Goal: Task Accomplishment & Management: Manage account settings

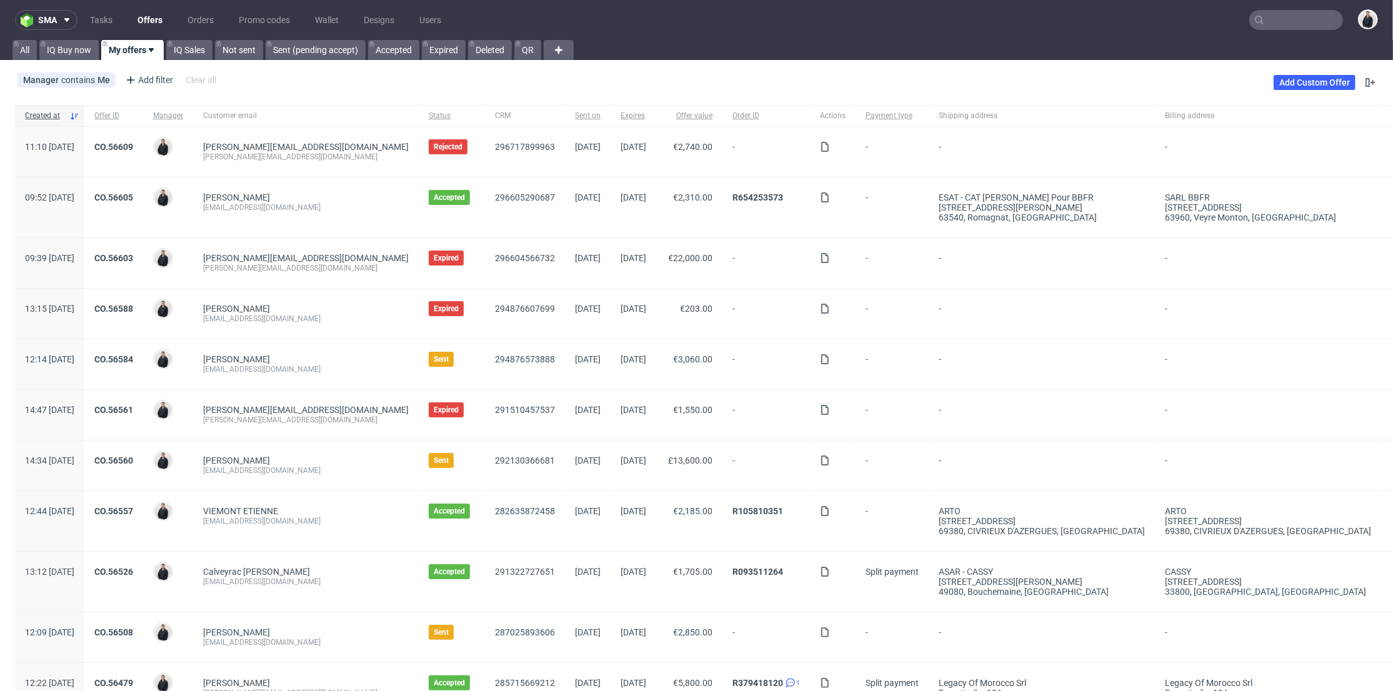
click at [1288, 17] on input "text" at bounding box center [1297, 20] width 94 height 20
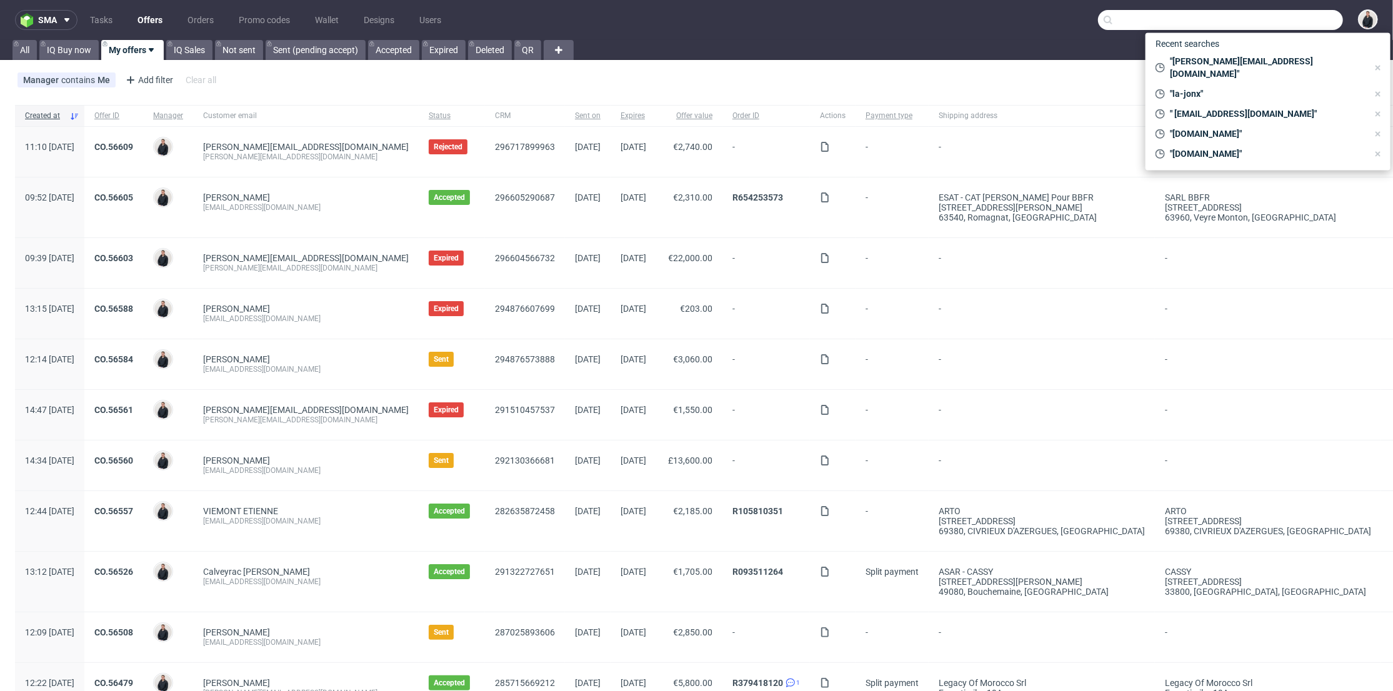
paste input "bodyminute.fr"
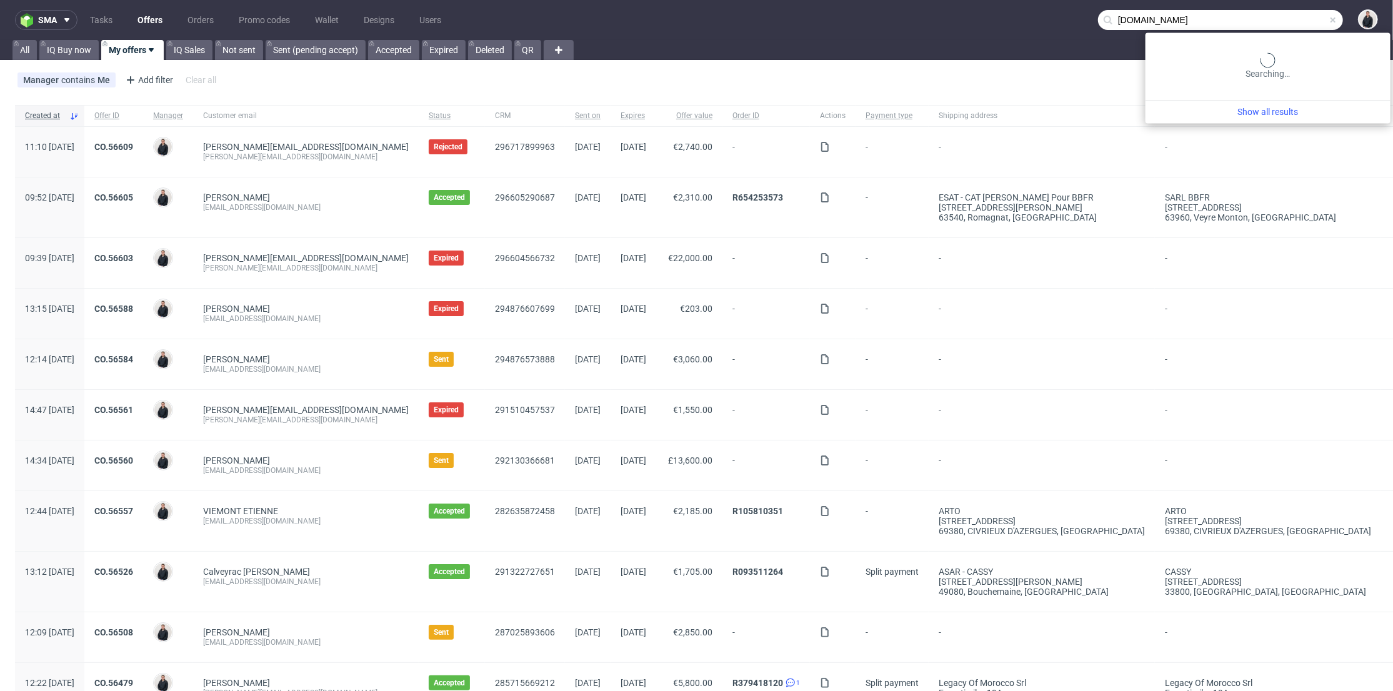
type input "bodyminute.fr"
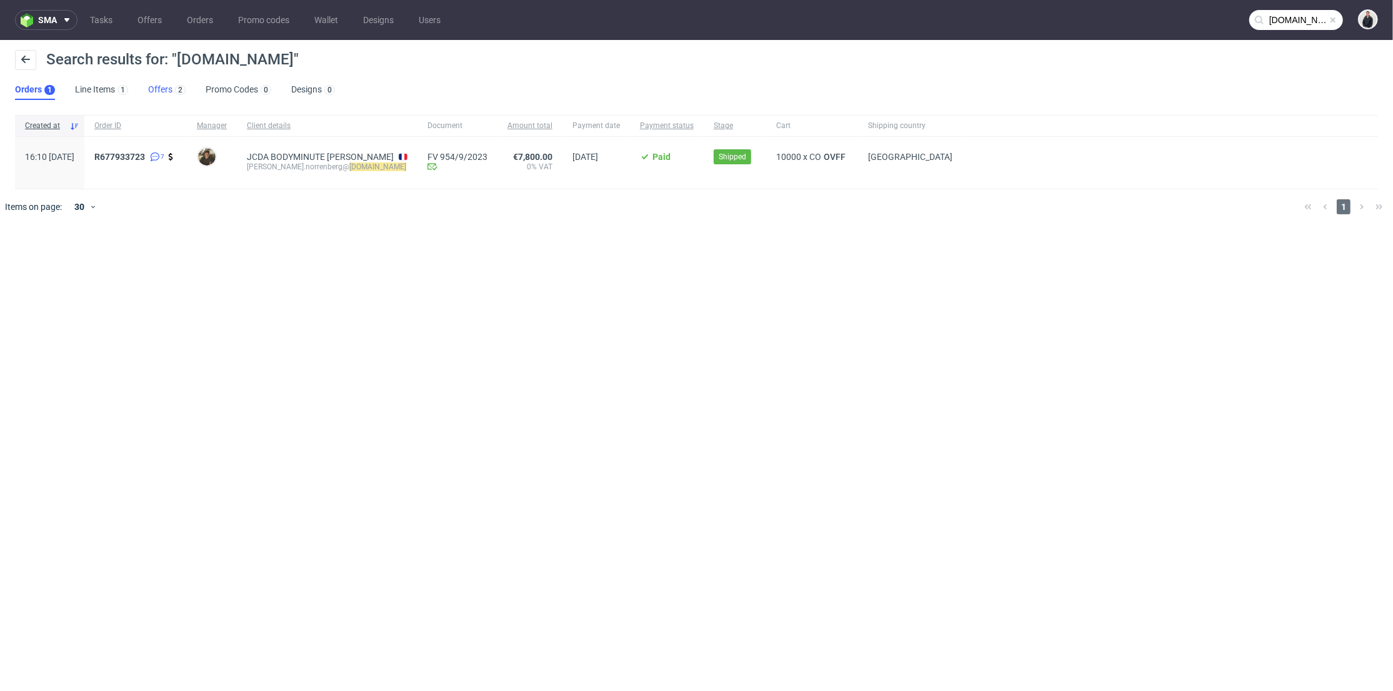
click at [166, 94] on link "Offers 2" at bounding box center [167, 90] width 38 height 20
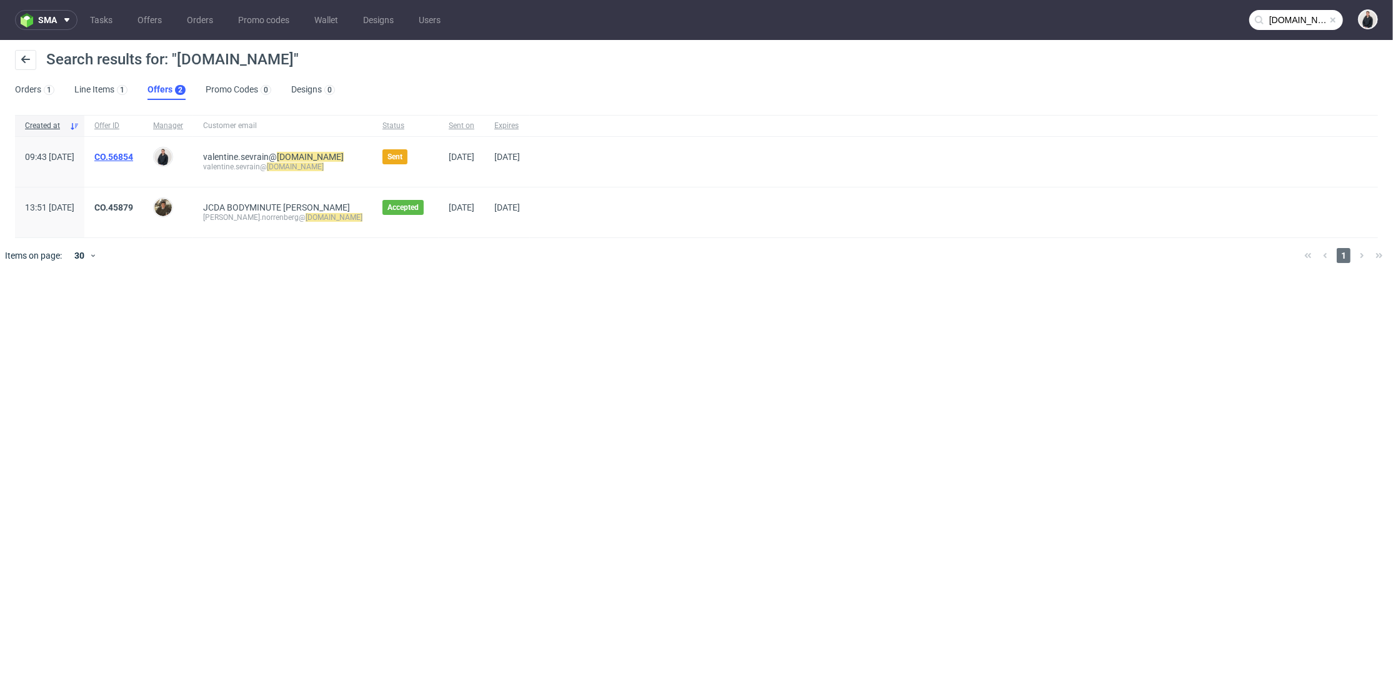
click at [133, 154] on link "CO.56854" at bounding box center [113, 157] width 39 height 10
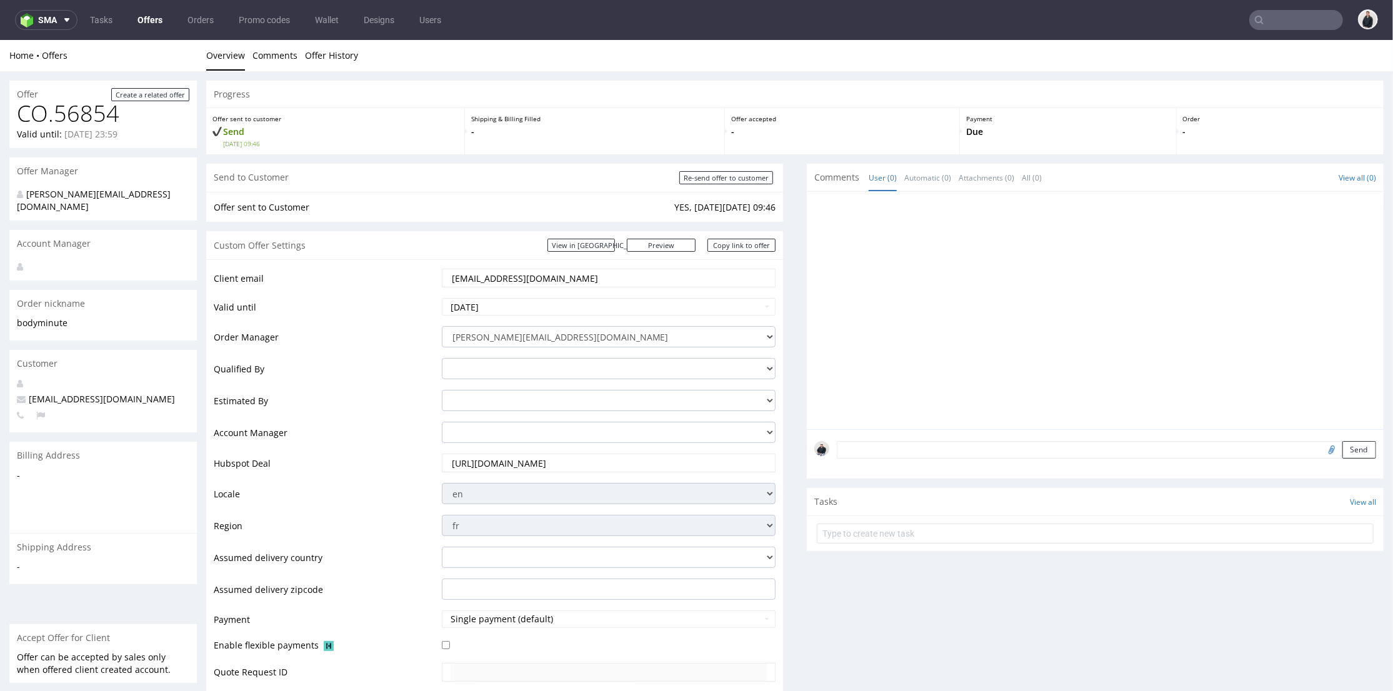
click at [568, 469] on input "https://app-eu1.hubspot.com/contacts/25600958/record/0-3/307106033894/" at bounding box center [609, 463] width 317 height 18
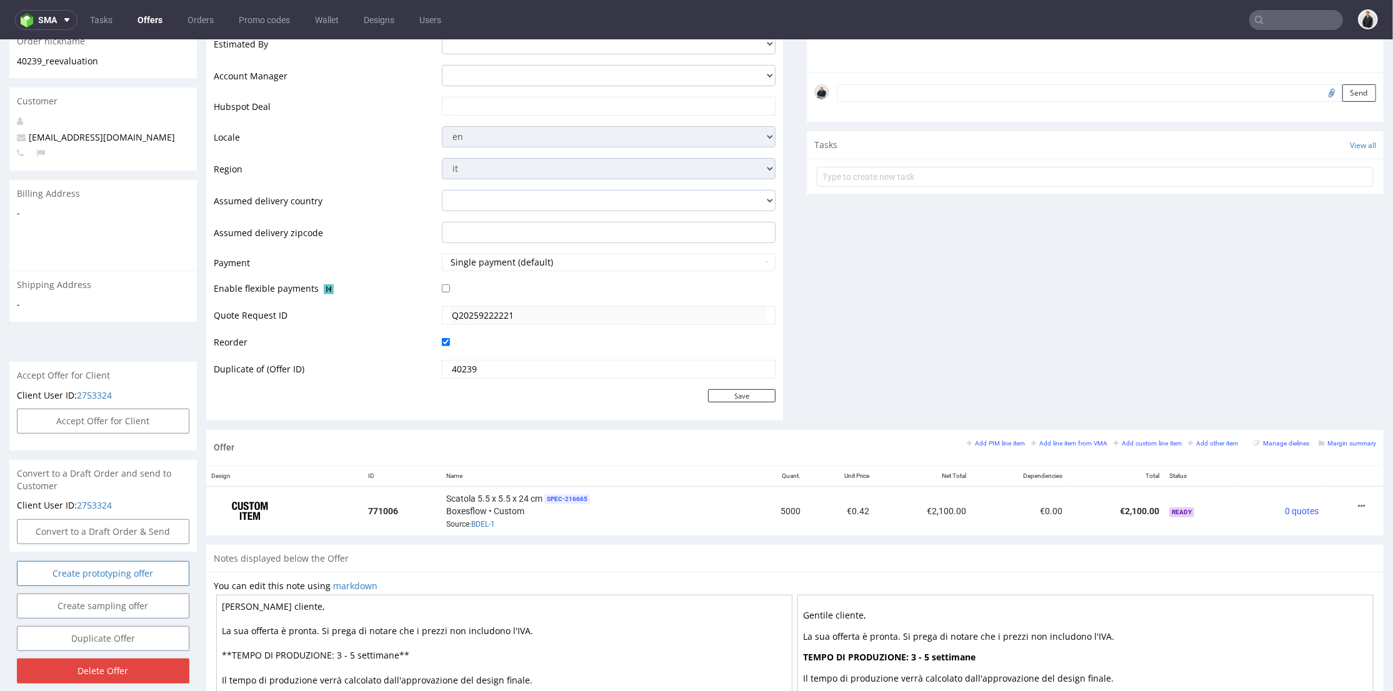
scroll to position [486, 0]
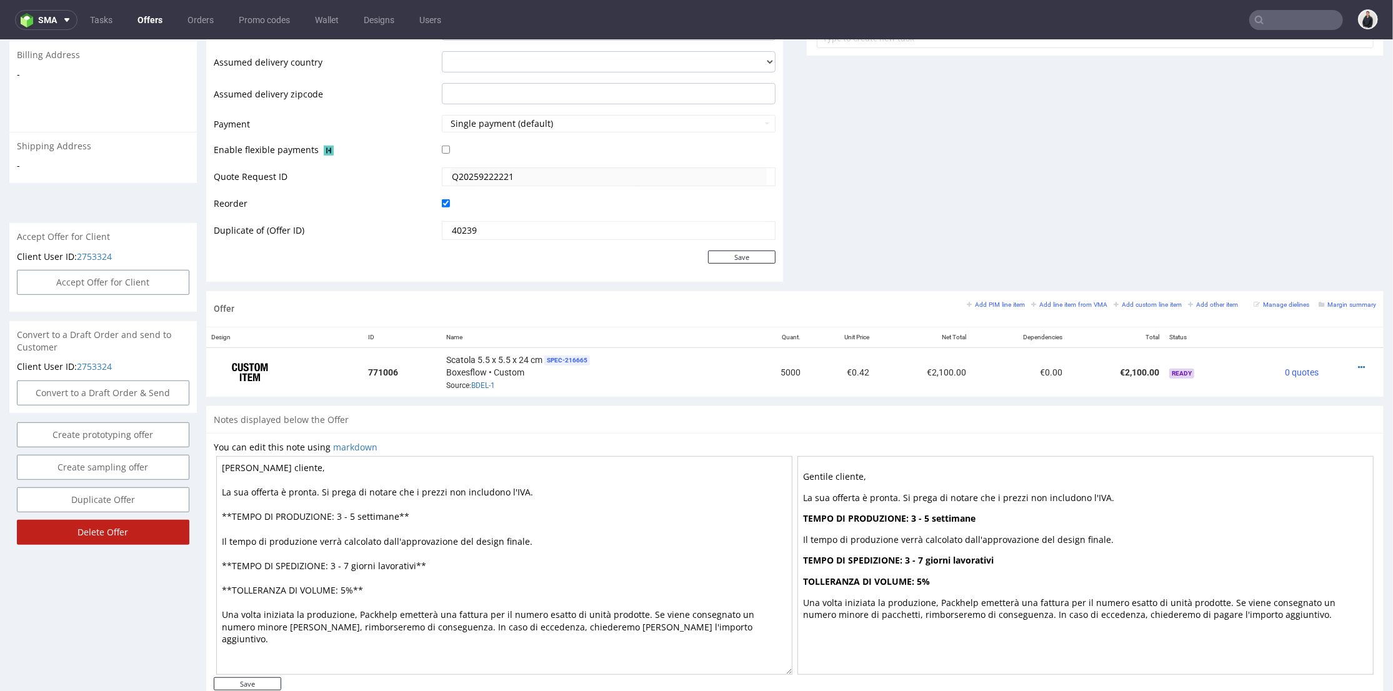
click at [161, 523] on input "Delete Offer" at bounding box center [103, 532] width 173 height 25
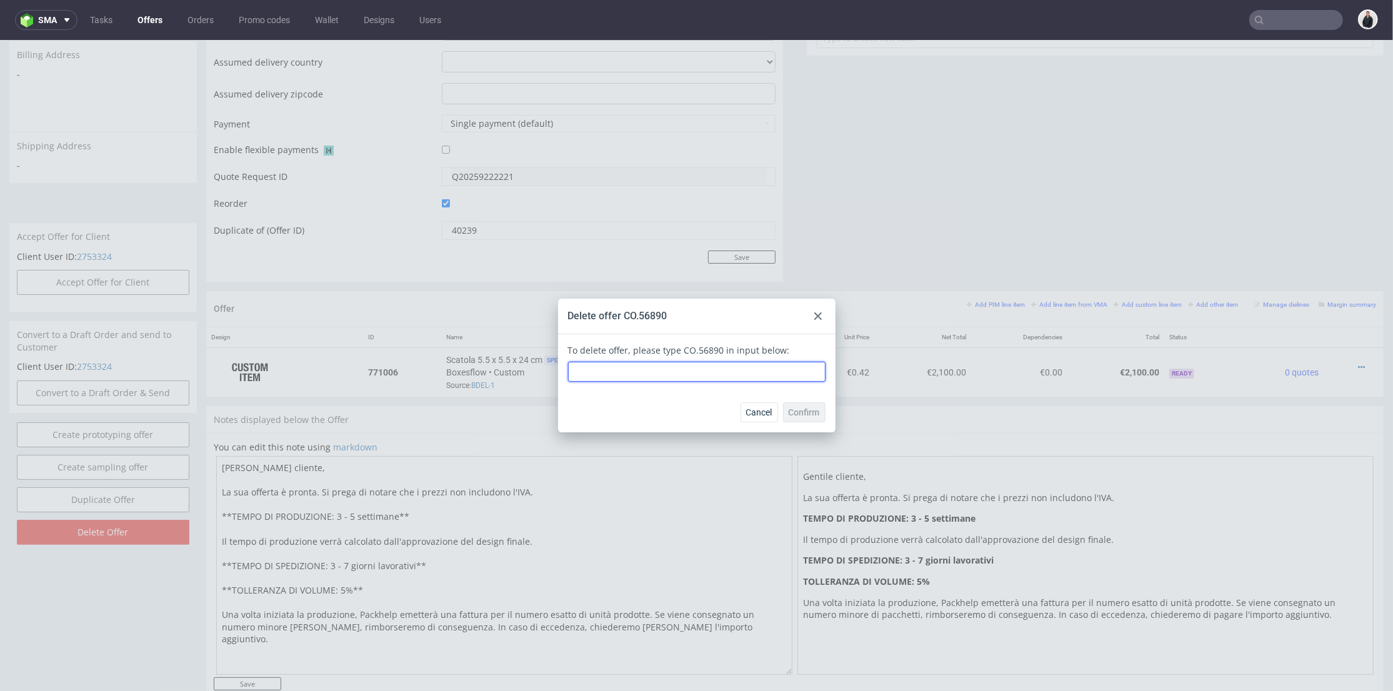
click at [683, 370] on input "text" at bounding box center [697, 371] width 258 height 20
type input "CO.56890"
click at [793, 414] on span "Confirm" at bounding box center [804, 412] width 31 height 9
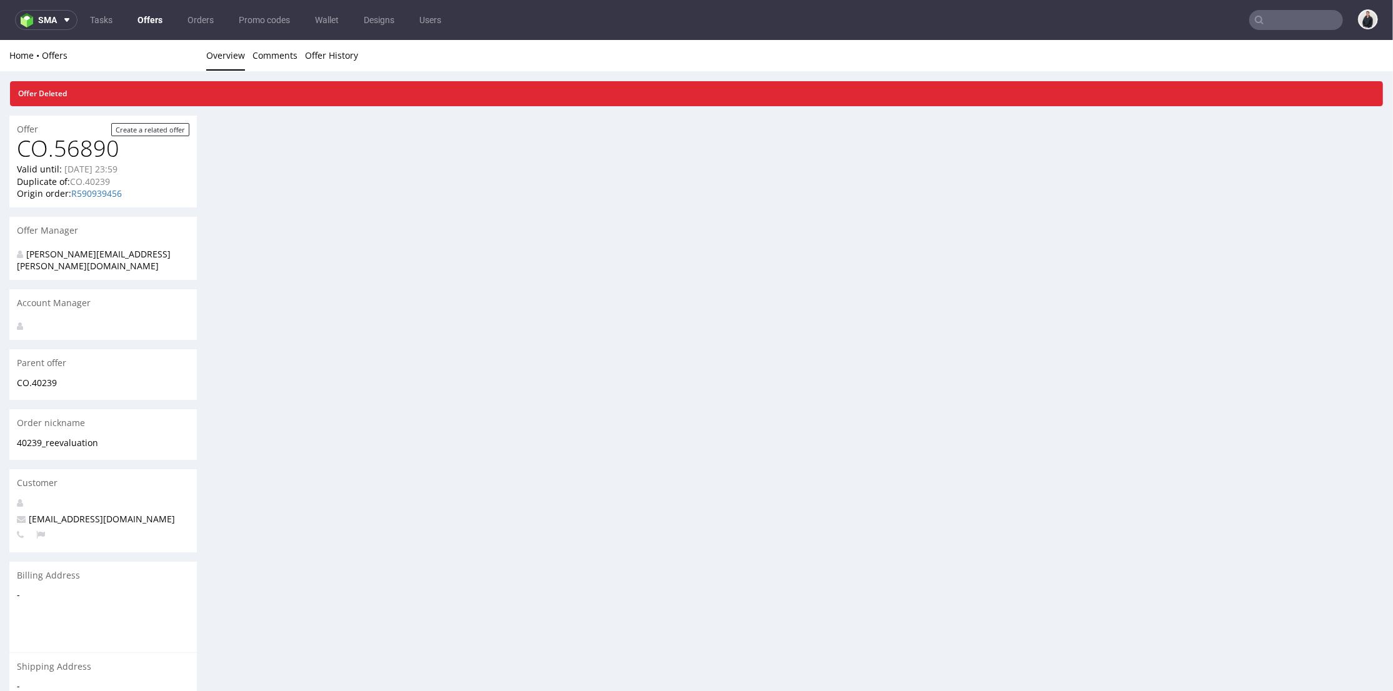
scroll to position [0, 0]
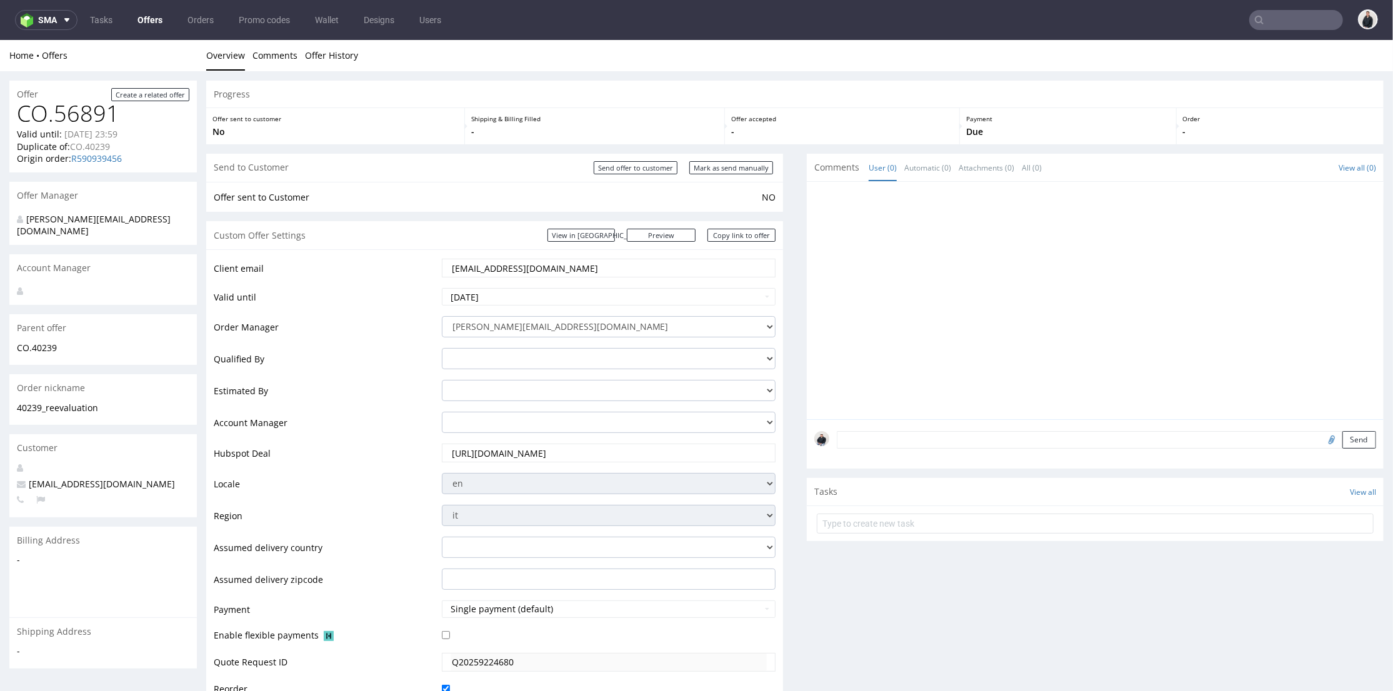
drag, startPoint x: 436, startPoint y: 266, endPoint x: 570, endPoint y: 61, distance: 245.4
click at [406, 259] on tr "Client email [EMAIL_ADDRESS][DOMAIN_NAME]" at bounding box center [495, 271] width 562 height 29
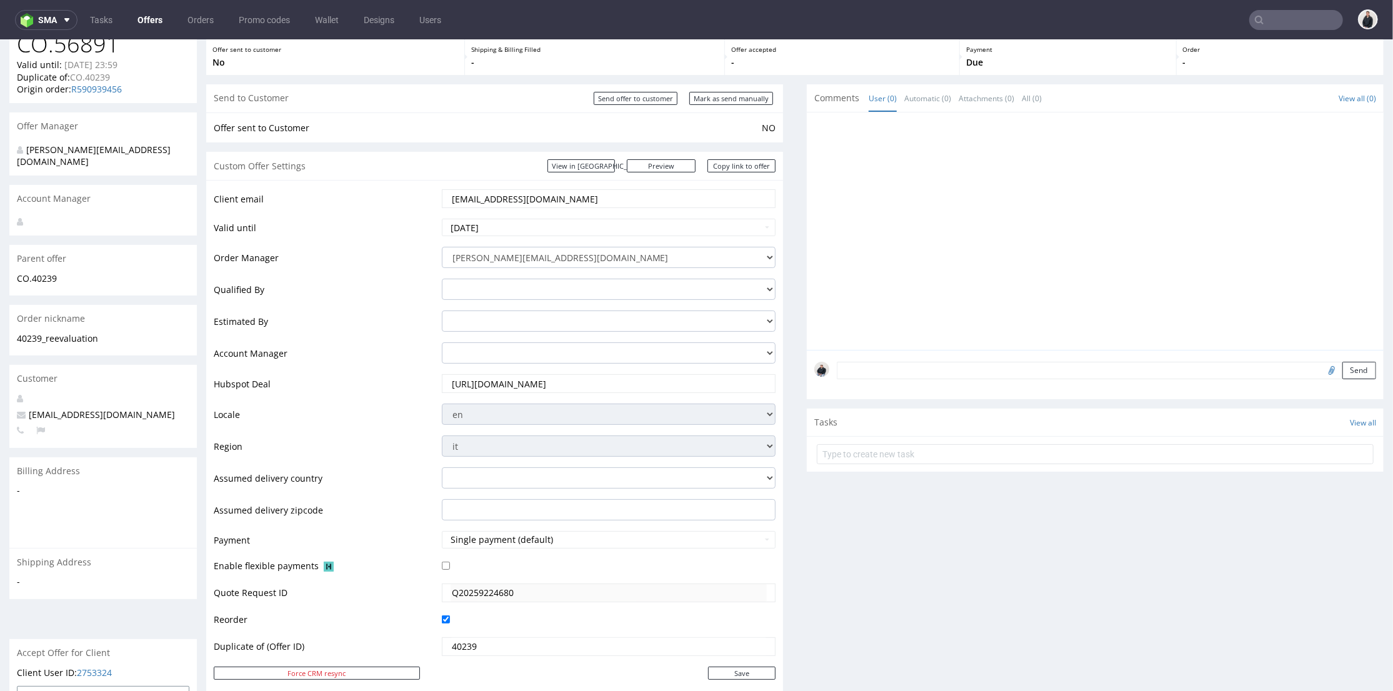
scroll to position [416, 0]
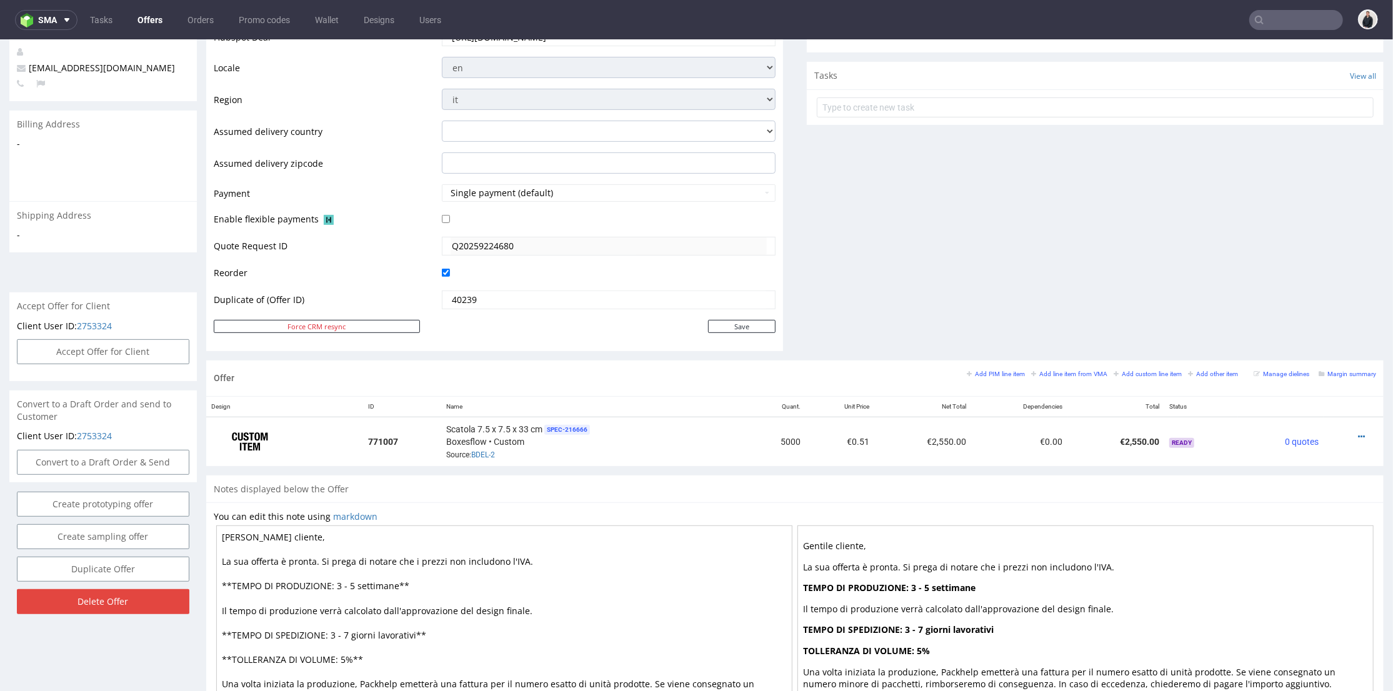
click at [888, 255] on div "Comments User (0) Automatic (0) Attachments (0) All (0) View all (0) Send Tasks…" at bounding box center [1095, 48] width 577 height 623
click at [1037, 372] on small "Add line item from VMA" at bounding box center [1070, 373] width 76 height 7
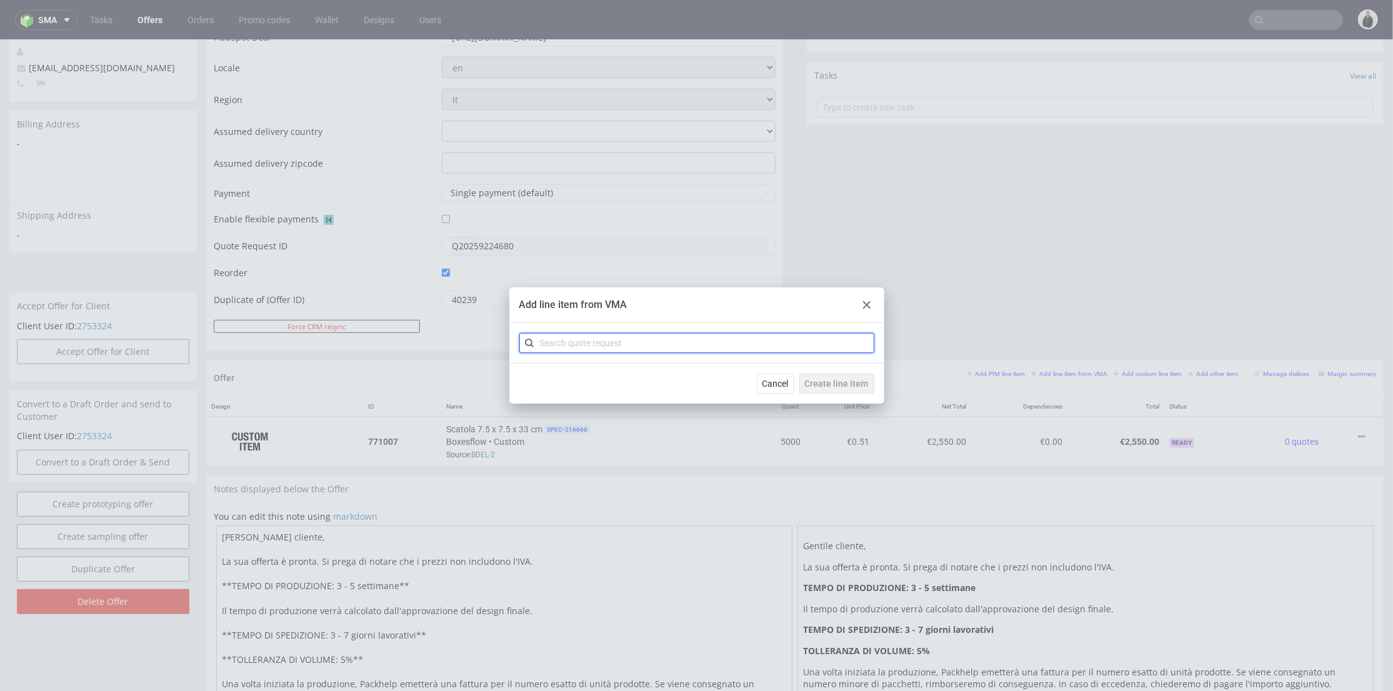
click at [618, 345] on input "text" at bounding box center [697, 343] width 355 height 20
click at [616, 341] on input "b" at bounding box center [697, 343] width 355 height 20
type input "bdel"
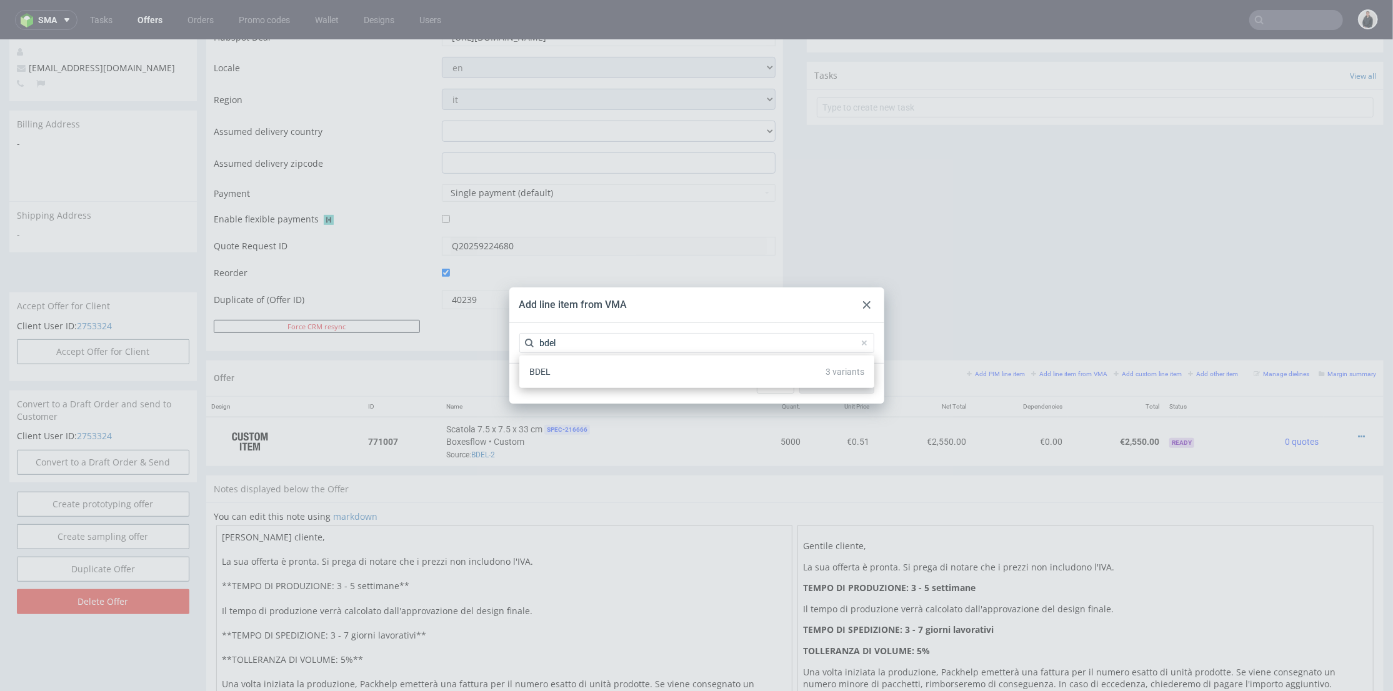
click at [591, 370] on div "BDEL 3 variants" at bounding box center [697, 372] width 345 height 23
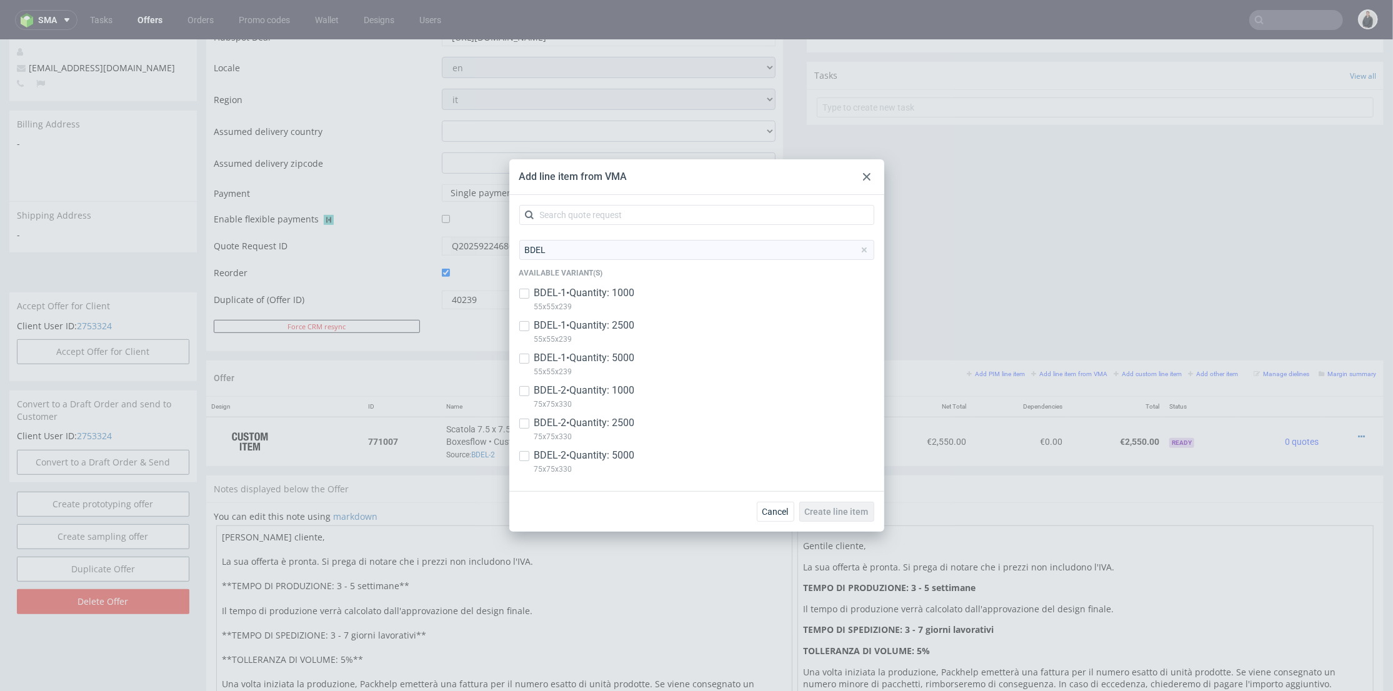
click at [622, 364] on p "BDEL-1 • Quantity: 5000" at bounding box center [585, 358] width 101 height 14
checkbox input "true"
click at [858, 513] on span "Create line item" at bounding box center [837, 512] width 64 height 9
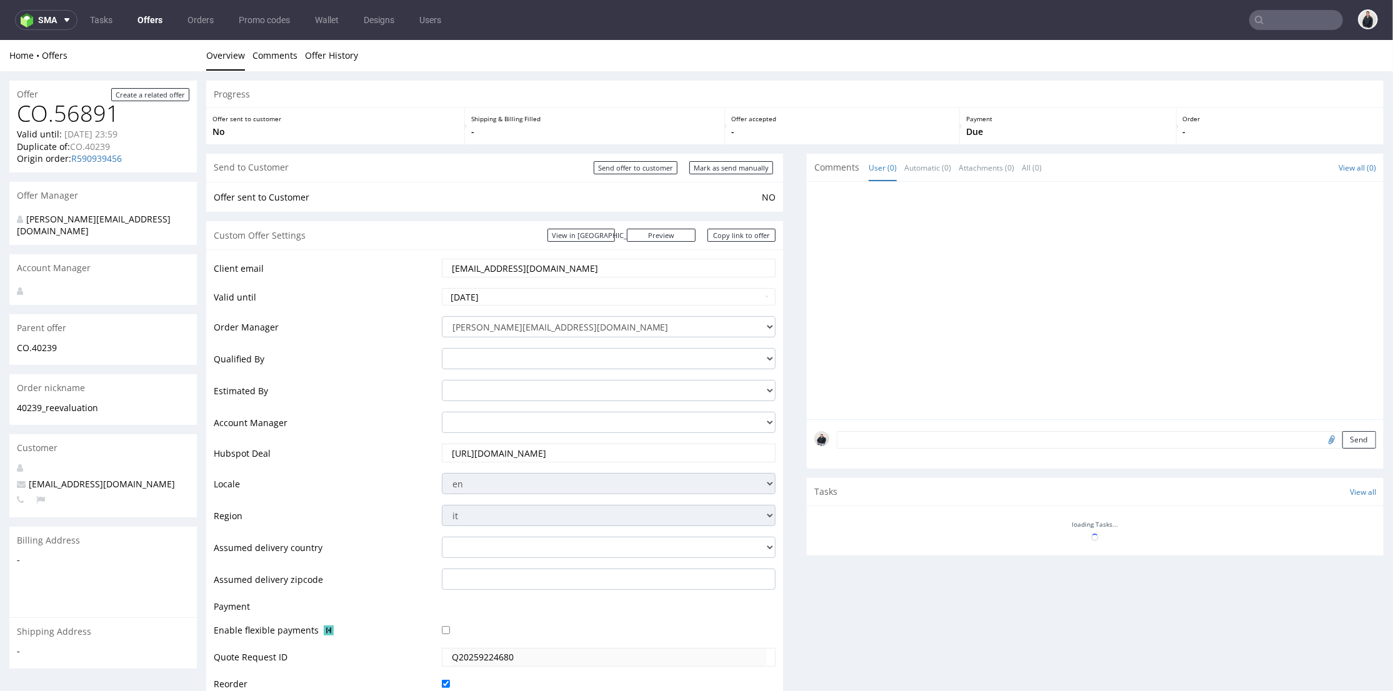
scroll to position [374, 0]
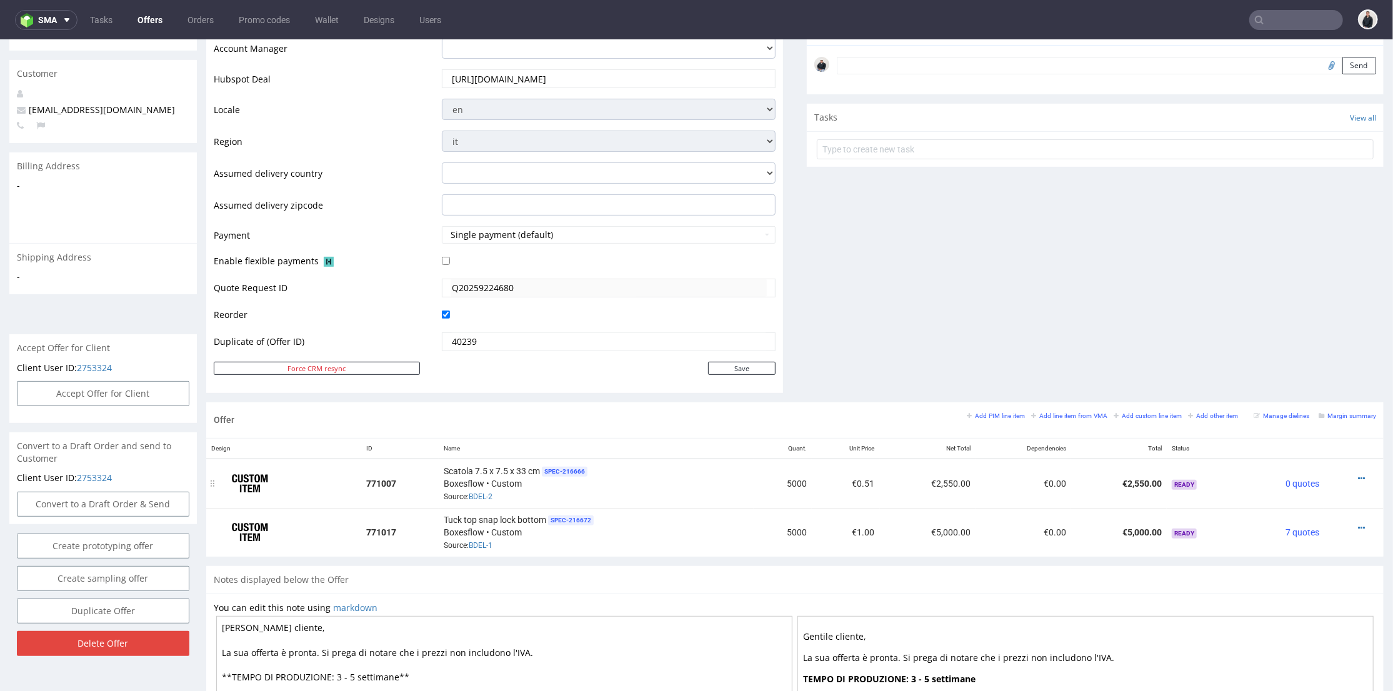
click at [1338, 476] on div at bounding box center [1351, 478] width 42 height 13
click at [1358, 478] on icon at bounding box center [1361, 478] width 7 height 9
click at [1283, 316] on span "Edit item price" at bounding box center [1305, 317] width 101 height 13
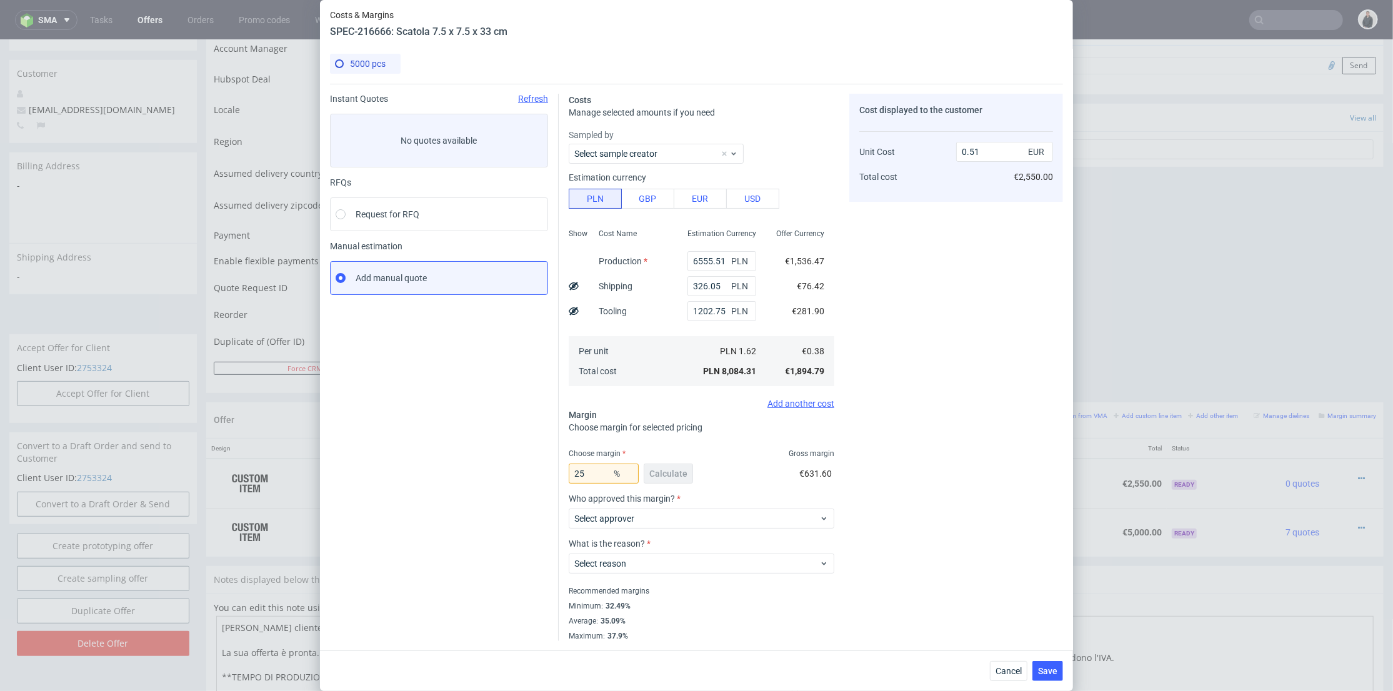
scroll to position [0, 0]
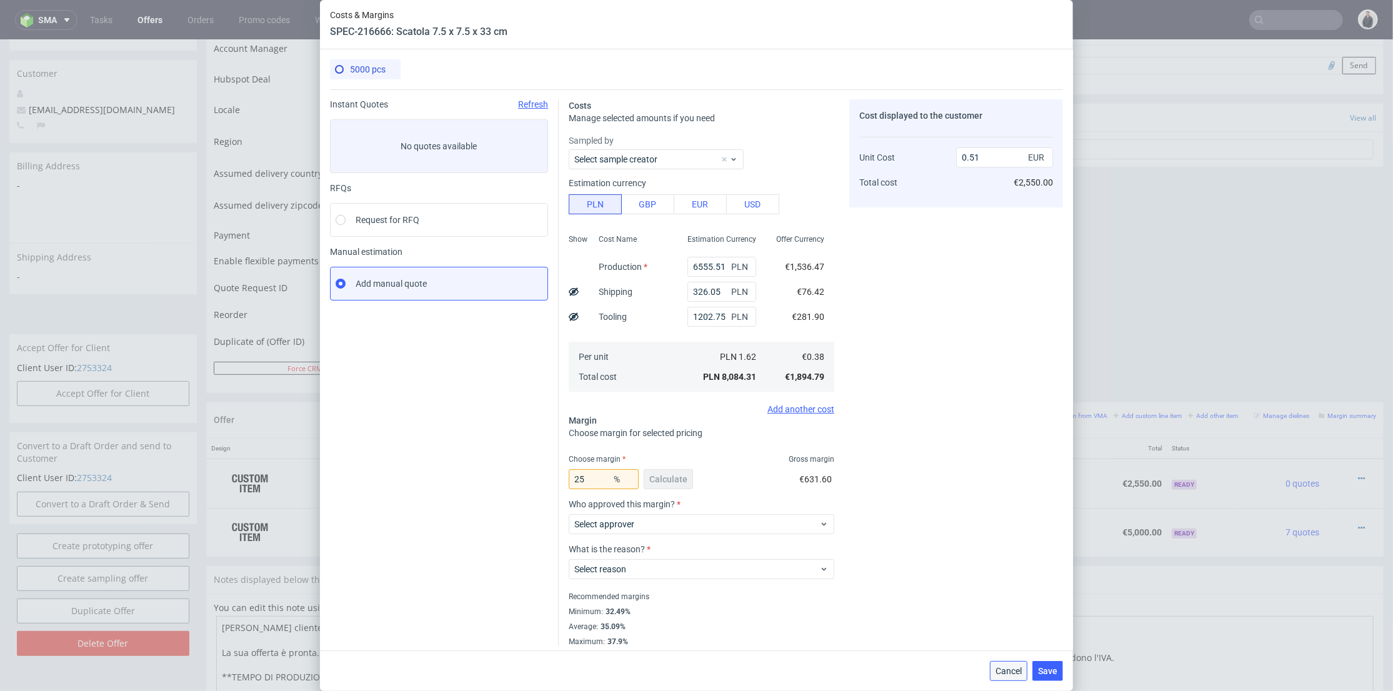
click at [1022, 671] on span "Cancel" at bounding box center [1009, 671] width 26 height 9
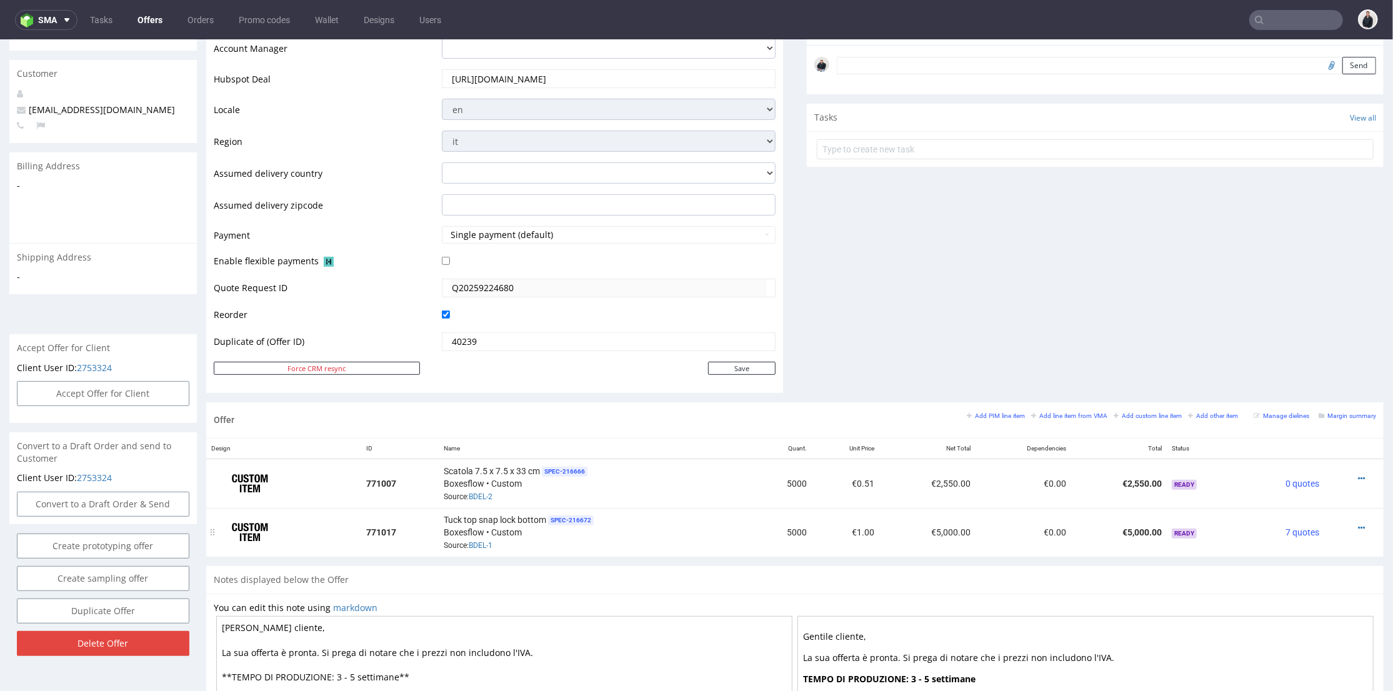
click at [1347, 525] on div at bounding box center [1351, 527] width 42 height 13
click at [1345, 525] on div at bounding box center [1351, 527] width 42 height 13
click at [478, 541] on link "BDEL-1" at bounding box center [481, 545] width 24 height 9
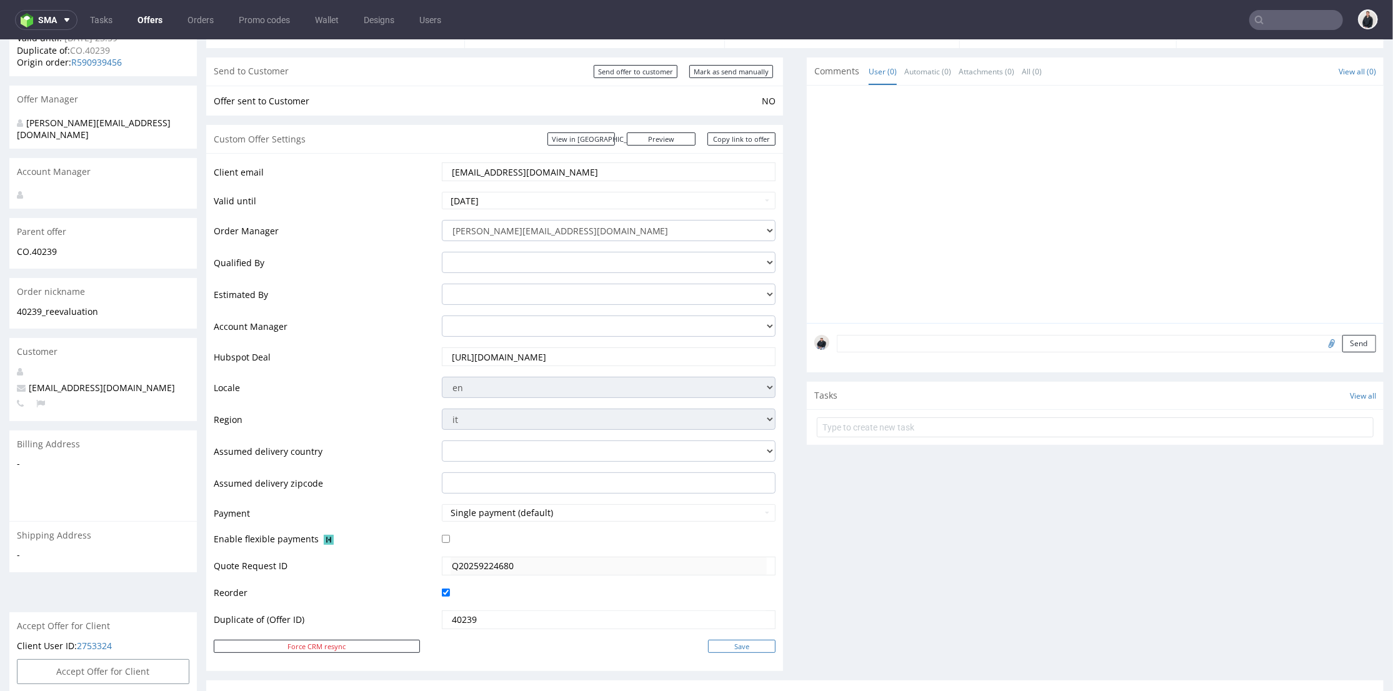
scroll to position [444, 0]
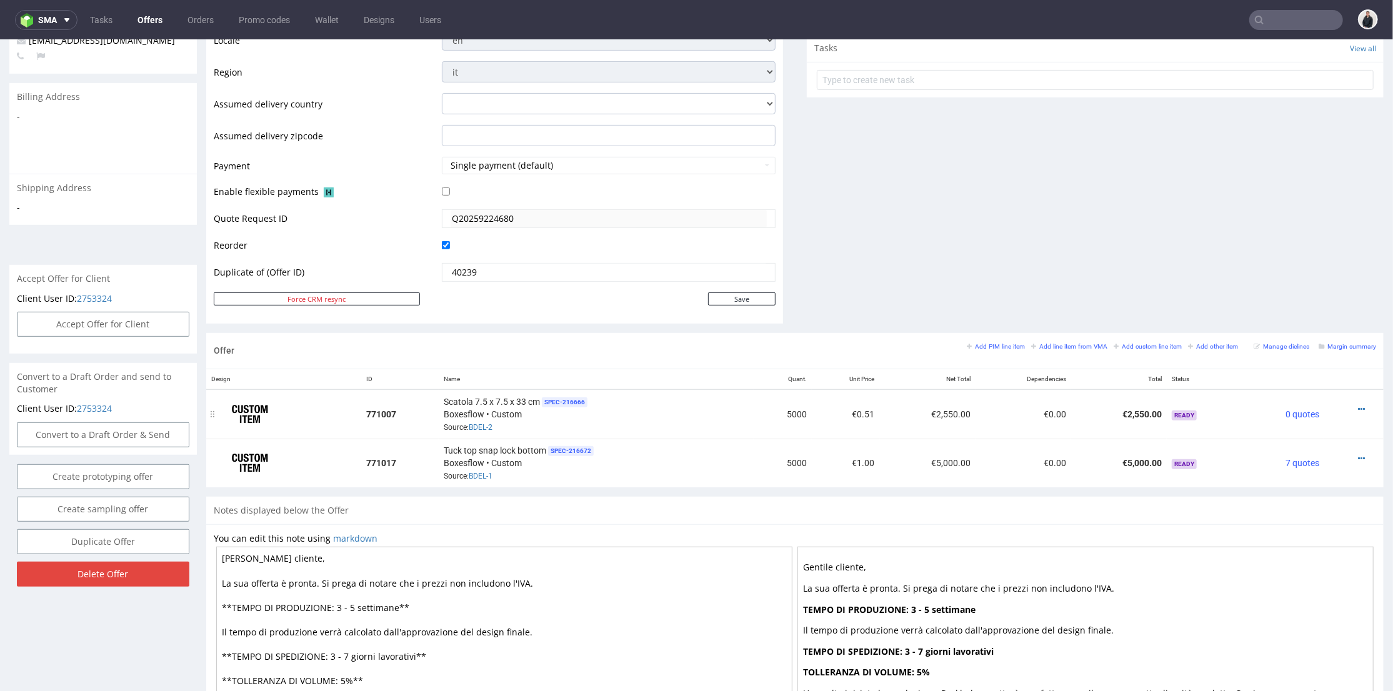
click at [1005, 434] on td "€0.00" at bounding box center [1024, 413] width 96 height 49
click at [1358, 456] on icon at bounding box center [1361, 458] width 7 height 9
click at [1308, 298] on span "Edit item specification" at bounding box center [1305, 295] width 101 height 13
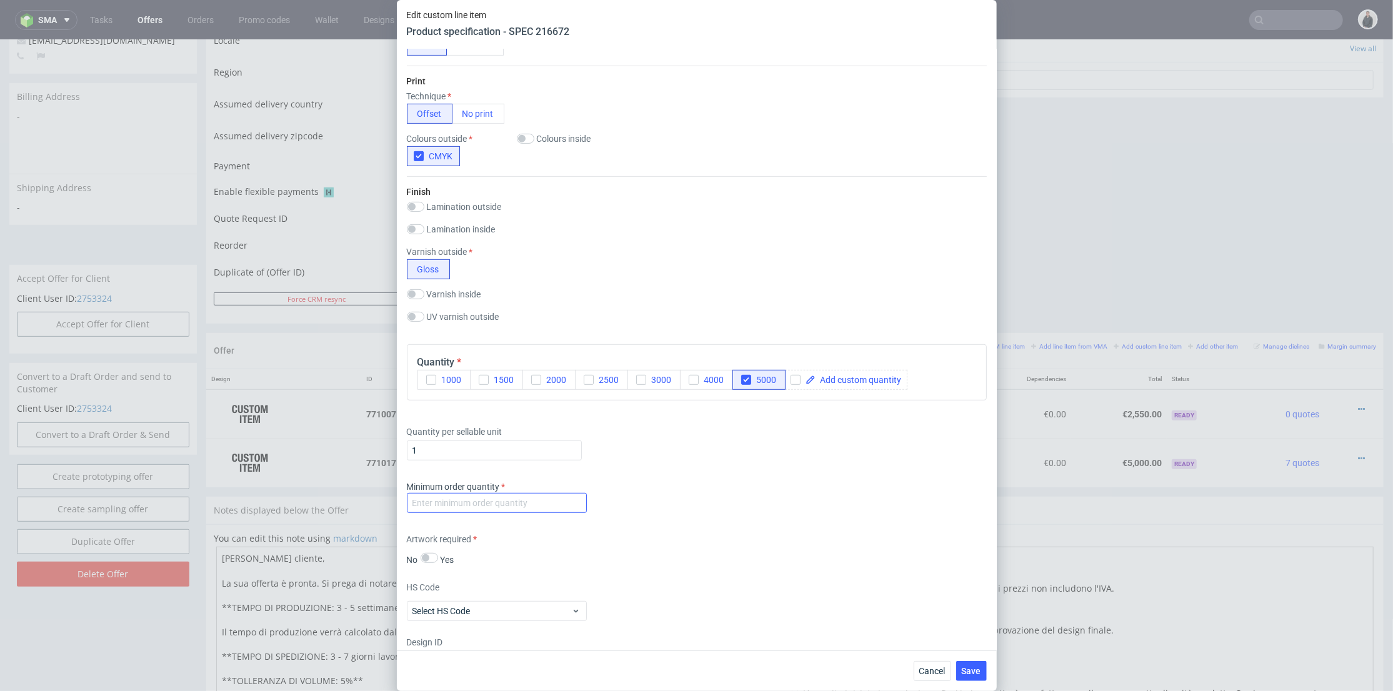
scroll to position [873, 0]
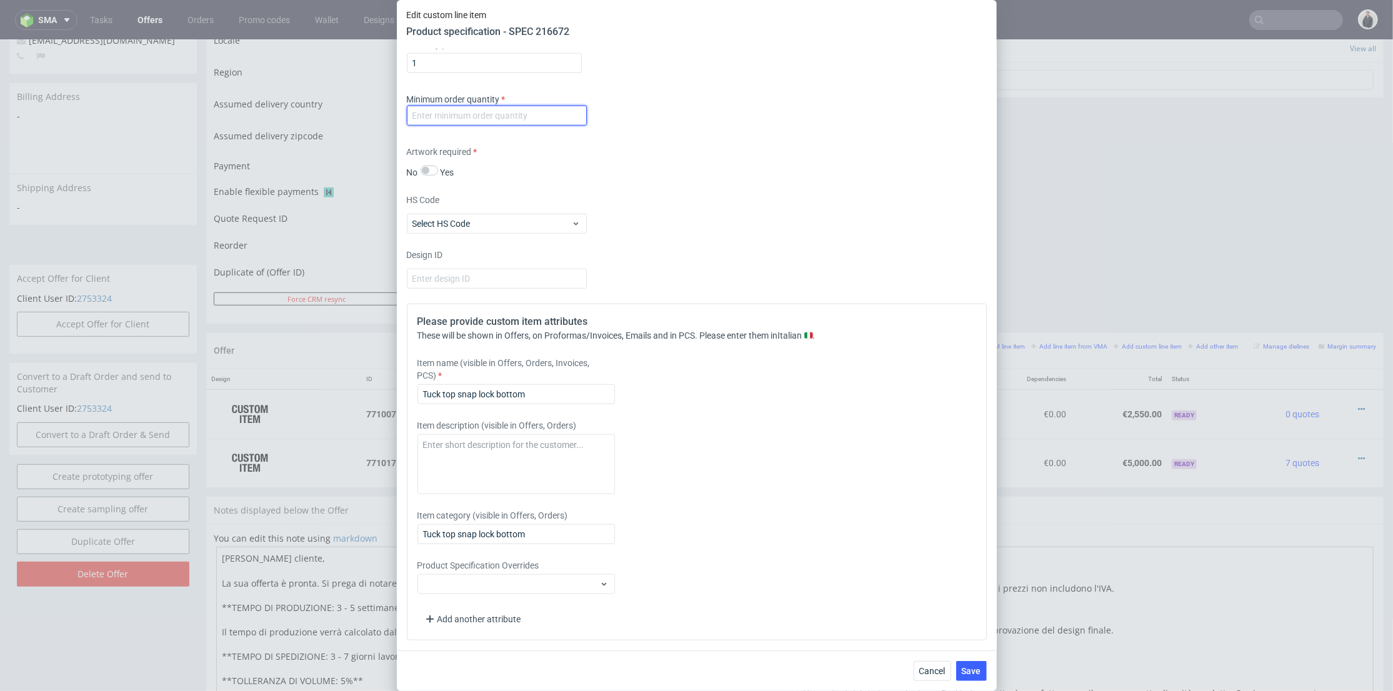
click at [538, 119] on input "number" at bounding box center [497, 116] width 180 height 20
type input "1"
drag, startPoint x: 544, startPoint y: 393, endPoint x: 369, endPoint y: 394, distance: 175.0
click at [359, 396] on div "Edit custom line item Product specification - SPEC 216672 Supplier Custom Custo…" at bounding box center [696, 345] width 1393 height 691
paste input "Scatola 5.5 x 5.5 x 24 c"
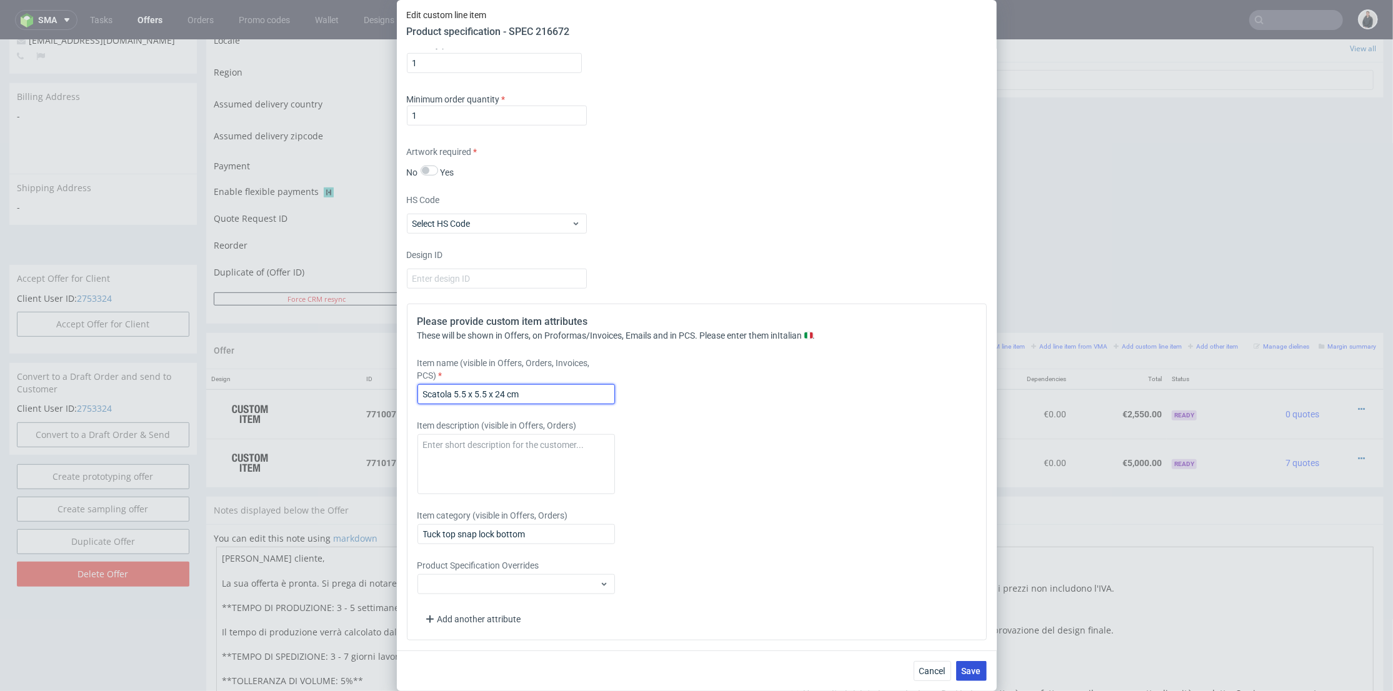
type input "Scatola 5.5 x 5.5 x 24 cm"
click at [975, 663] on button "Save" at bounding box center [971, 671] width 31 height 20
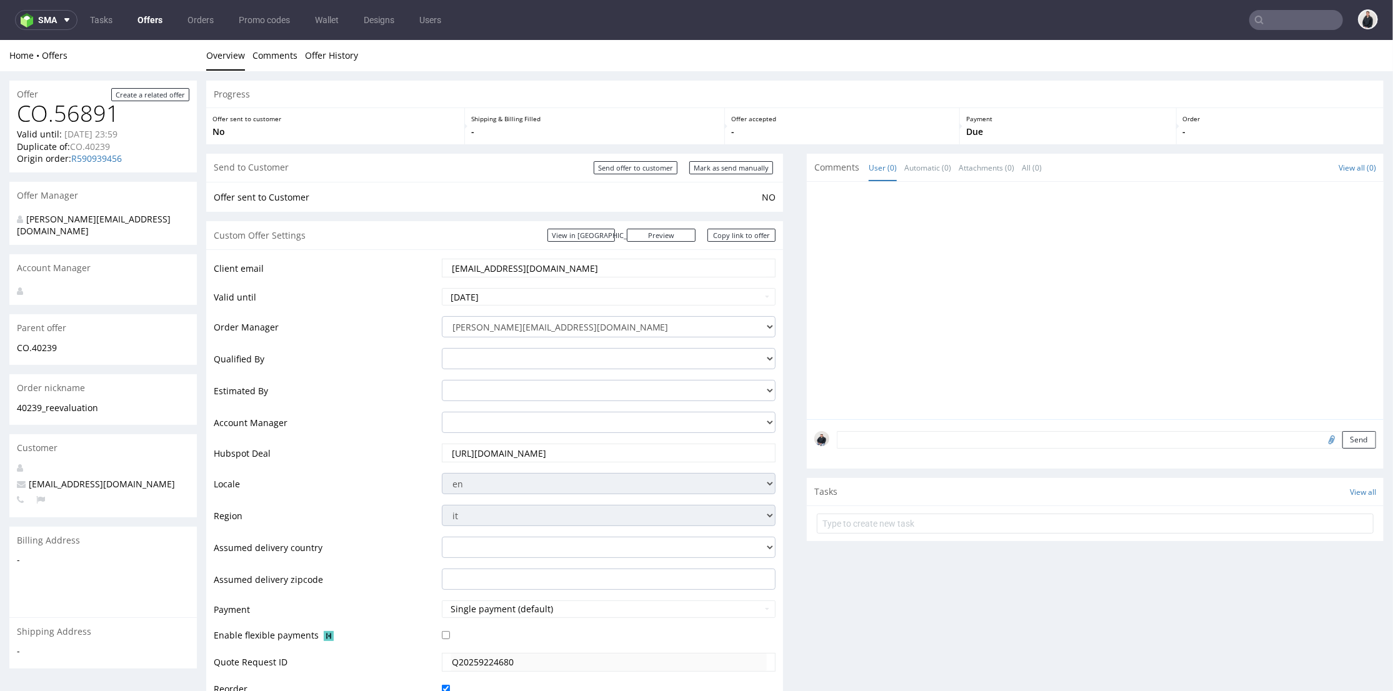
scroll to position [347, 0]
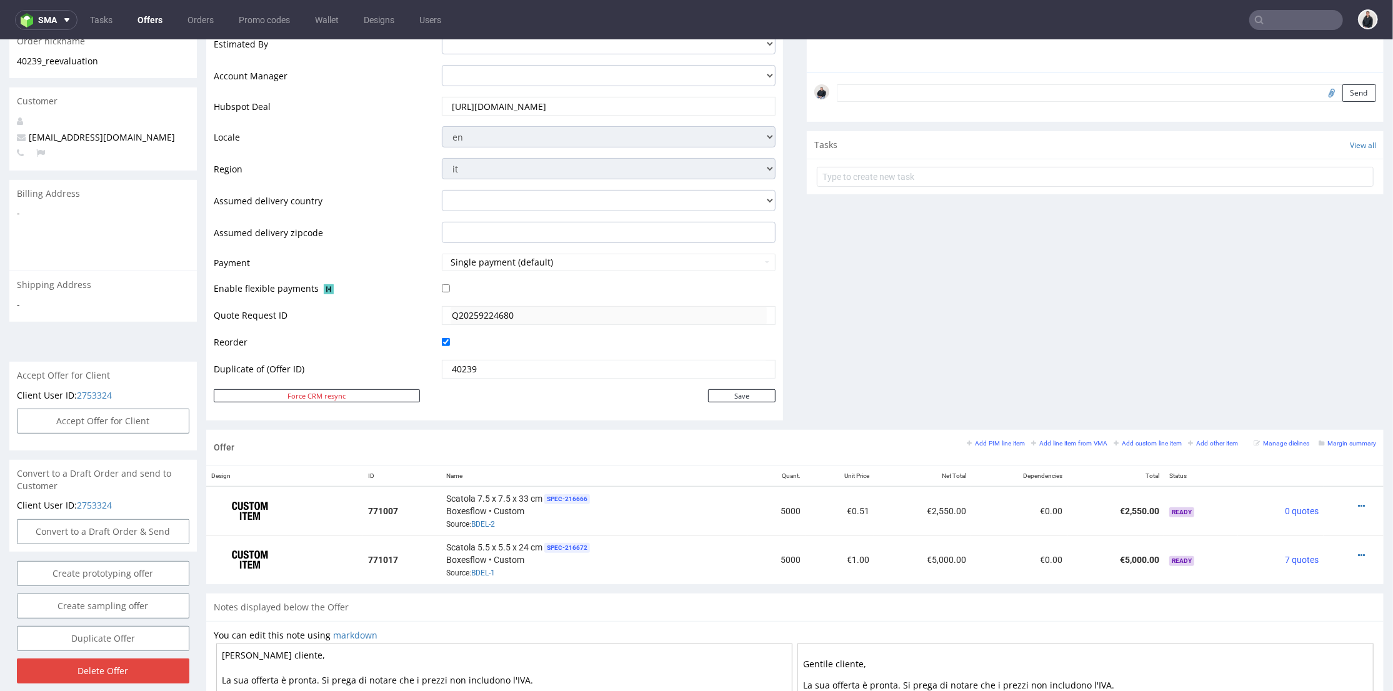
click at [928, 352] on div "Comments User (0) Automatic (0) Attachments (0) All (0) View all (0) Send Tasks…" at bounding box center [1095, 117] width 577 height 623
click at [1358, 553] on icon at bounding box center [1361, 555] width 7 height 9
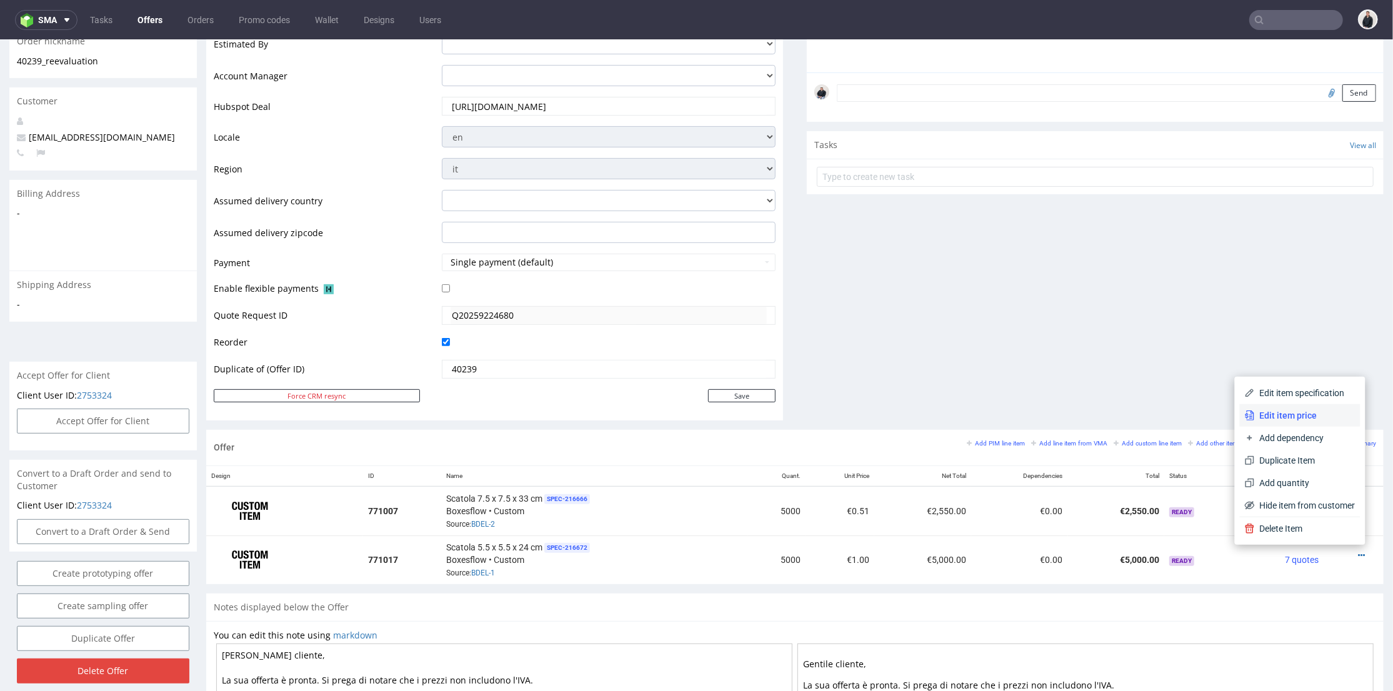
click at [1308, 412] on span "Edit item price" at bounding box center [1305, 415] width 101 height 13
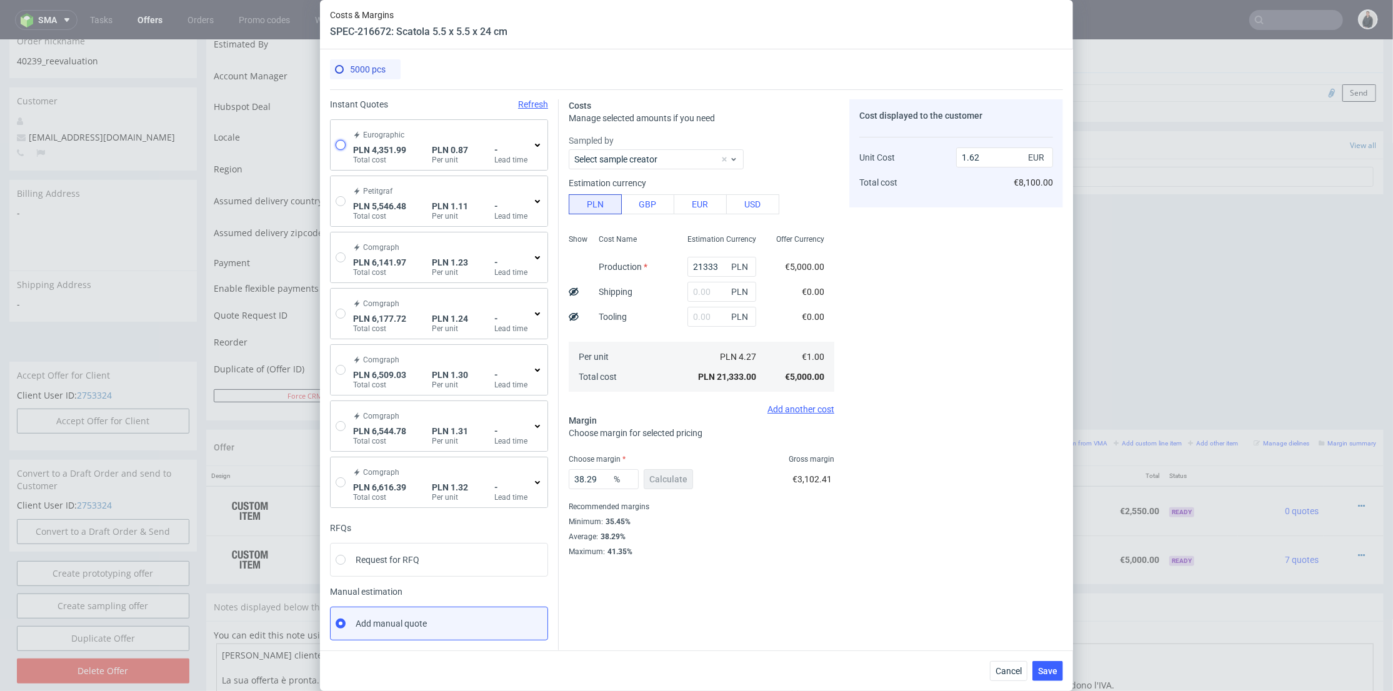
click at [336, 147] on input "radio" at bounding box center [341, 145] width 10 height 10
radio input "true"
radio input "false"
type input "4351.99"
type input "0.2"
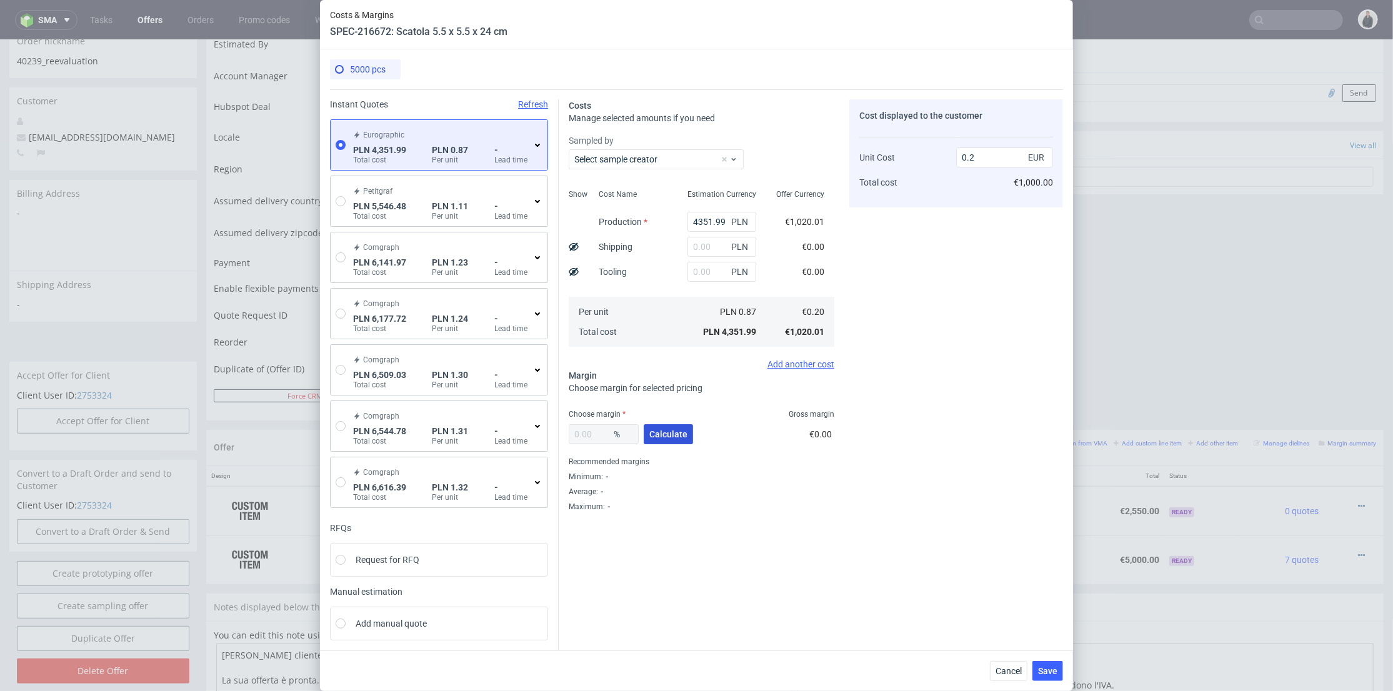
click at [656, 434] on span "Calculate" at bounding box center [669, 434] width 38 height 9
type input "39.22"
type input "0.34"
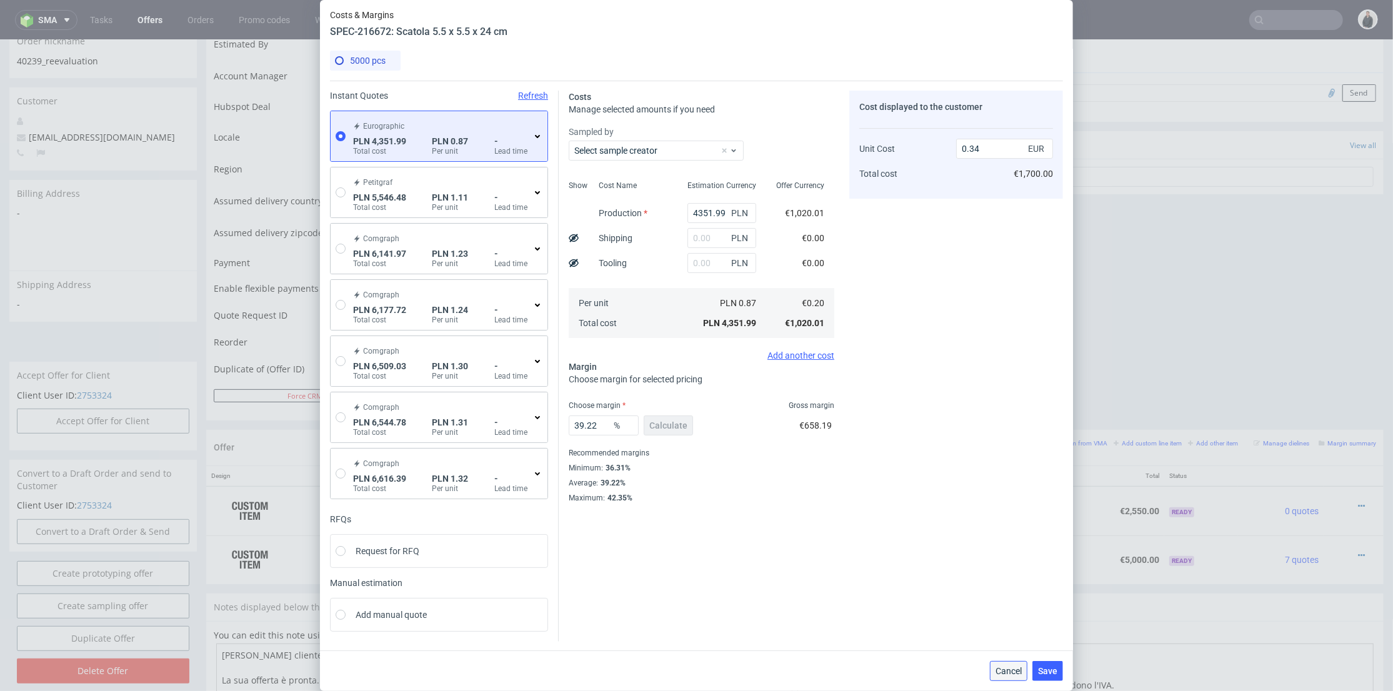
click at [1012, 672] on span "Cancel" at bounding box center [1009, 671] width 26 height 9
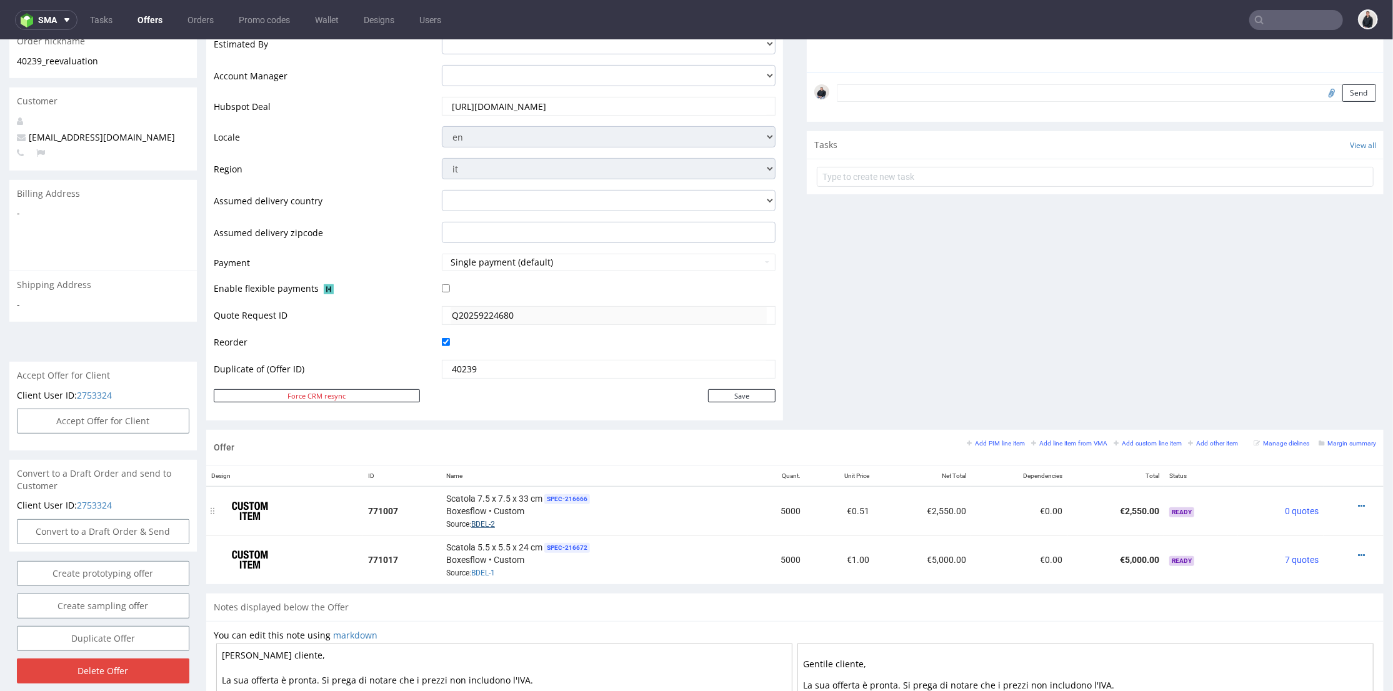
click at [486, 520] on link "BDEL-2" at bounding box center [483, 524] width 24 height 9
click at [1045, 441] on small "Add line item from VMA" at bounding box center [1070, 442] width 76 height 7
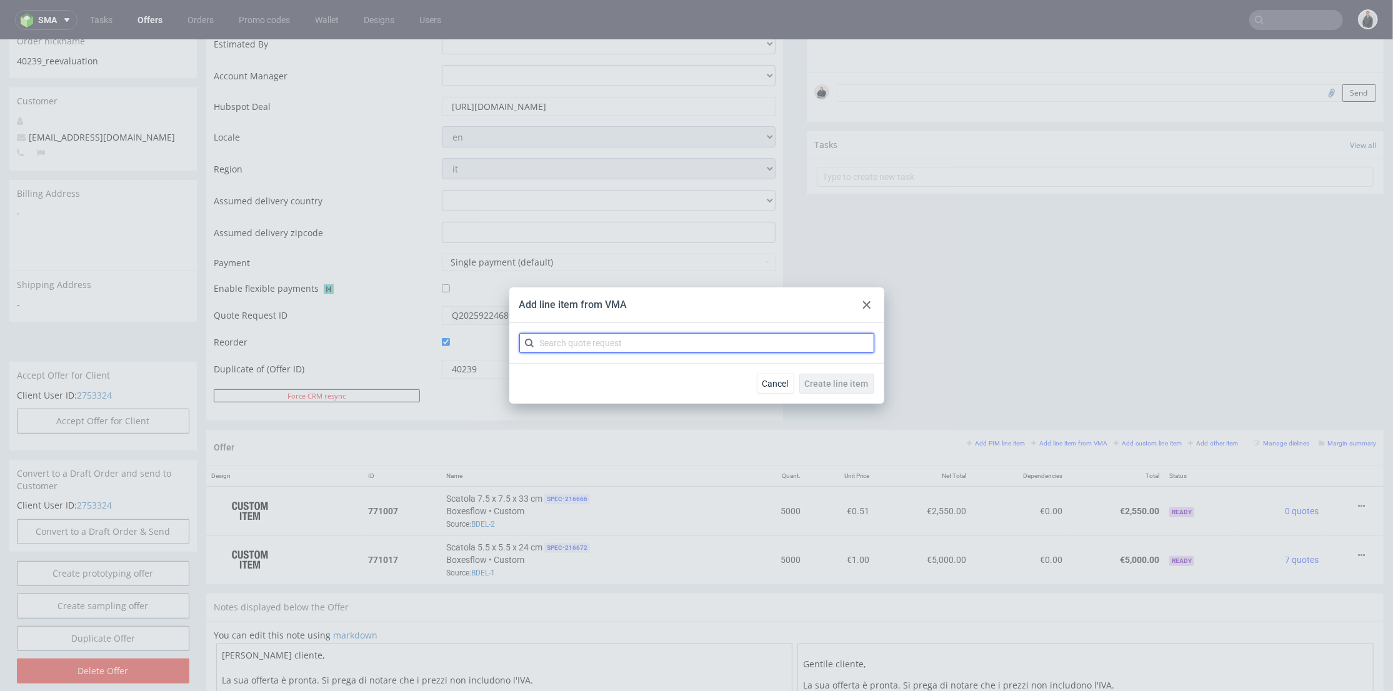
click at [603, 346] on input "text" at bounding box center [697, 343] width 355 height 20
paste input "CBMW"
type input "CBMW"
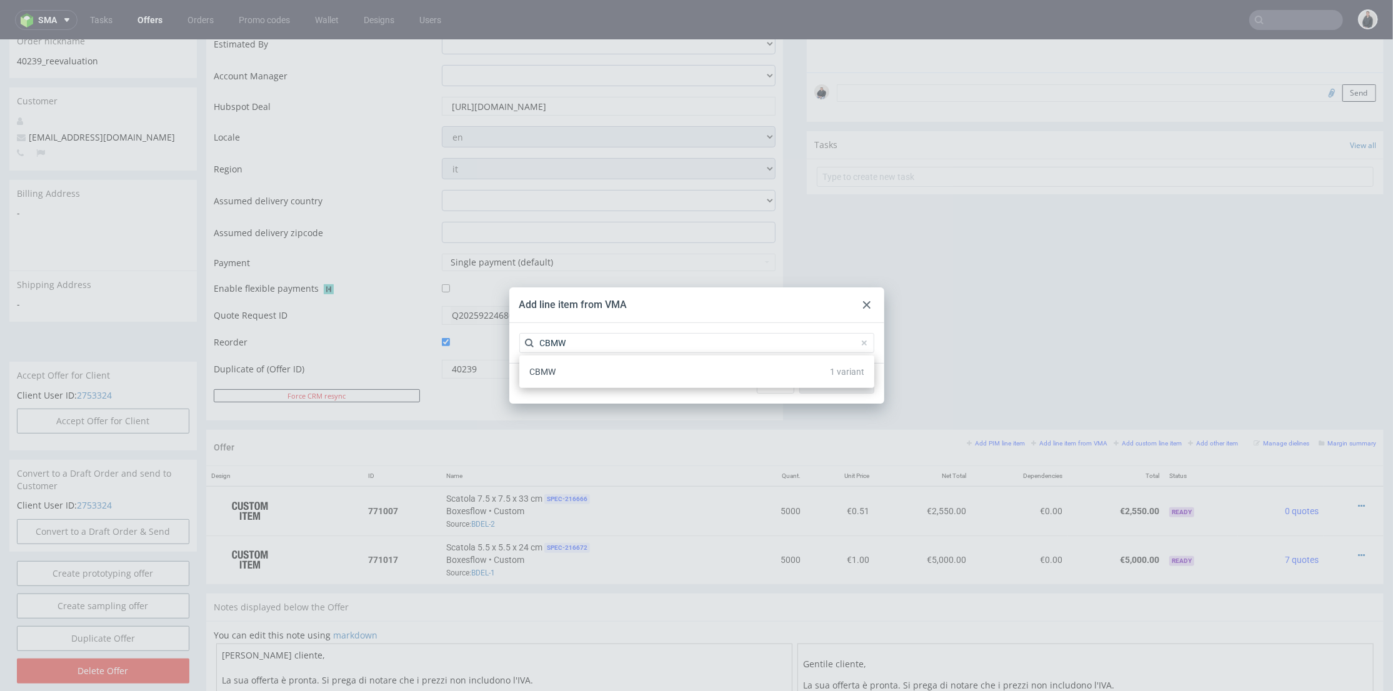
click at [582, 374] on div "CBMW 1 variant" at bounding box center [697, 372] width 345 height 23
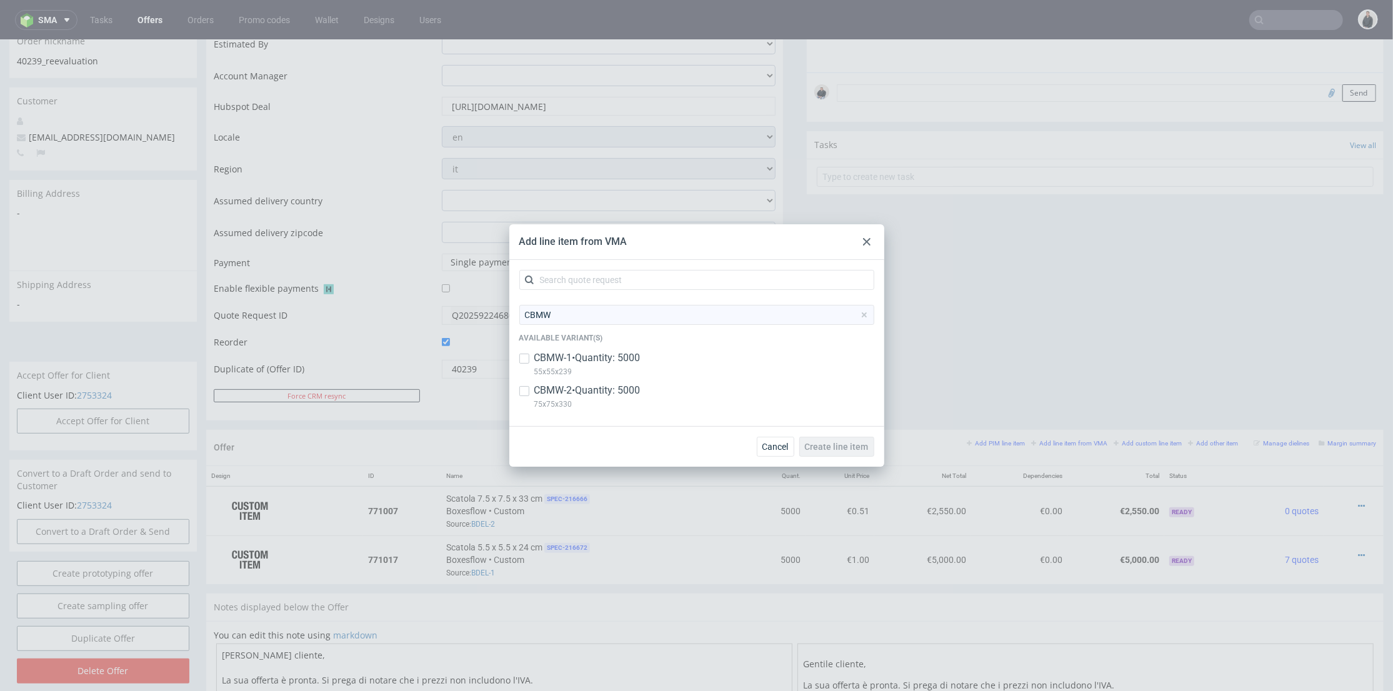
click at [590, 368] on p "55x55x239" at bounding box center [588, 372] width 106 height 14
checkbox input "true"
click at [606, 398] on p "75x75x330" at bounding box center [588, 405] width 106 height 14
checkbox input "true"
click at [843, 449] on span "Create line item" at bounding box center [837, 447] width 64 height 9
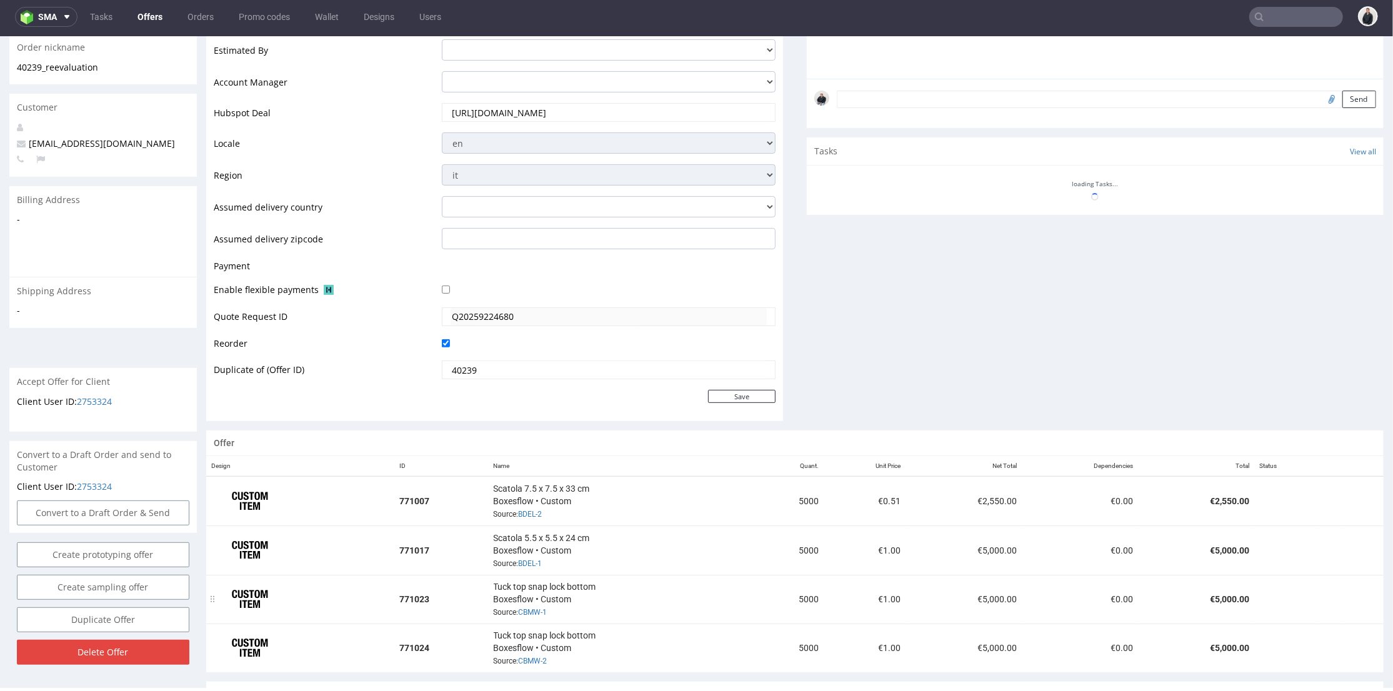
scroll to position [465, 0]
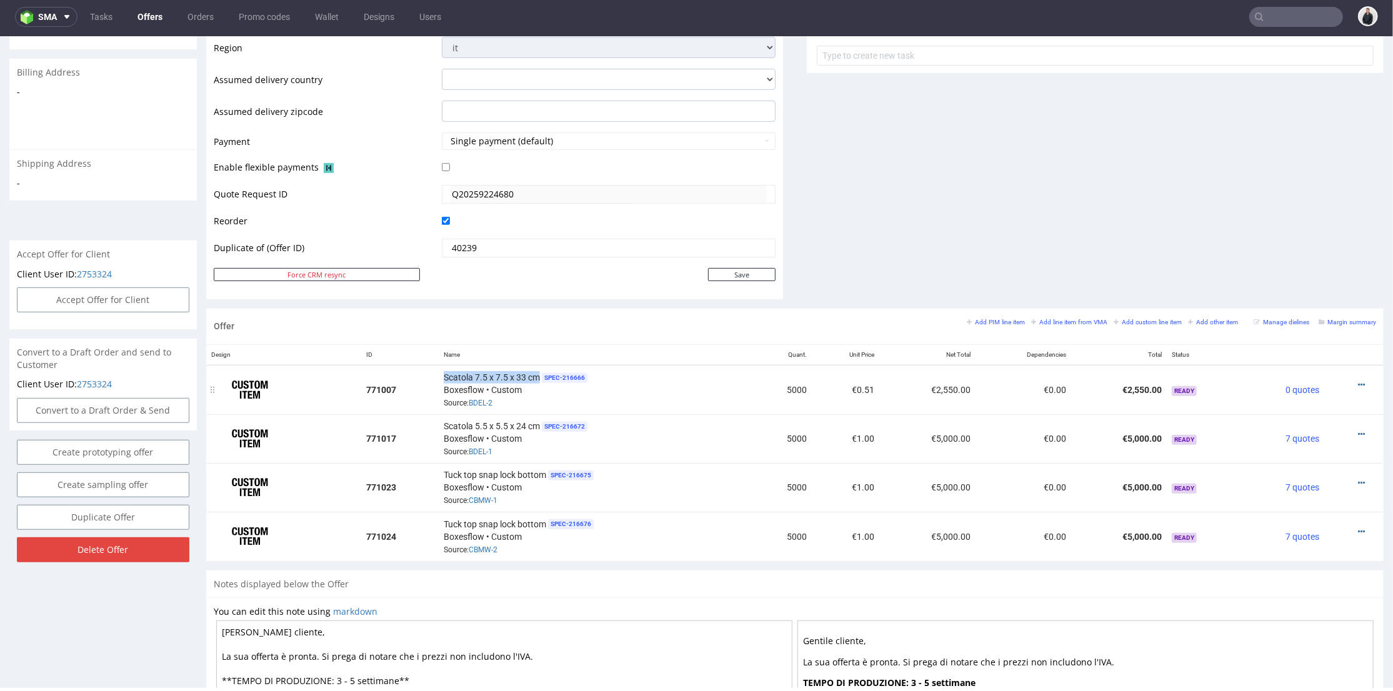
drag, startPoint x: 441, startPoint y: 374, endPoint x: 533, endPoint y: 374, distance: 91.9
click at [533, 374] on td "Scatola 7.5 x 7.5 x 33 cm SPEC- 216666 Boxesflow • Custom Source: BDEL-2" at bounding box center [596, 388] width 315 height 49
copy span "Scatola 7.5 x 7.5 x 33 cm"
click at [1358, 478] on icon at bounding box center [1361, 482] width 7 height 9
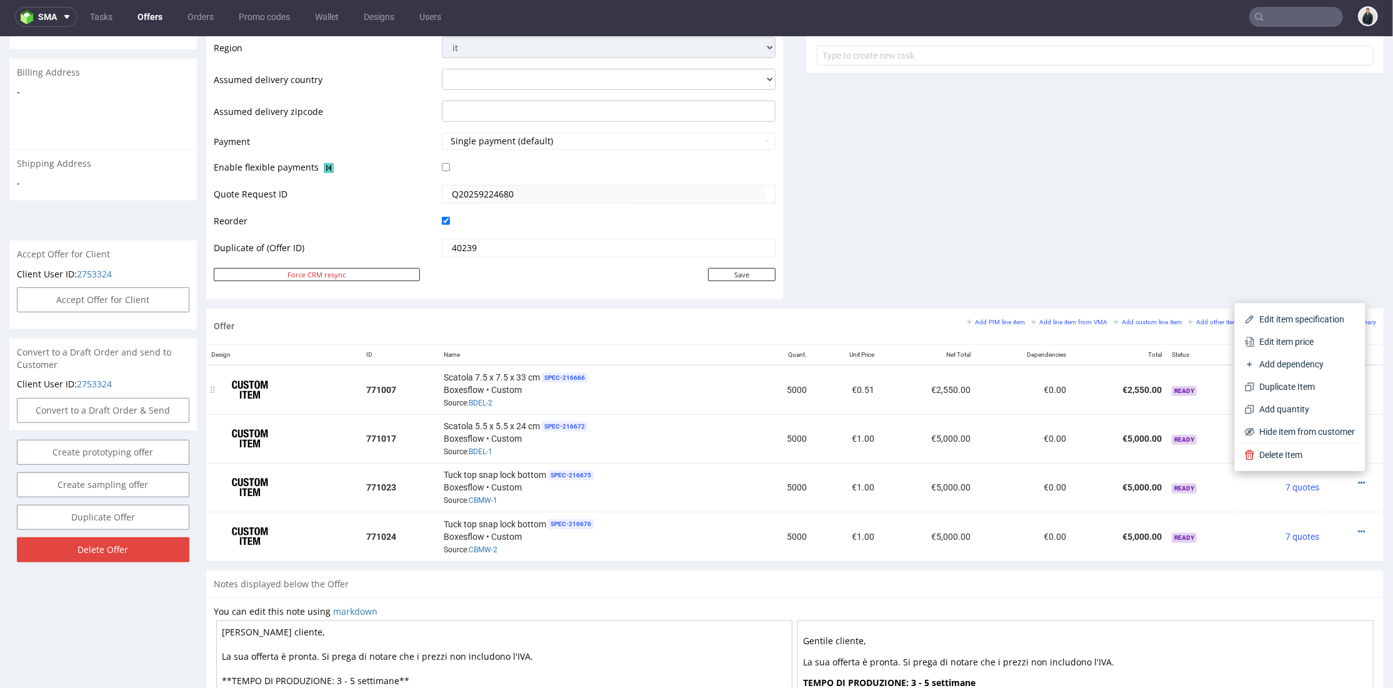
click at [617, 396] on div "Scatola 7.5 x 7.5 x 33 cm SPEC- 216666 Boxesflow • Custom Source: BDEL-2" at bounding box center [596, 389] width 305 height 39
click at [1358, 530] on icon at bounding box center [1361, 531] width 7 height 9
click at [1325, 358] on li "Edit item specification" at bounding box center [1300, 367] width 121 height 23
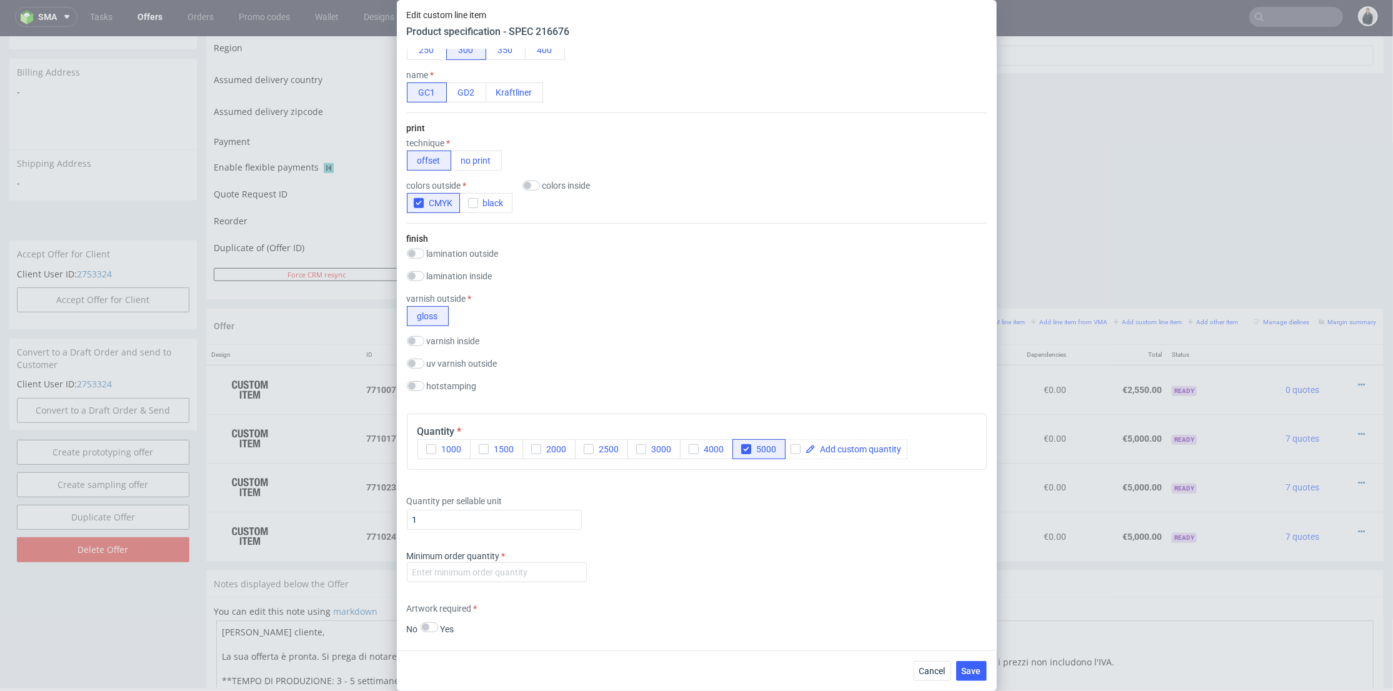
scroll to position [873, 0]
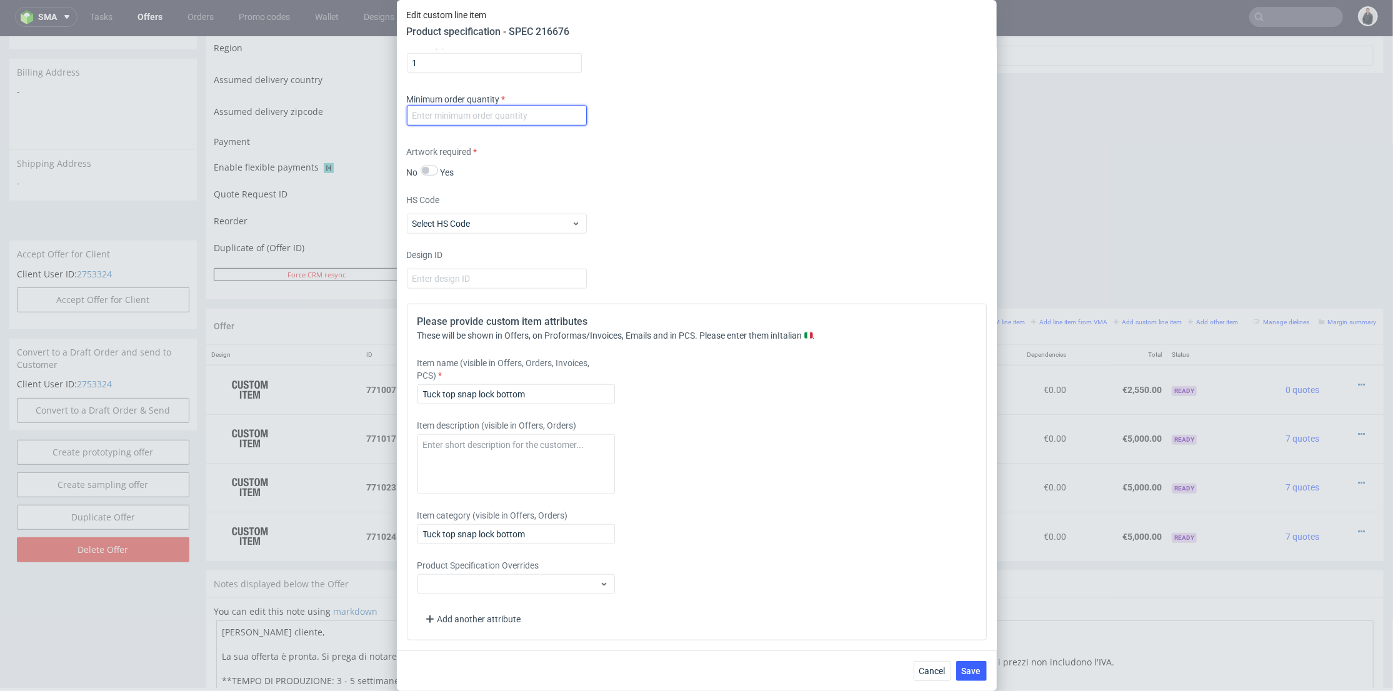
click at [519, 114] on input "number" at bounding box center [497, 116] width 180 height 20
type input "1"
click at [538, 391] on input "Tuck top snap lock bottom" at bounding box center [517, 394] width 198 height 20
paste input "Scatola 7.5 x 7.5 x 33 cm"
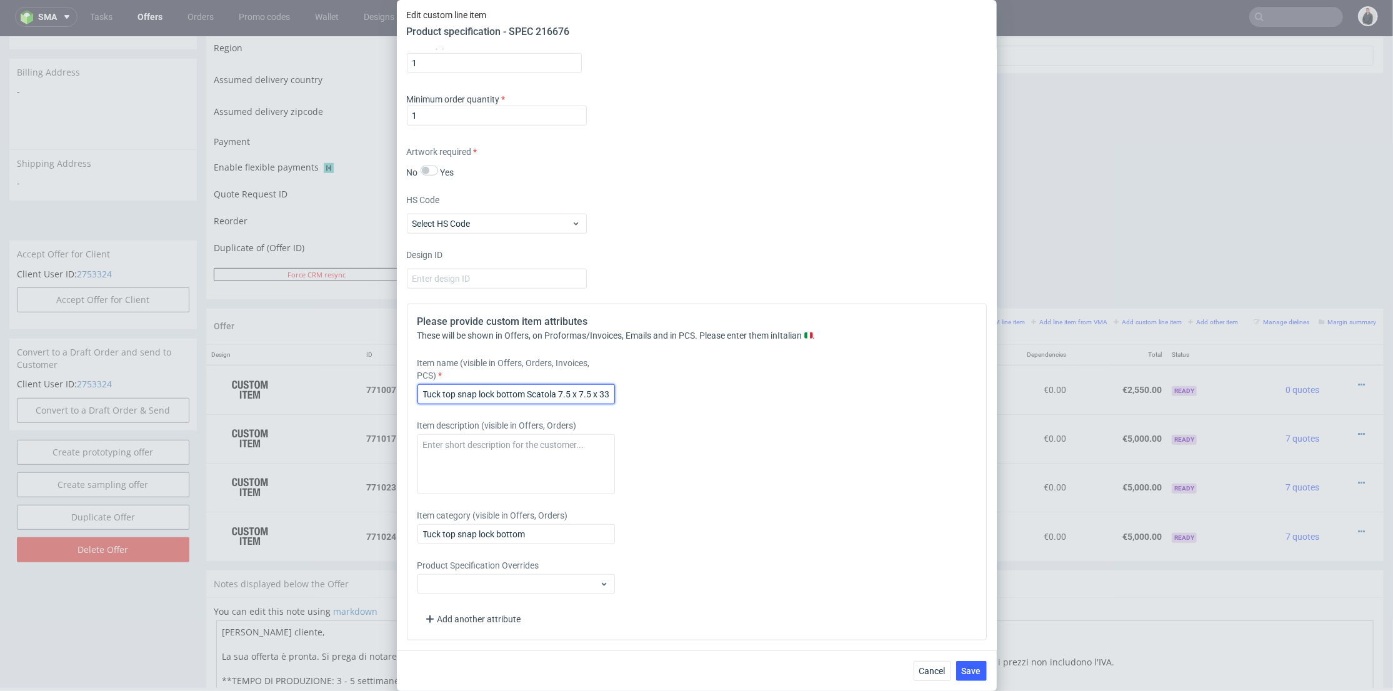
drag, startPoint x: 513, startPoint y: 389, endPoint x: 444, endPoint y: 410, distance: 72.0
click at [344, 393] on div "Edit custom line item Product specification - SPEC 216676 Supplier Custom Custo…" at bounding box center [696, 345] width 1393 height 691
type input "Scatola 7.5 x 7.5 x 33 cm"
click at [972, 667] on span "Save" at bounding box center [971, 671] width 19 height 9
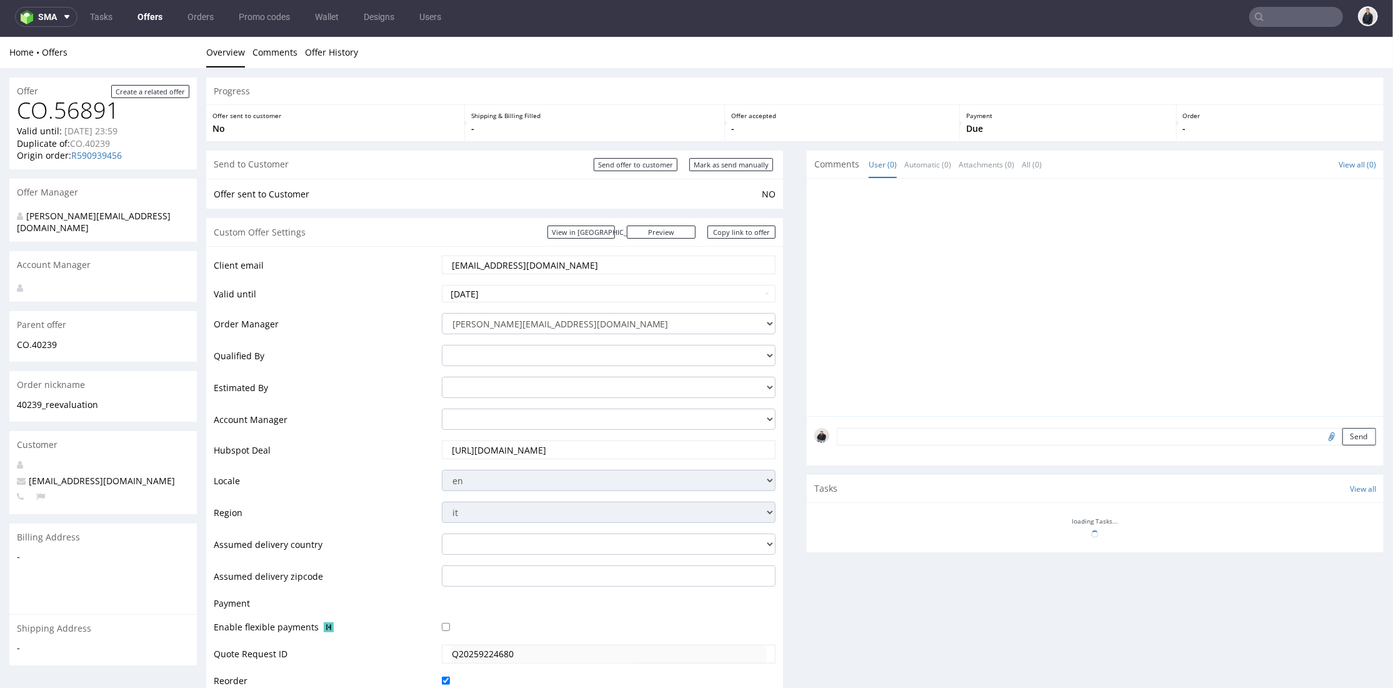
scroll to position [338, 0]
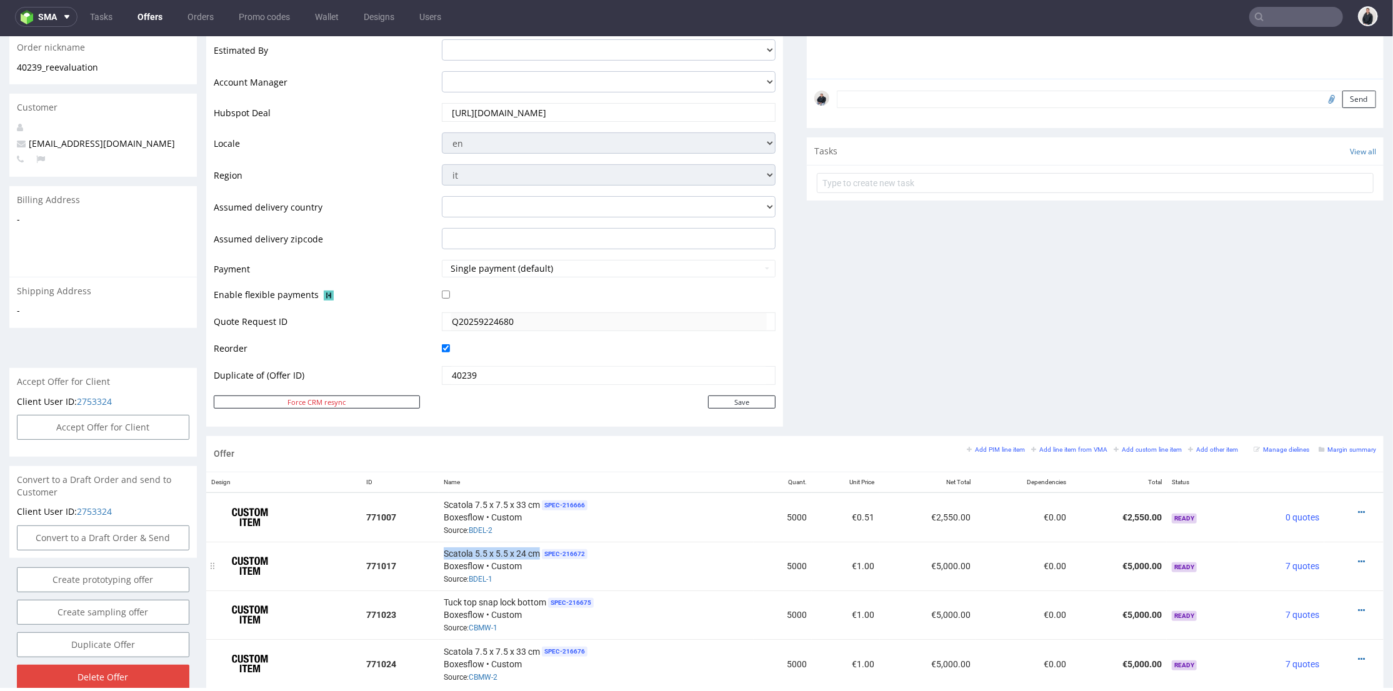
drag, startPoint x: 536, startPoint y: 548, endPoint x: 481, endPoint y: 548, distance: 55.0
click at [444, 546] on div "Scatola 5.5 x 5.5 x 24 cm SPEC- 216672 Boxesflow • Custom Source: BDEL-1" at bounding box center [596, 565] width 305 height 39
copy span "Scatola 5.5 x 5.5 x 24 cm"
click at [1345, 604] on div at bounding box center [1351, 610] width 42 height 13
click at [1347, 604] on div at bounding box center [1351, 610] width 42 height 13
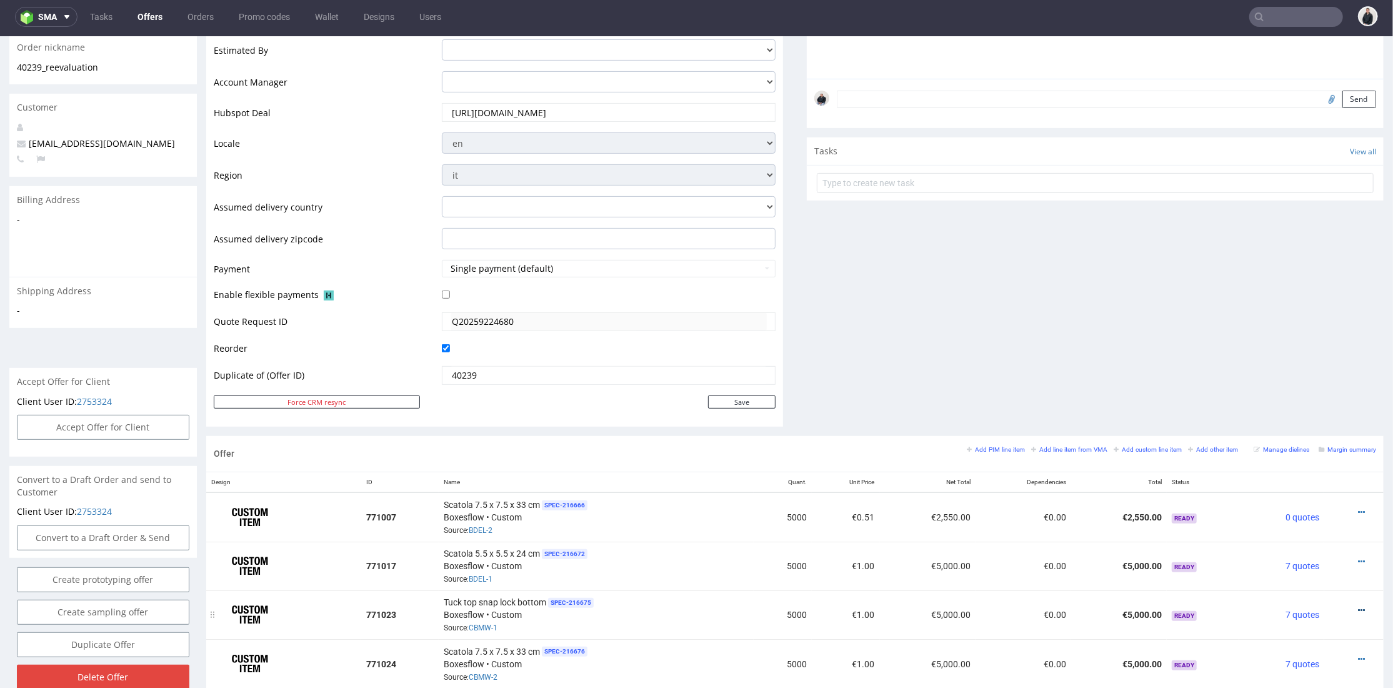
click at [1358, 606] on icon at bounding box center [1361, 610] width 7 height 9
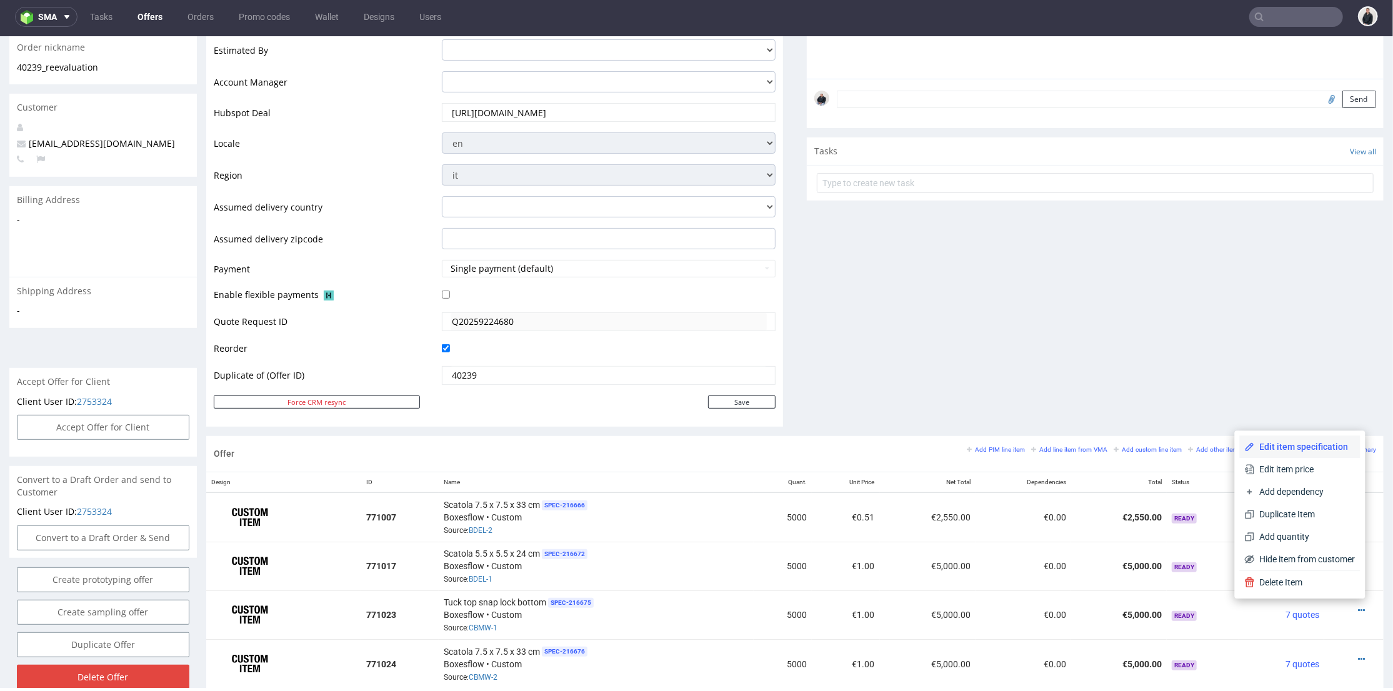
click at [1315, 445] on span "Edit item specification" at bounding box center [1305, 446] width 101 height 13
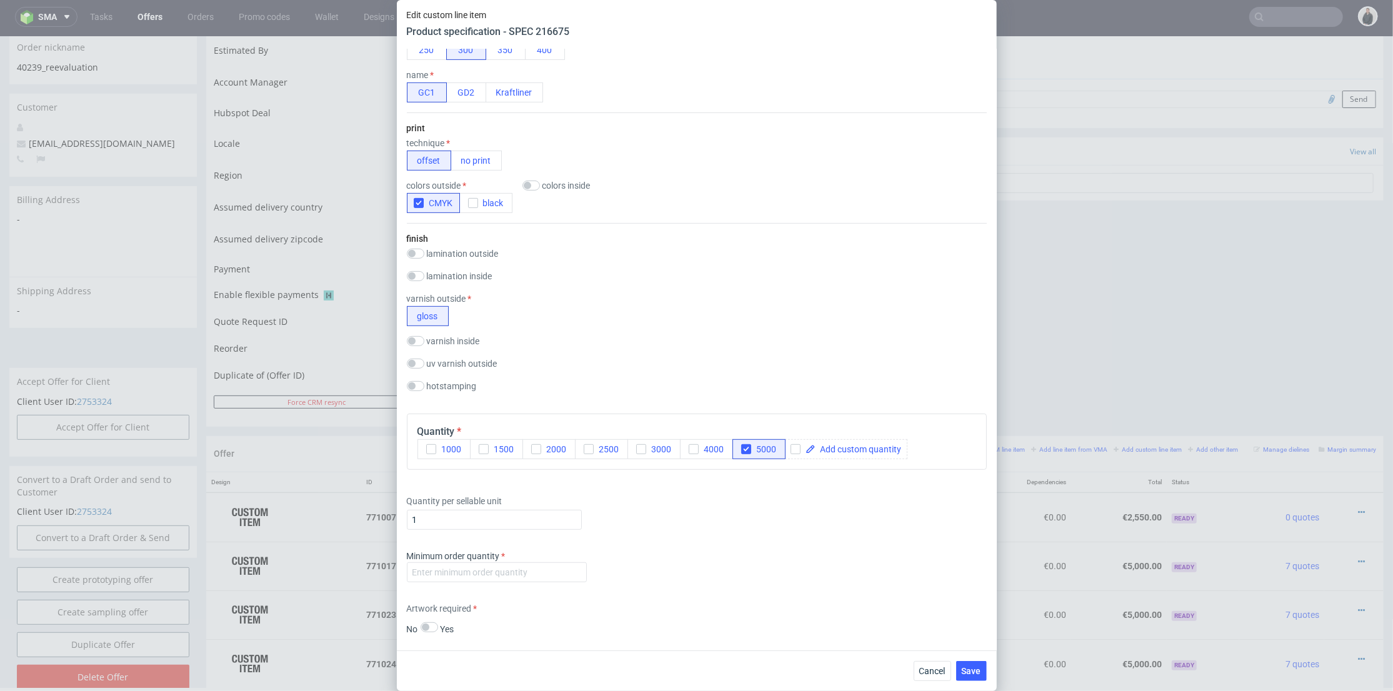
scroll to position [764, 0]
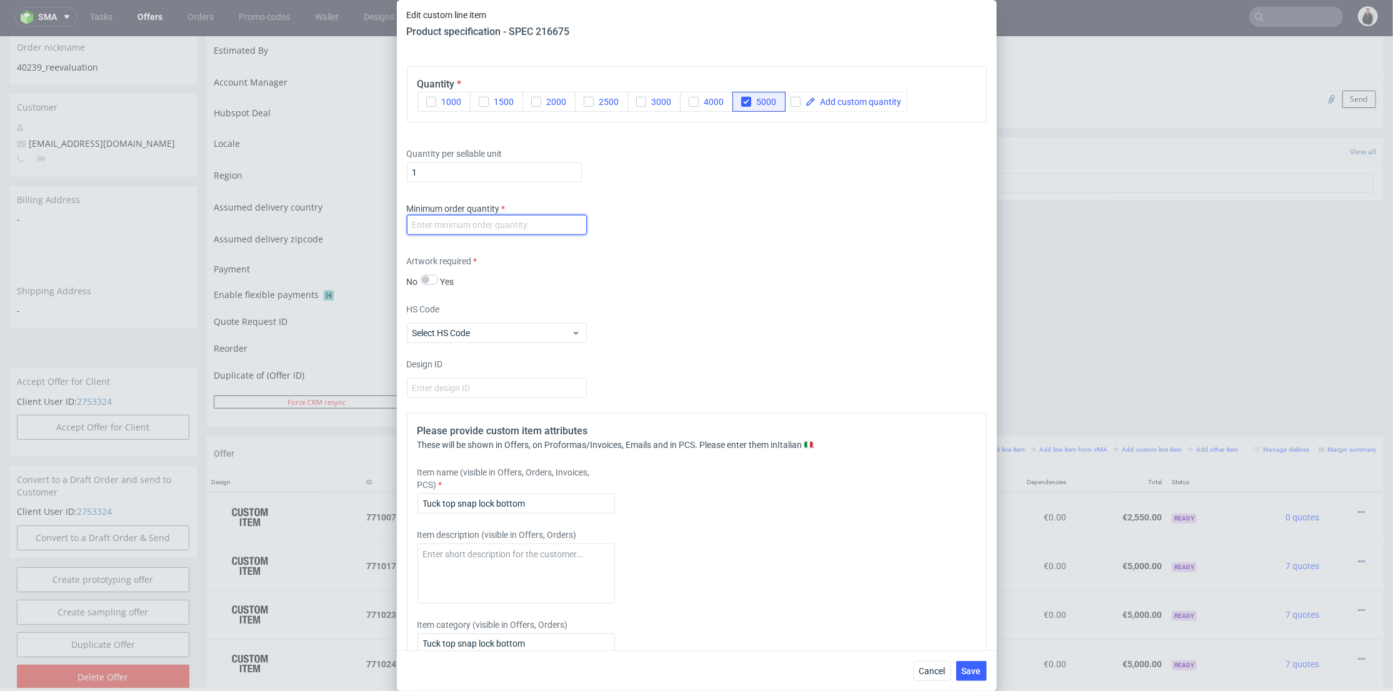
click at [523, 226] on input "number" at bounding box center [497, 225] width 180 height 20
type input "1"
drag, startPoint x: 531, startPoint y: 499, endPoint x: 604, endPoint y: 533, distance: 80.6
click at [378, 499] on div "Edit custom line item Product specification - SPEC 216675 Supplier Custom Custo…" at bounding box center [696, 345] width 1393 height 691
paste input "Scatola 5.5 x 5.5 x 24 c"
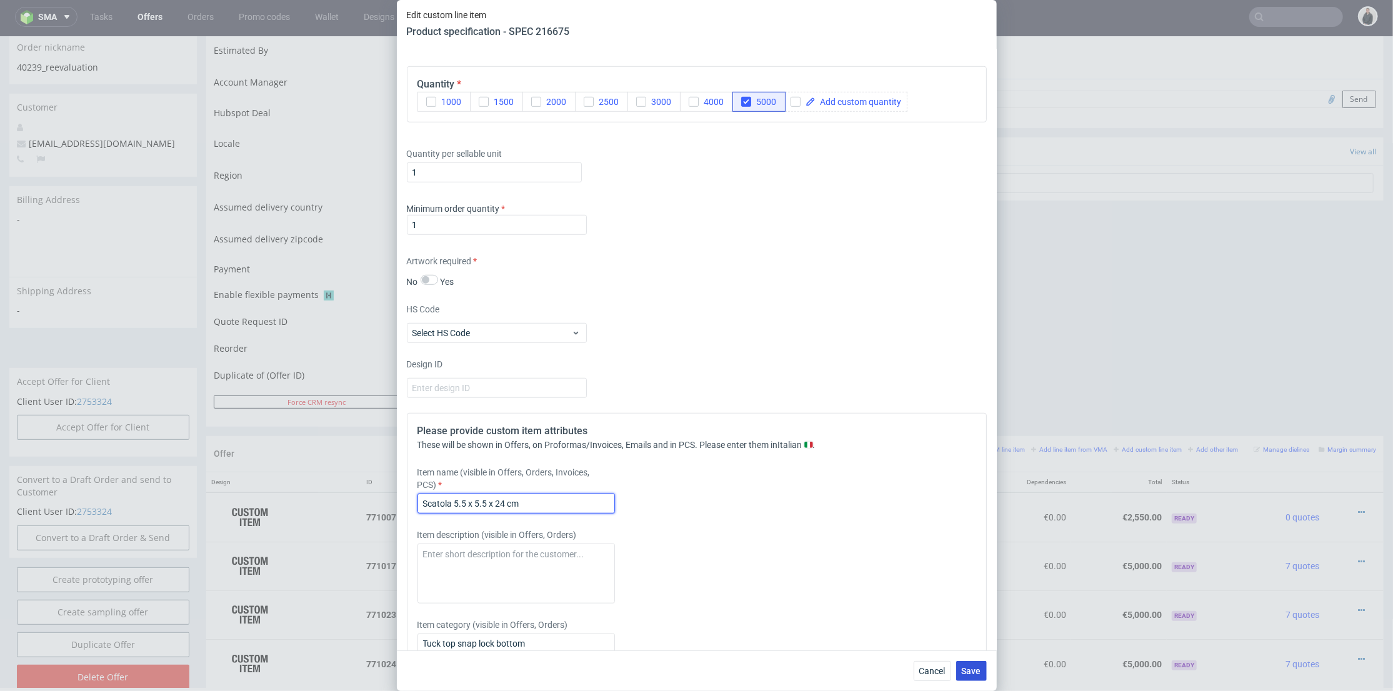
type input "Scatola 5.5 x 5.5 x 24 cm"
click at [972, 670] on span "Save" at bounding box center [971, 671] width 19 height 9
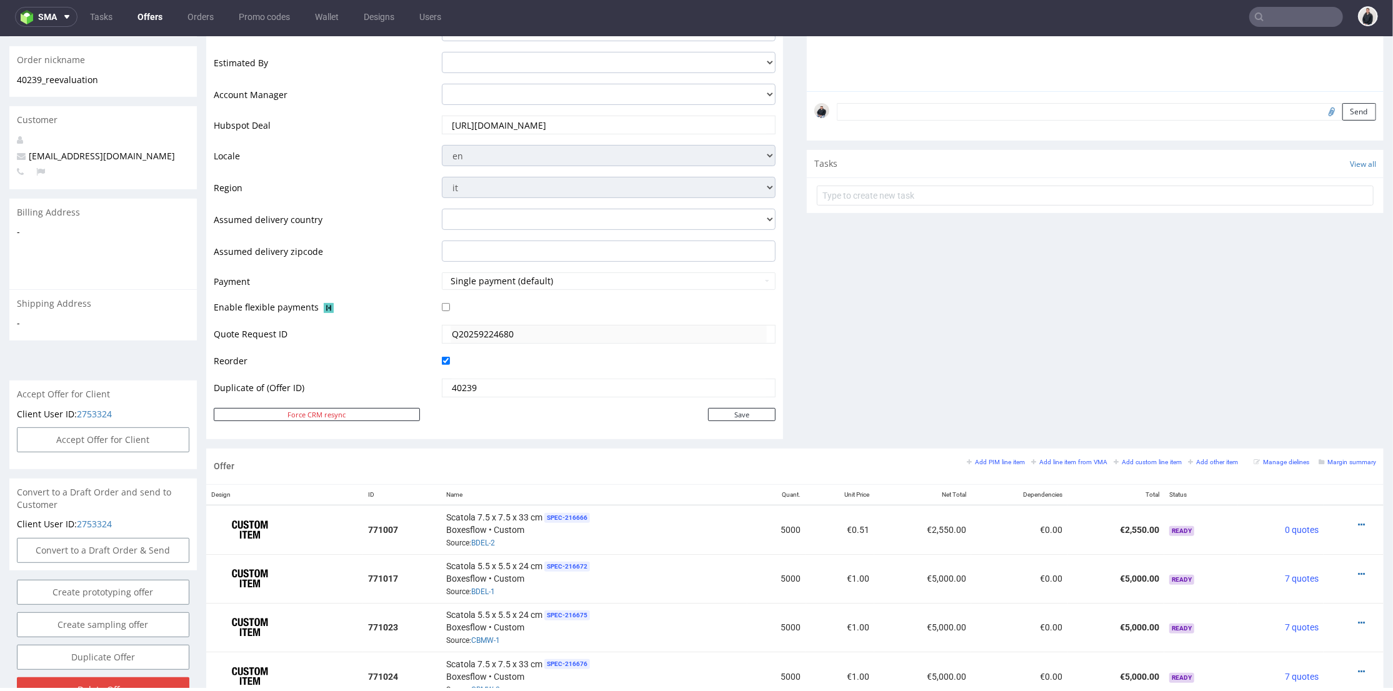
scroll to position [464, 0]
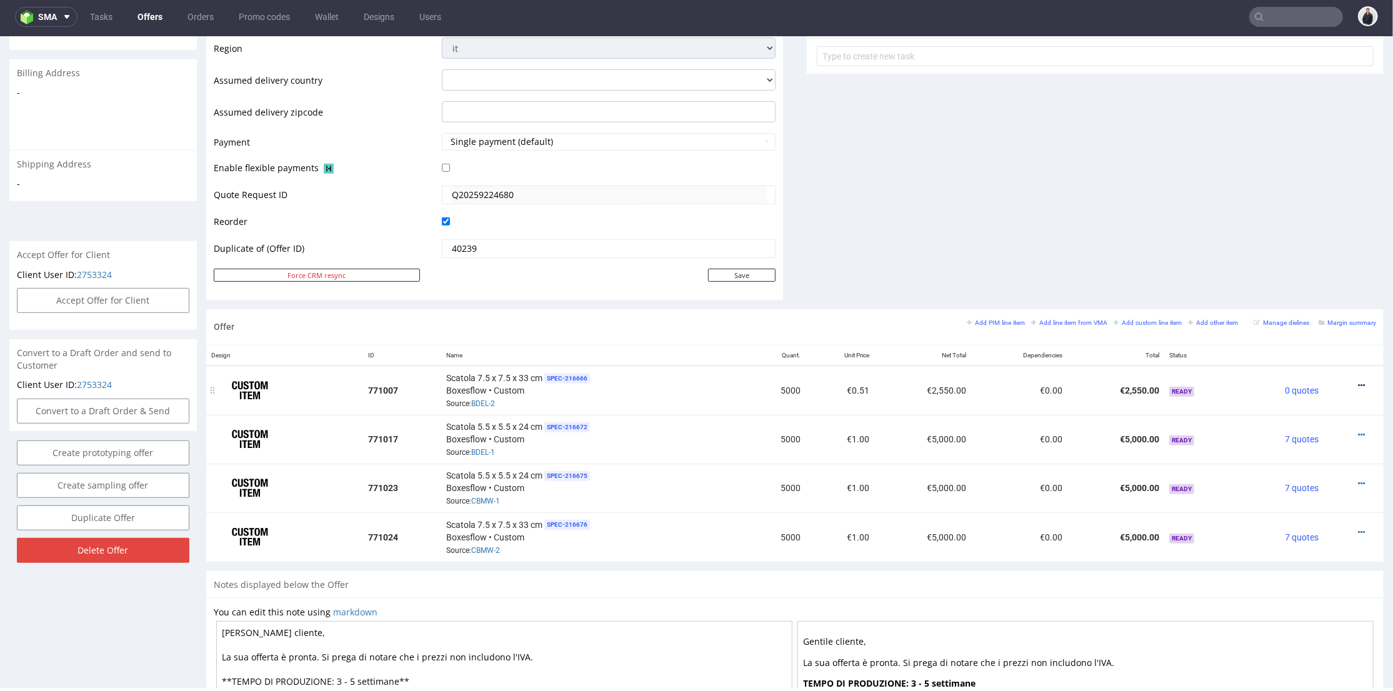
click at [1358, 385] on icon at bounding box center [1361, 385] width 7 height 9
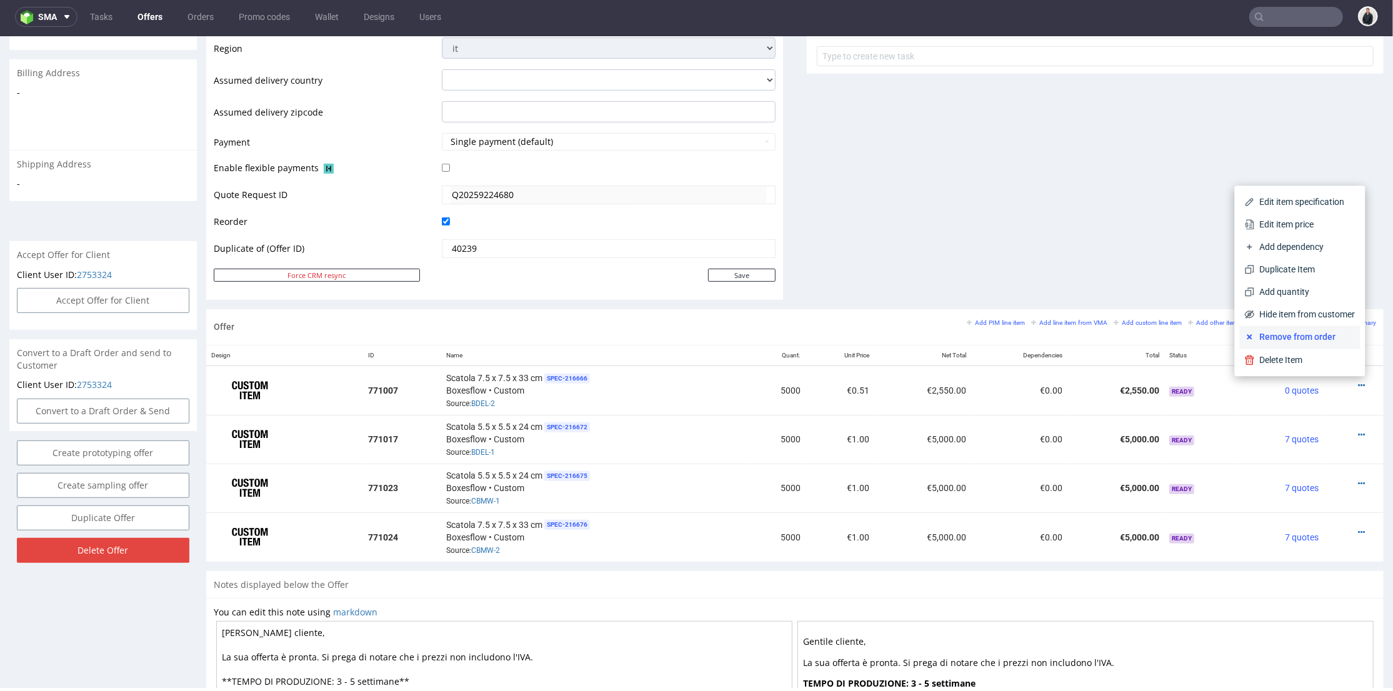
click at [1301, 336] on span "Remove from order" at bounding box center [1305, 336] width 101 height 13
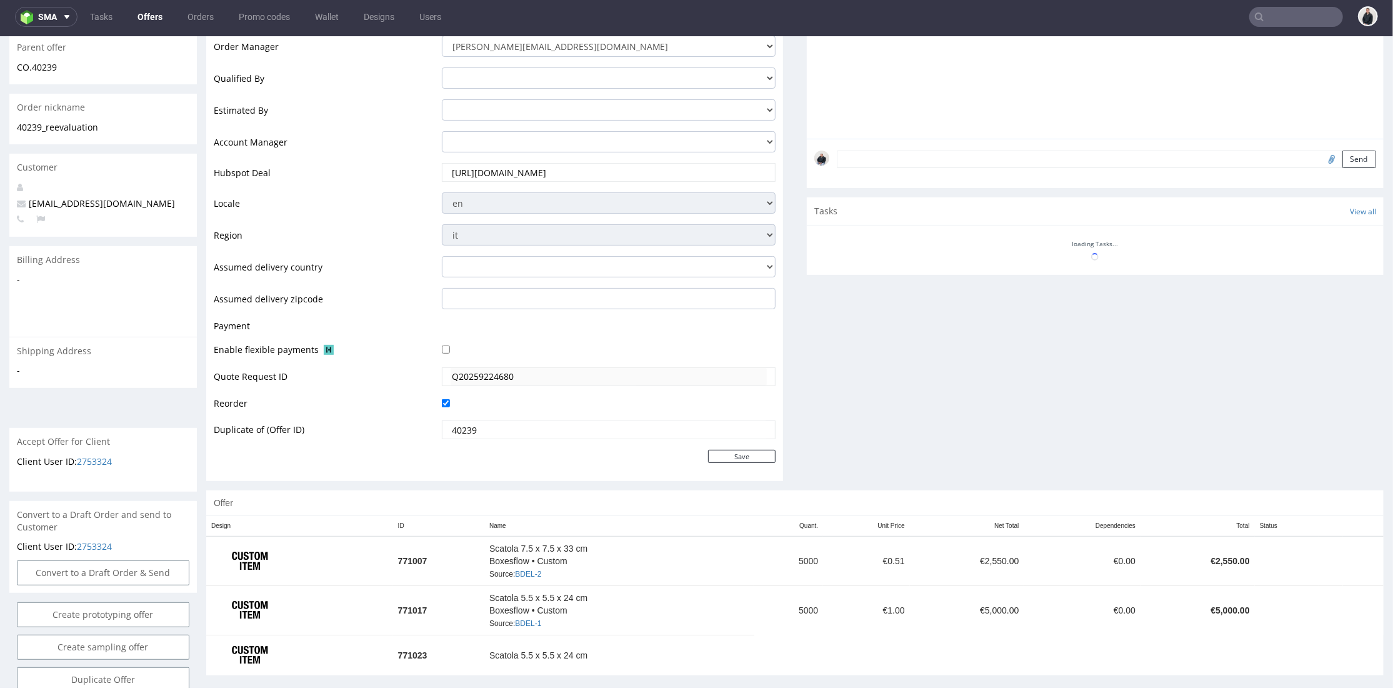
scroll to position [407, 0]
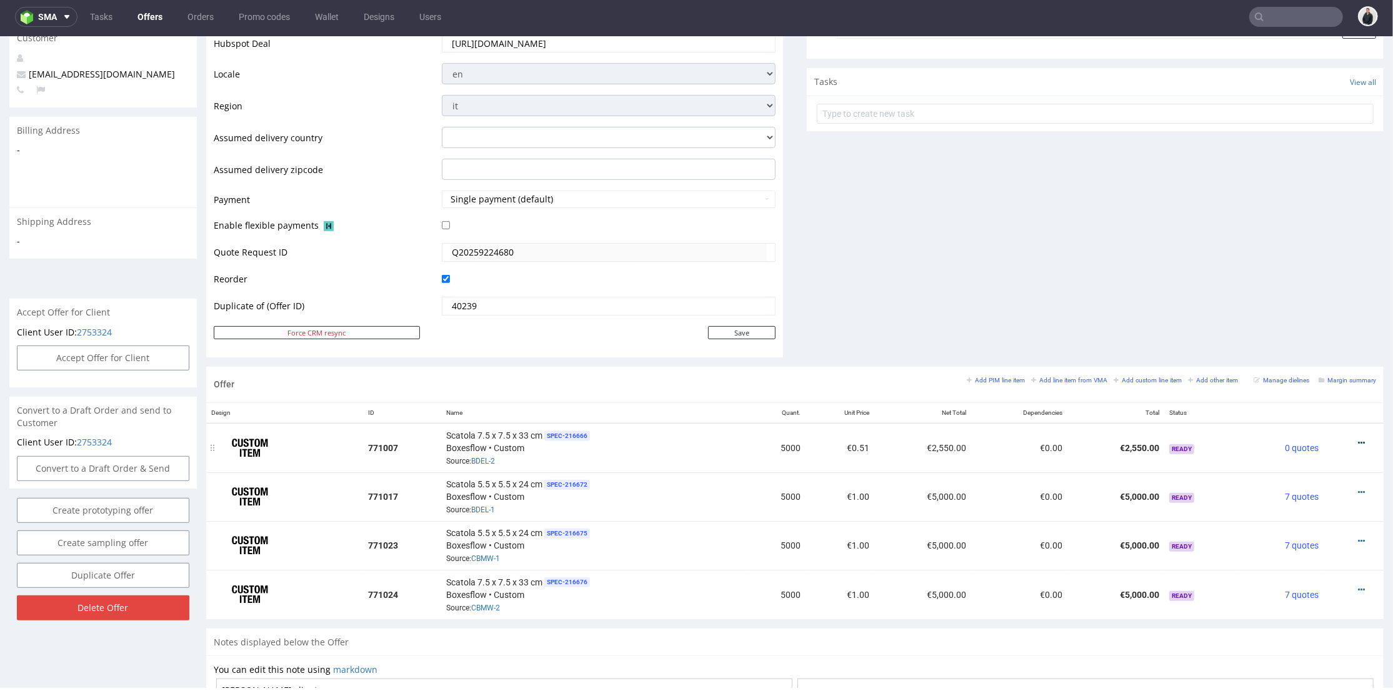
click at [1358, 439] on icon at bounding box center [1361, 442] width 7 height 9
click at [1333, 414] on span "Delete Item" at bounding box center [1305, 417] width 101 height 13
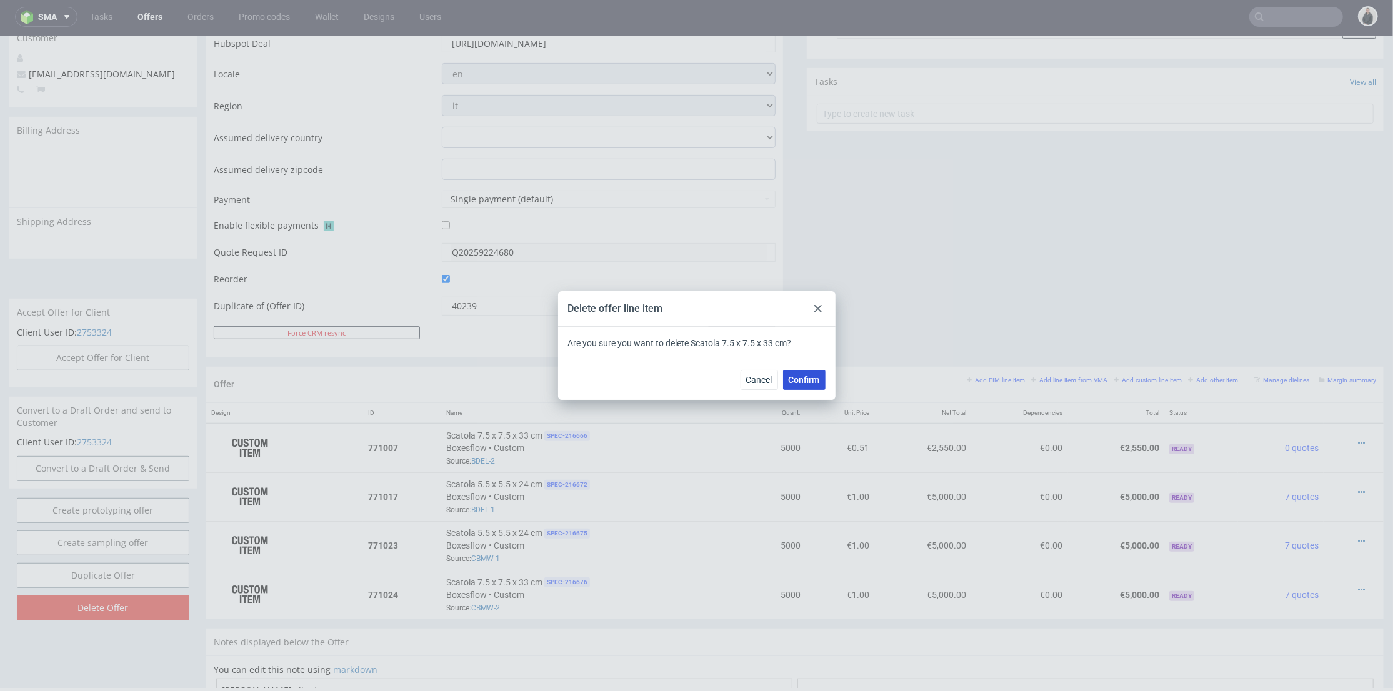
click at [816, 384] on span "Confirm" at bounding box center [804, 380] width 31 height 9
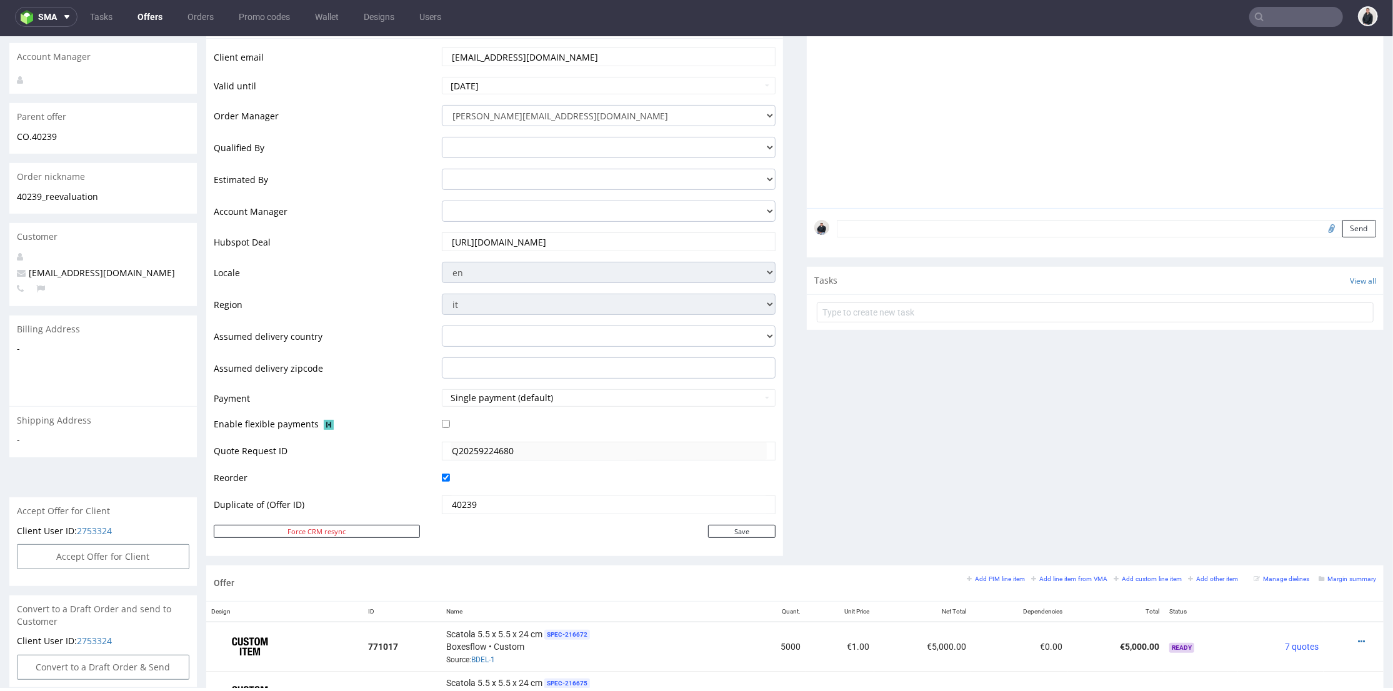
scroll to position [278, 0]
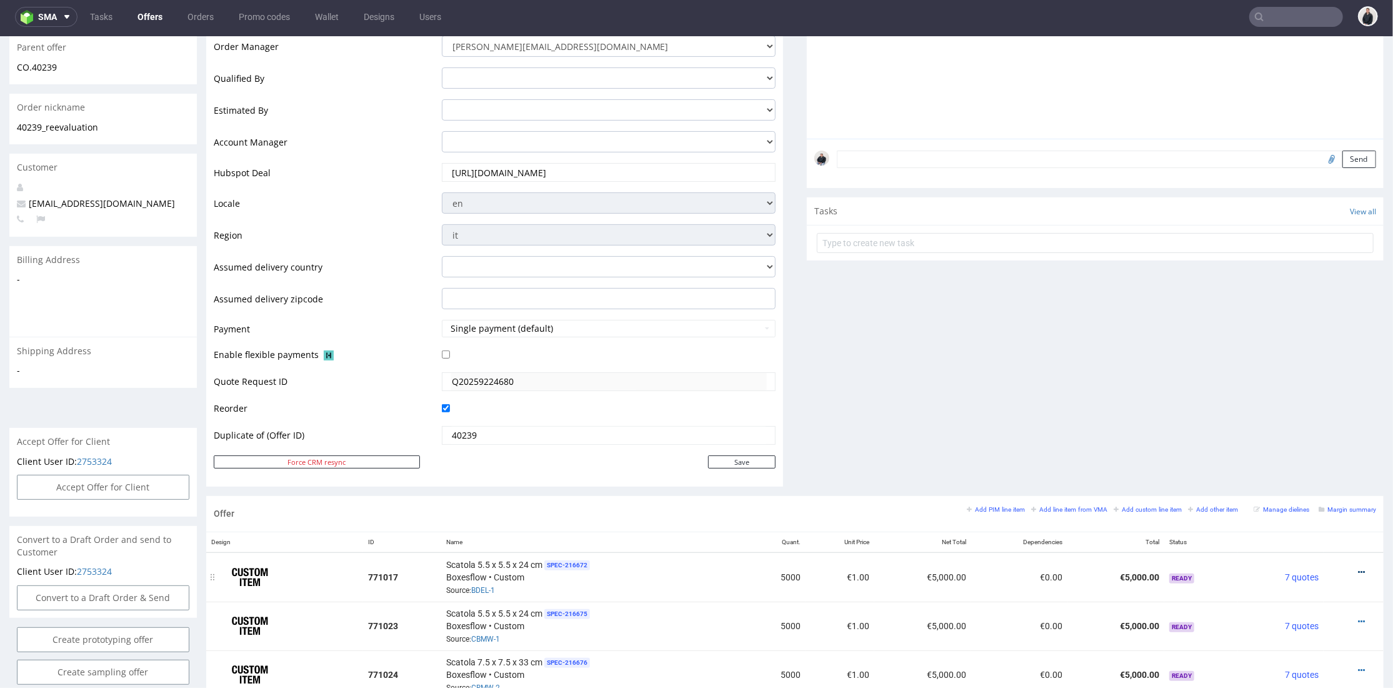
click at [1358, 570] on icon at bounding box center [1361, 572] width 7 height 9
drag, startPoint x: 1316, startPoint y: 546, endPoint x: 1052, endPoint y: 521, distance: 265.6
click at [1316, 546] on span "Delete Item" at bounding box center [1305, 546] width 101 height 13
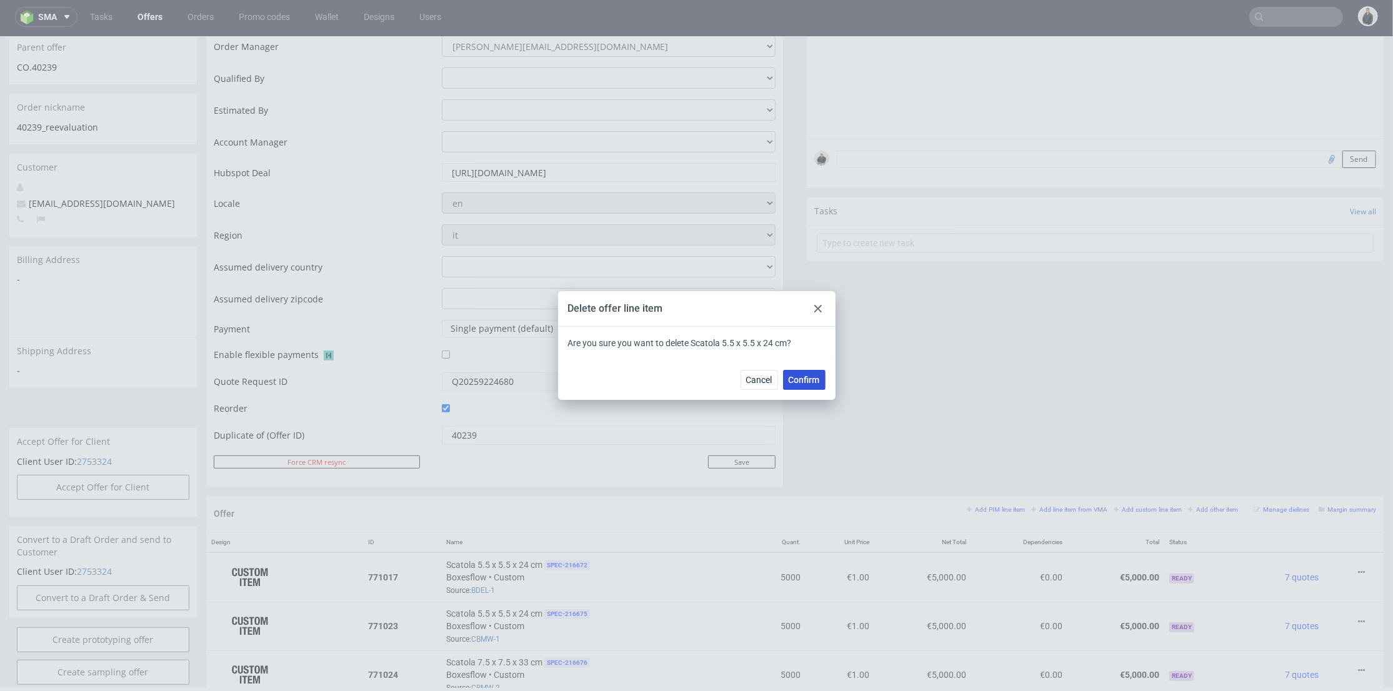
click at [821, 379] on button "Confirm" at bounding box center [804, 380] width 43 height 20
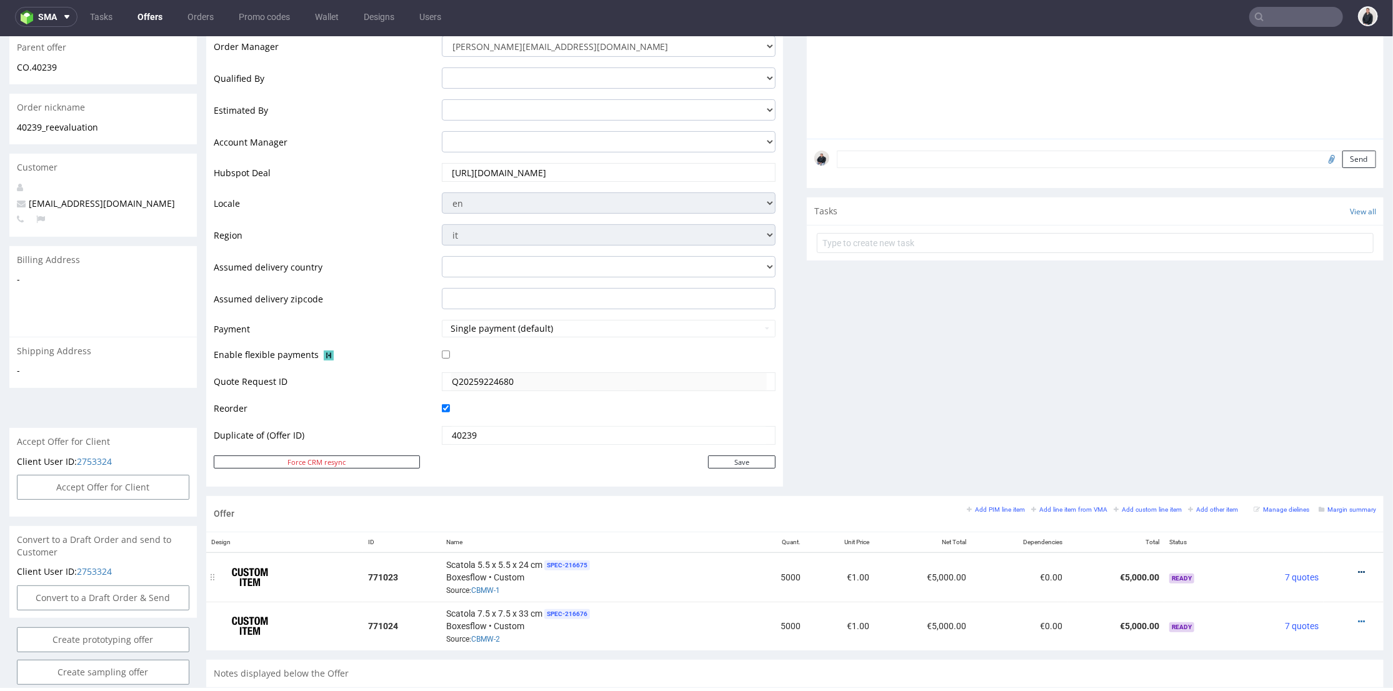
click at [1358, 571] on icon at bounding box center [1361, 572] width 7 height 9
click at [1298, 431] on span "Edit item price" at bounding box center [1305, 433] width 101 height 13
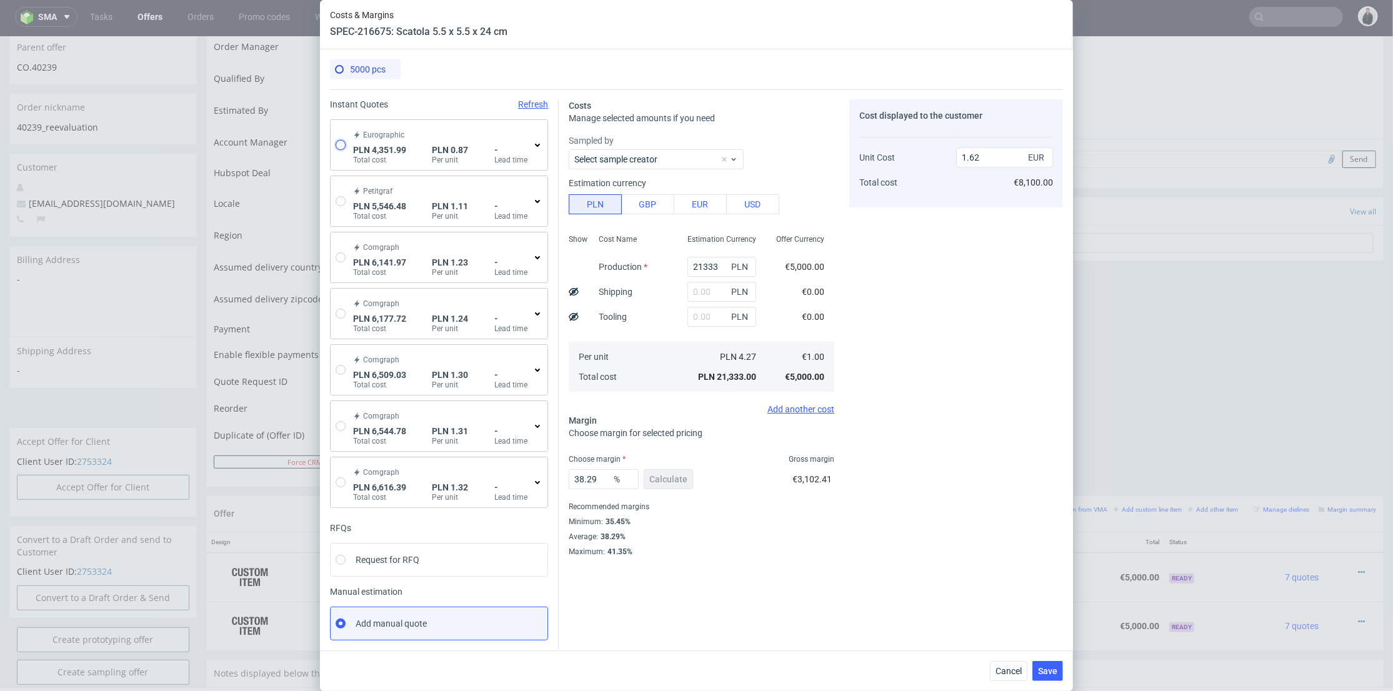
click at [337, 143] on input "radio" at bounding box center [341, 145] width 10 height 10
radio input "true"
radio input "false"
type input "4351.99"
type input "0.2"
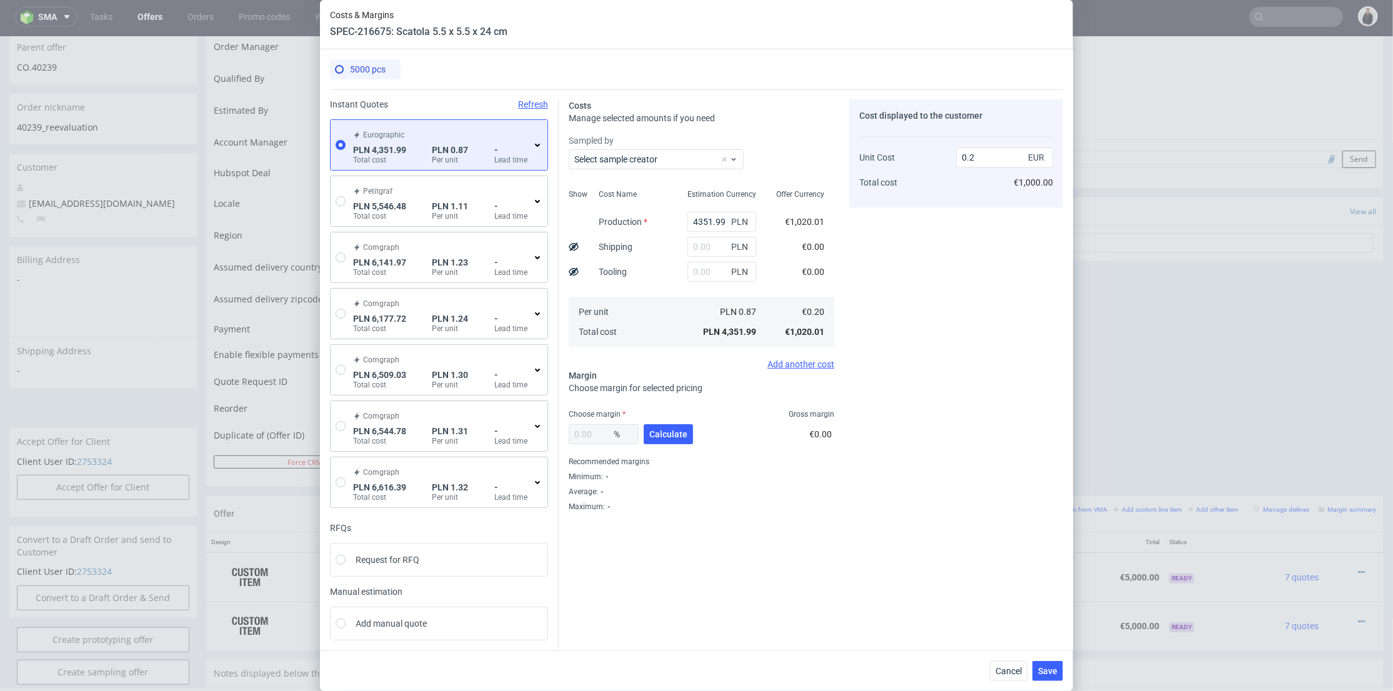
click at [533, 141] on icon at bounding box center [538, 145] width 10 height 10
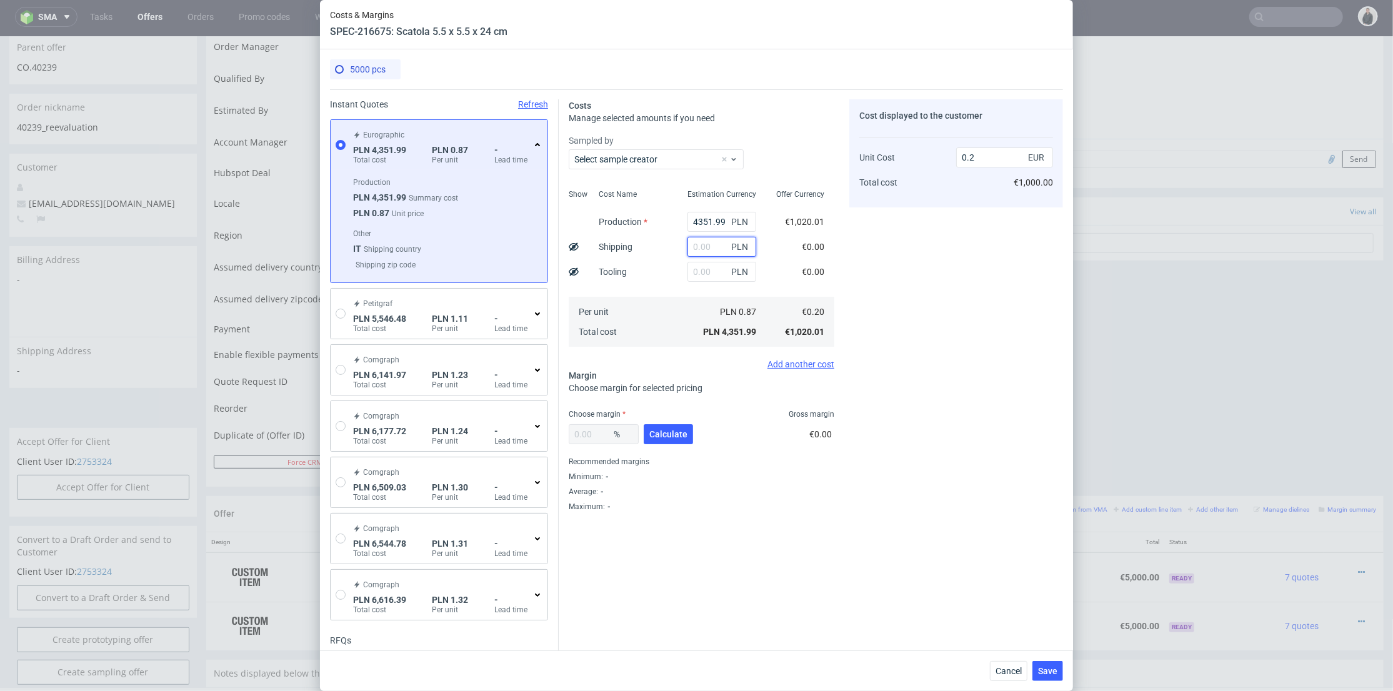
click at [700, 251] on input "text" at bounding box center [722, 247] width 69 height 20
paste input "257.67"
type input "257.67"
type input "0.21"
type input "257.67"
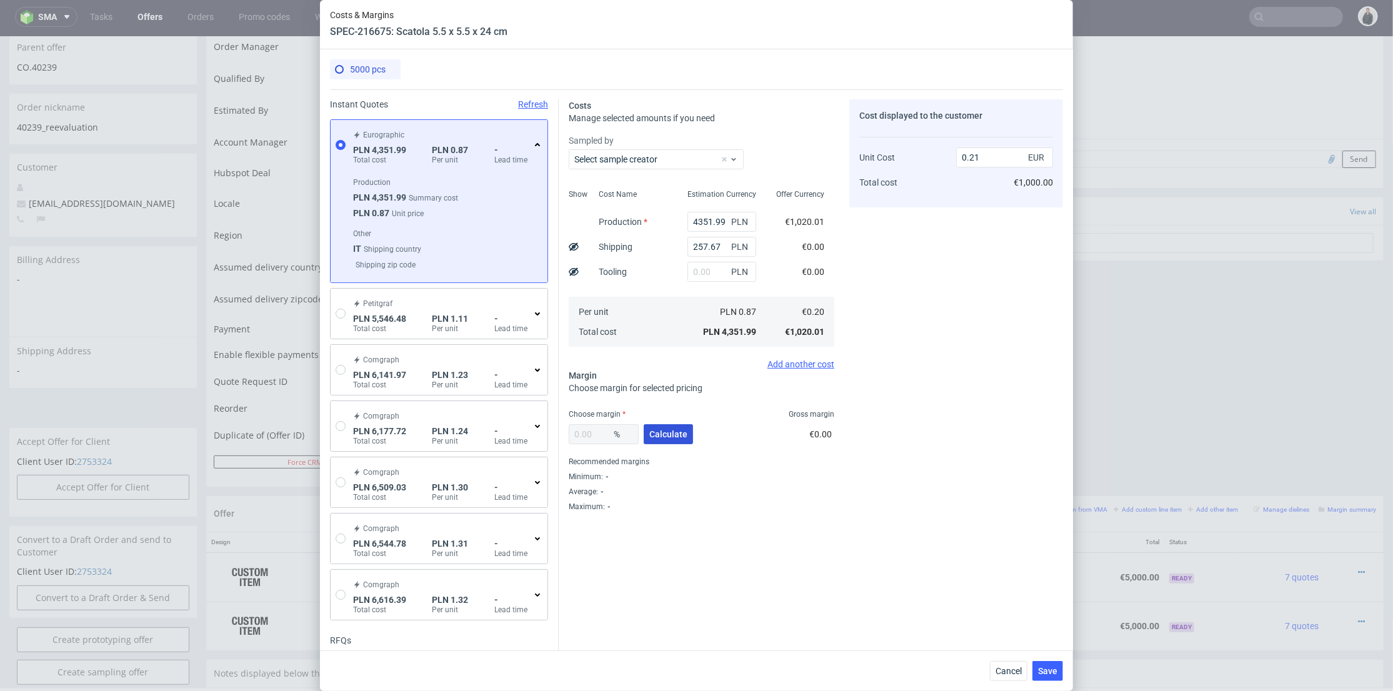
click at [677, 434] on span "Calculate" at bounding box center [669, 434] width 38 height 9
type input "38.83"
type input "0.35"
click at [1055, 671] on span "Save" at bounding box center [1047, 671] width 19 height 9
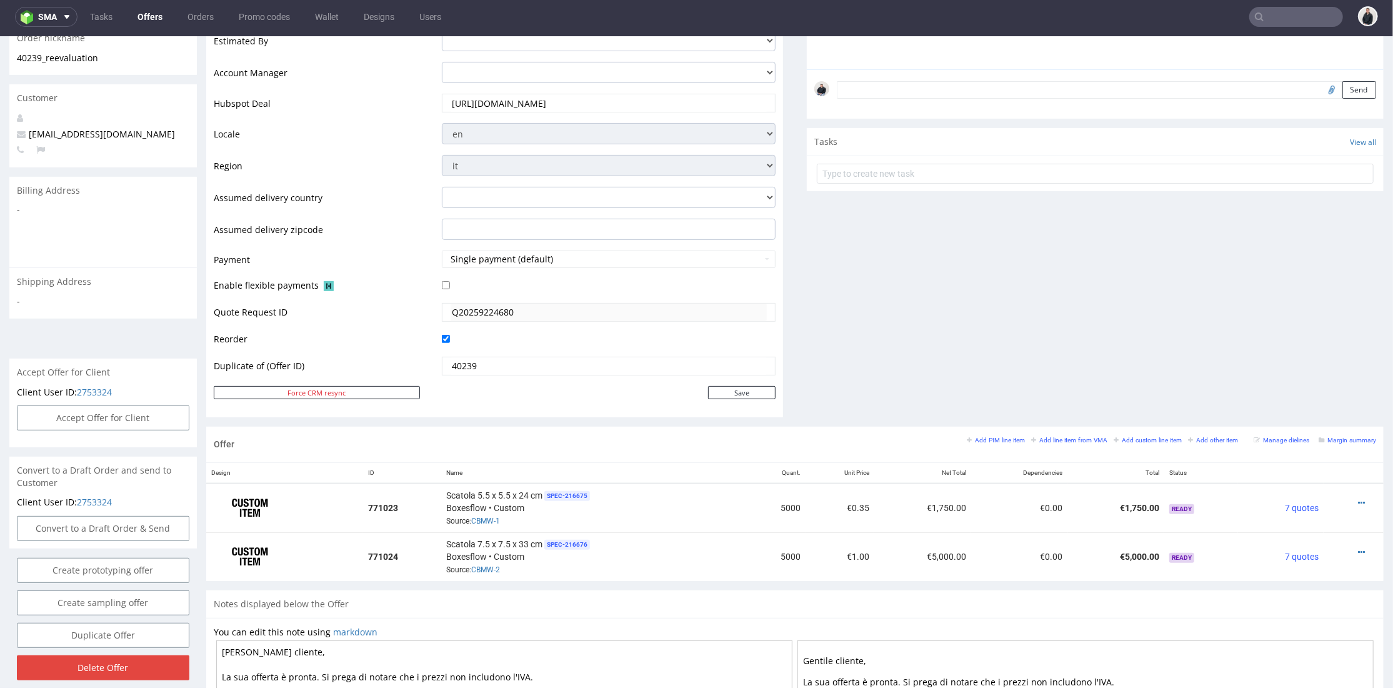
scroll to position [416, 0]
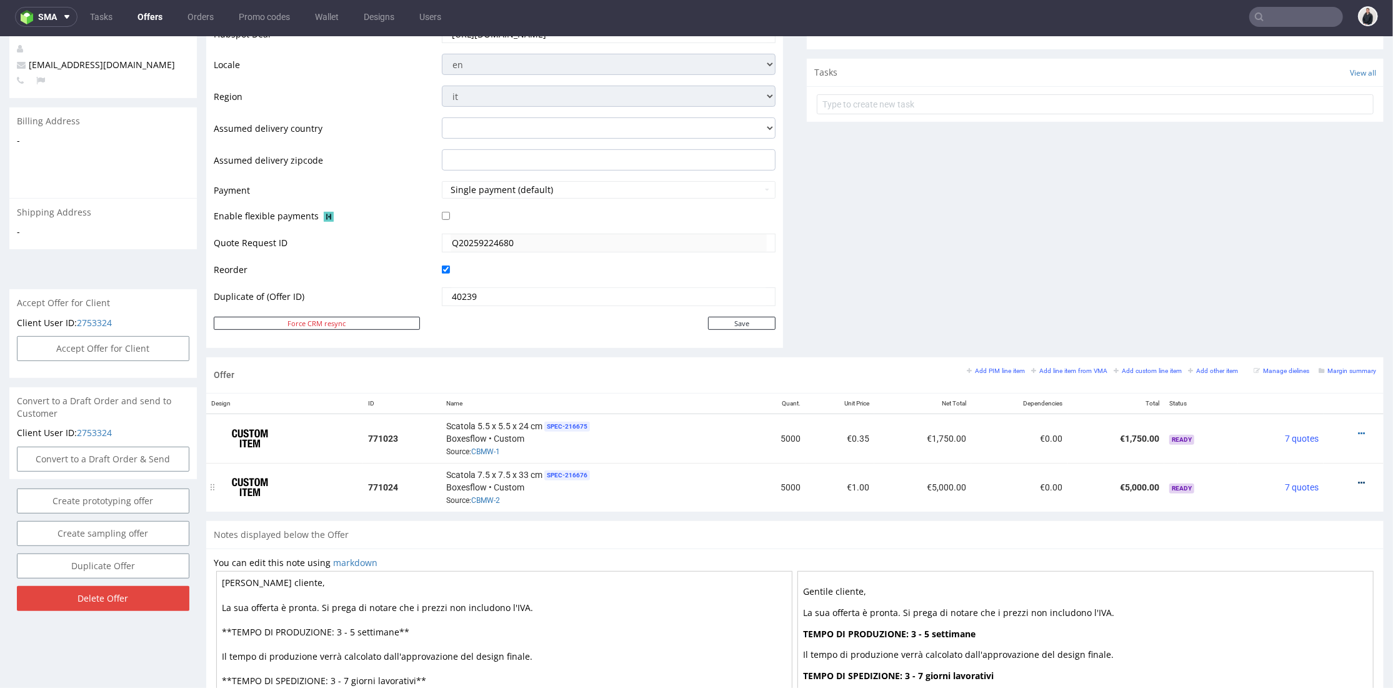
click at [1358, 478] on icon at bounding box center [1361, 482] width 7 height 9
click at [1293, 343] on span "Edit item price" at bounding box center [1305, 342] width 101 height 13
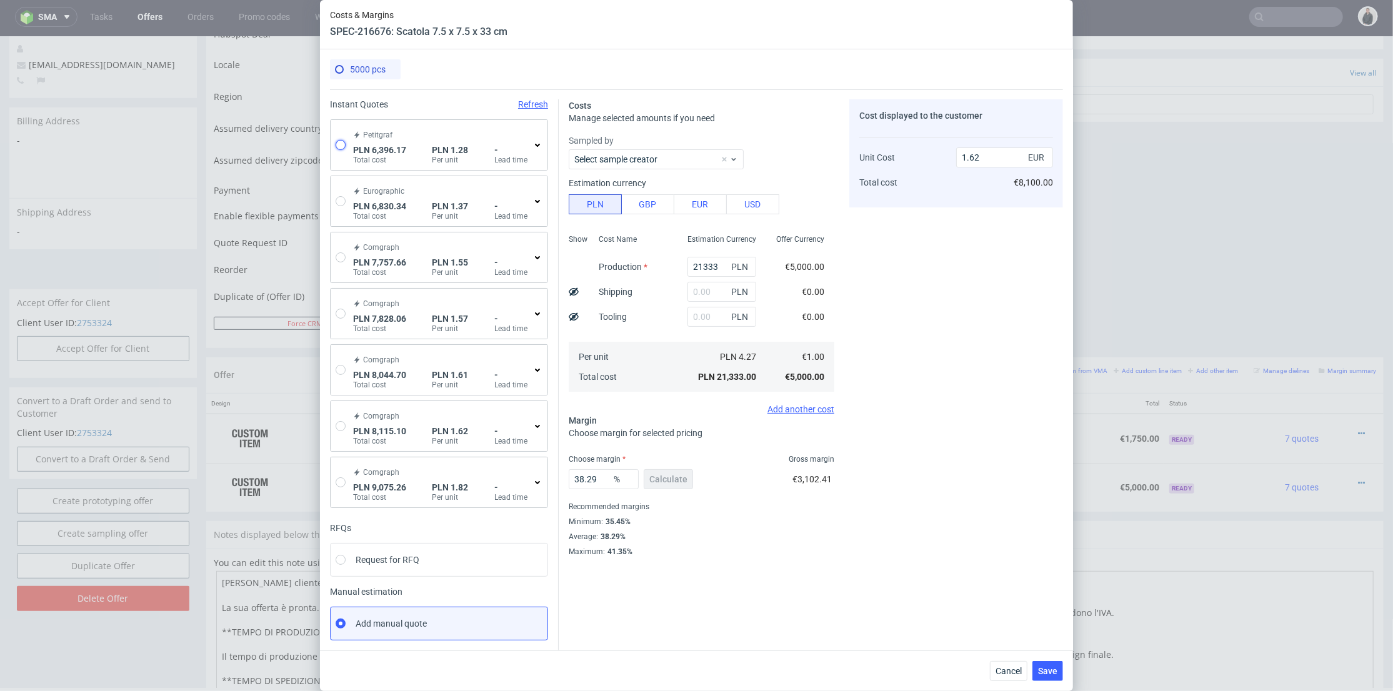
click at [336, 146] on input "radio" at bounding box center [341, 145] width 10 height 10
radio input "true"
radio input "false"
type input "5186.25"
type input "1209.92"
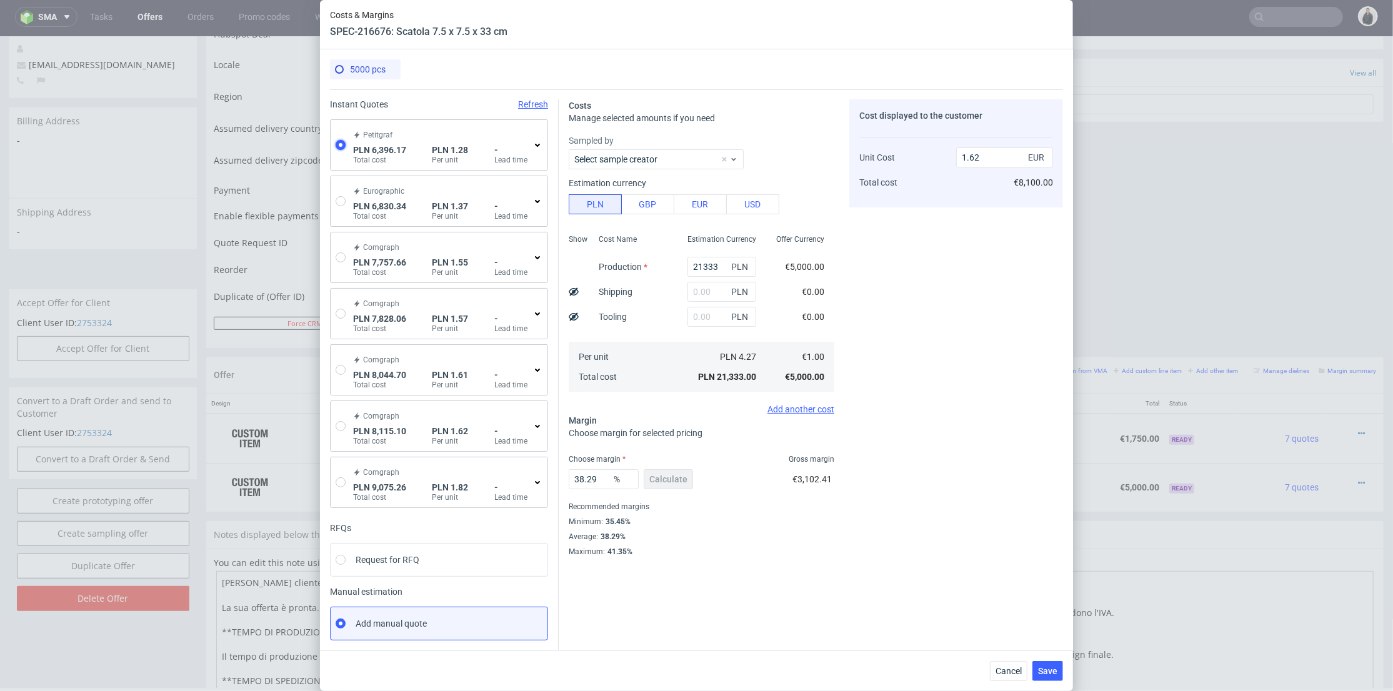
type input "0.3"
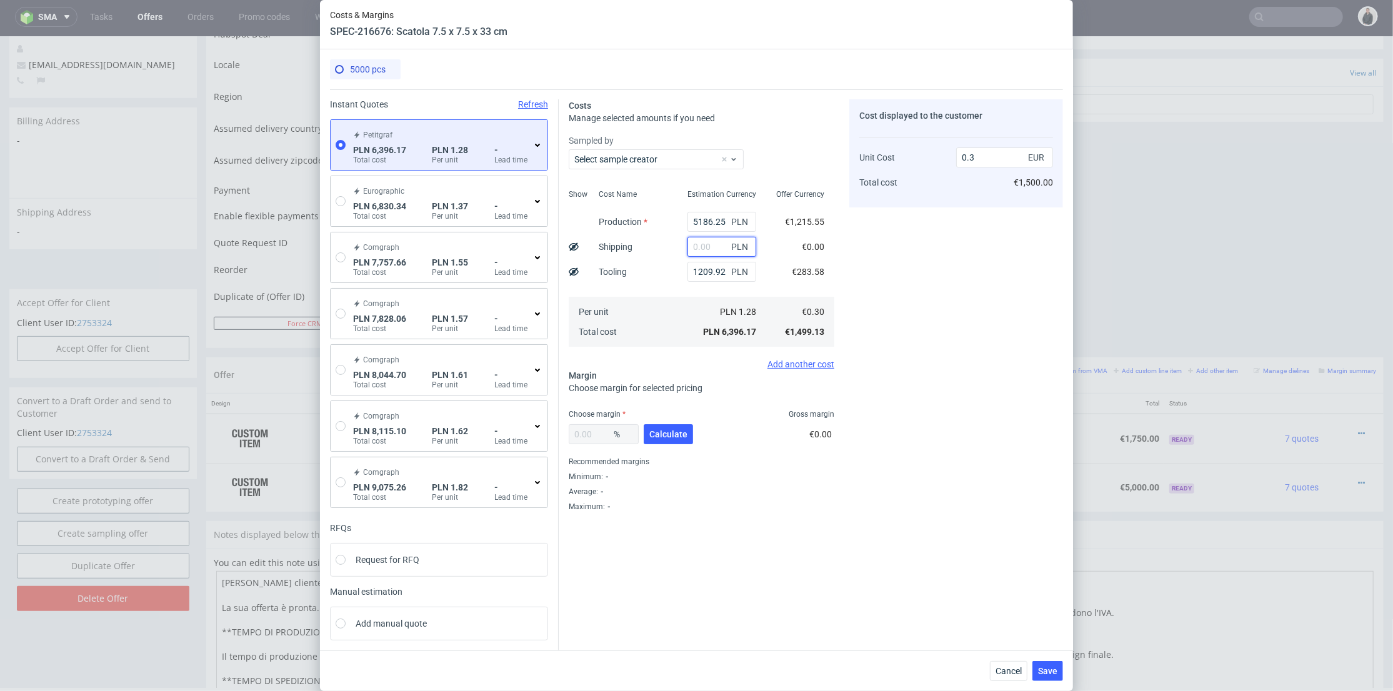
click at [693, 244] on input "text" at bounding box center [722, 247] width 69 height 20
paste input "257.67"
type input "257.67"
type input "0.31"
drag, startPoint x: 710, startPoint y: 244, endPoint x: 658, endPoint y: 244, distance: 51.9
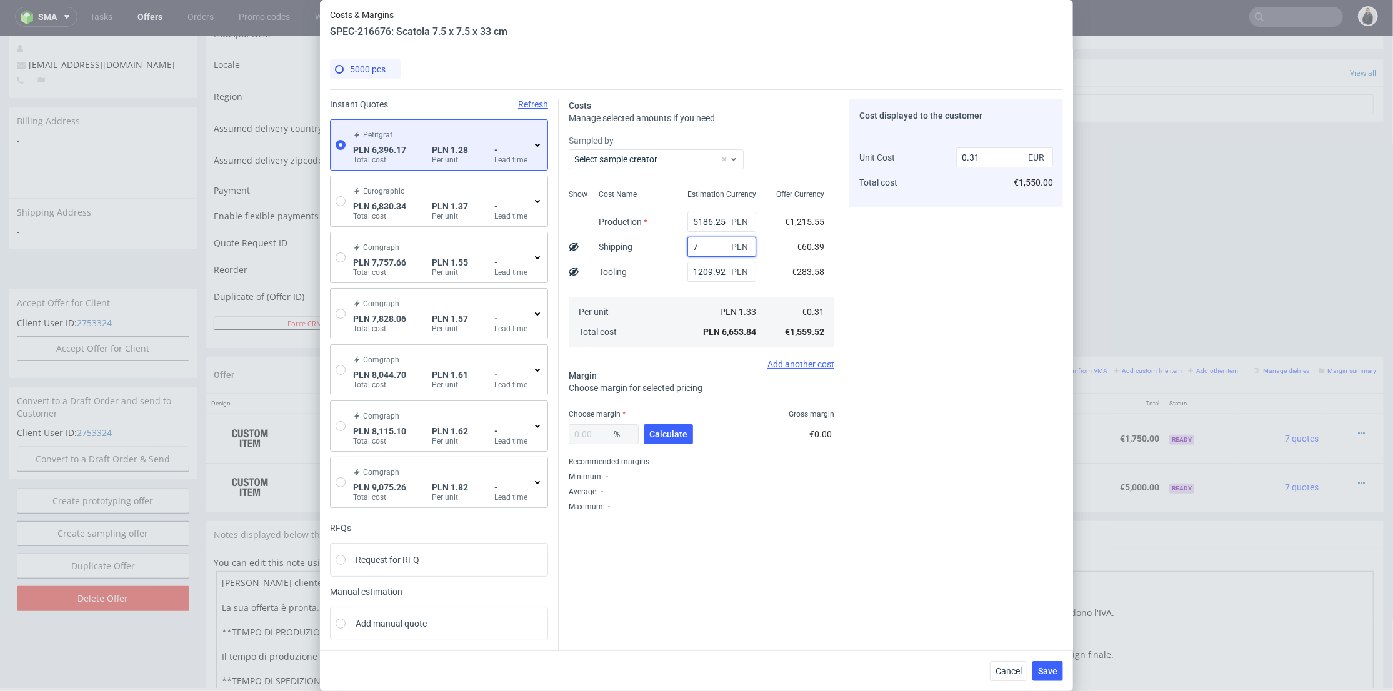
click at [658, 244] on div "Show Cost Name Production Shipping Tooling Per unit Total cost Estimation Curre…" at bounding box center [702, 266] width 266 height 165
type input "7"
type input "0.3"
type input "700"
click at [658, 306] on div "Per unit Total cost" at bounding box center [633, 322] width 89 height 50
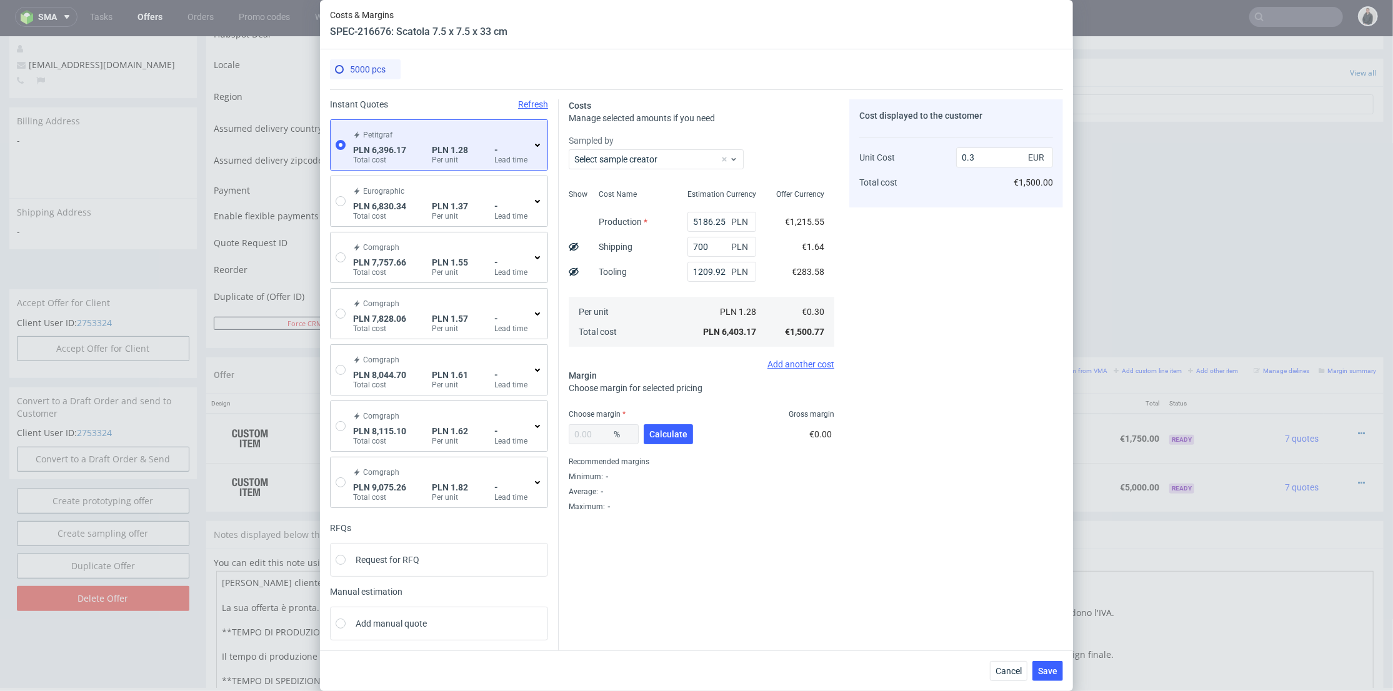
type input "0.33"
click at [666, 436] on span "Calculate" at bounding box center [669, 434] width 38 height 9
type input "35.96"
type input "0.52"
click at [1058, 673] on span "Save" at bounding box center [1047, 671] width 19 height 9
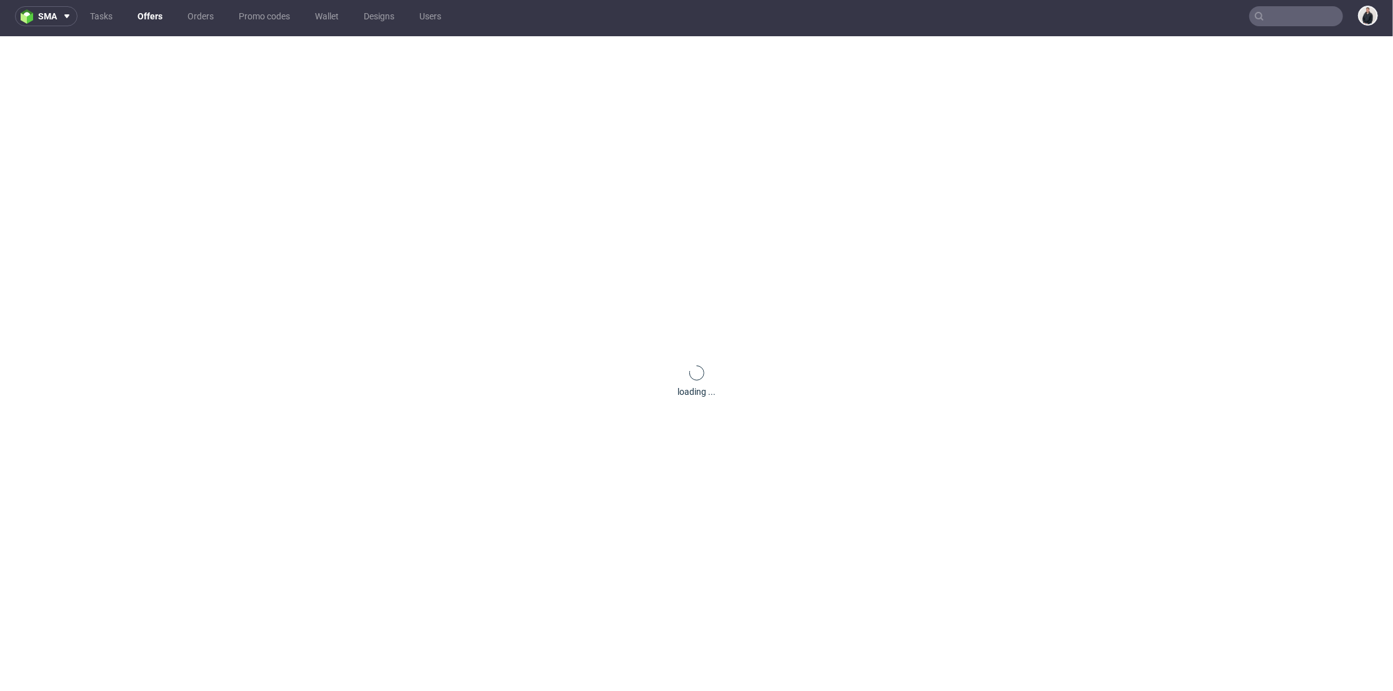
scroll to position [0, 0]
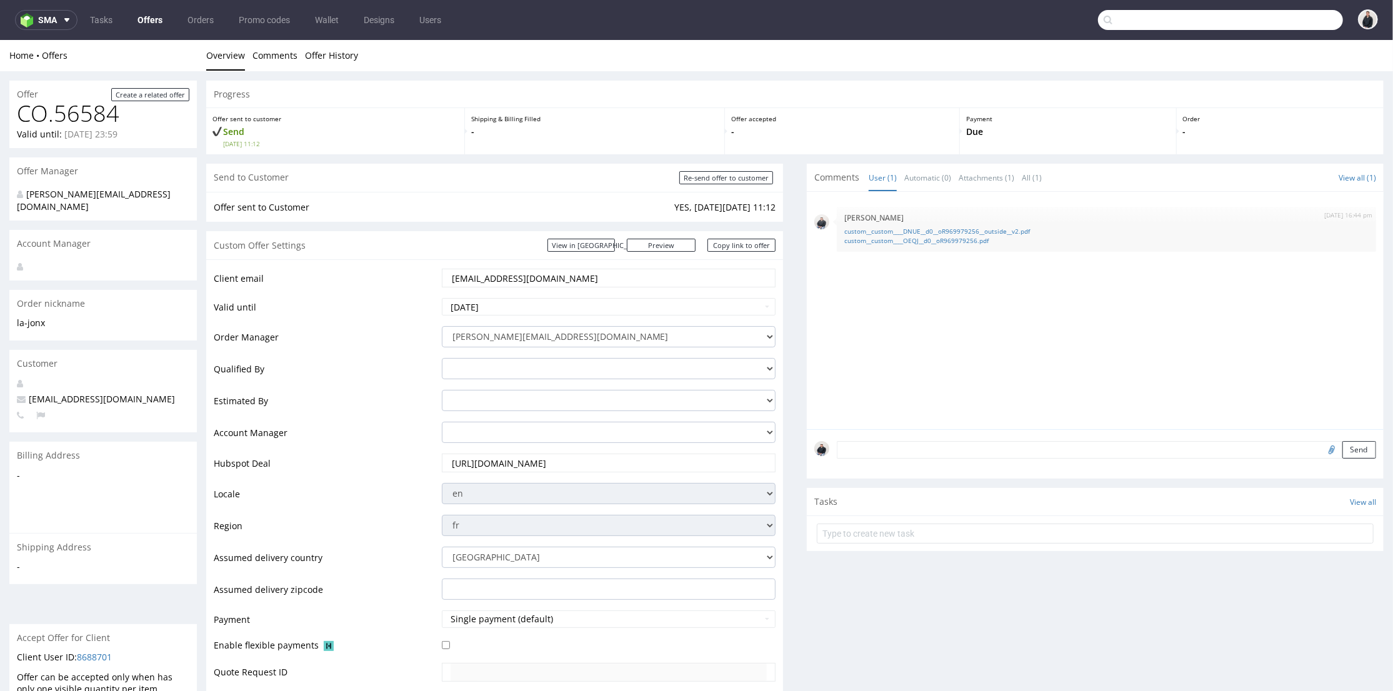
click at [1283, 13] on input "text" at bounding box center [1220, 20] width 245 height 20
type input "[EMAIL_ADDRESS][DOMAIN_NAME]"
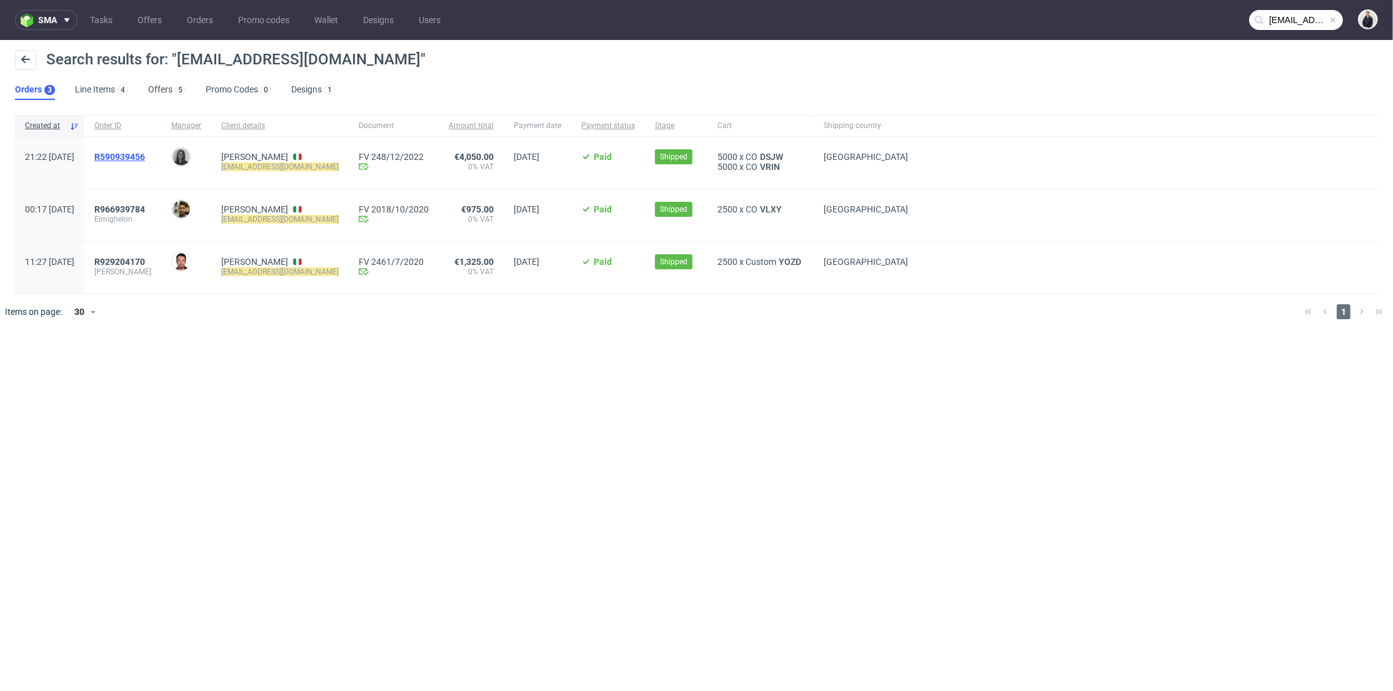
click at [145, 158] on span "R590939456" at bounding box center [119, 157] width 51 height 10
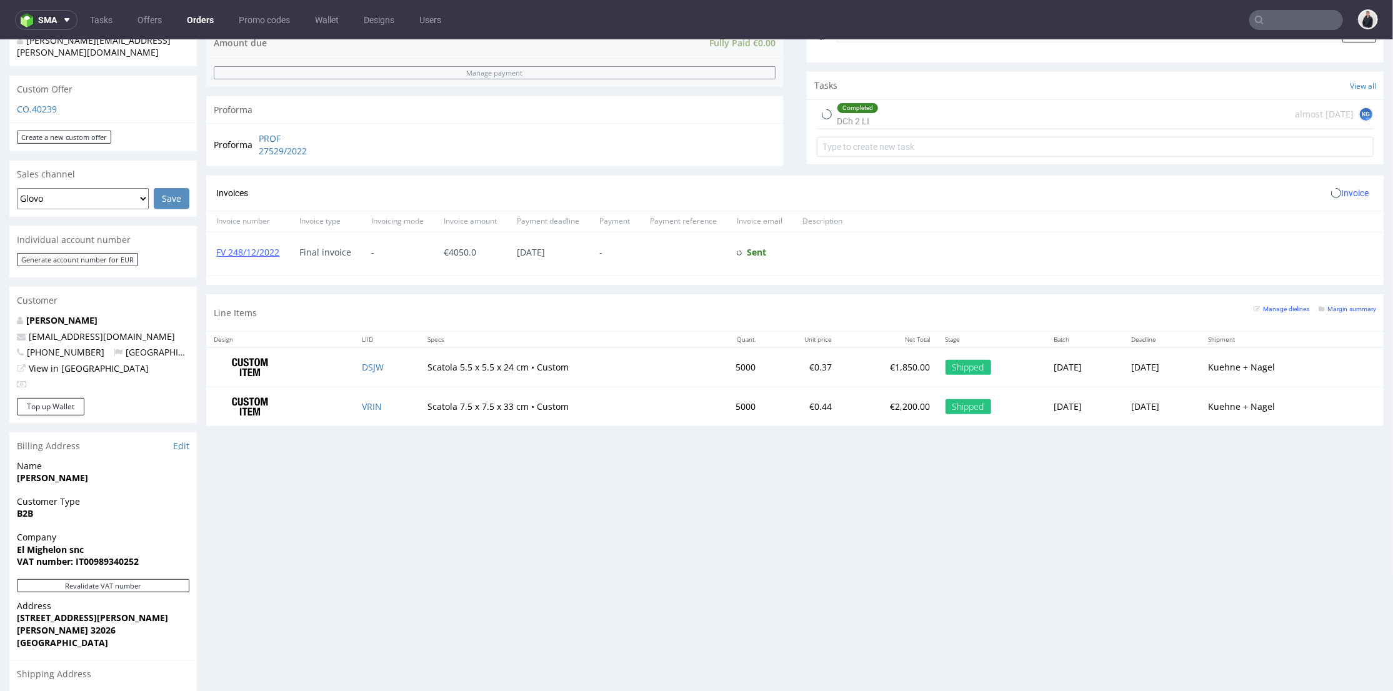
scroll to position [555, 0]
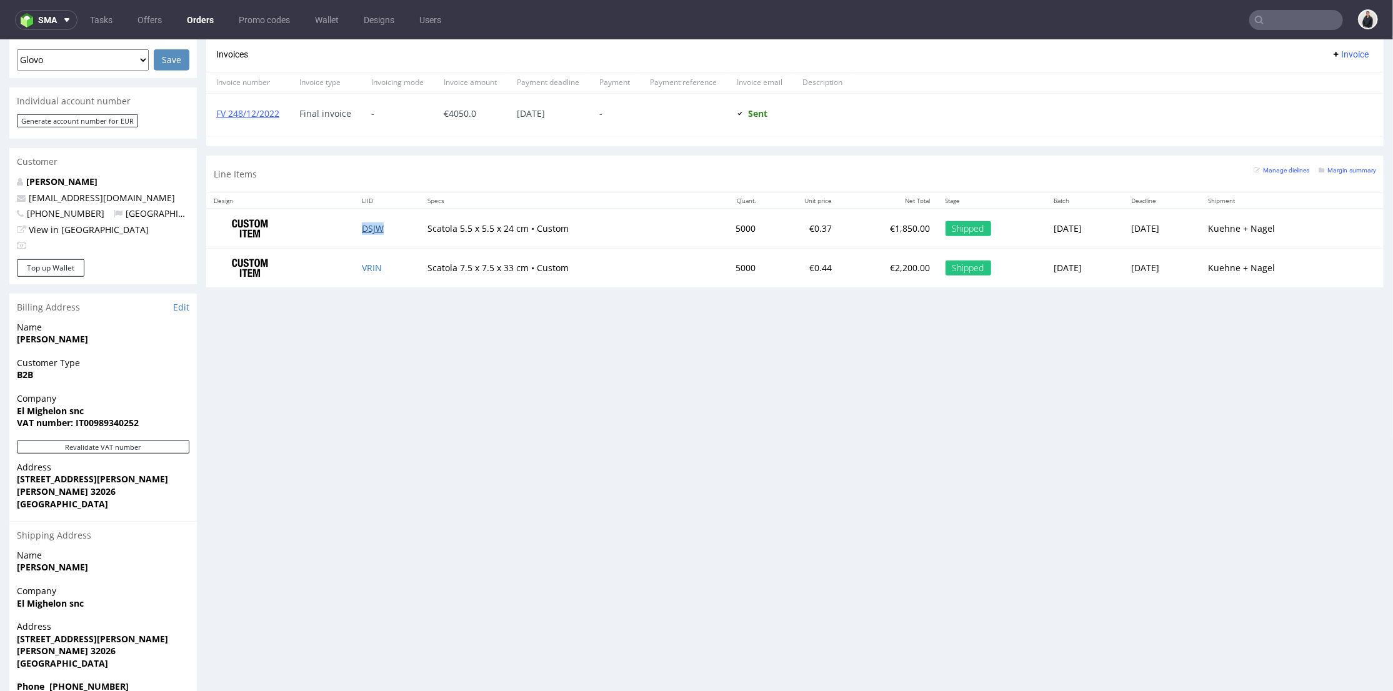
click at [364, 229] on link "DSJW" at bounding box center [373, 228] width 22 height 12
click at [363, 266] on link "VRIN" at bounding box center [372, 267] width 20 height 12
drag, startPoint x: 513, startPoint y: 228, endPoint x: 414, endPoint y: 225, distance: 98.8
click at [420, 225] on td "Scatola 5.5 x 5.5 x 24 cm • Custom" at bounding box center [560, 227] width 280 height 39
copy td "Scatola 5.5 x 5.5 x 24 cm"
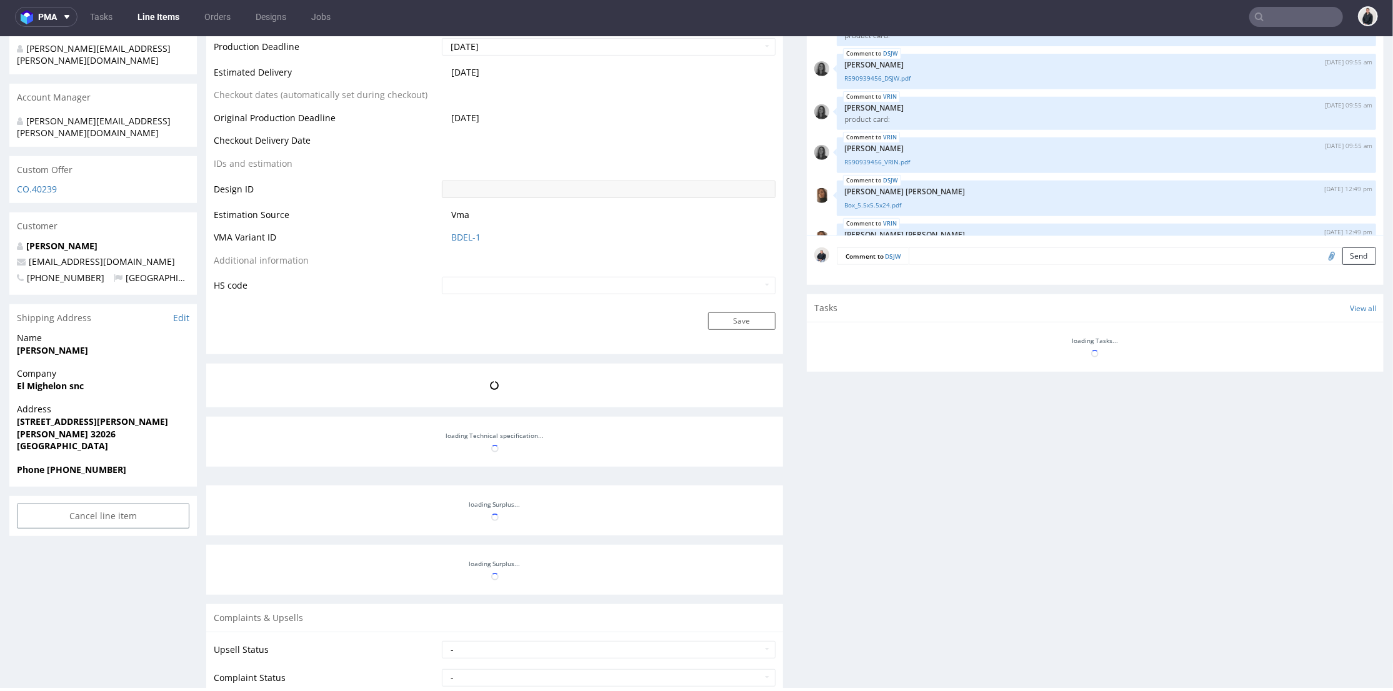
scroll to position [1025, 0]
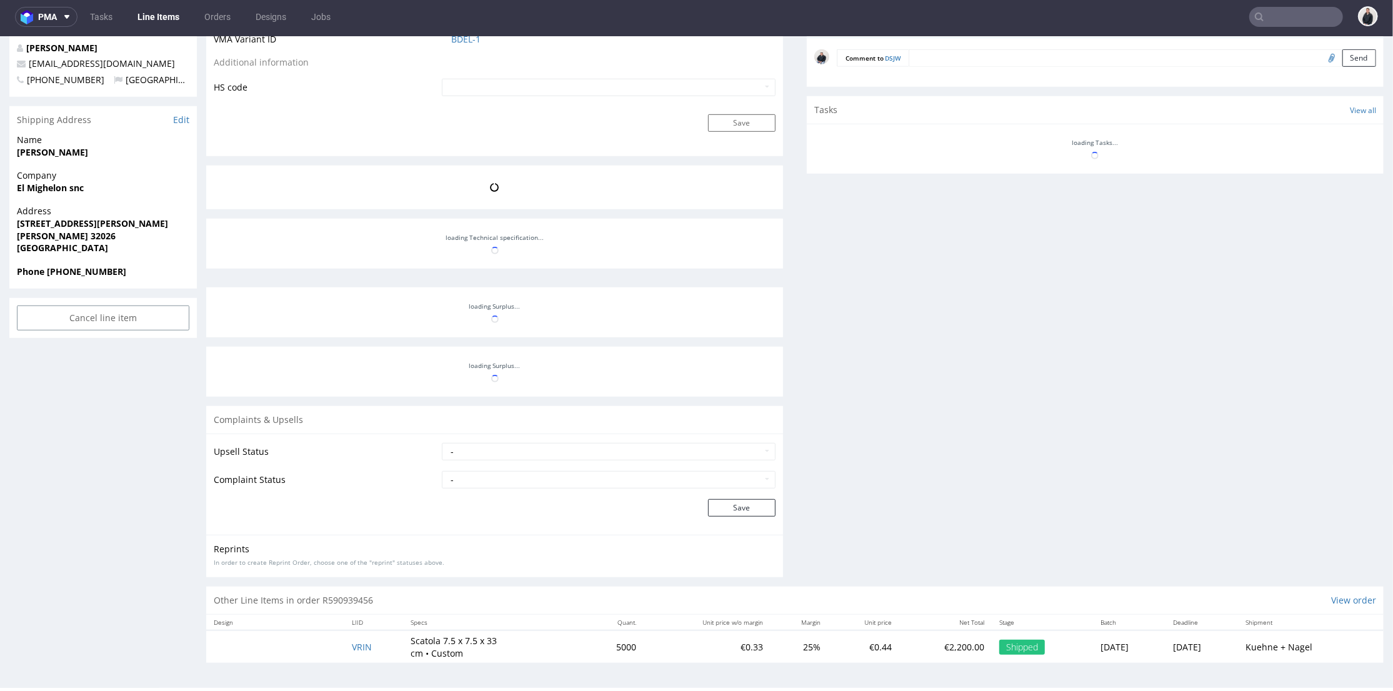
select select "in_progress"
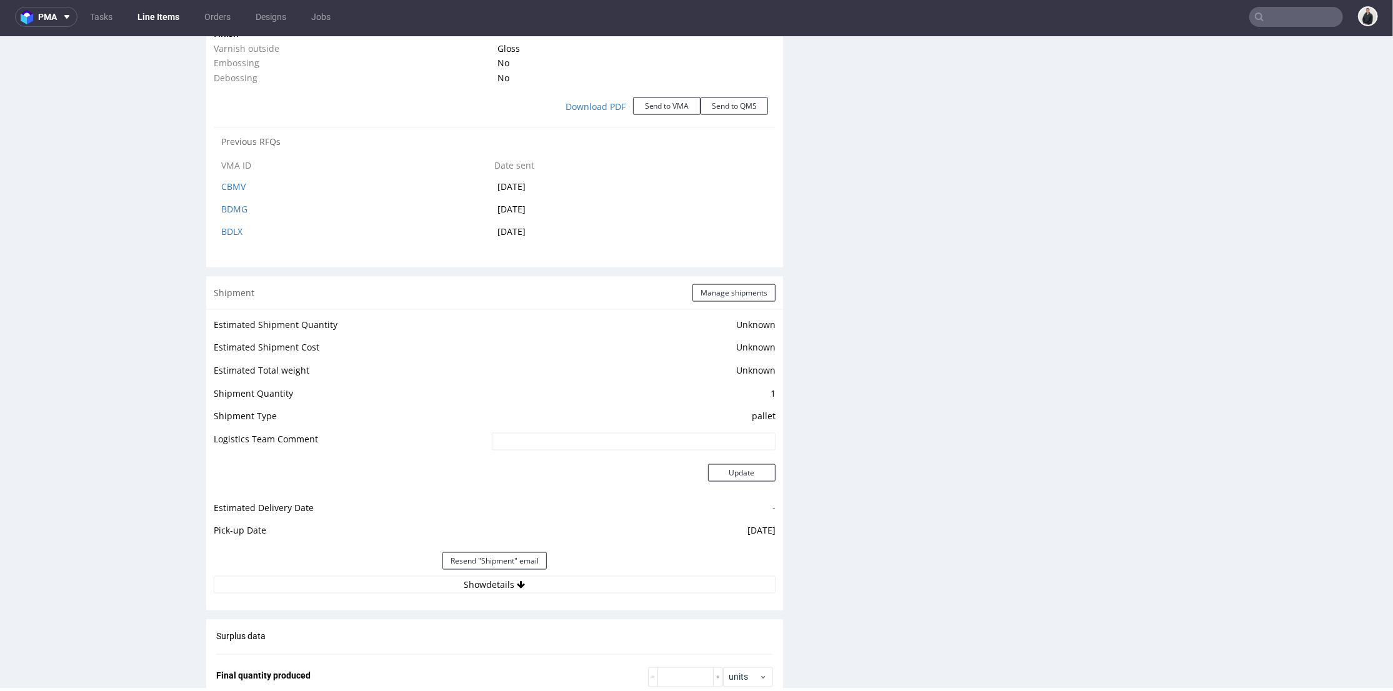
scroll to position [1520, 0]
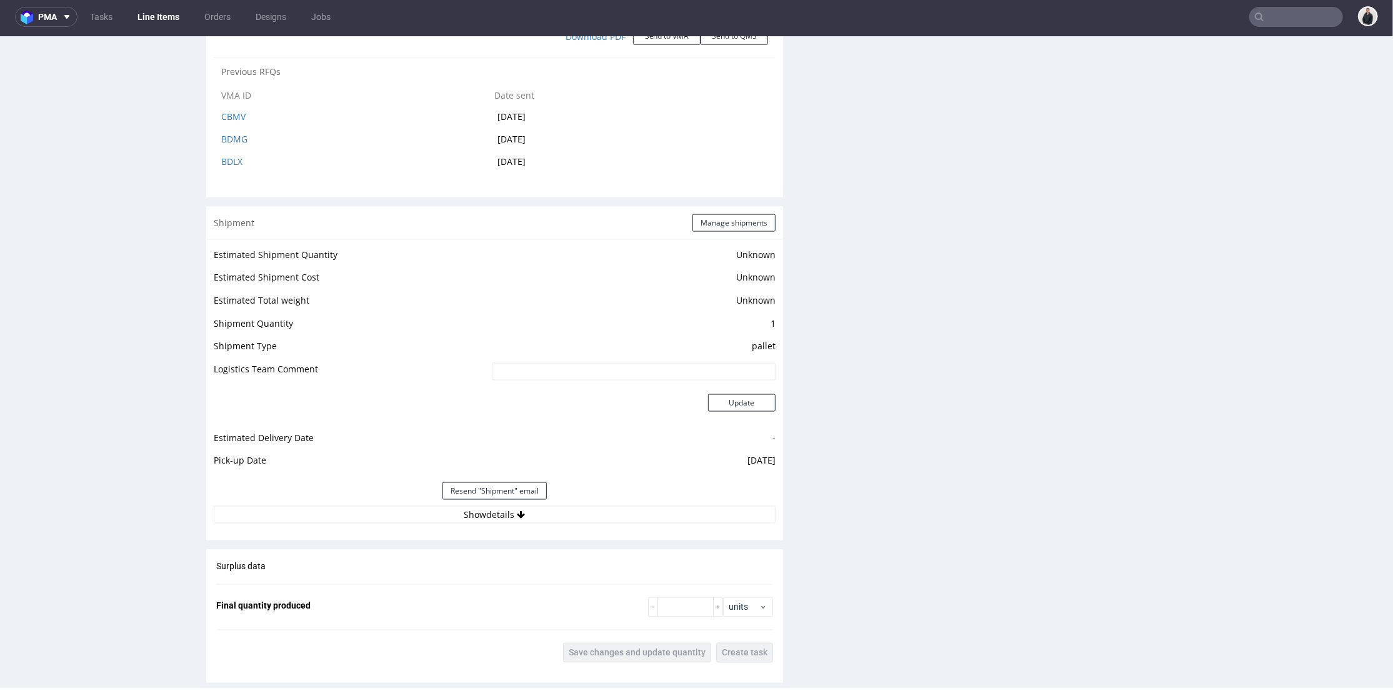
click at [675, 505] on div "Resend "Shipment" email" at bounding box center [495, 491] width 562 height 30
click at [678, 515] on button "Show details" at bounding box center [495, 515] width 562 height 18
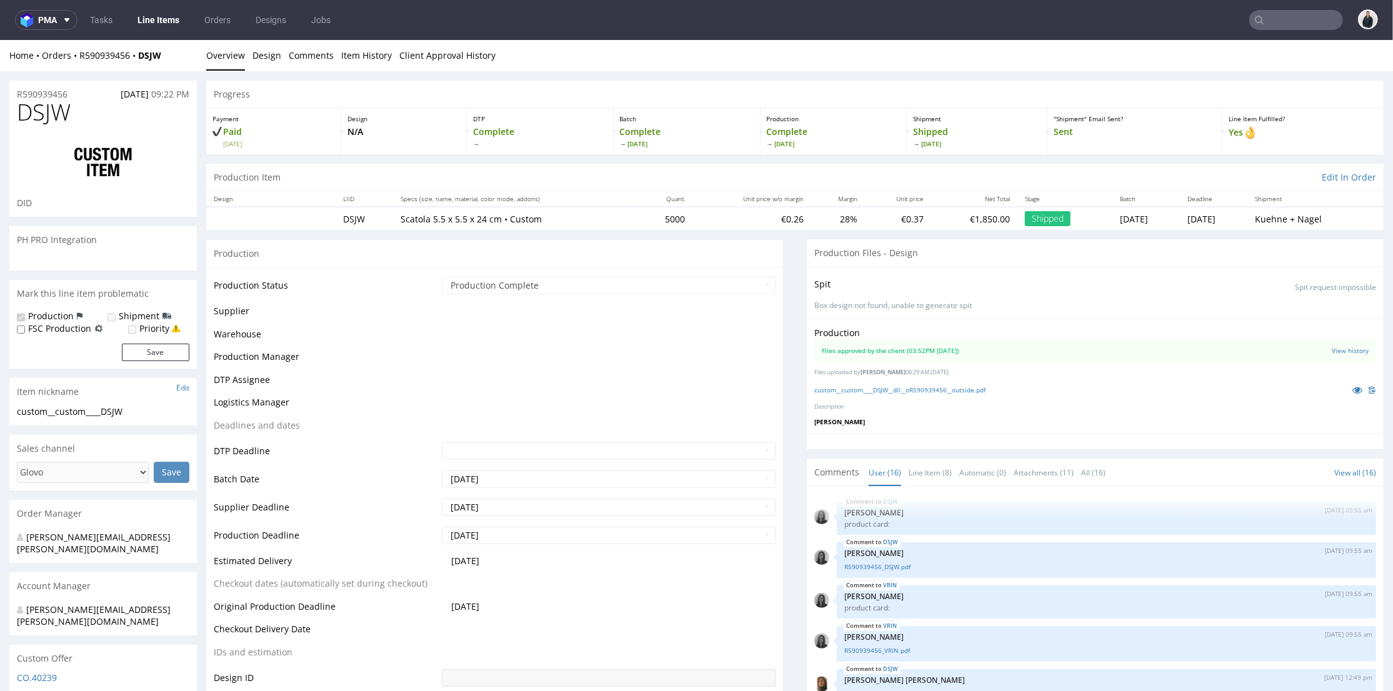
scroll to position [1025, 0]
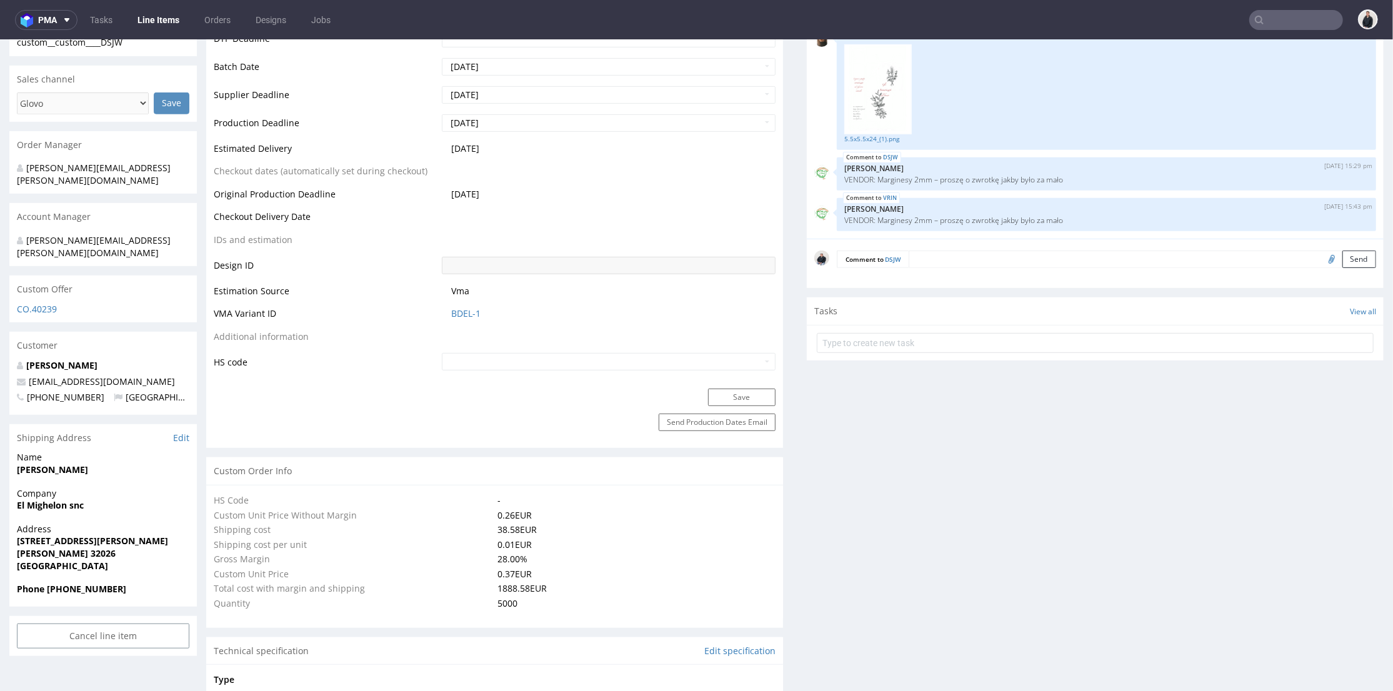
select select "in_progress"
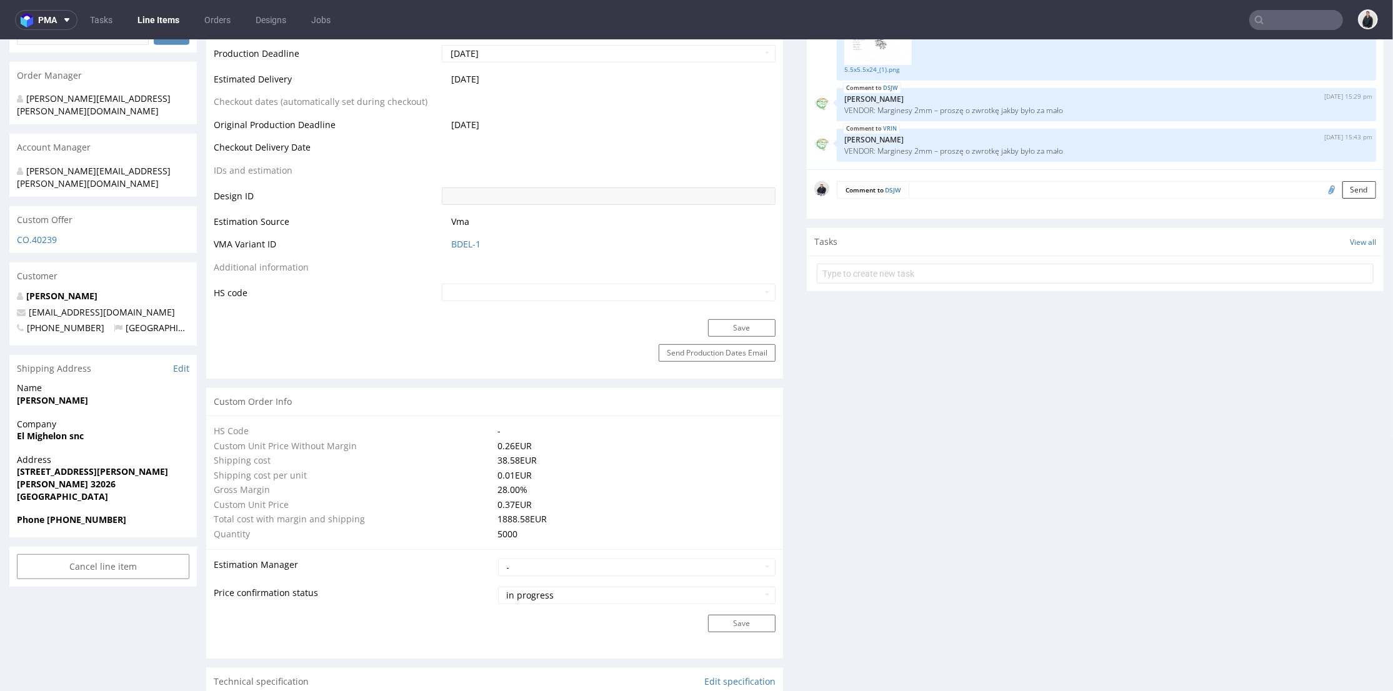
scroll to position [1111, 0]
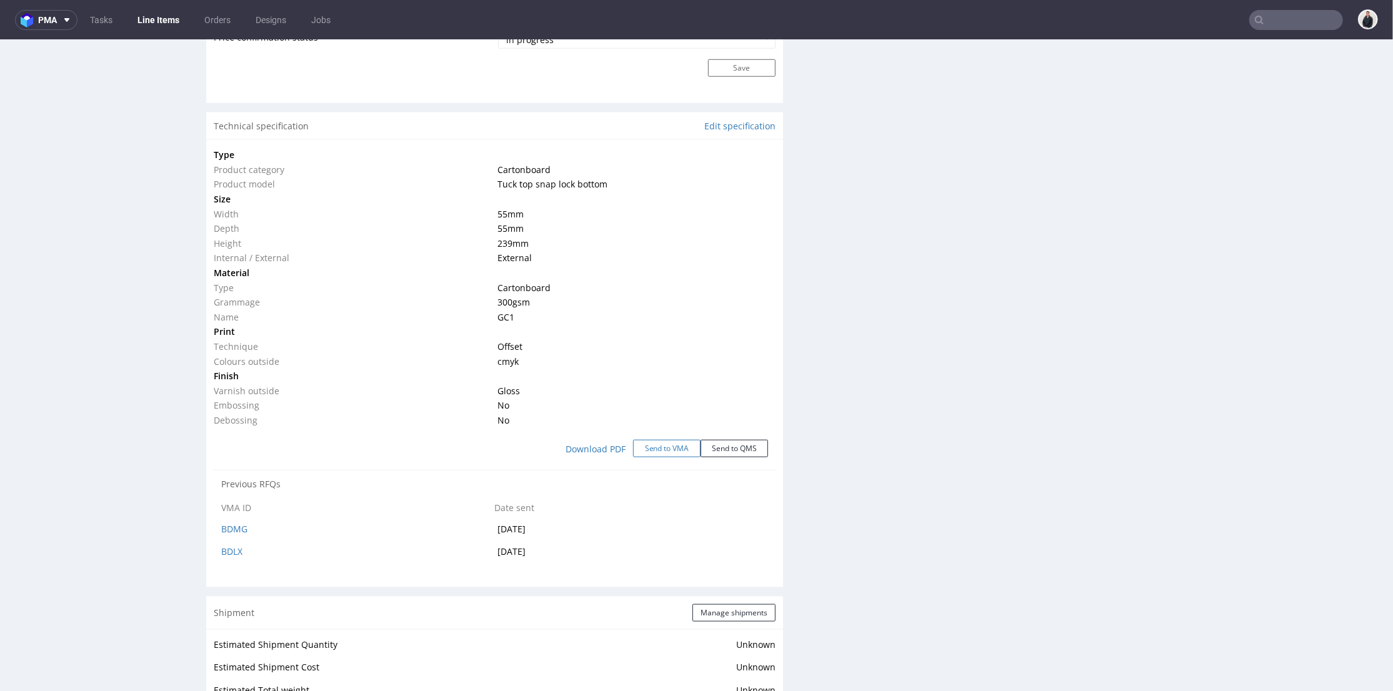
click at [651, 445] on button "Send to VMA" at bounding box center [667, 448] width 68 height 18
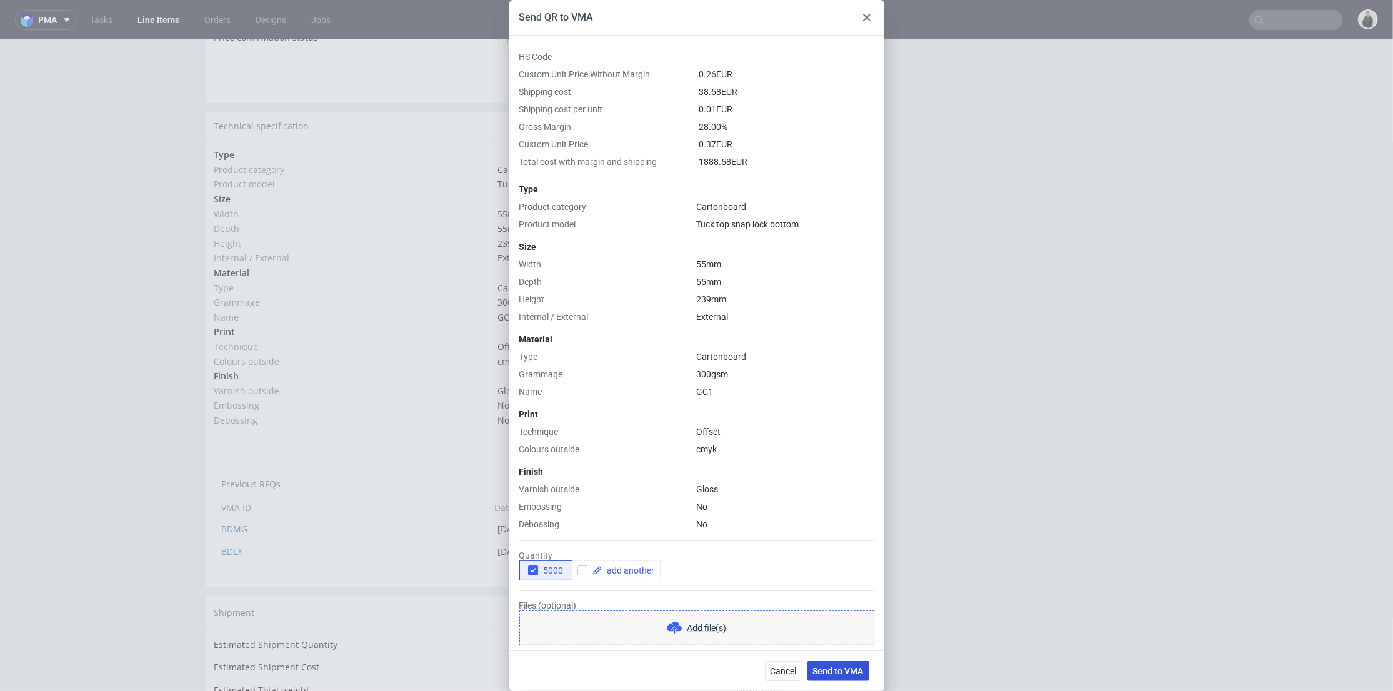
click at [845, 674] on span "Send to VMA" at bounding box center [838, 671] width 51 height 9
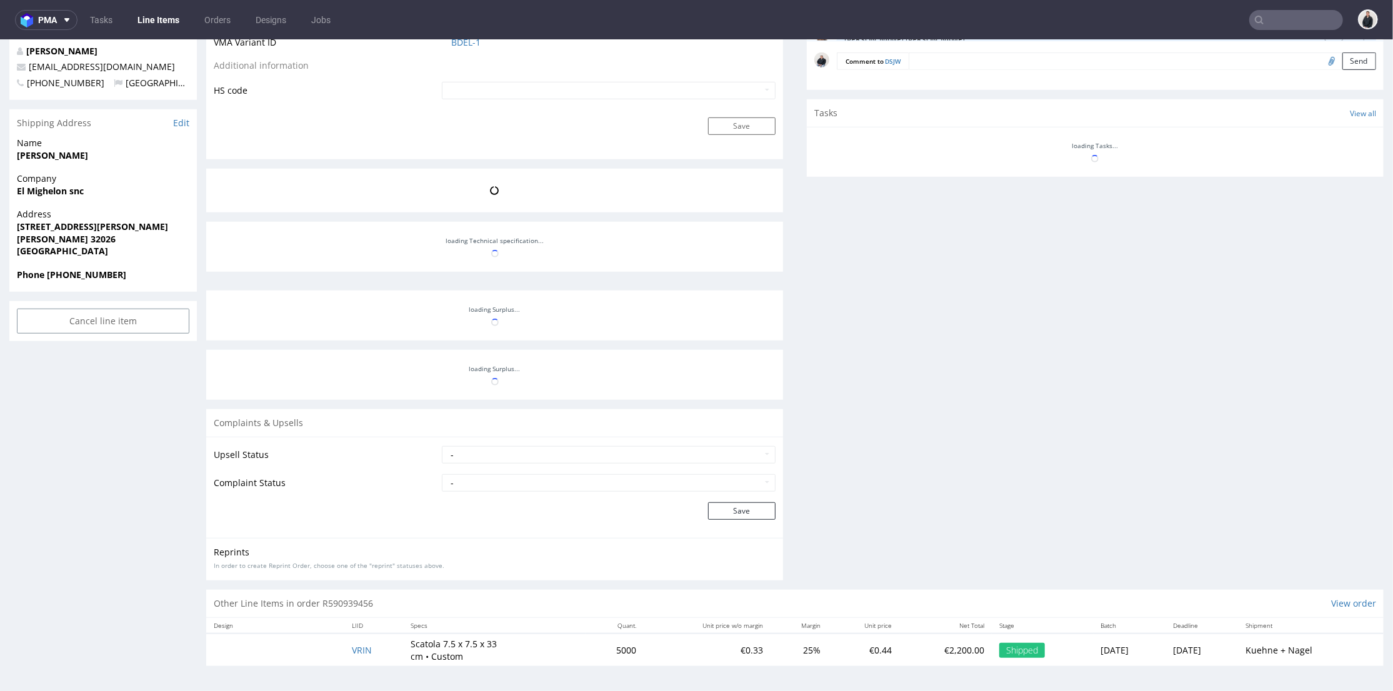
scroll to position [1025, 0]
select select "in_progress"
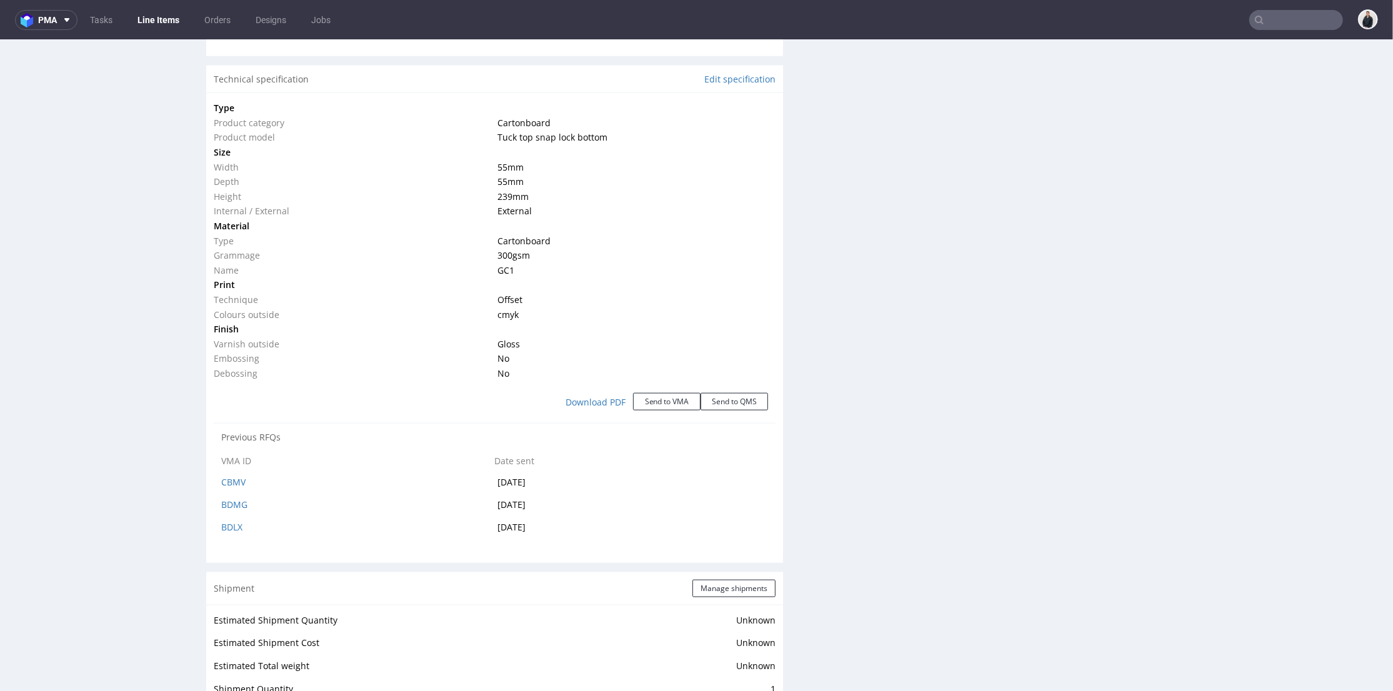
scroll to position [1088, 0]
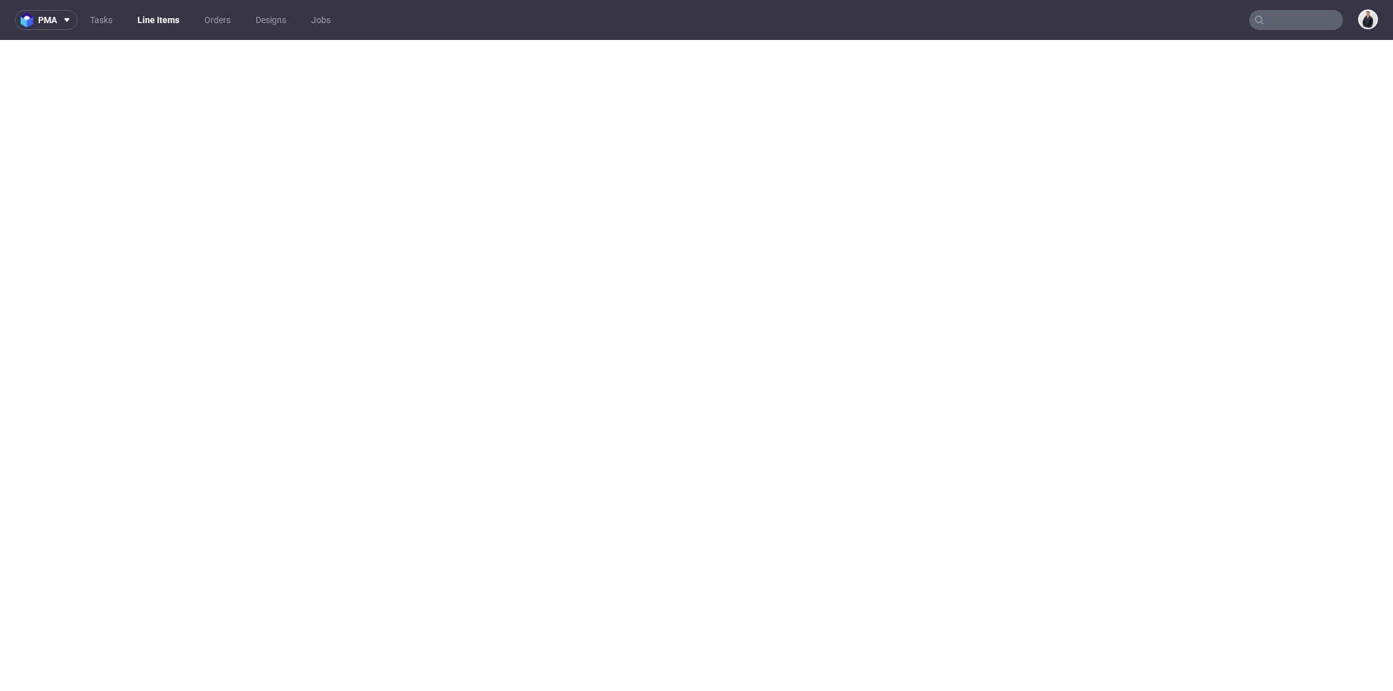
select select "in_progress"
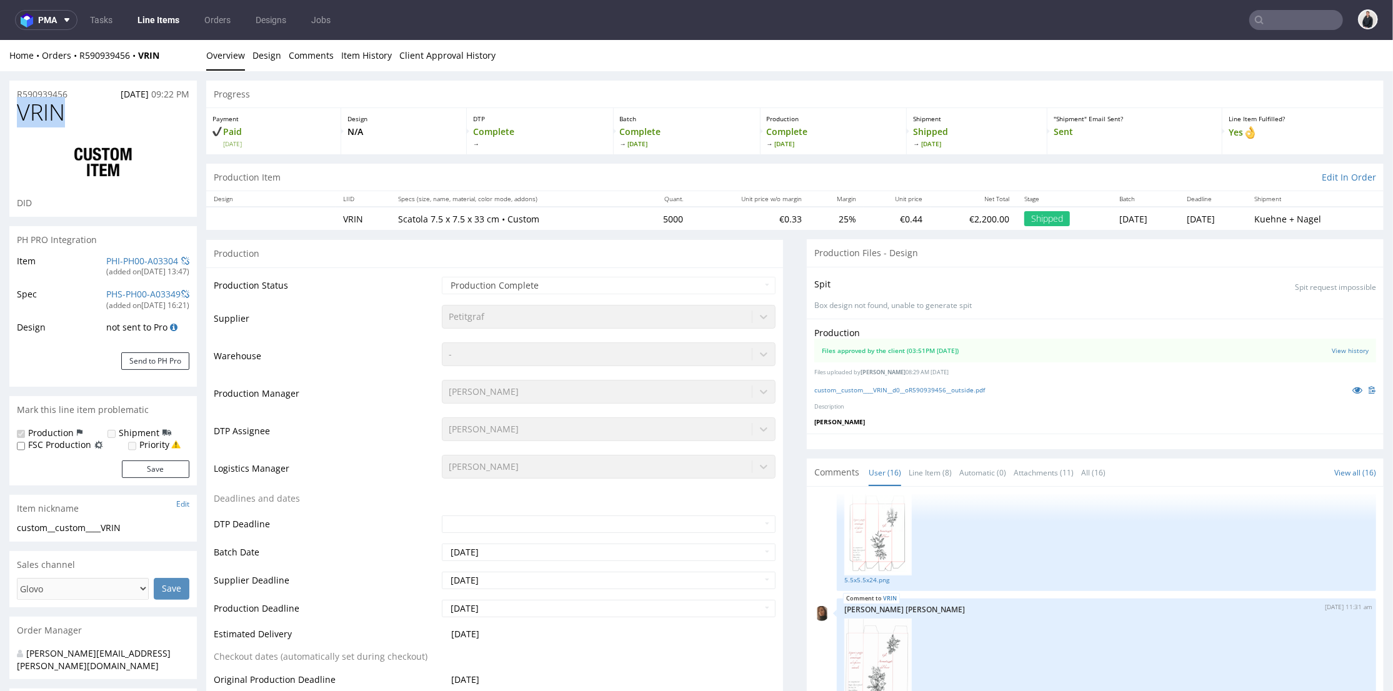
drag, startPoint x: 69, startPoint y: 113, endPoint x: 13, endPoint y: 115, distance: 56.3
click at [13, 115] on div "VRIN DID" at bounding box center [103, 157] width 188 height 117
copy span "VRIN"
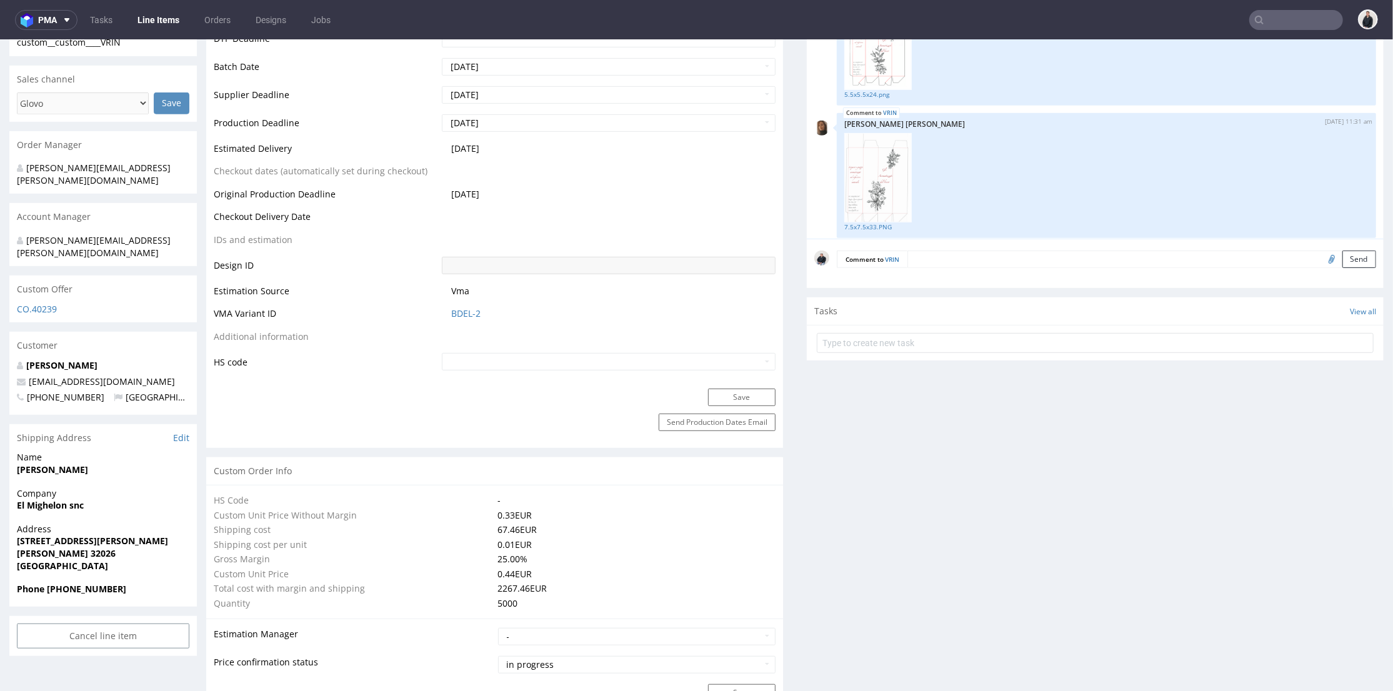
scroll to position [1042, 0]
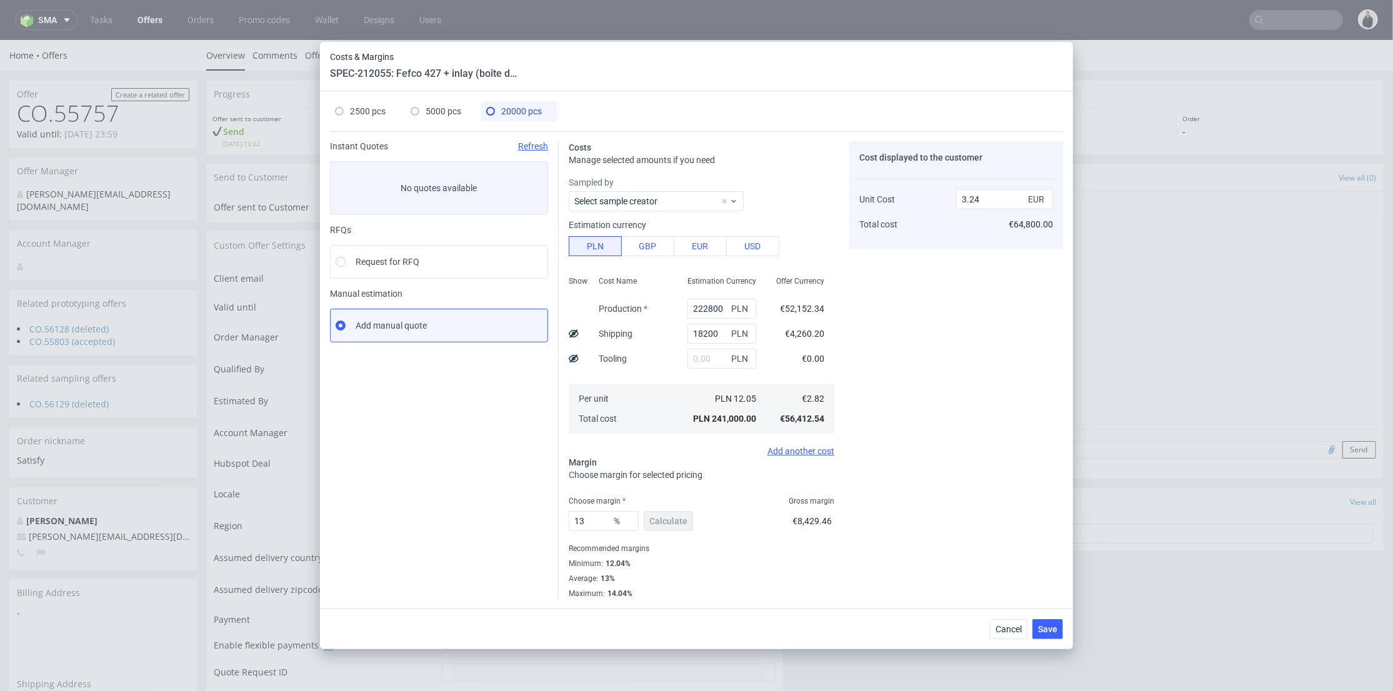
click at [1273, 22] on div "Costs & Margins SPEC-212055: Fefco 427 + inlay (boîte d’expédition + inlay) 250…" at bounding box center [696, 345] width 1393 height 691
click at [1017, 627] on span "Cancel" at bounding box center [1009, 629] width 26 height 9
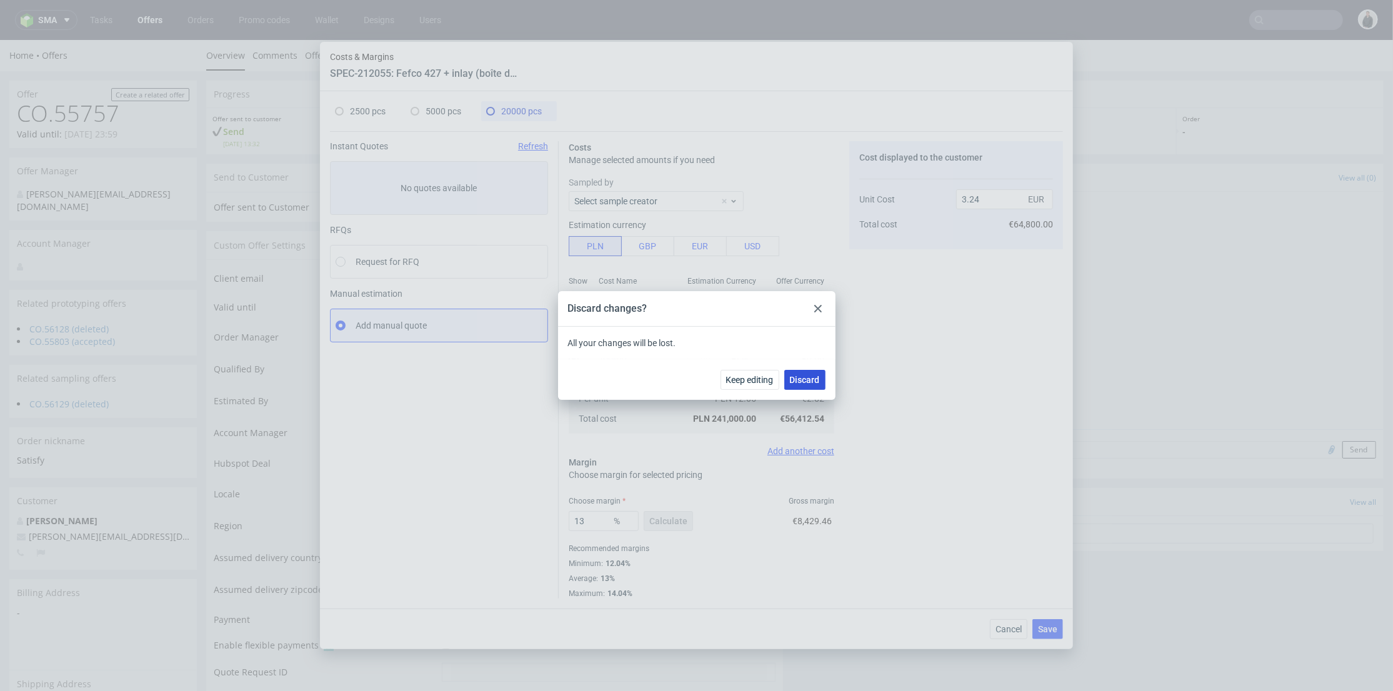
click at [808, 379] on span "Discard" at bounding box center [805, 380] width 30 height 9
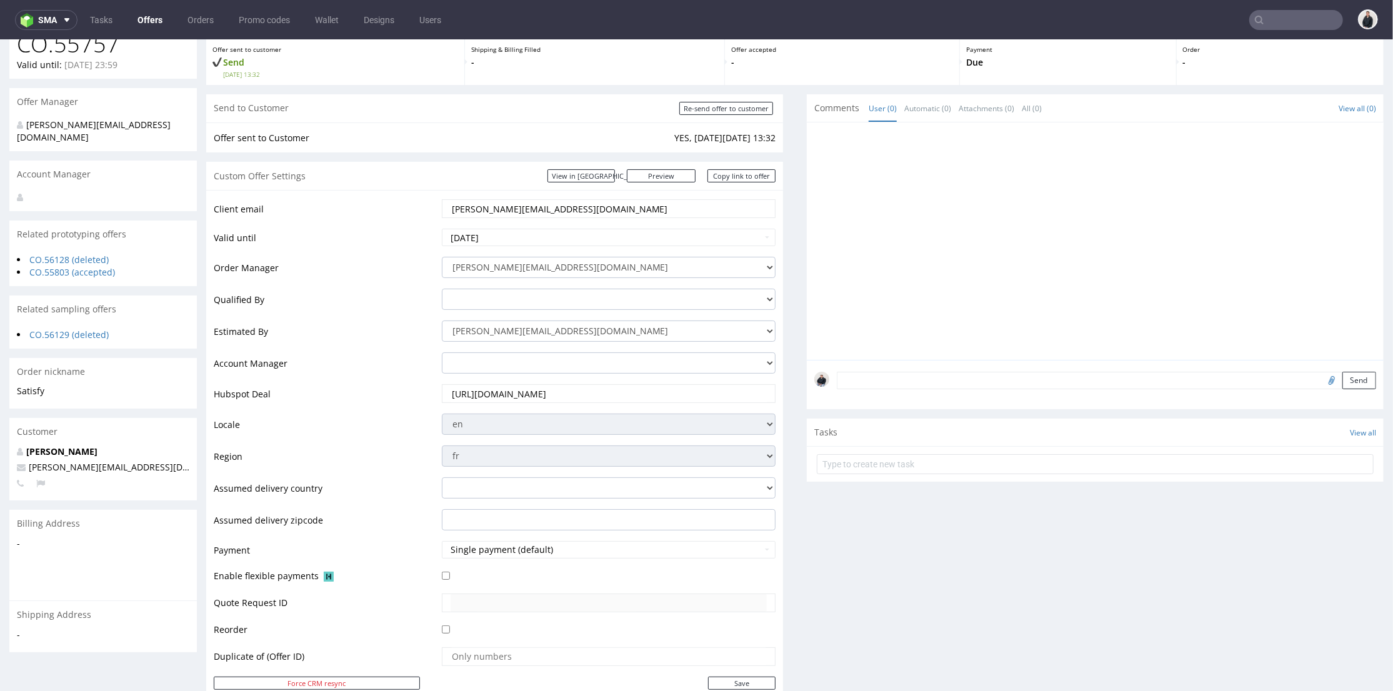
scroll to position [139, 0]
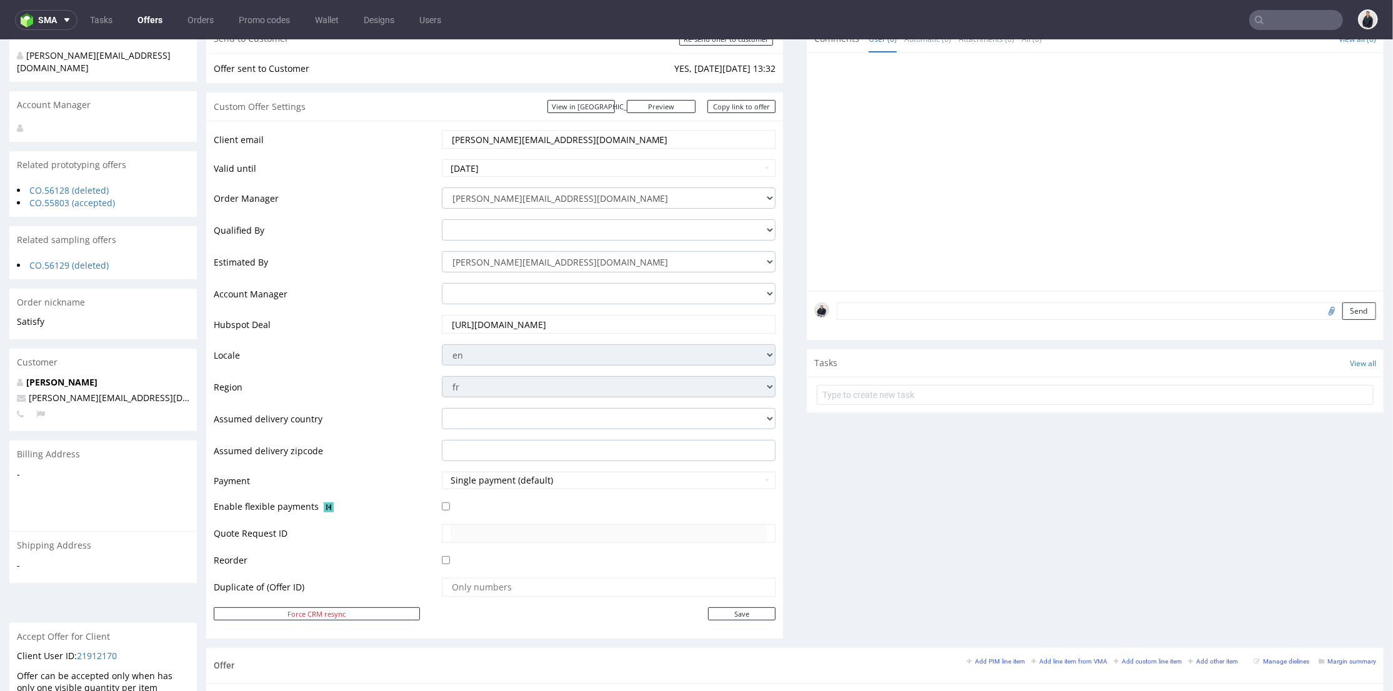
drag, startPoint x: 575, startPoint y: 138, endPoint x: 685, endPoint y: 40, distance: 147.0
click at [477, 136] on input "chen@satisfyrunning.com" at bounding box center [609, 139] width 317 height 18
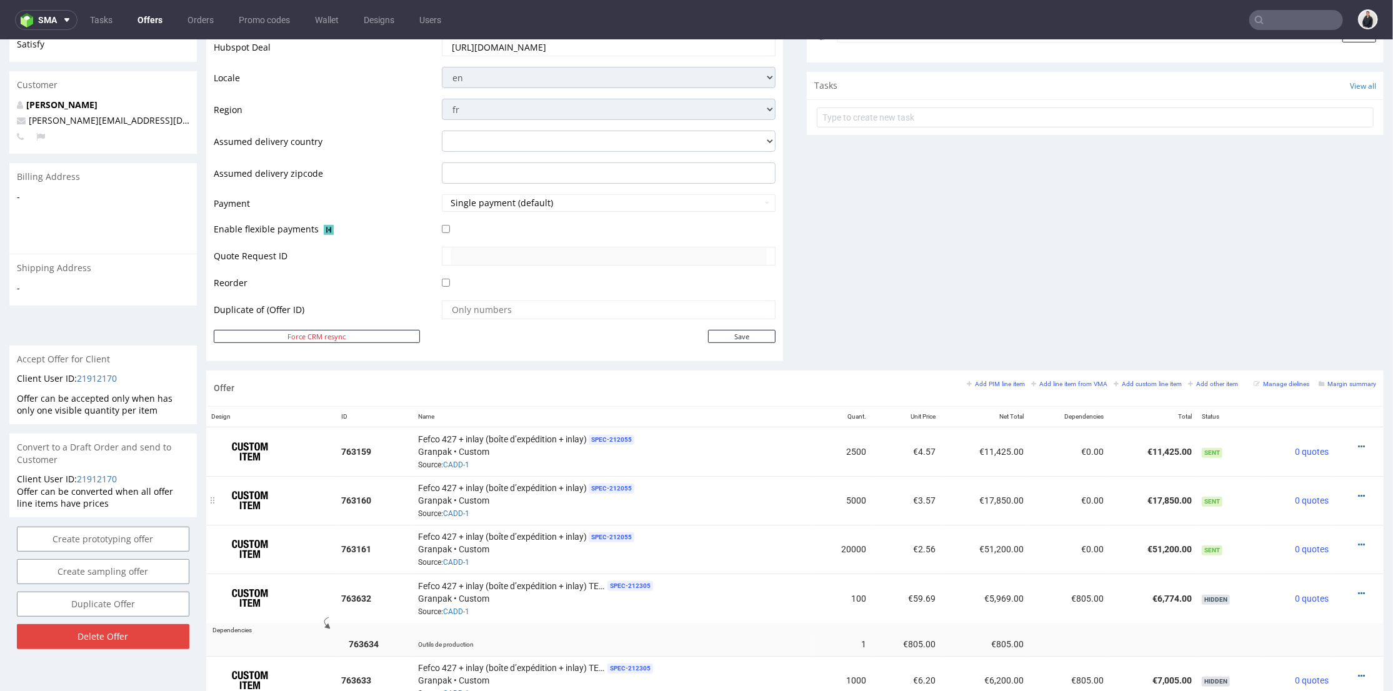
scroll to position [486, 0]
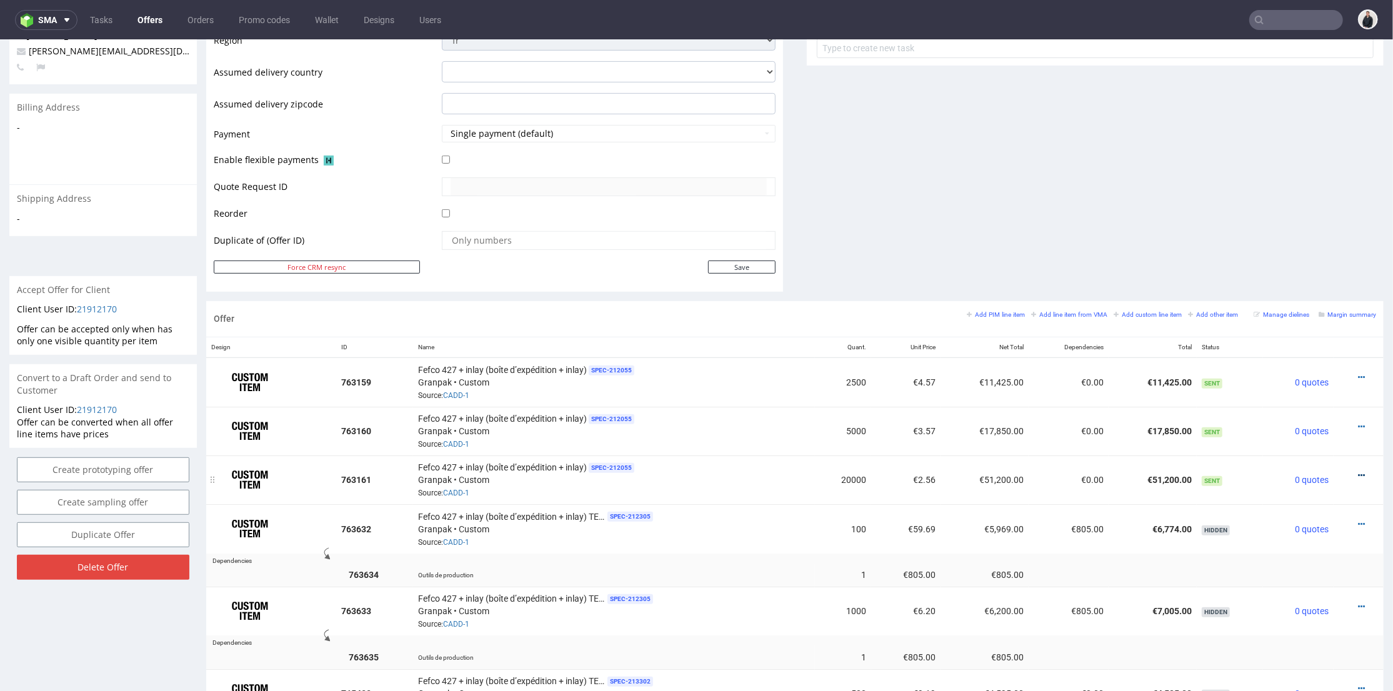
click at [1358, 471] on icon at bounding box center [1361, 475] width 7 height 9
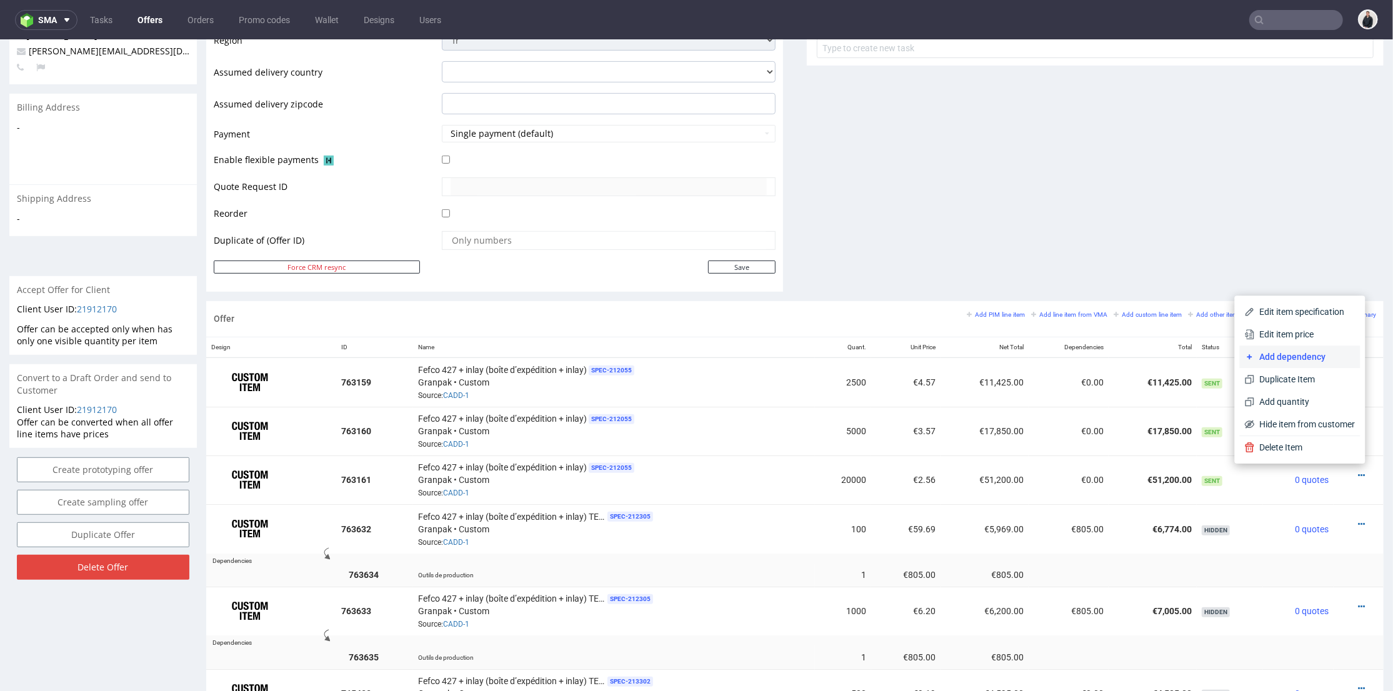
click at [1321, 350] on span "Add dependency" at bounding box center [1305, 356] width 101 height 13
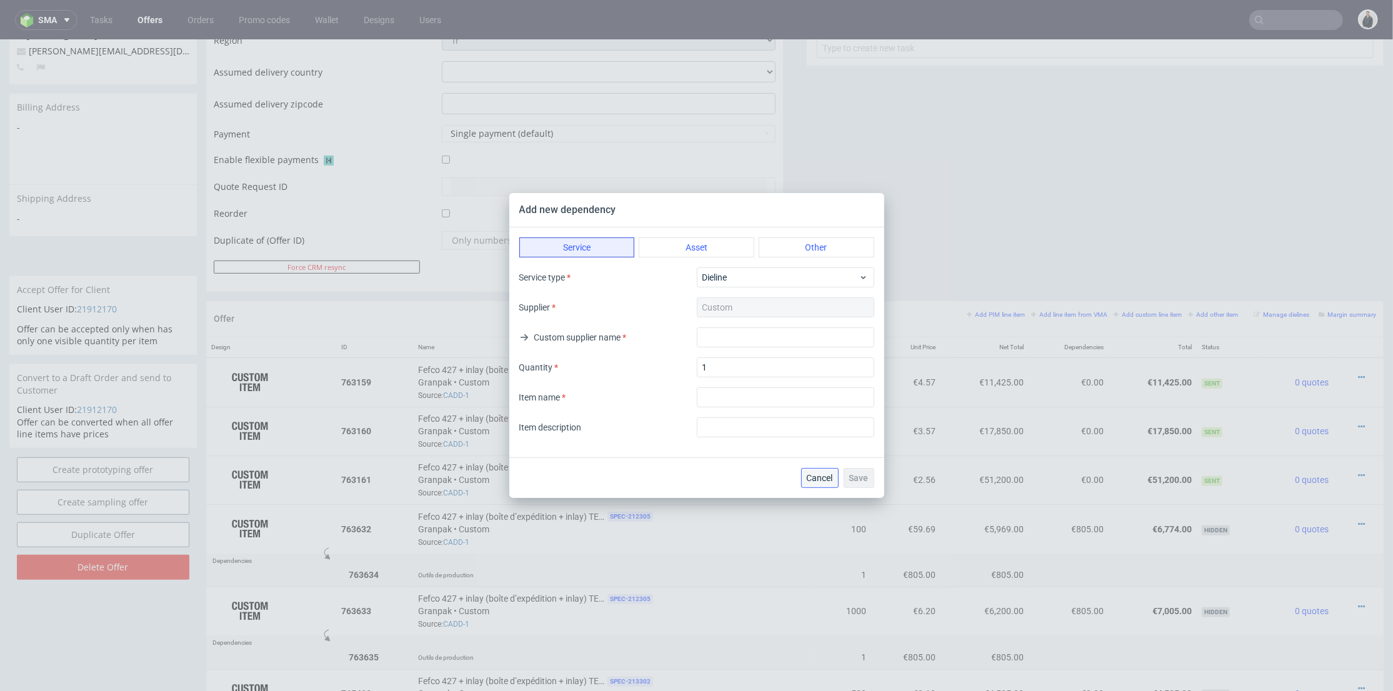
click at [833, 471] on button "Cancel" at bounding box center [820, 478] width 38 height 20
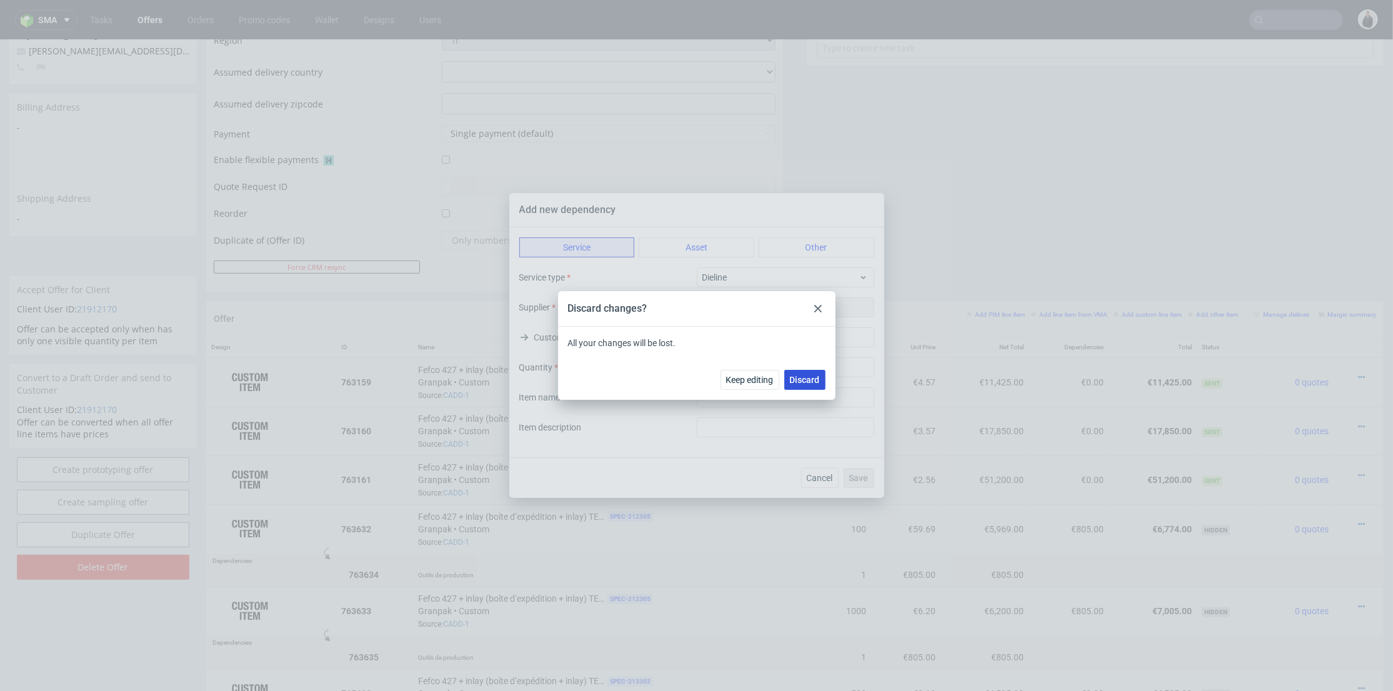
click at [798, 370] on button "Discard" at bounding box center [805, 380] width 41 height 20
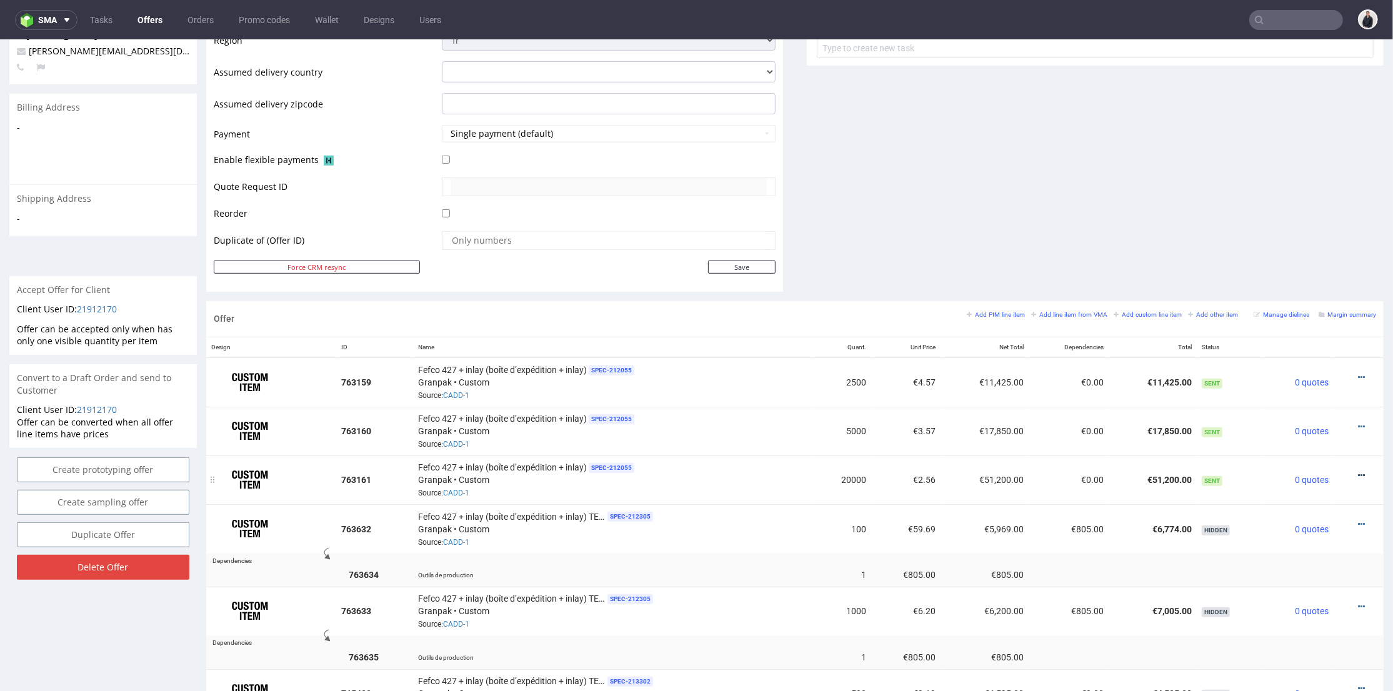
click at [1358, 471] on icon at bounding box center [1361, 475] width 7 height 9
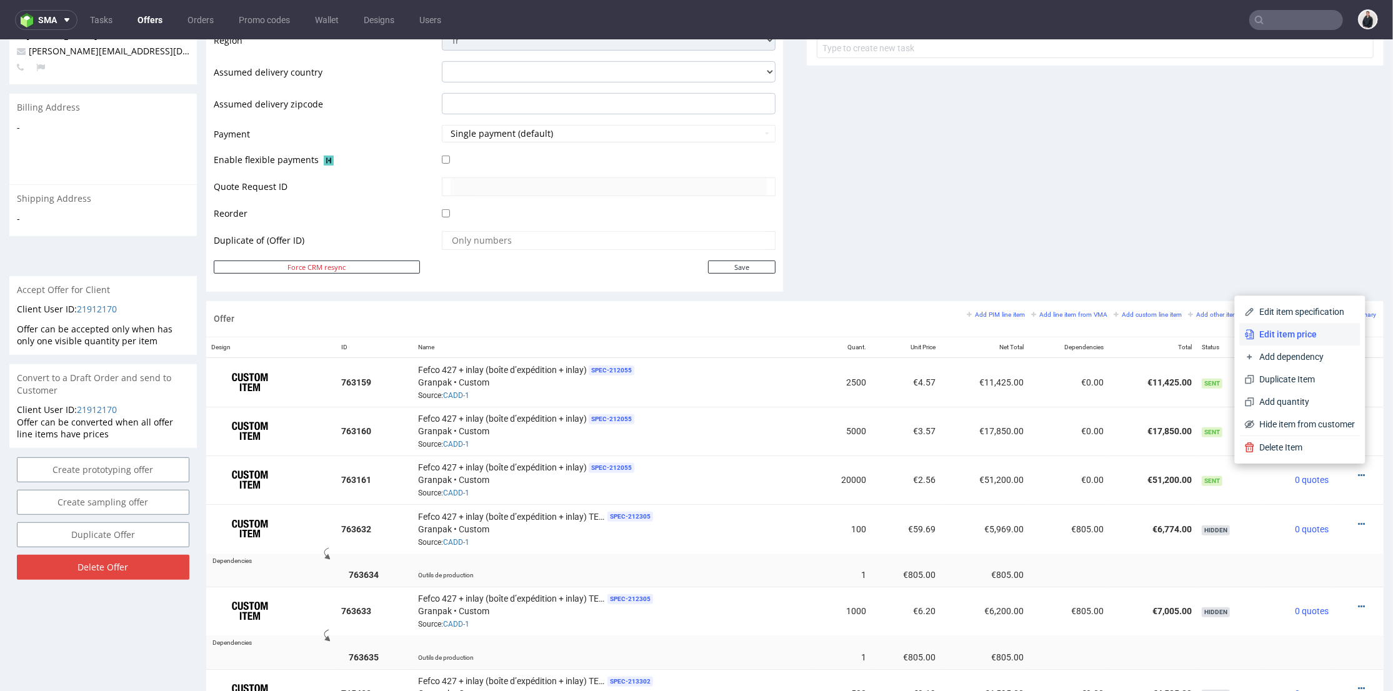
click at [1288, 334] on span "Edit item price" at bounding box center [1305, 334] width 101 height 13
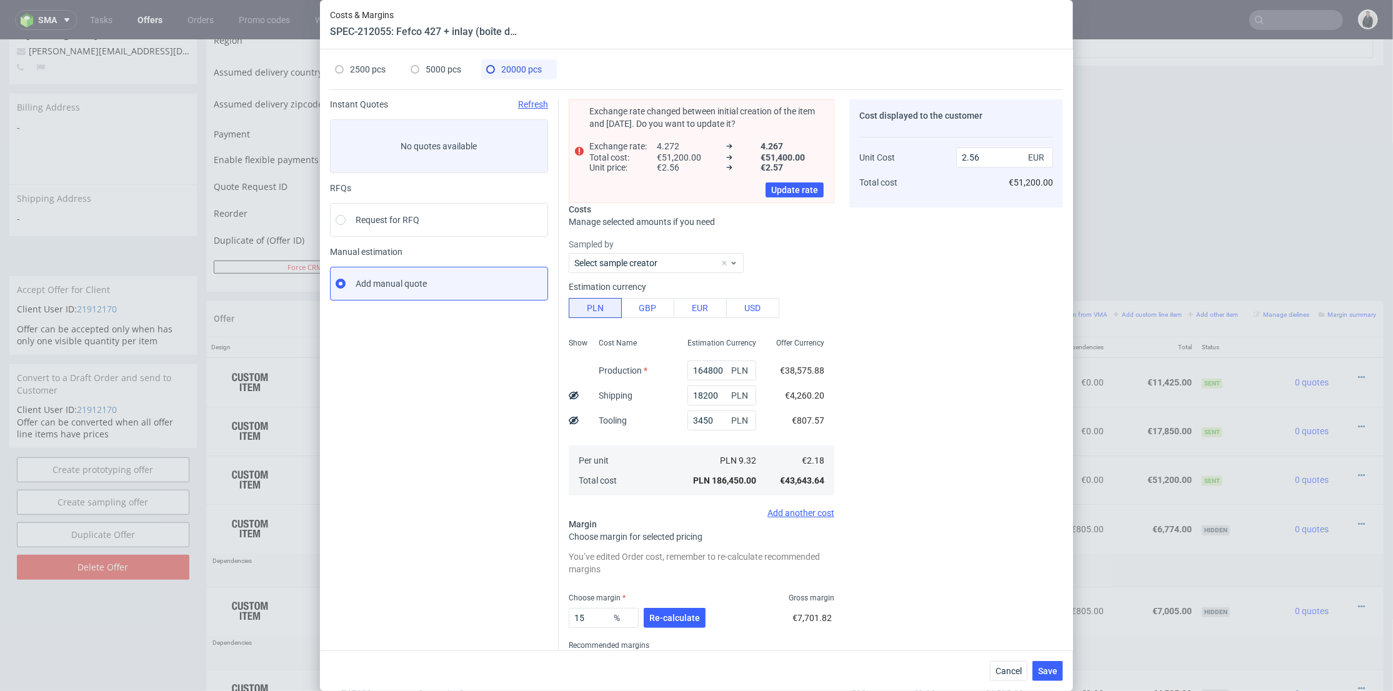
scroll to position [55, 0]
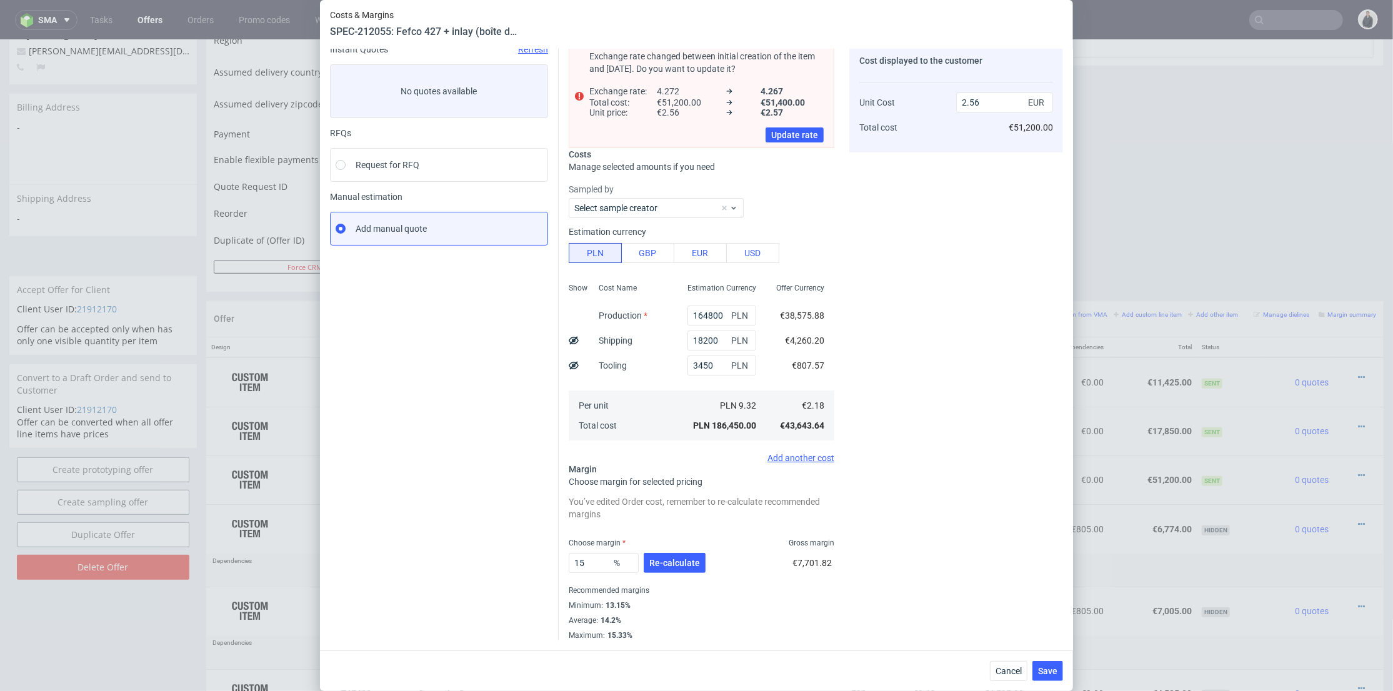
click at [921, 252] on div "Cost displayed to the customer Unit Cost Total cost 2.56 EUR €51,200.00" at bounding box center [957, 342] width 214 height 596
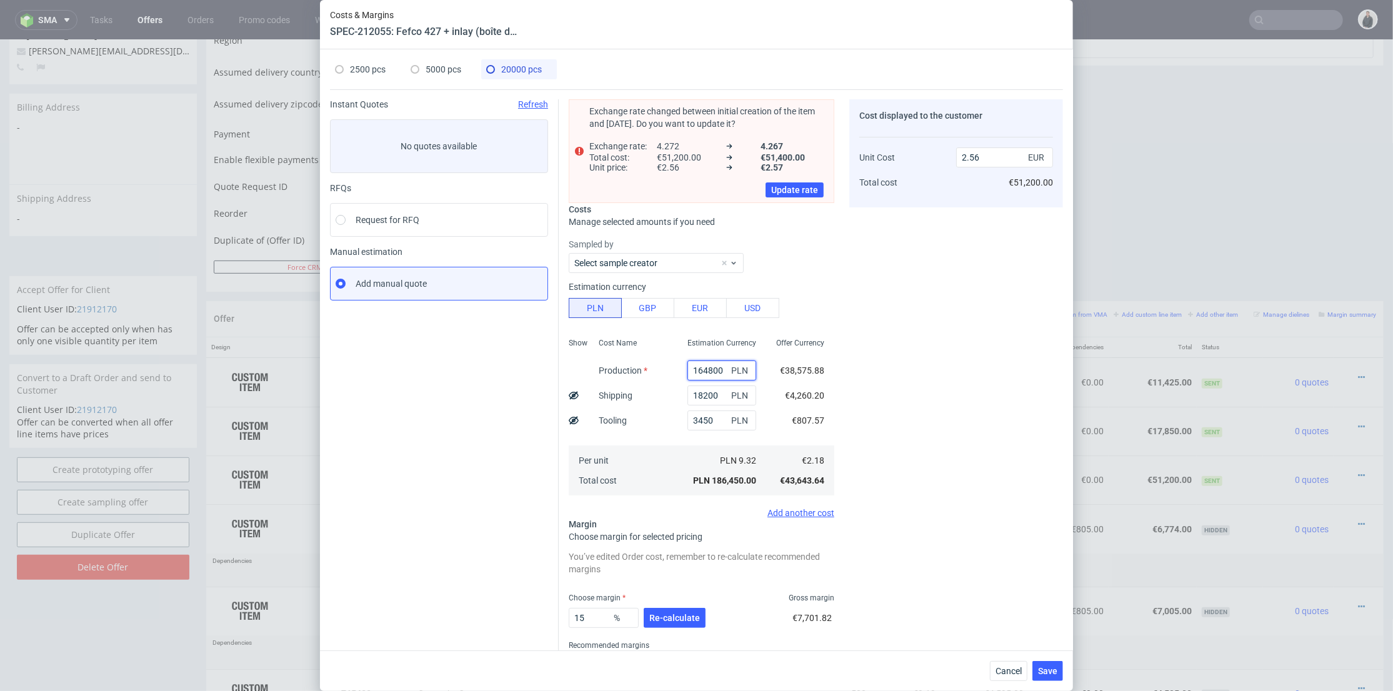
drag, startPoint x: 699, startPoint y: 368, endPoint x: 657, endPoint y: 363, distance: 42.1
click at [657, 363] on div "Show Cost Name Production Shipping Tooling Per unit Total cost Estimation Curre…" at bounding box center [702, 415] width 266 height 165
type input "22"
type input "0.3"
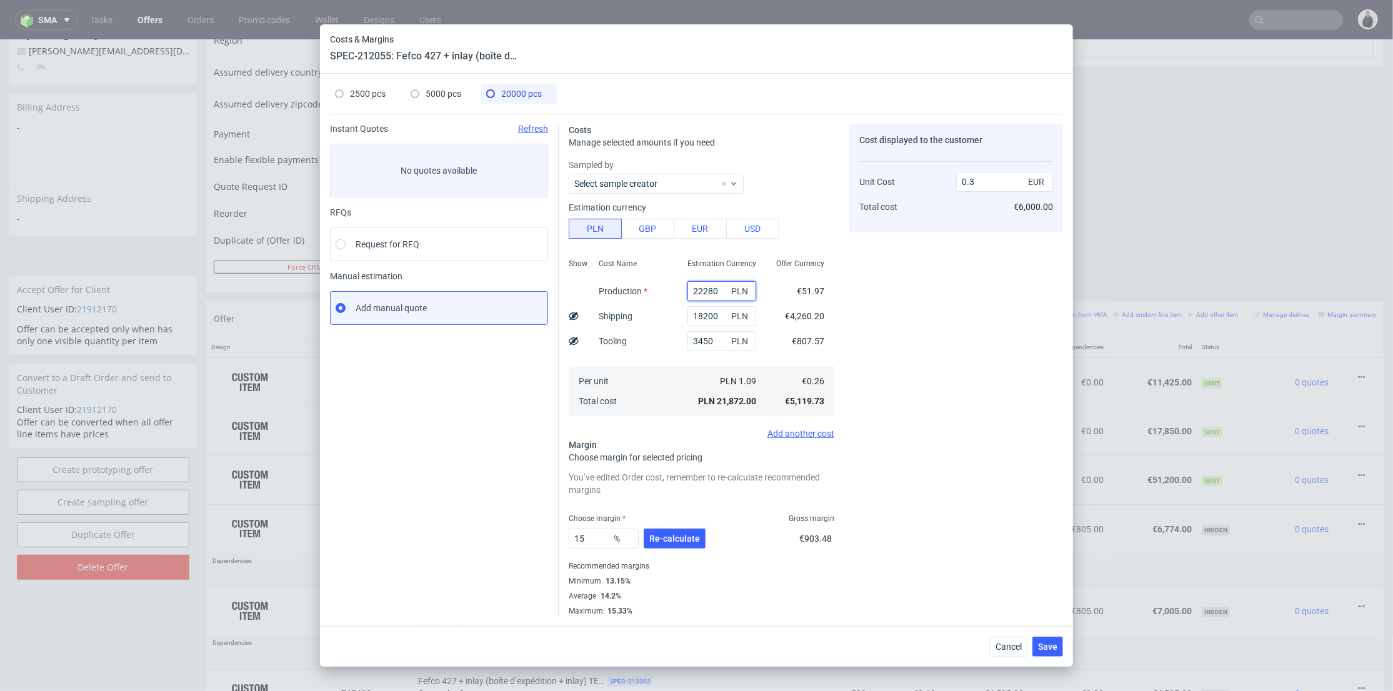
type input "222800"
type input "3.36"
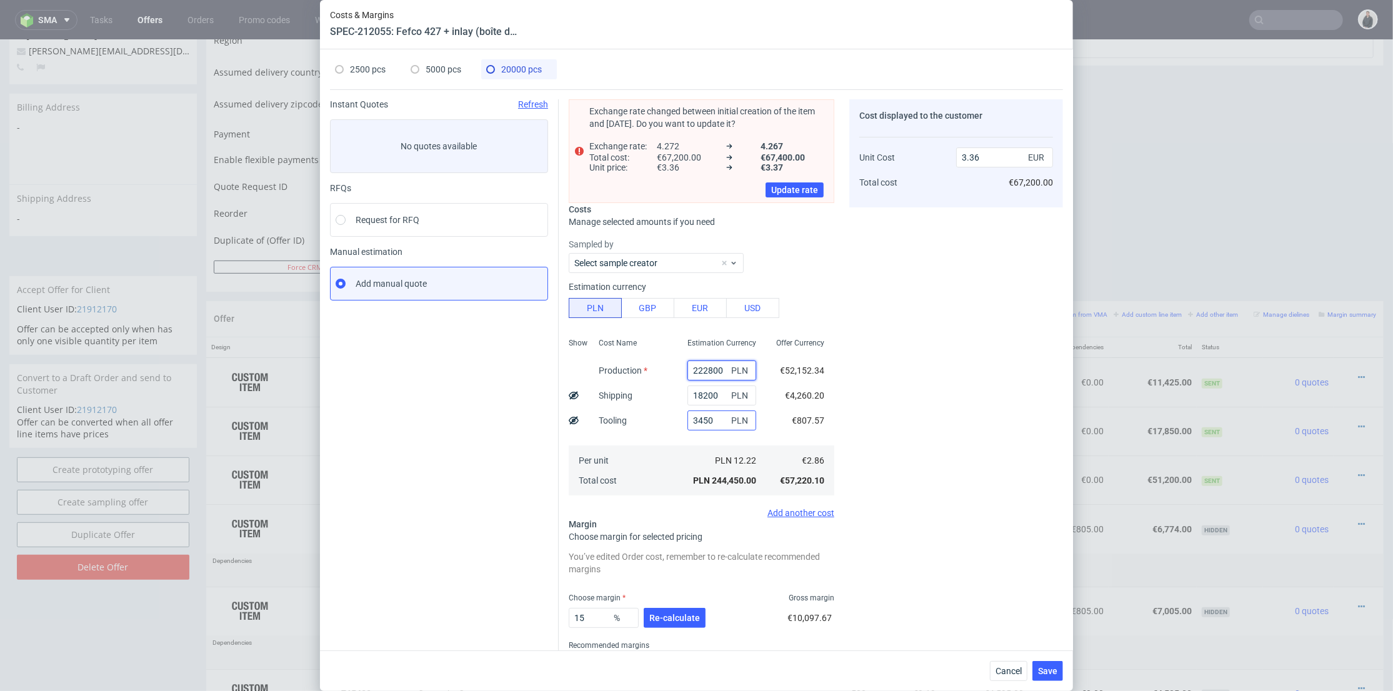
type input "222800"
drag, startPoint x: 699, startPoint y: 418, endPoint x: 673, endPoint y: 418, distance: 26.3
click at [678, 418] on div "3450 PLN" at bounding box center [722, 420] width 89 height 25
type input "3.32"
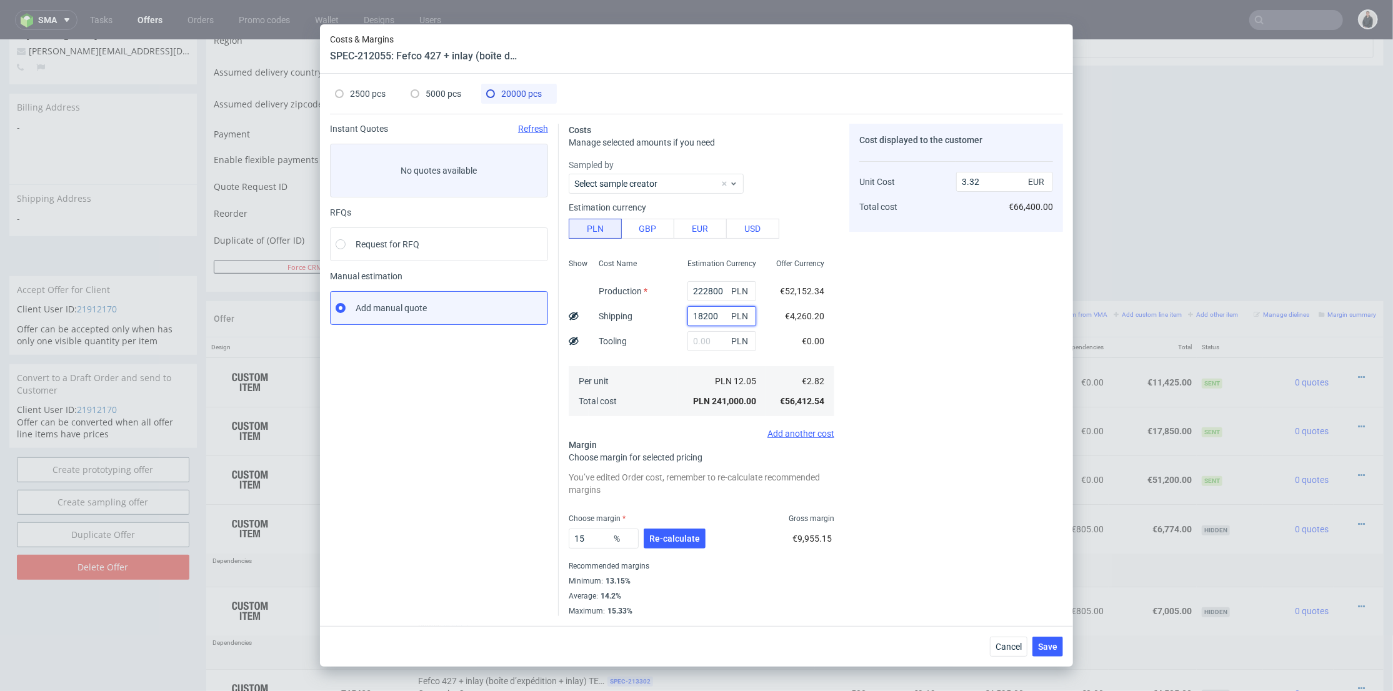
drag, startPoint x: 689, startPoint y: 313, endPoint x: 698, endPoint y: 314, distance: 8.8
click at [698, 314] on input "18200" at bounding box center [722, 316] width 69 height 20
type input "17000"
type input "3.3"
click at [902, 314] on div "Cost displayed to the customer Unit Cost Total cost 3.3 EUR €66,400.00" at bounding box center [957, 370] width 214 height 493
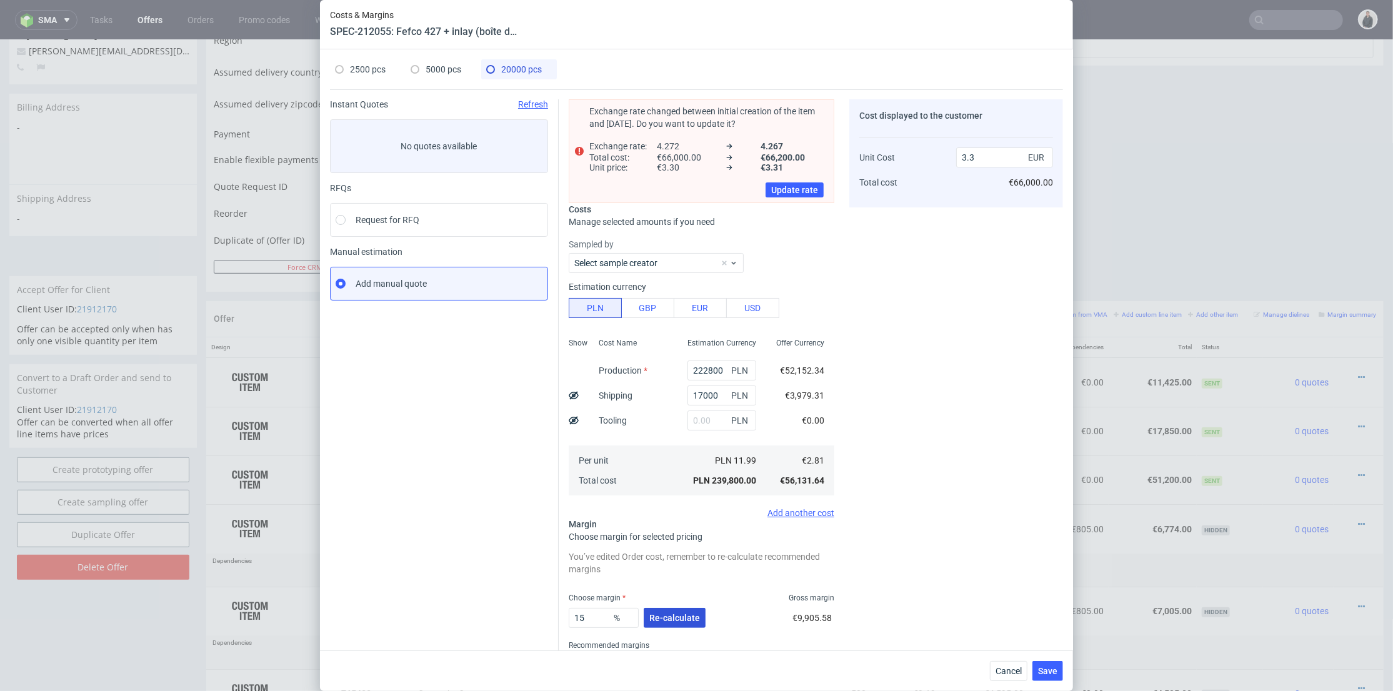
click at [671, 627] on div "15 % Re-calculate" at bounding box center [638, 620] width 139 height 35
click at [673, 619] on span "Re-calculate" at bounding box center [675, 618] width 51 height 9
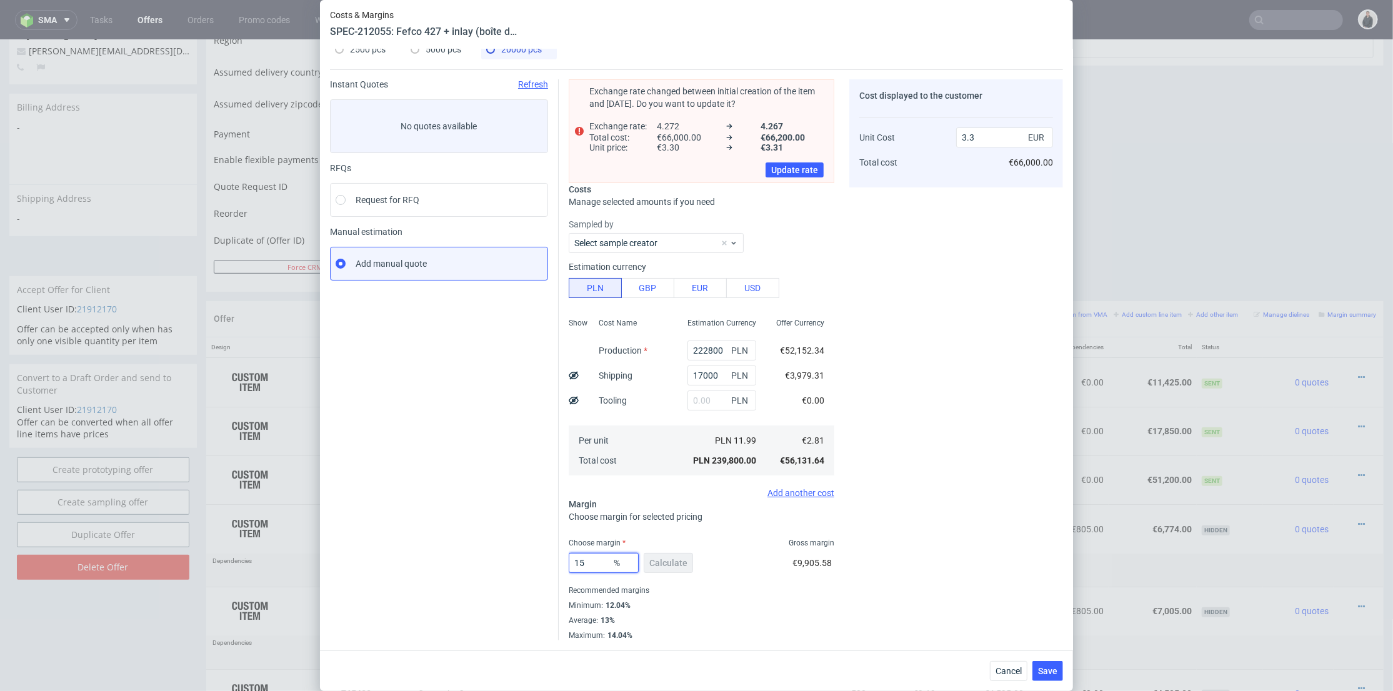
drag, startPoint x: 581, startPoint y: 560, endPoint x: 571, endPoint y: 551, distance: 12.4
click at [559, 556] on div "Exchange rate changed between initial creation of the item and today. Do you wa…" at bounding box center [811, 354] width 505 height 571
type input "13"
click at [903, 324] on div "Cost displayed to the customer Unit Cost Total cost 3.3 EUR €66,000.00" at bounding box center [957, 359] width 214 height 561
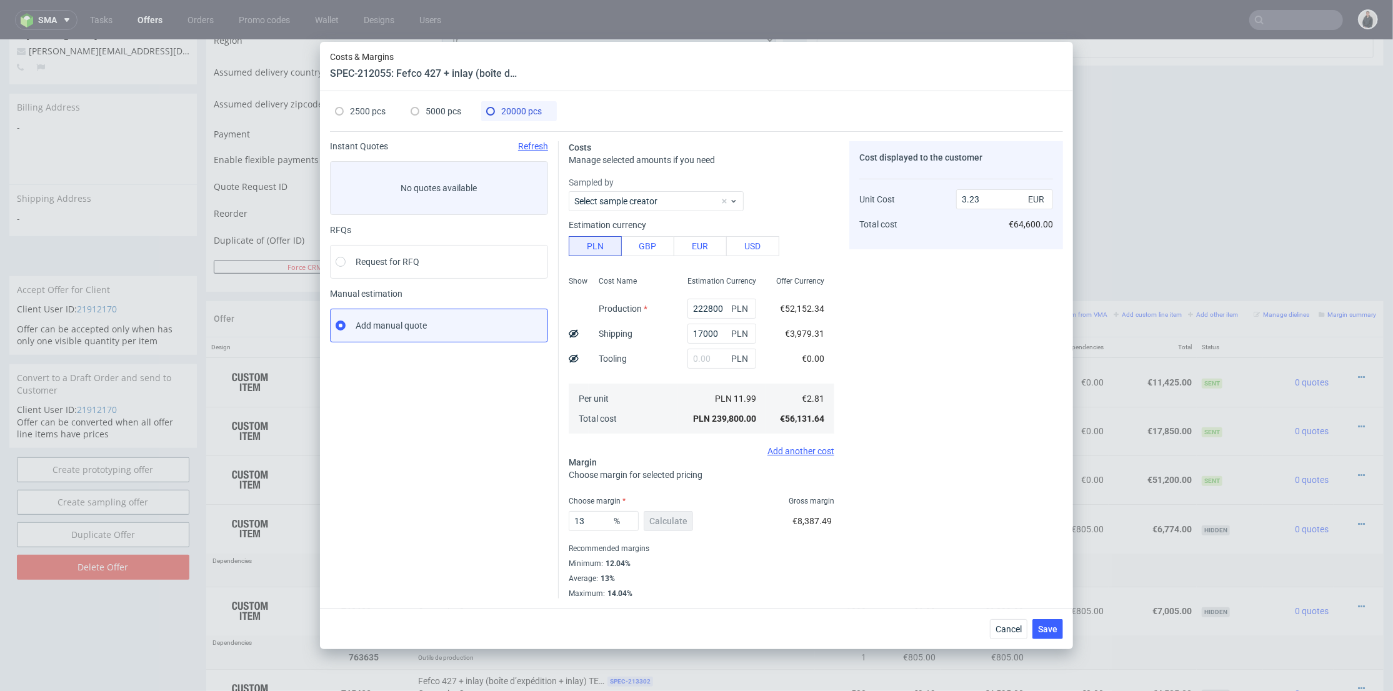
scroll to position [0, 0]
click at [956, 264] on div "Cost displayed to the customer Unit Cost Total cost 3.23 EUR €64,600.00" at bounding box center [957, 370] width 214 height 458
drag, startPoint x: 989, startPoint y: 198, endPoint x: 967, endPoint y: 198, distance: 21.9
click at [967, 198] on input "3.23" at bounding box center [1004, 199] width 97 height 20
type input "3"
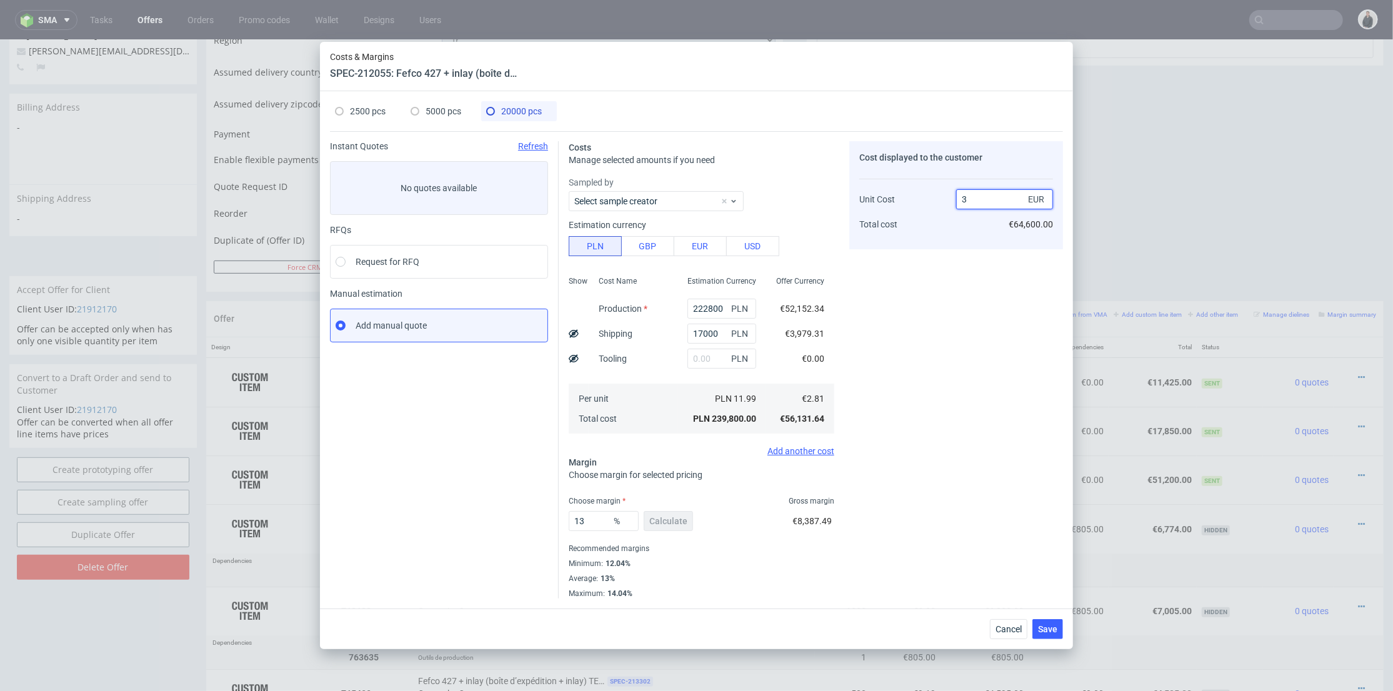
type input "6.333333333333334"
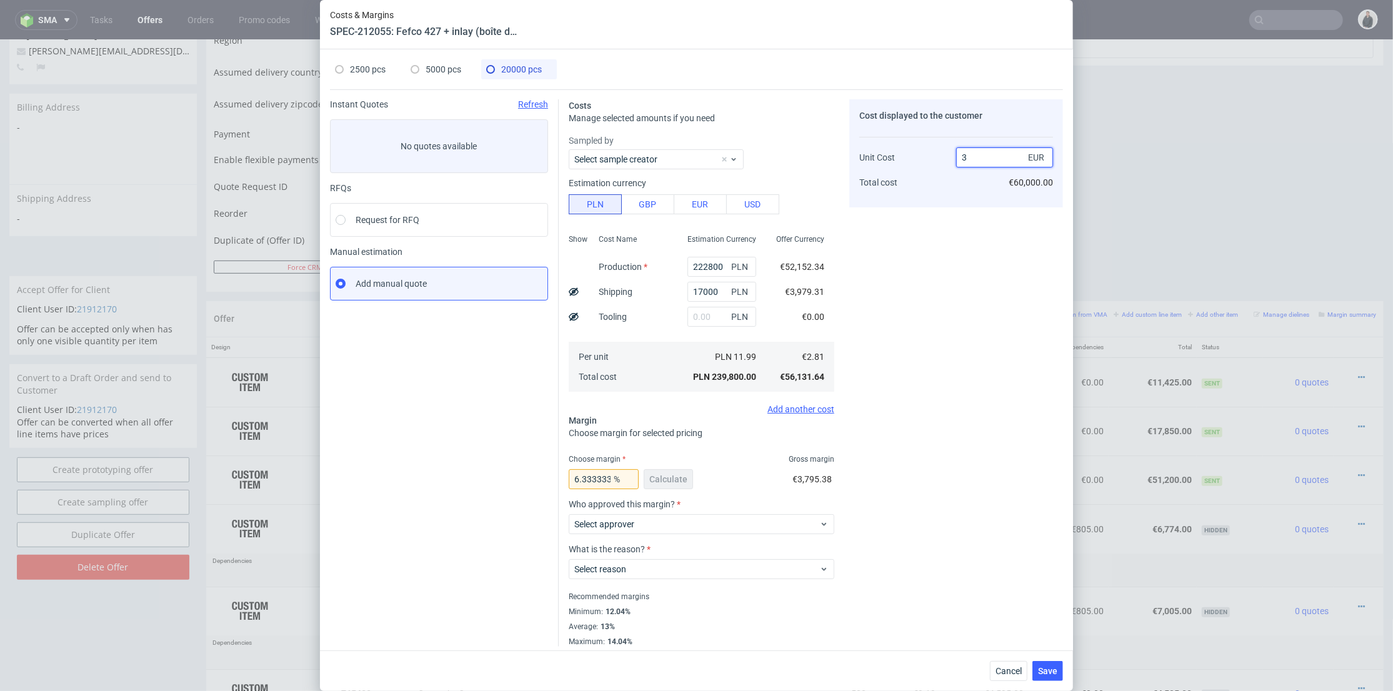
type input "3"
click at [931, 329] on div "Cost displayed to the customer Unit Cost Total cost 3 EUR €60,000.00" at bounding box center [957, 373] width 214 height 548
drag, startPoint x: 685, startPoint y: 264, endPoint x: 777, endPoint y: 266, distance: 91.9
click at [777, 266] on div "Show Cost Name Production Shipping Tooling Per unit Total cost Estimation Curre…" at bounding box center [702, 311] width 266 height 165
type input "2000"
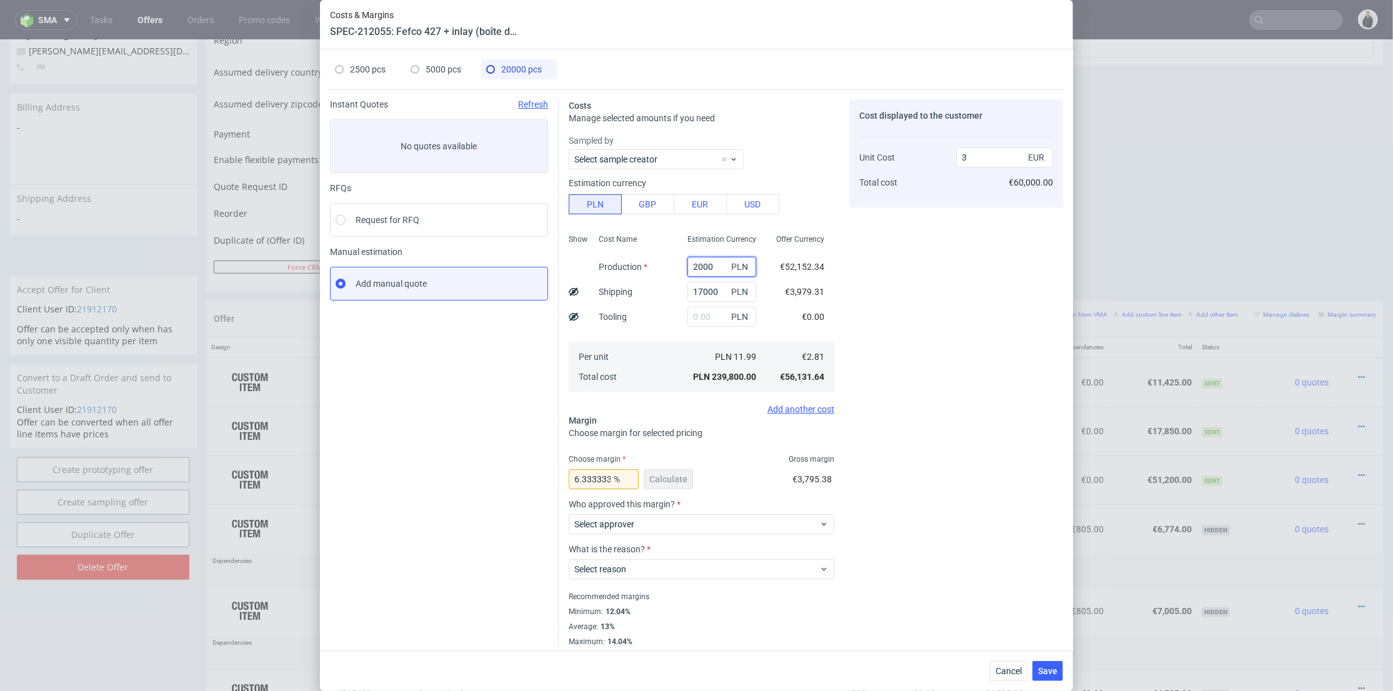
type input "0.24"
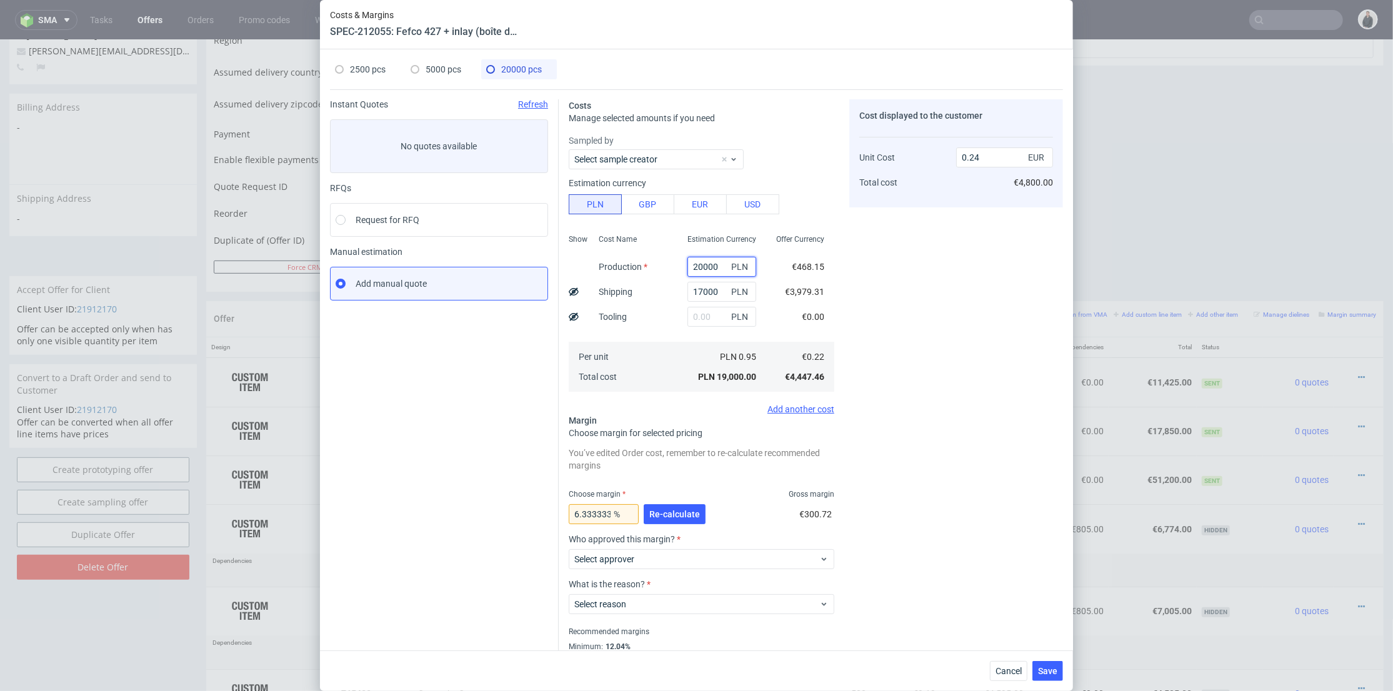
type input "200000"
type input "2.71"
type input "200000"
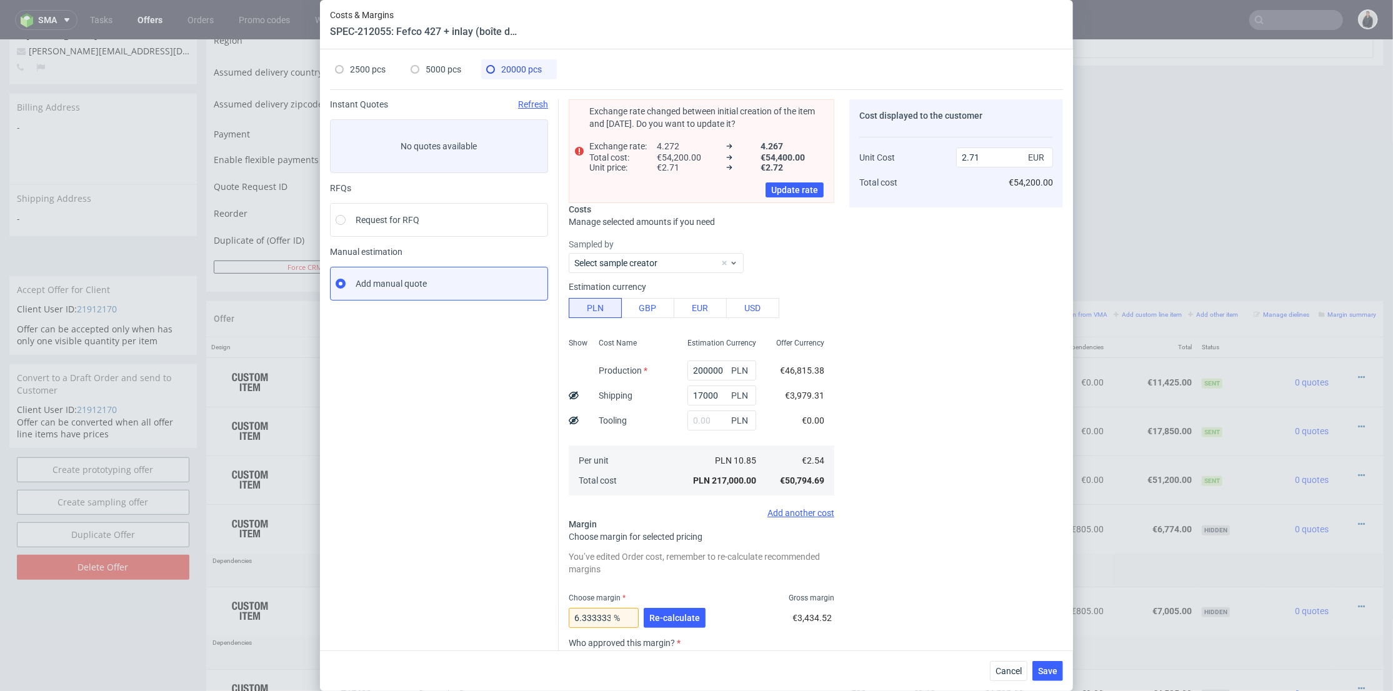
click at [860, 265] on div "Cost displayed to the customer Unit Cost Total cost 2.71 EUR €54,200.00" at bounding box center [957, 442] width 214 height 686
drag, startPoint x: 958, startPoint y: 155, endPoint x: 1028, endPoint y: 162, distance: 70.4
click at [1027, 162] on div "2.71 EUR" at bounding box center [1004, 158] width 97 height 20
type input "3"
click at [906, 318] on div "Cost displayed to the customer Unit Cost Total cost 3 EUR €54,200.00" at bounding box center [957, 442] width 214 height 686
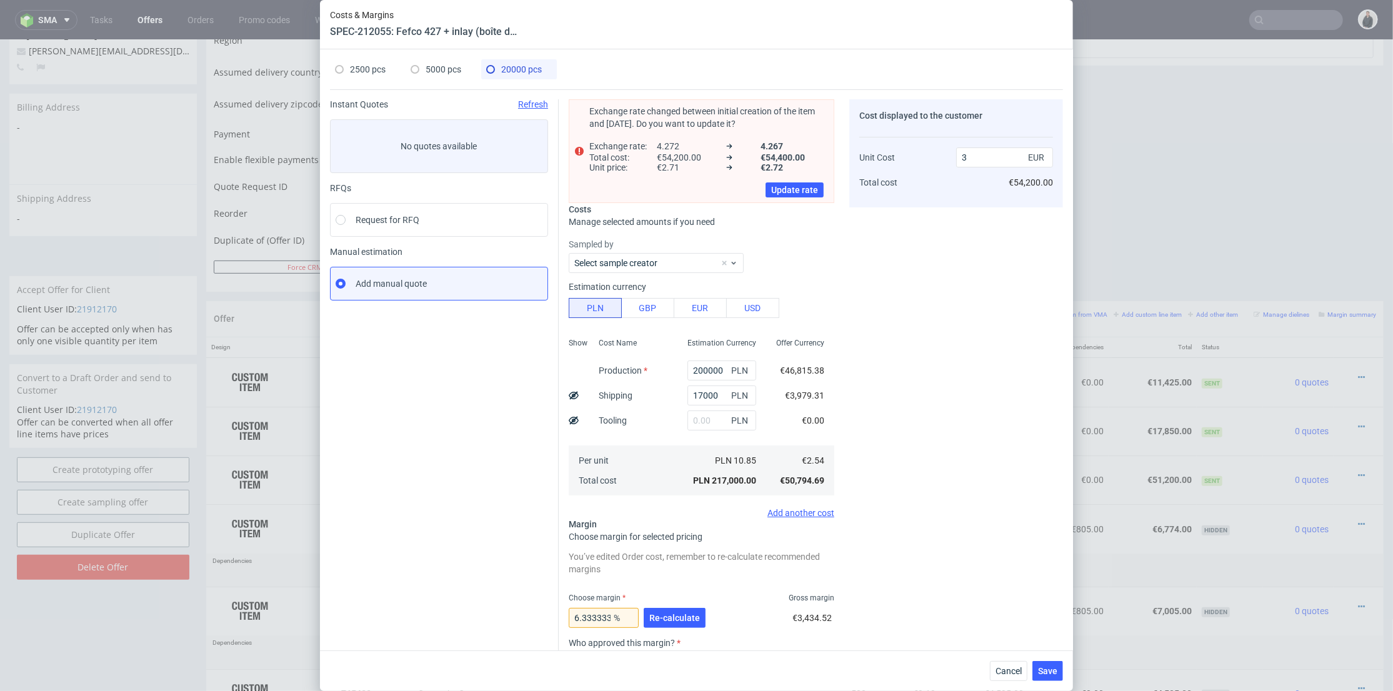
type input "15.333333333333332"
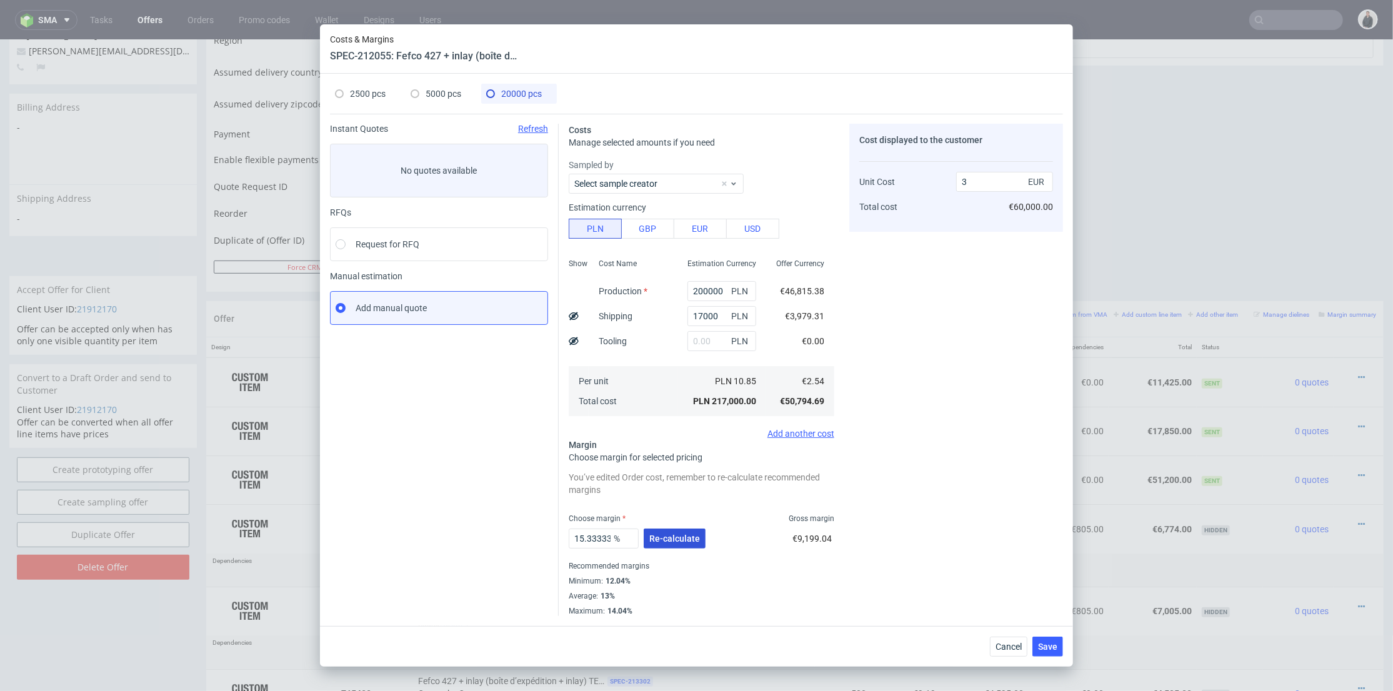
click at [673, 545] on button "Re-calculate" at bounding box center [675, 539] width 62 height 20
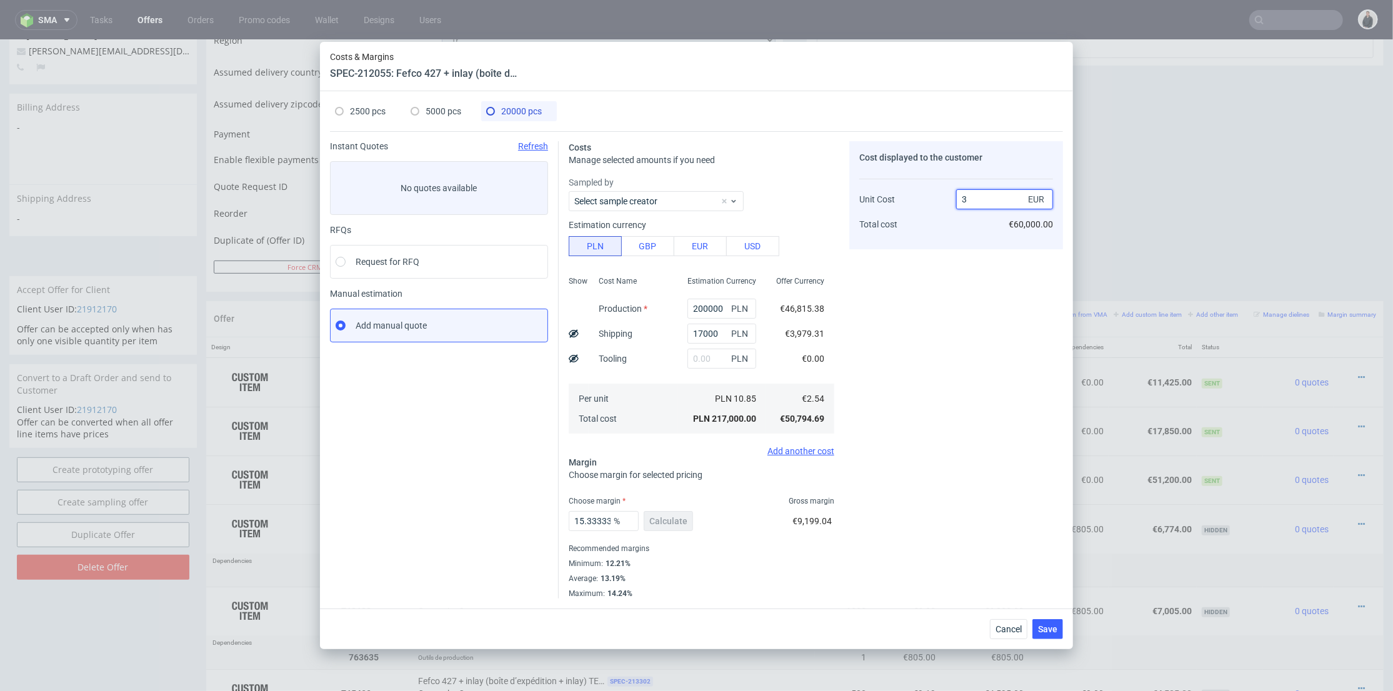
click at [989, 196] on input "3" at bounding box center [1004, 199] width 97 height 20
type input "3..1"
type input "NaN"
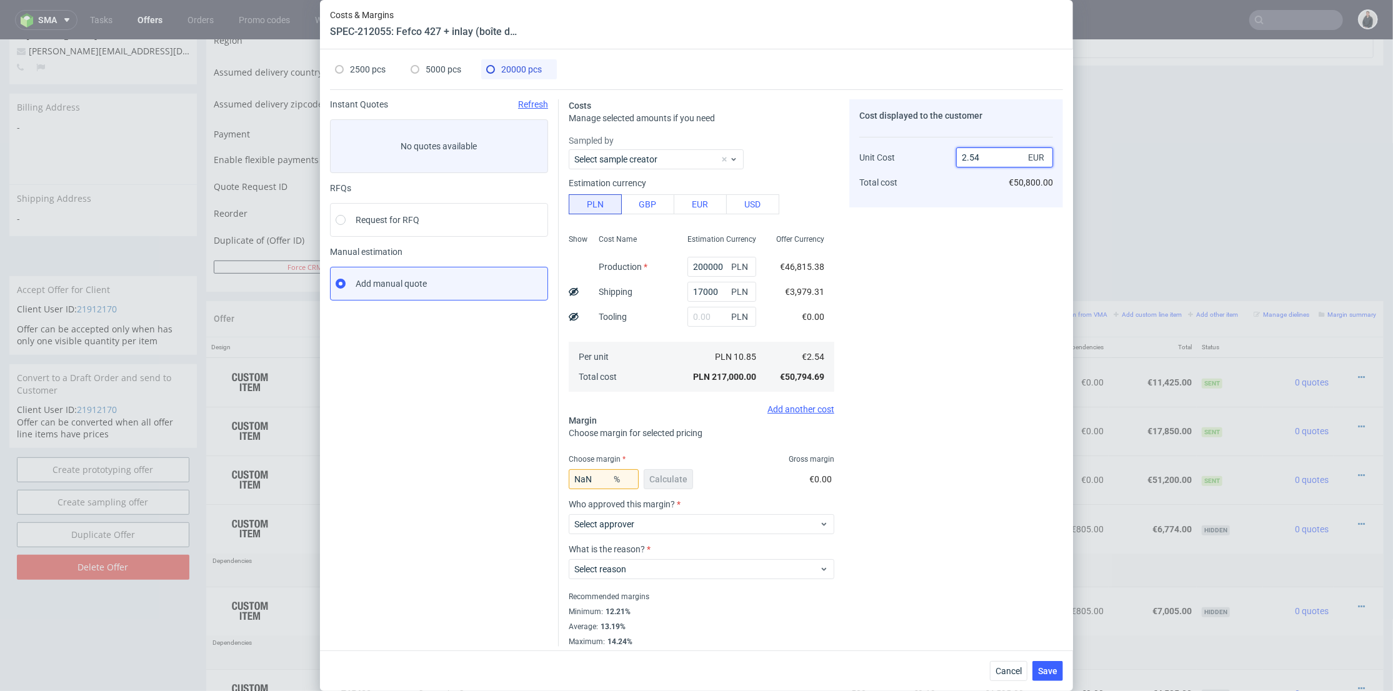
drag, startPoint x: 980, startPoint y: 161, endPoint x: 941, endPoint y: 161, distance: 39.4
click at [941, 161] on div "Unit Cost Total cost 2.54 EUR €50,800.00" at bounding box center [957, 165] width 194 height 66
type input "3.1"
type input "18.064516129032256"
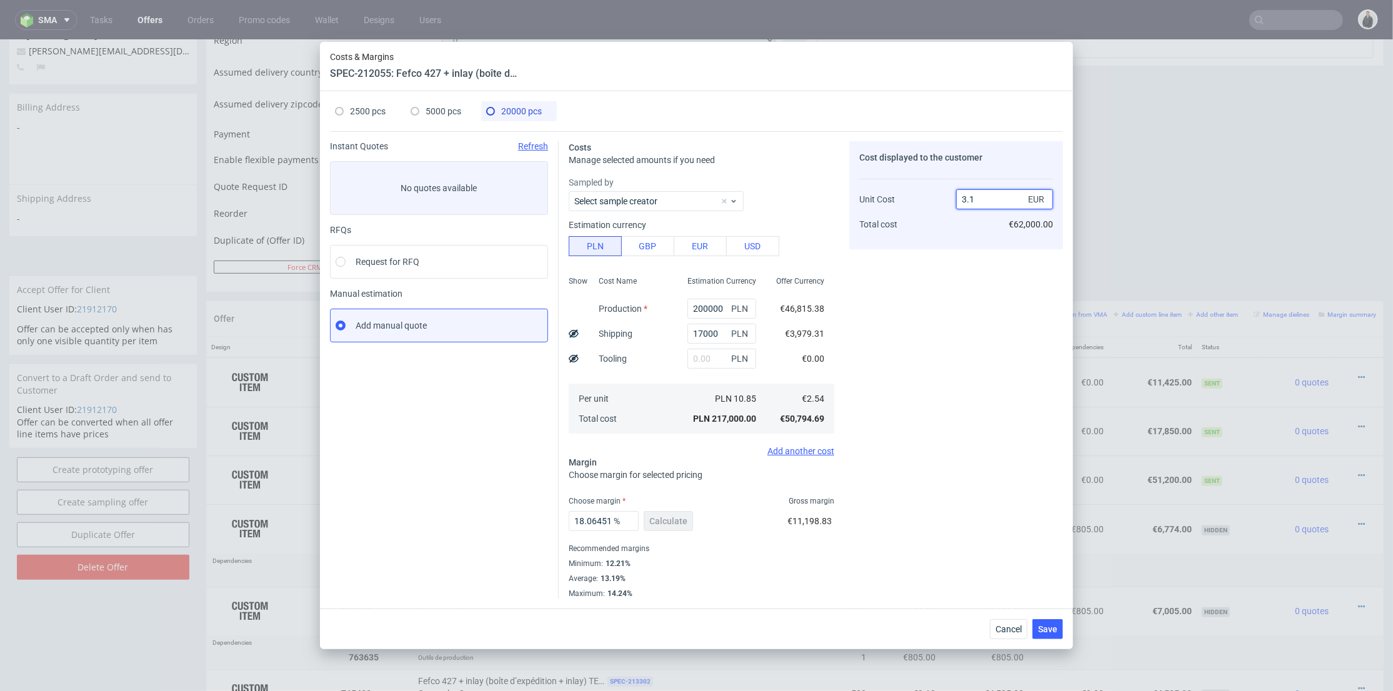
type input "3.1"
drag, startPoint x: 903, startPoint y: 328, endPoint x: 780, endPoint y: 309, distance: 124.5
click at [902, 328] on div "Cost displayed to the customer Unit Cost Total cost 3.1 EUR €62,000.00" at bounding box center [957, 370] width 214 height 458
drag, startPoint x: 691, startPoint y: 311, endPoint x: 698, endPoint y: 310, distance: 6.9
click at [698, 310] on input "200000" at bounding box center [722, 309] width 69 height 20
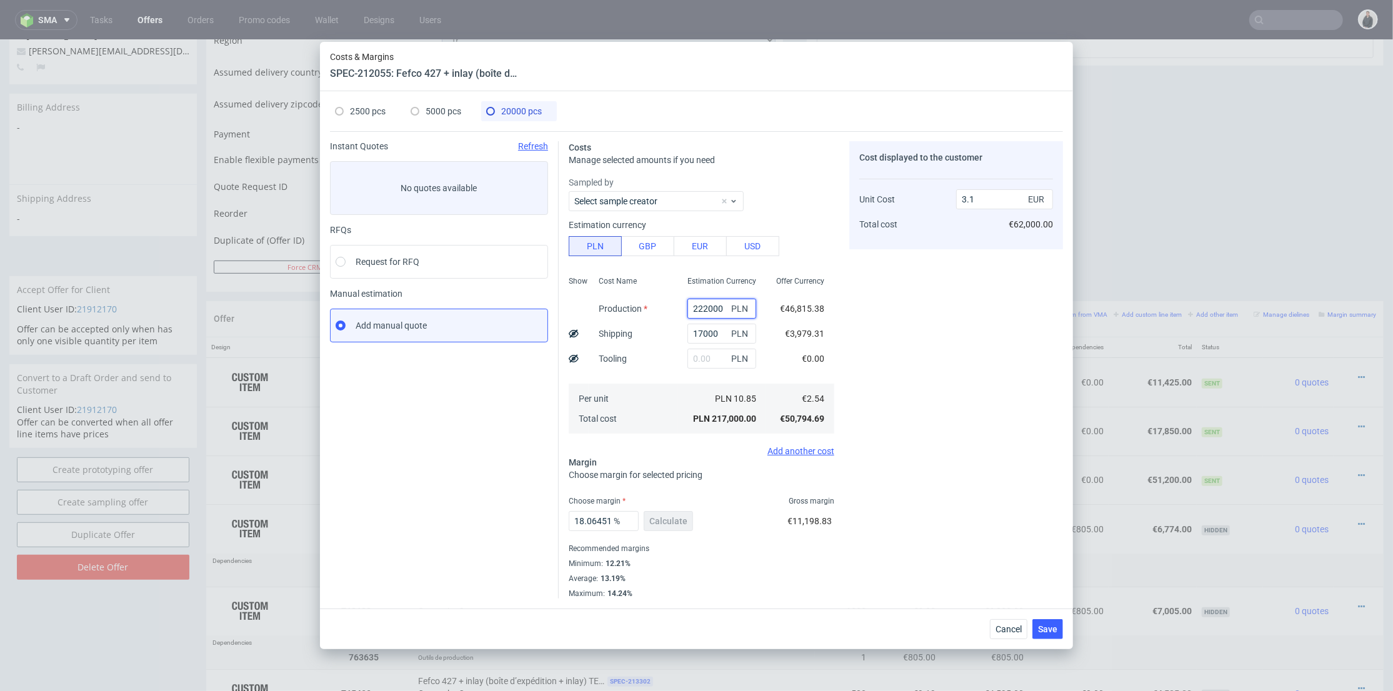
type input "222000"
click at [960, 332] on div "Cost displayed to the customer Unit Cost Total cost 3.1 EUR €62,000.00" at bounding box center [957, 370] width 214 height 458
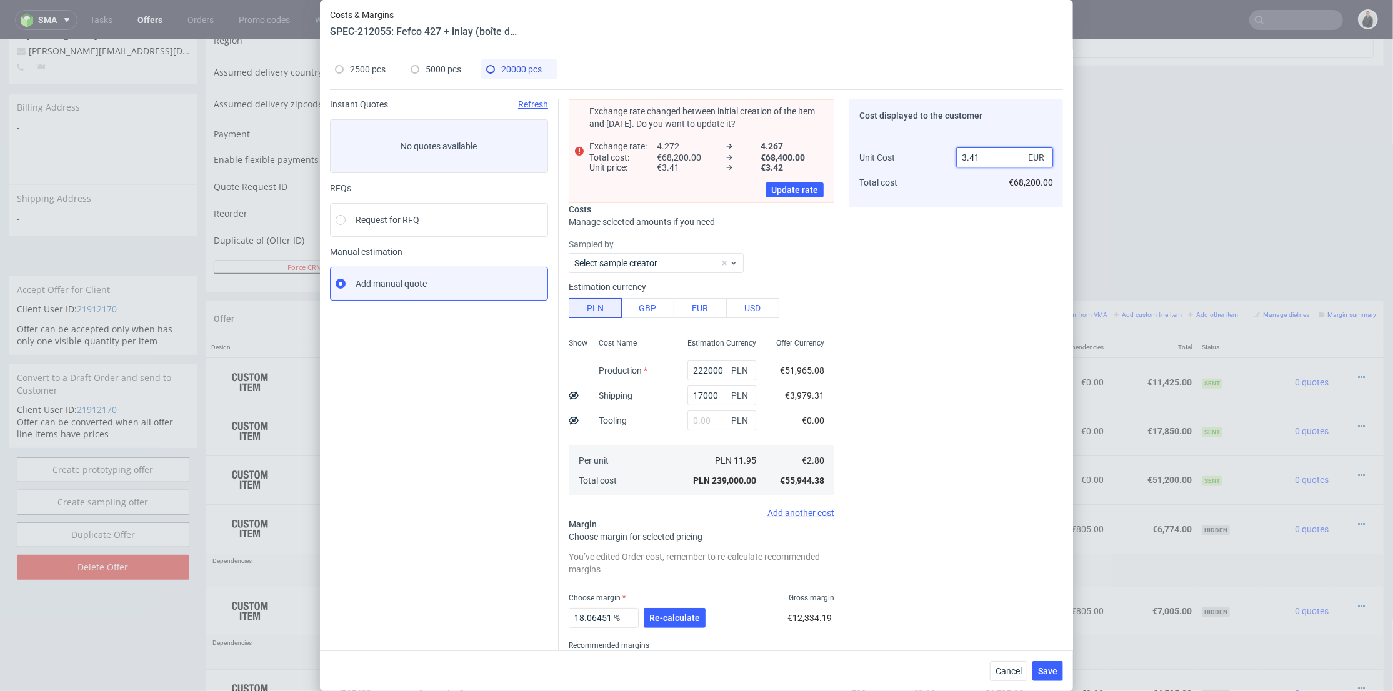
drag, startPoint x: 970, startPoint y: 154, endPoint x: 983, endPoint y: 156, distance: 13.3
click at [983, 156] on input "3.41" at bounding box center [1004, 158] width 97 height 20
type input "3.1"
click at [934, 271] on div "Cost displayed to the customer Unit Cost Total cost 3.1 EUR €68,200.00" at bounding box center [957, 397] width 214 height 596
type input "9.67741935483871"
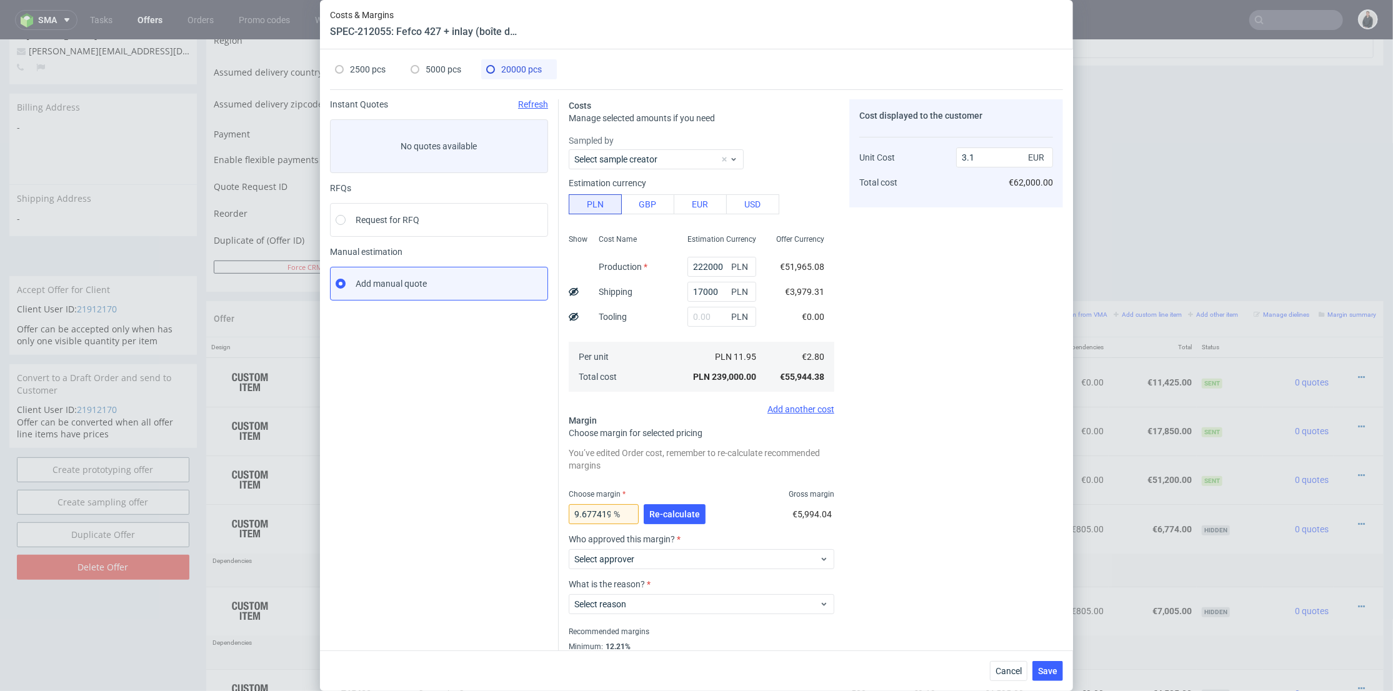
click at [713, 505] on div "9.67741935483871 % Re-calculate €5,994.04" at bounding box center [702, 516] width 266 height 35
click at [695, 513] on button "Re-calculate" at bounding box center [675, 515] width 62 height 20
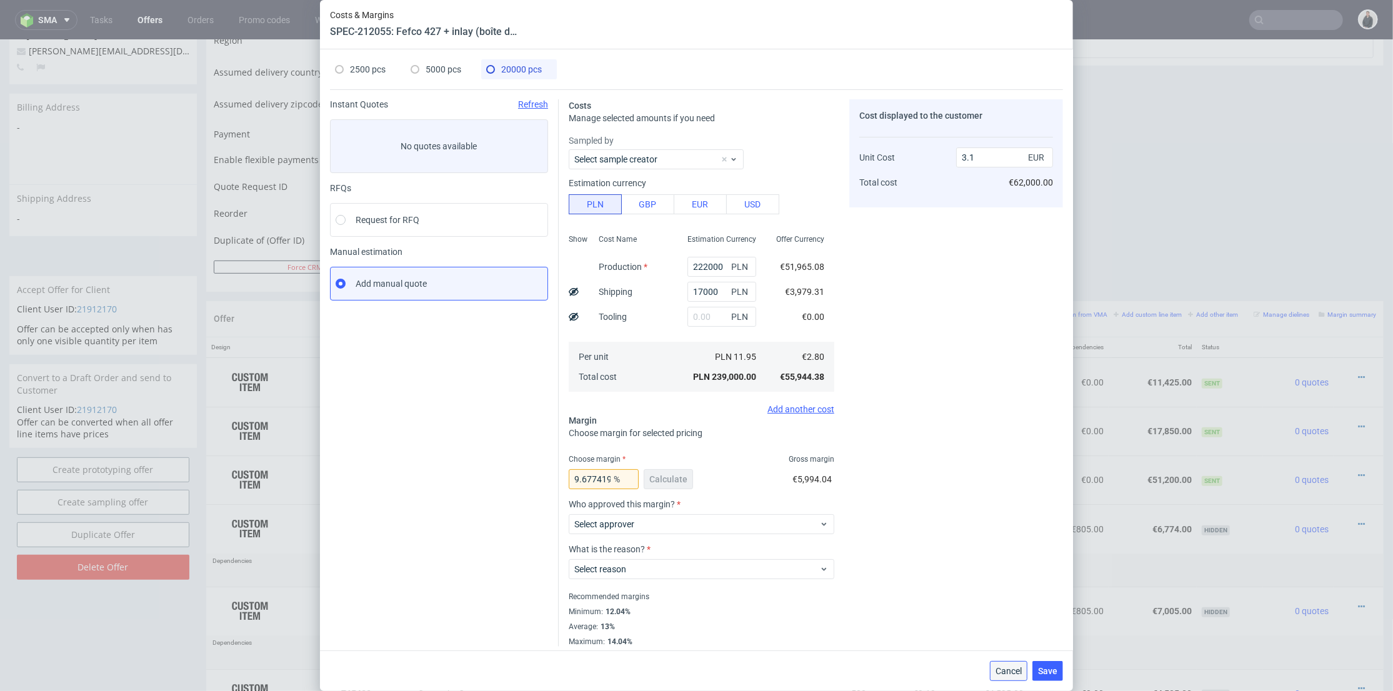
click at [1018, 662] on button "Cancel" at bounding box center [1009, 671] width 38 height 20
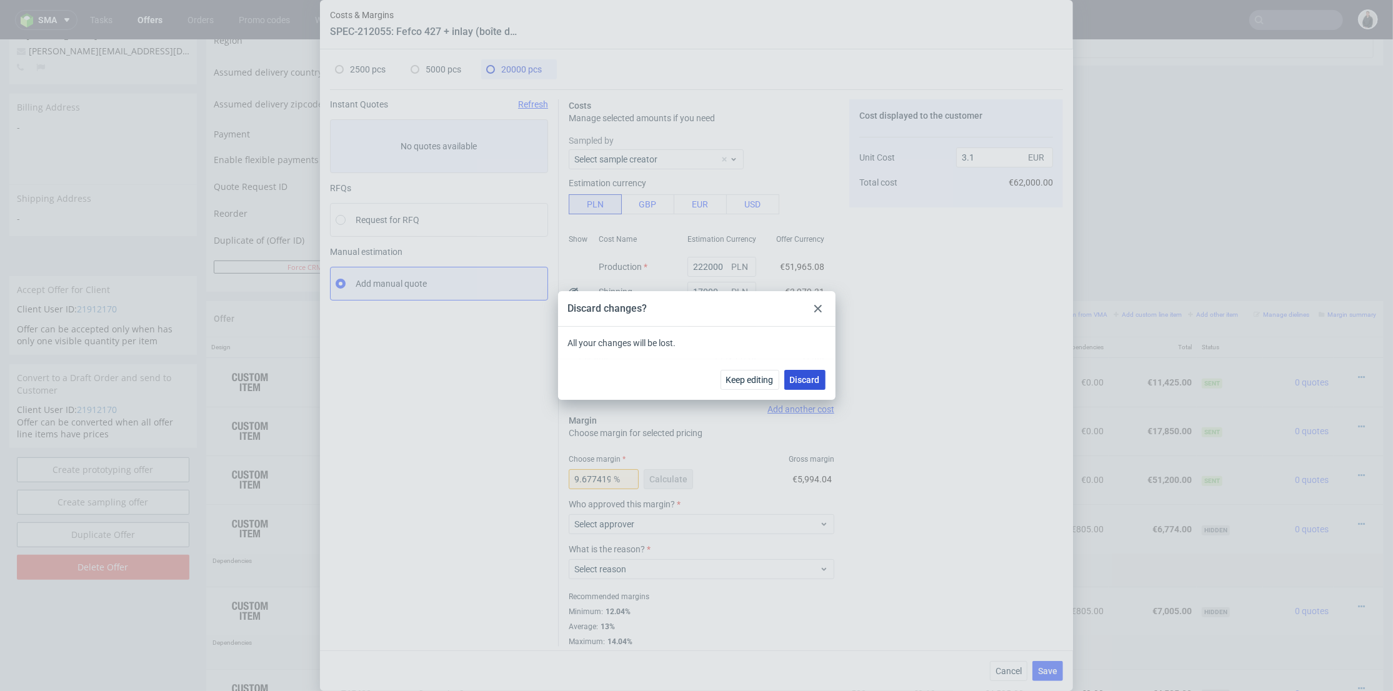
click at [808, 378] on span "Discard" at bounding box center [805, 380] width 30 height 9
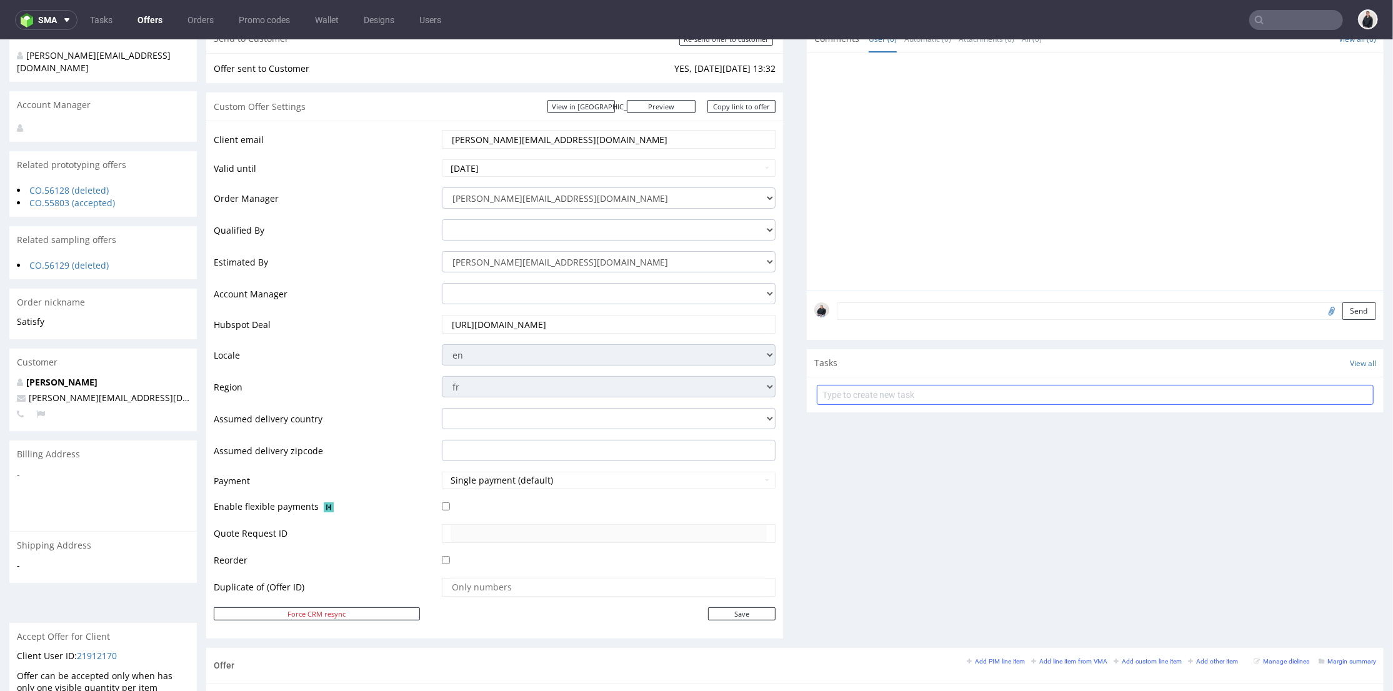
scroll to position [278, 0]
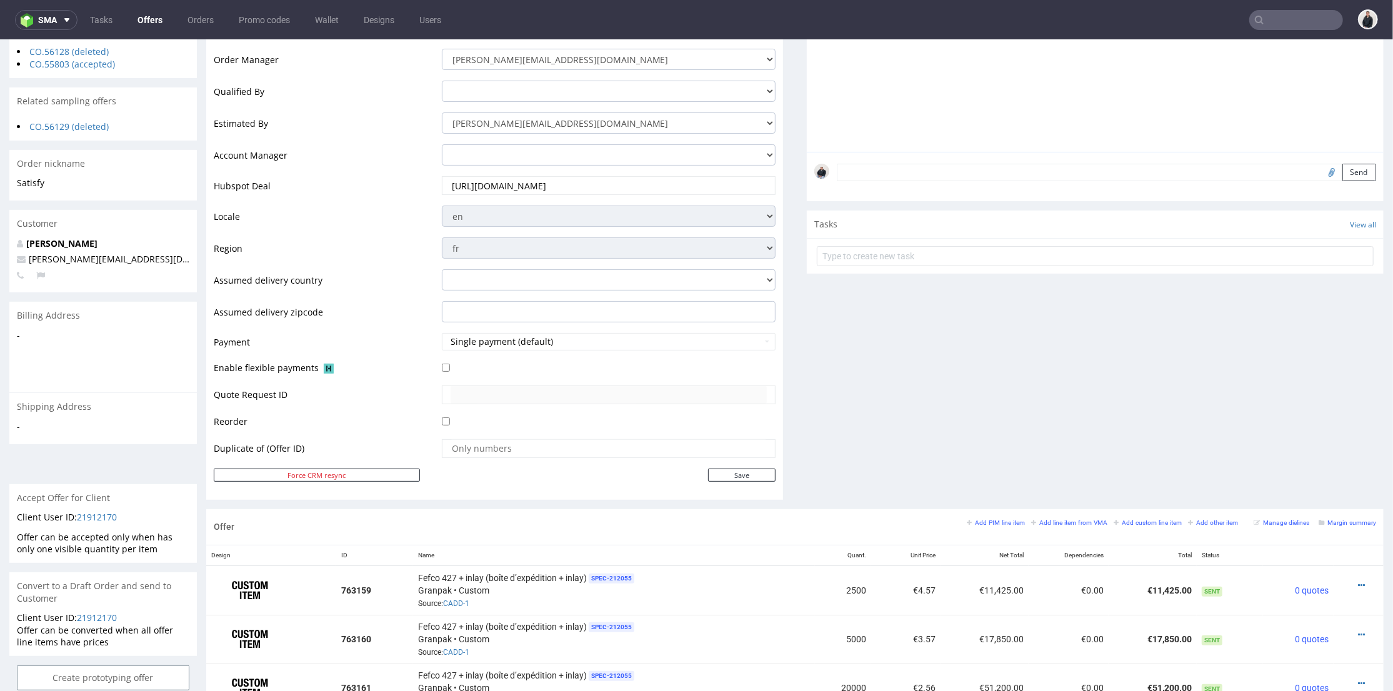
click at [868, 369] on div "Comments User (0) Automatic (0) Attachments (0) All (0) View all (0) Send Tasks…" at bounding box center [1095, 197] width 577 height 623
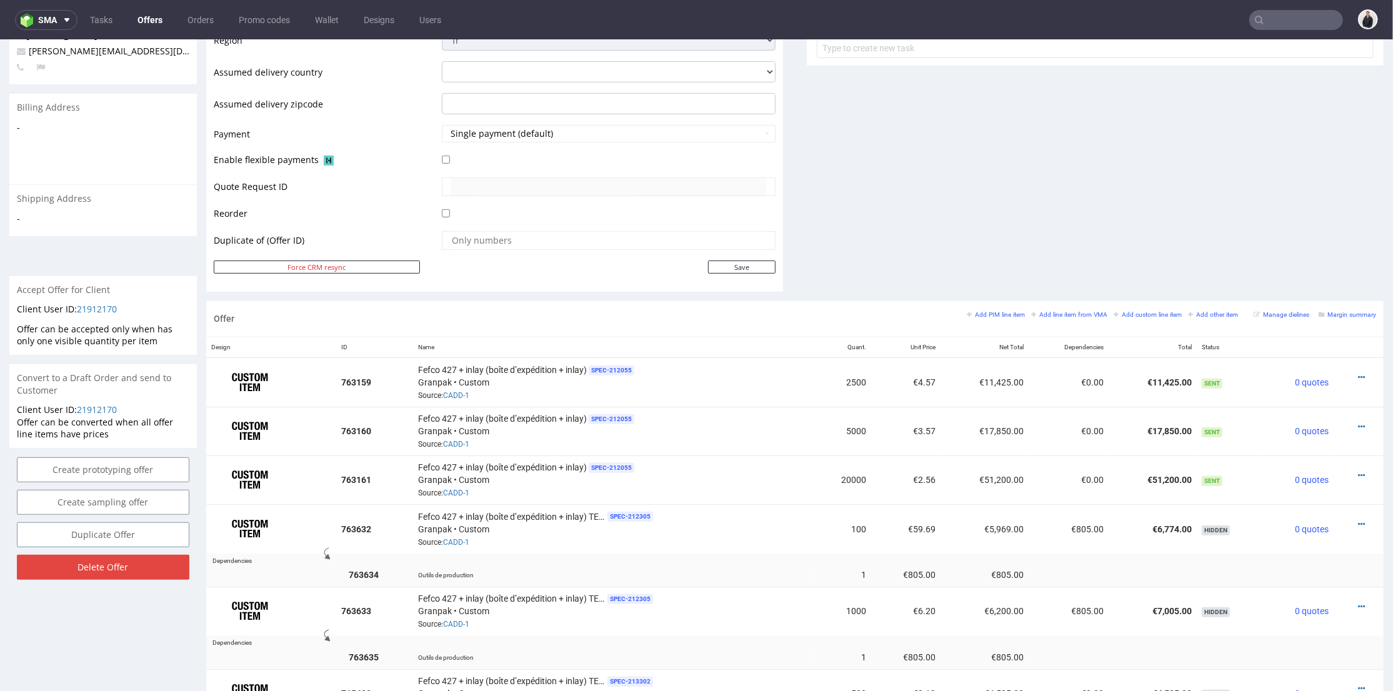
scroll to position [555, 0]
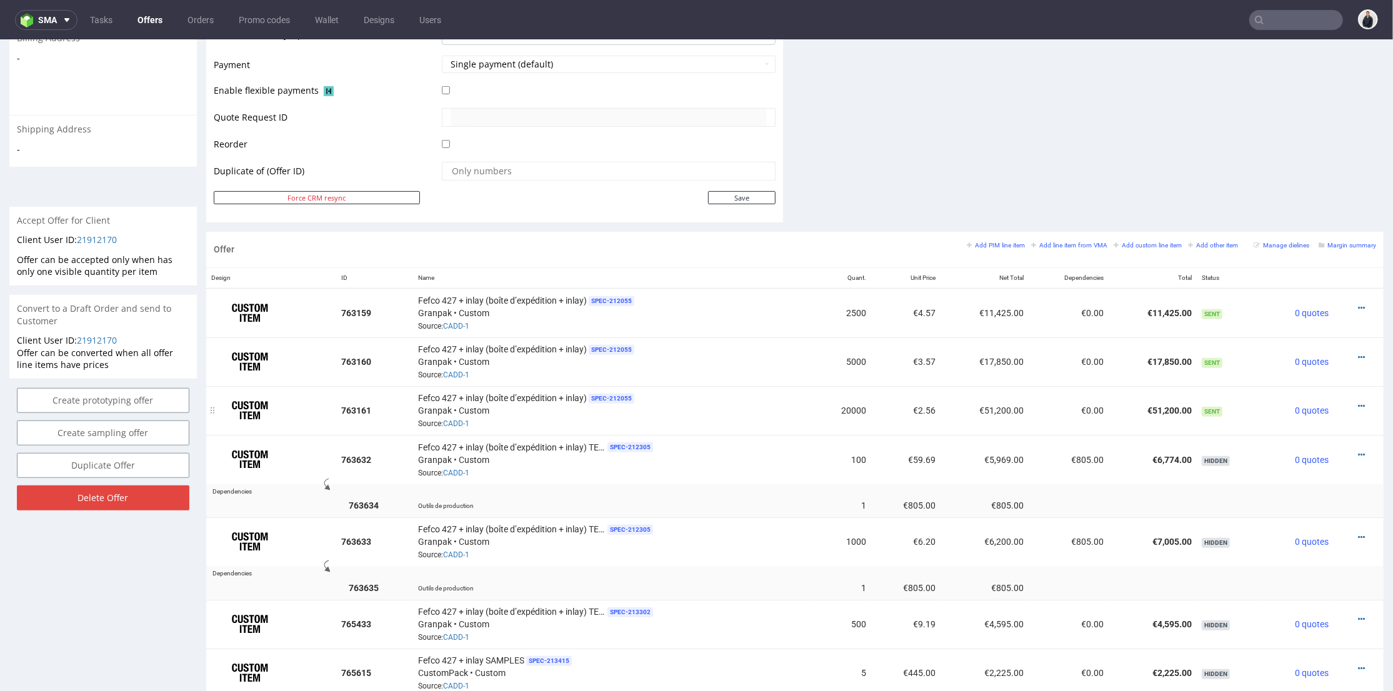
click at [801, 434] on td "Fefco 427 + inlay (boîte d’expédition + inlay) TEST RUN SPEC- 212305 Granpak • …" at bounding box center [614, 458] width 402 height 49
click at [1358, 401] on icon at bounding box center [1361, 405] width 7 height 9
click at [1313, 228] on div "Edit item specification Edit item price Add dependency Duplicate Item Add quant…" at bounding box center [1300, 310] width 131 height 168
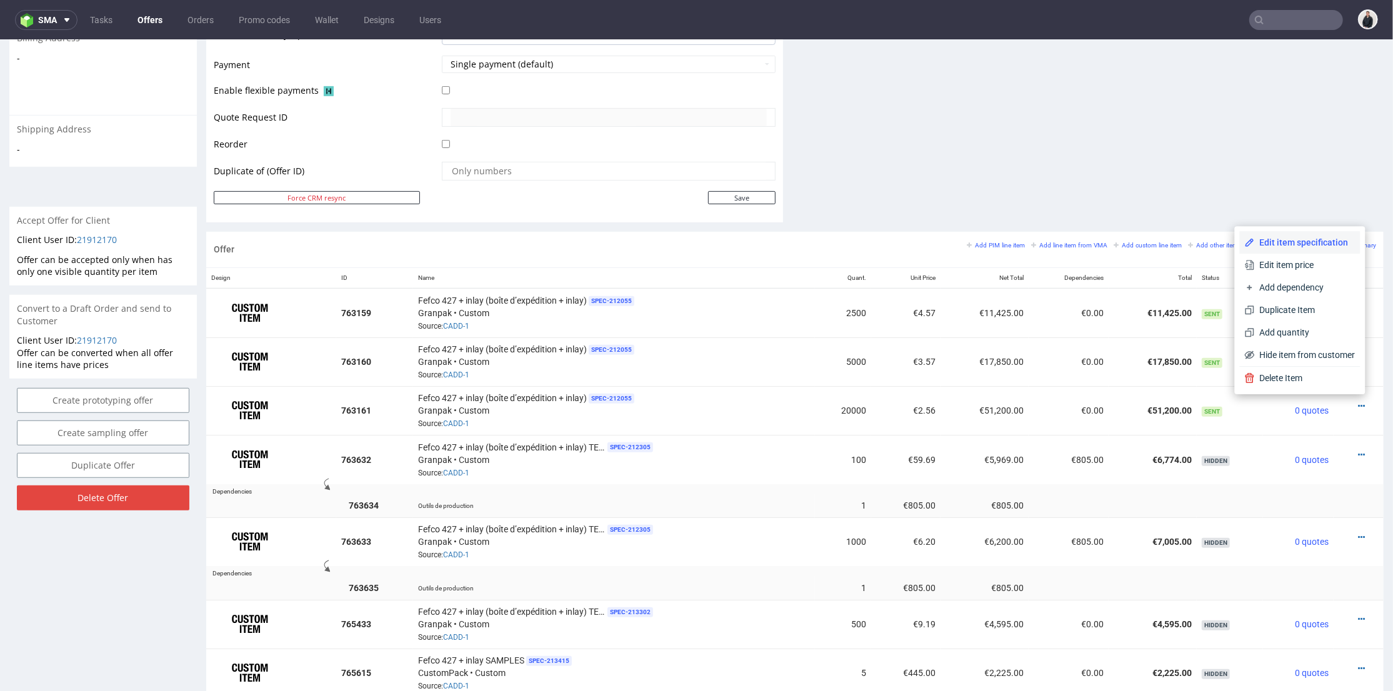
click at [1312, 237] on span "Edit item specification" at bounding box center [1305, 242] width 101 height 13
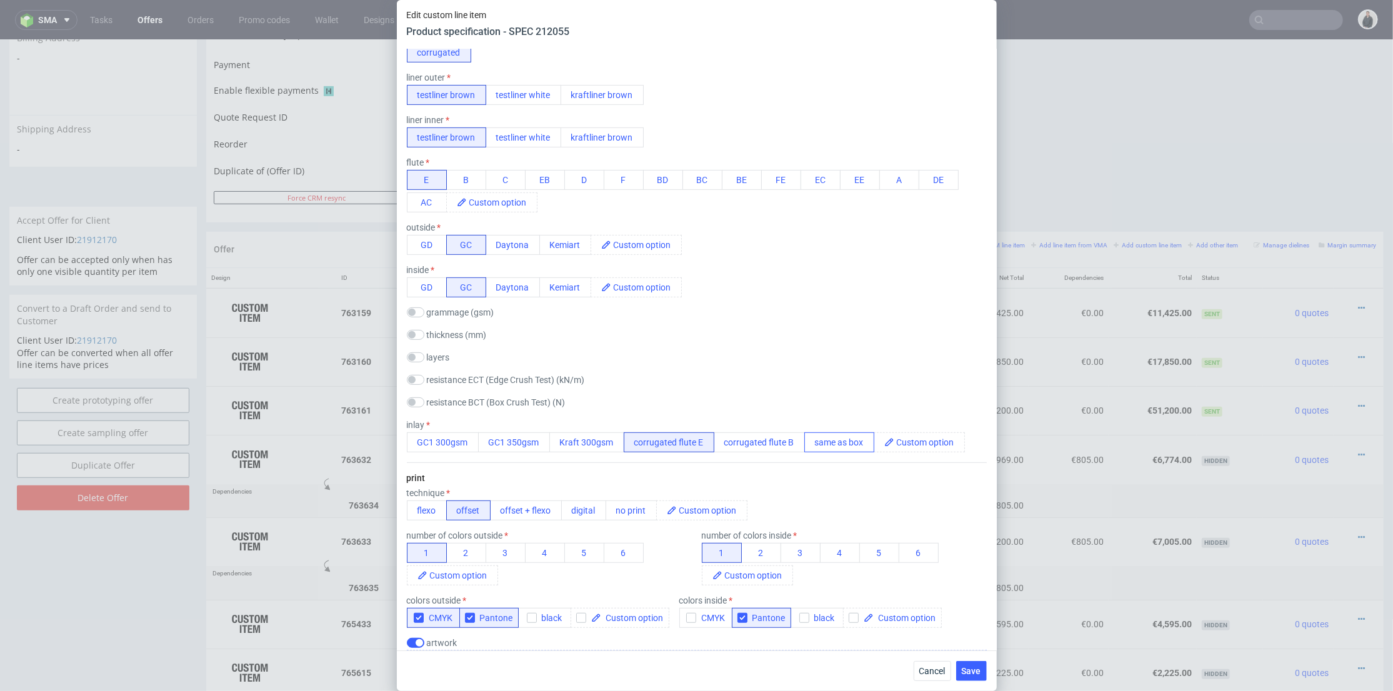
scroll to position [347, 0]
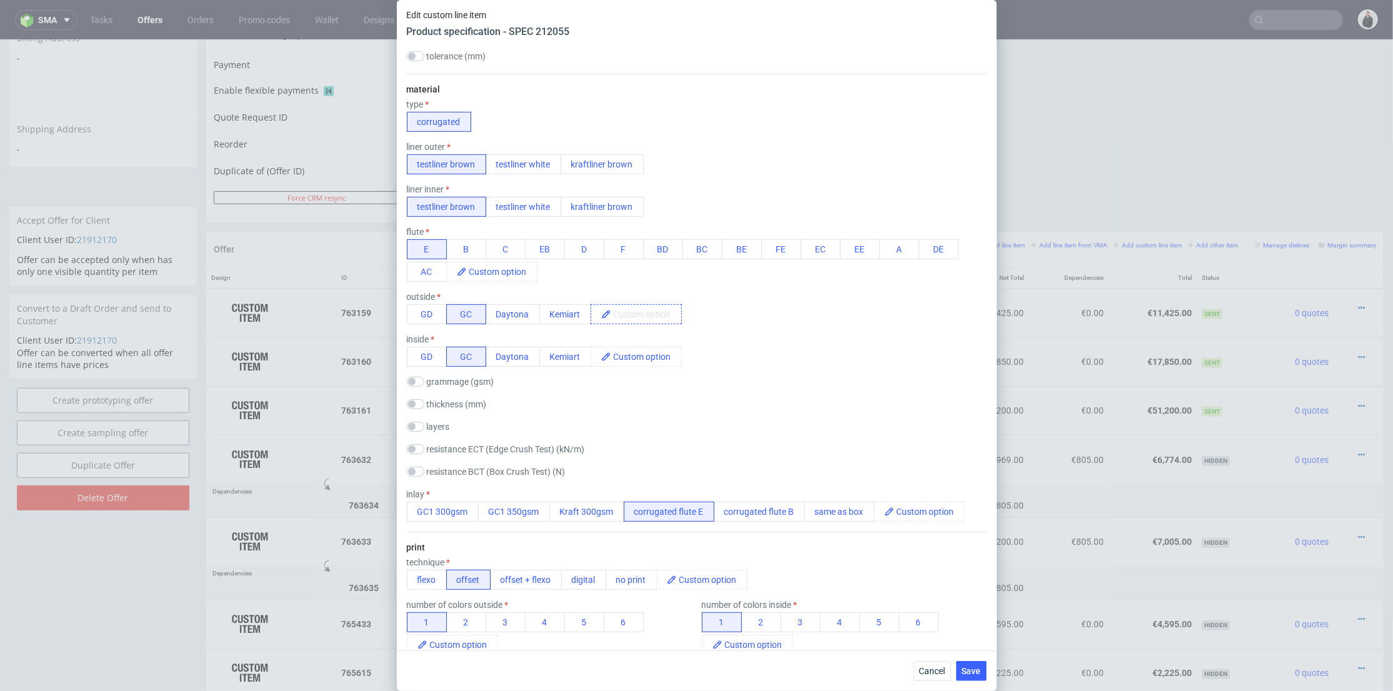
click at [651, 319] on span at bounding box center [646, 314] width 70 height 19
click at [629, 317] on span "GD2" at bounding box center [625, 314] width 29 height 19
click at [643, 358] on span at bounding box center [646, 357] width 70 height 19
click at [612, 356] on span "D" at bounding box center [620, 357] width 18 height 19
click at [631, 355] on span "GDD" at bounding box center [626, 357] width 30 height 19
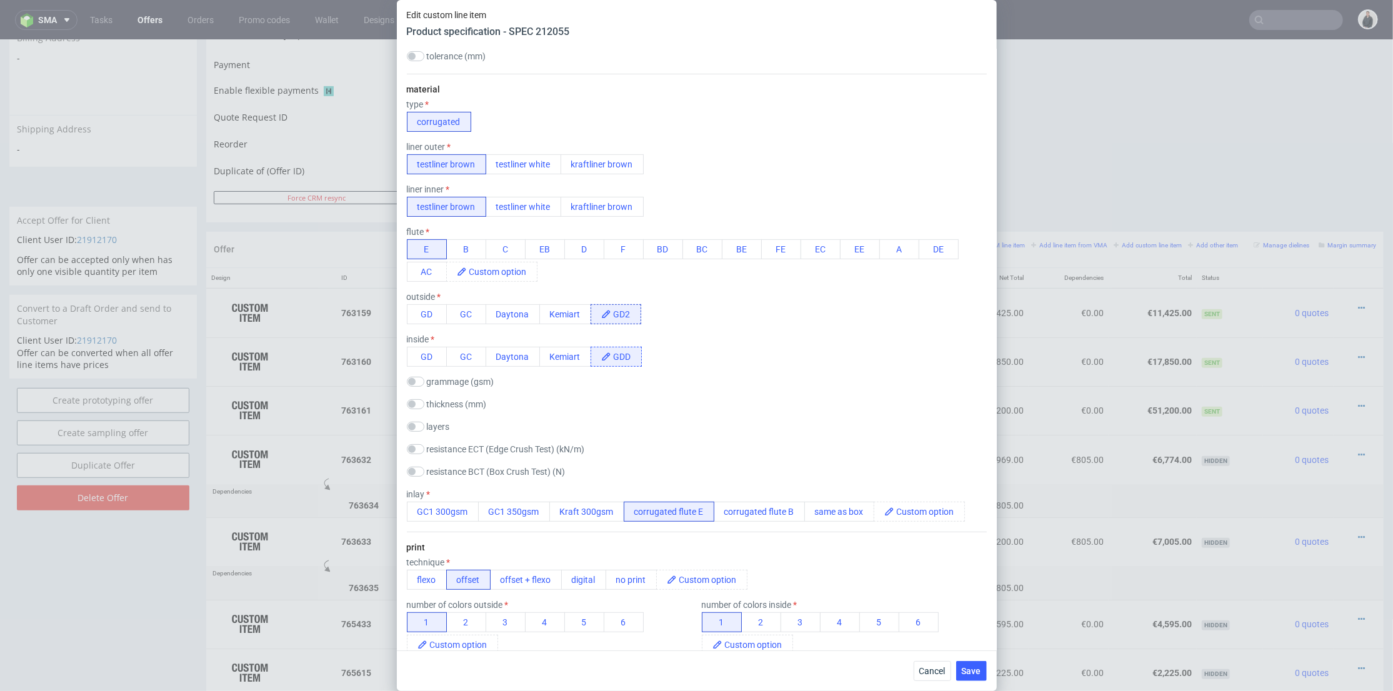
click at [629, 358] on span "GDD" at bounding box center [626, 357] width 30 height 19
click at [699, 357] on div "inside GD GC Daytona Kemiart GD2" at bounding box center [697, 350] width 580 height 33
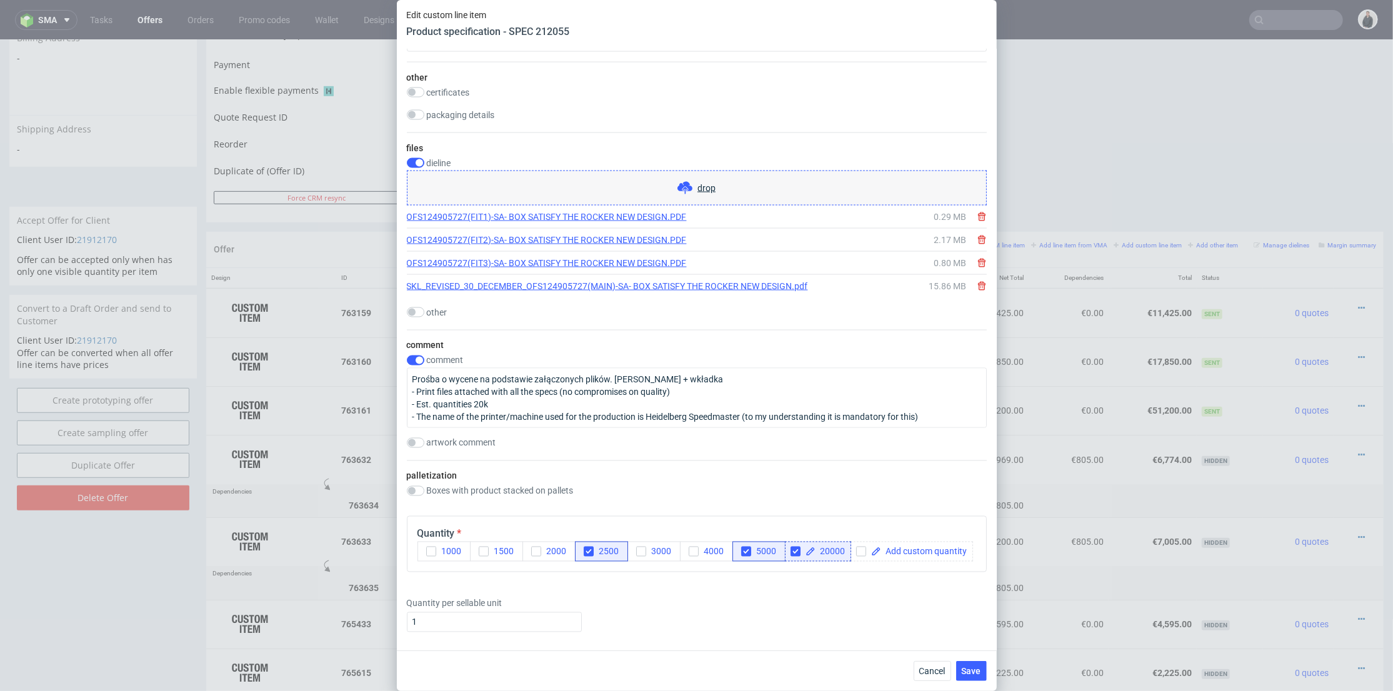
scroll to position [2222, 0]
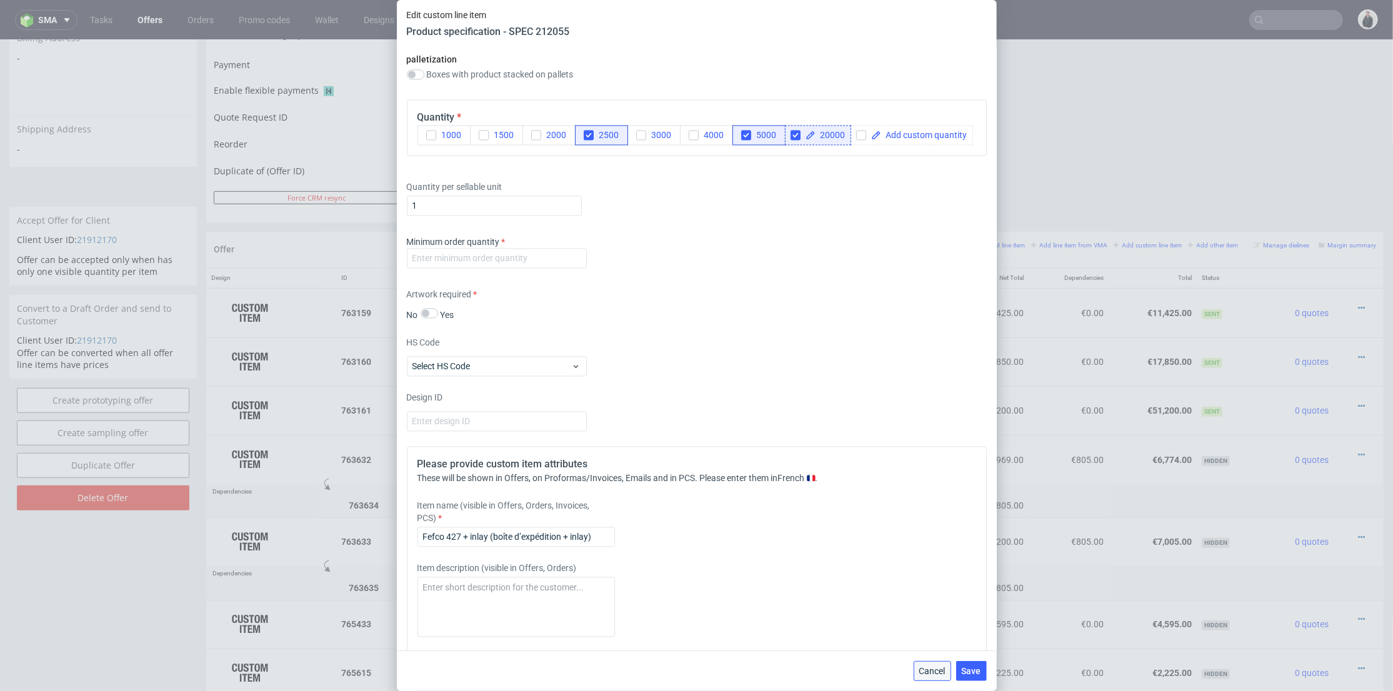
click at [931, 667] on span "Cancel" at bounding box center [933, 671] width 26 height 9
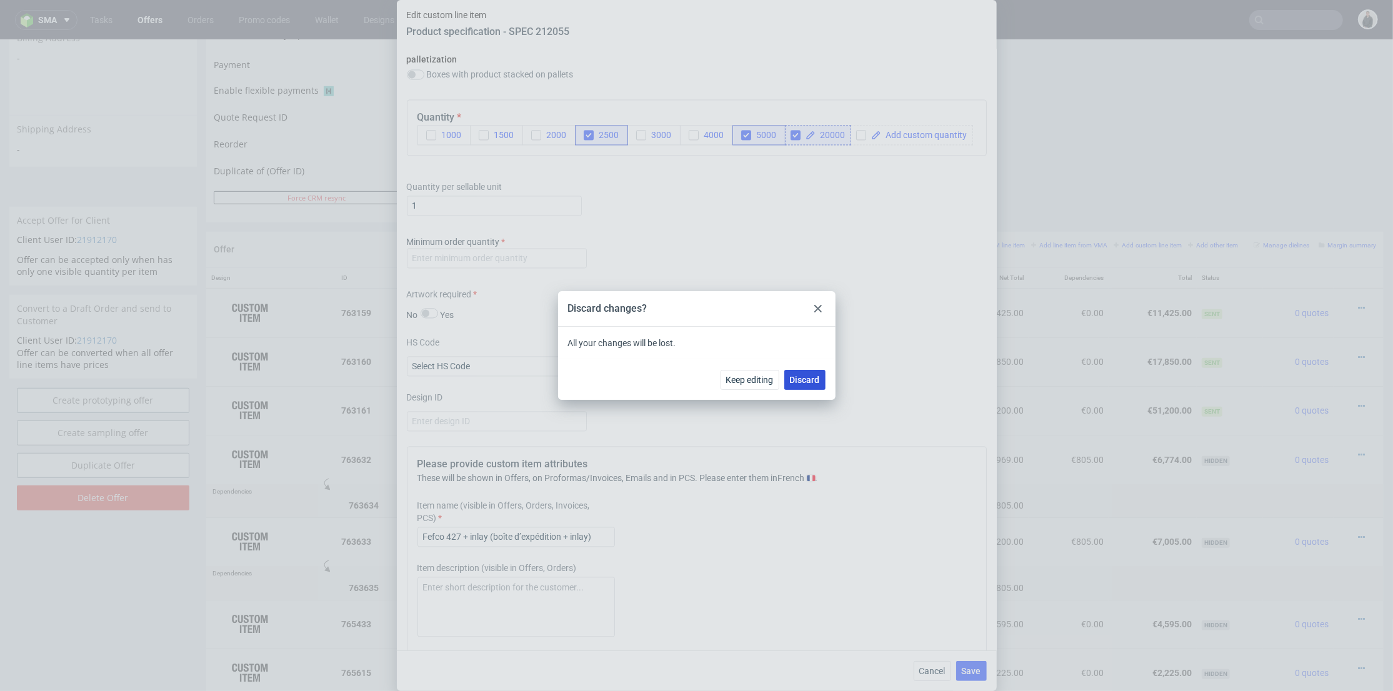
drag, startPoint x: 818, startPoint y: 382, endPoint x: 628, endPoint y: 324, distance: 199.3
click at [818, 382] on span "Discard" at bounding box center [805, 380] width 30 height 9
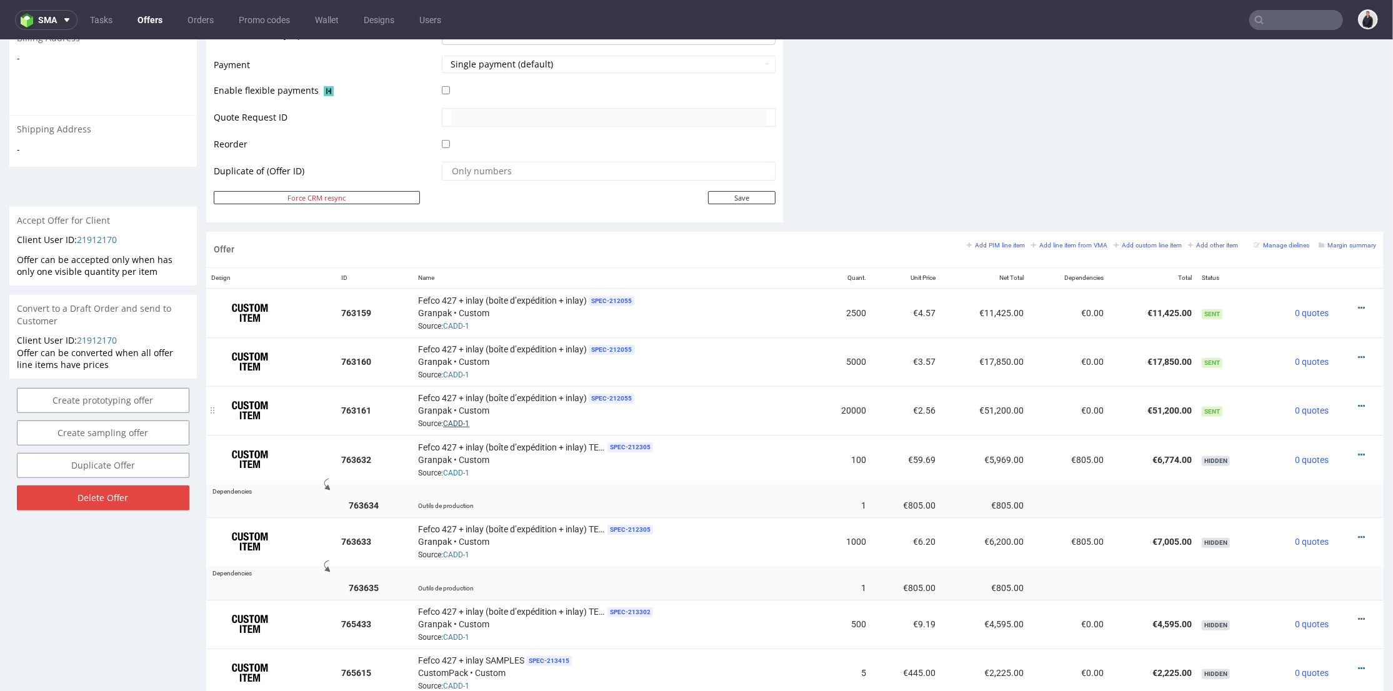
click at [463, 423] on link "CADD-1" at bounding box center [456, 423] width 26 height 9
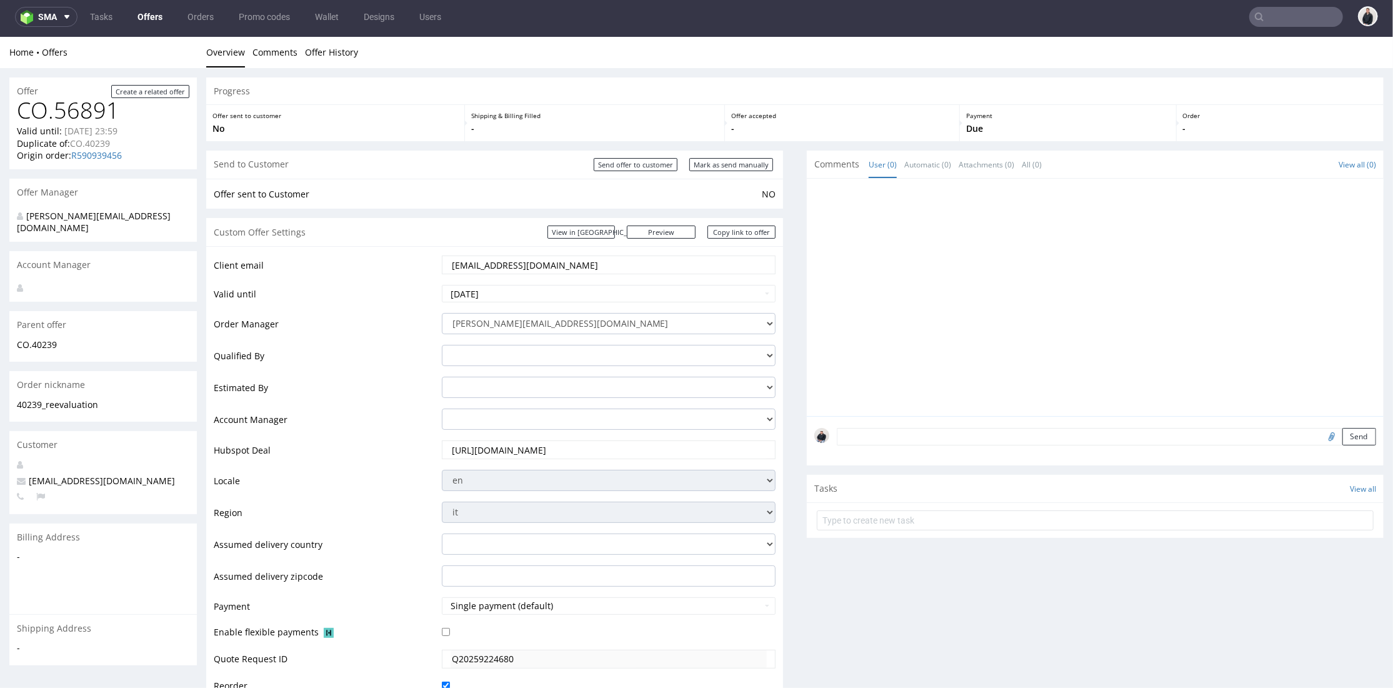
scroll to position [416, 0]
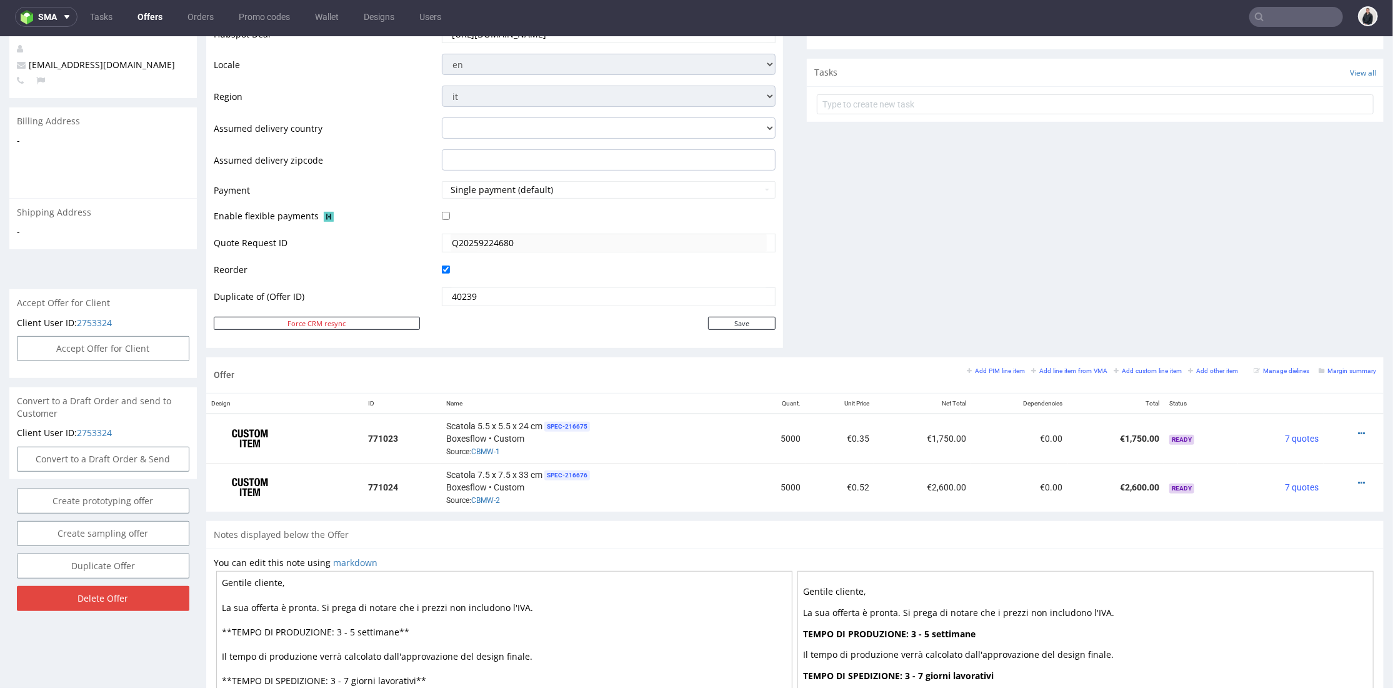
click at [876, 341] on div "Comments User (0) Automatic (0) Attachments (0) All (0) View all (0) Send Tasks…" at bounding box center [1095, 45] width 577 height 623
click at [1358, 432] on icon at bounding box center [1361, 433] width 7 height 9
click at [1268, 287] on li "Edit item price" at bounding box center [1300, 294] width 121 height 23
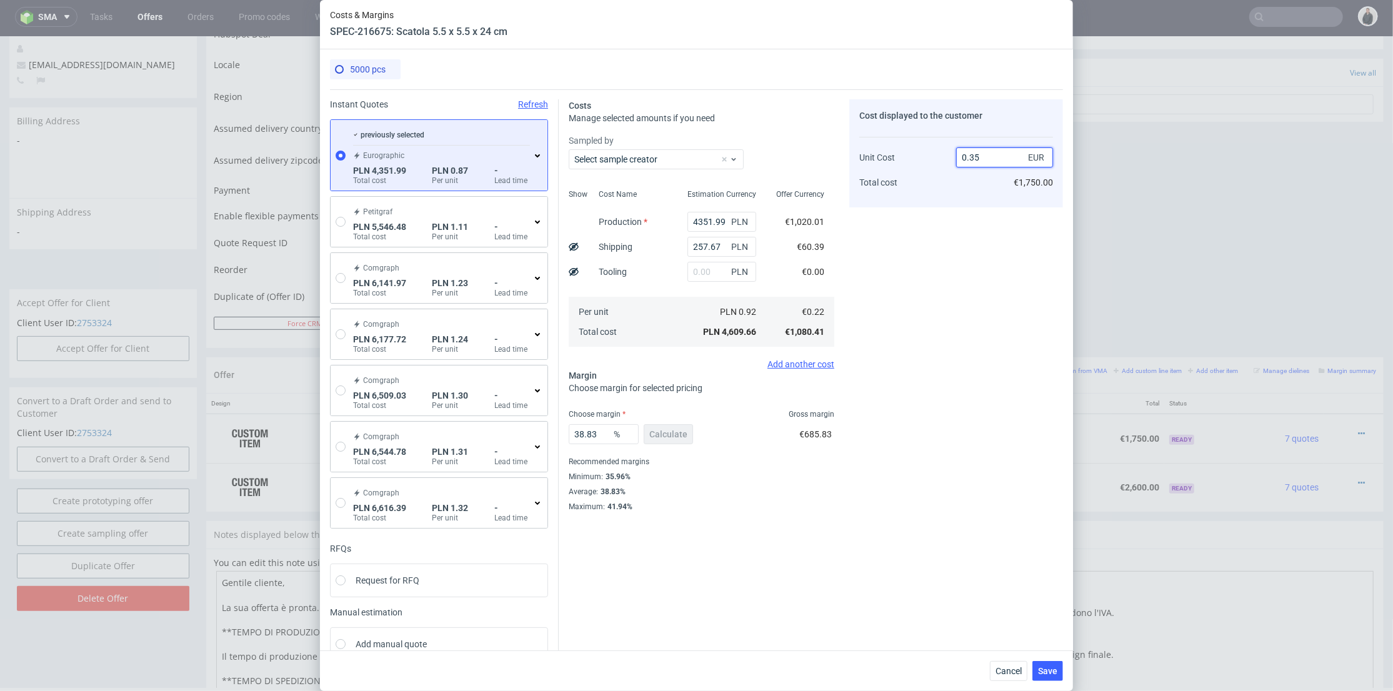
drag, startPoint x: 970, startPoint y: 155, endPoint x: 981, endPoint y: 164, distance: 13.8
click at [978, 156] on input "0.35" at bounding box center [1004, 158] width 97 height 20
type input "0.39"
click at [950, 243] on div "Cost displayed to the customer Unit Cost Total cost 0.39 EUR €1,750.00" at bounding box center [957, 305] width 214 height 413
type input "43.58974358974359"
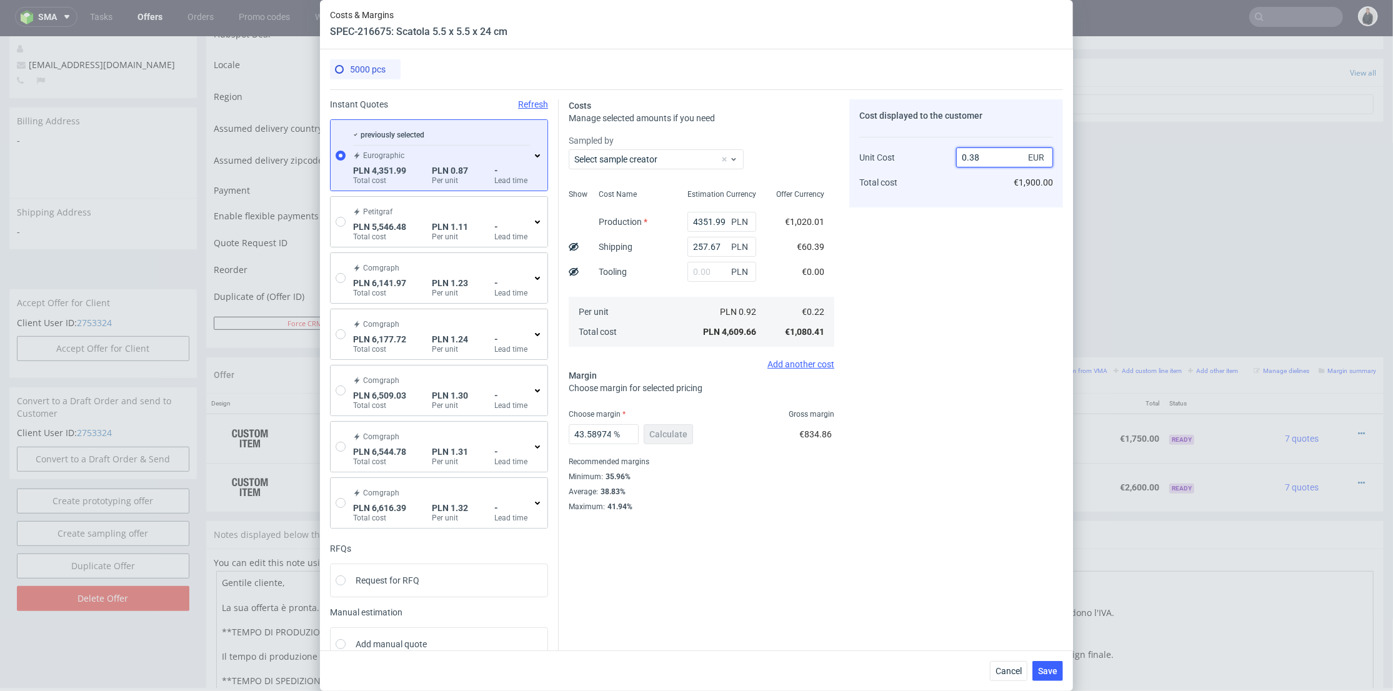
click at [970, 157] on input "0.38" at bounding box center [1004, 158] width 97 height 20
click at [975, 155] on input "0.38" at bounding box center [1004, 158] width 97 height 20
drag, startPoint x: 966, startPoint y: 154, endPoint x: 961, endPoint y: 199, distance: 45.3
click at [973, 156] on input "0.38" at bounding box center [1004, 158] width 97 height 20
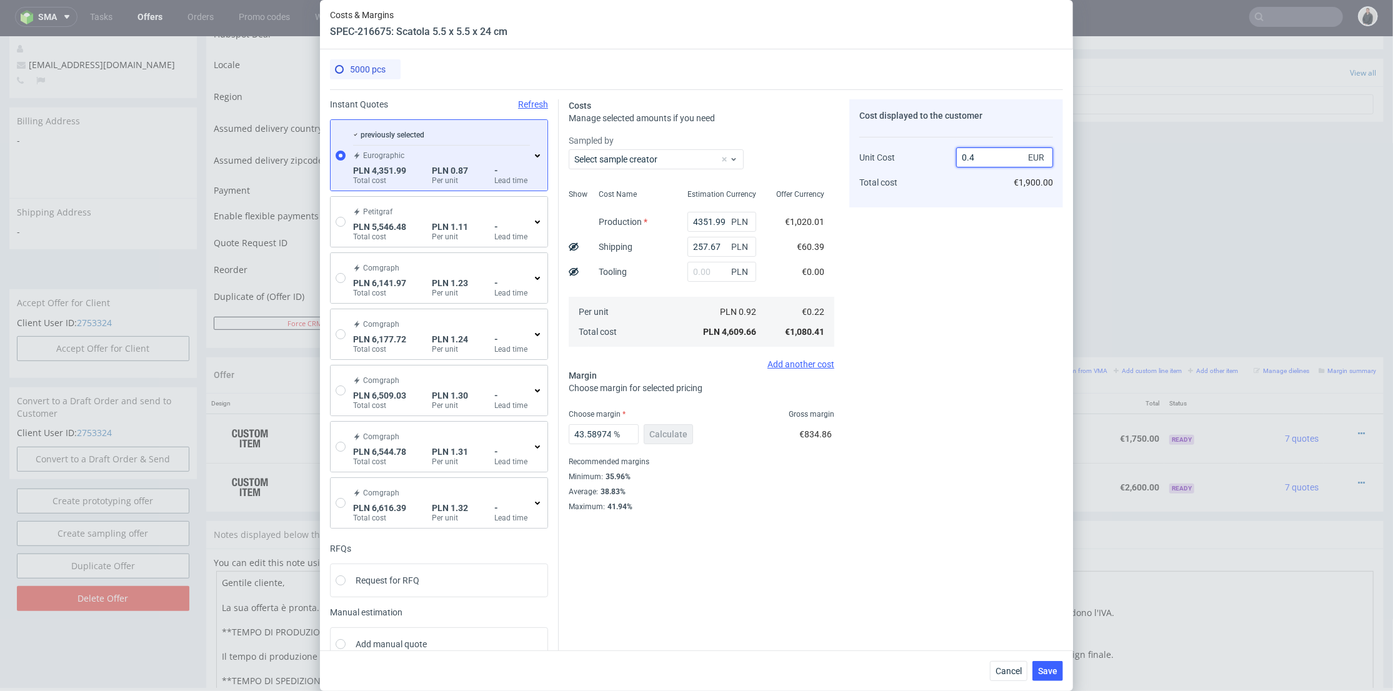
type input "0.4"
click at [961, 201] on div "Cost displayed to the customer Unit Cost Total cost 0.4 EUR €1,900.00" at bounding box center [957, 153] width 214 height 108
type input "45"
drag, startPoint x: 967, startPoint y: 156, endPoint x: 978, endPoint y: 168, distance: 15.9
click at [974, 158] on input "0.39" at bounding box center [1004, 158] width 97 height 20
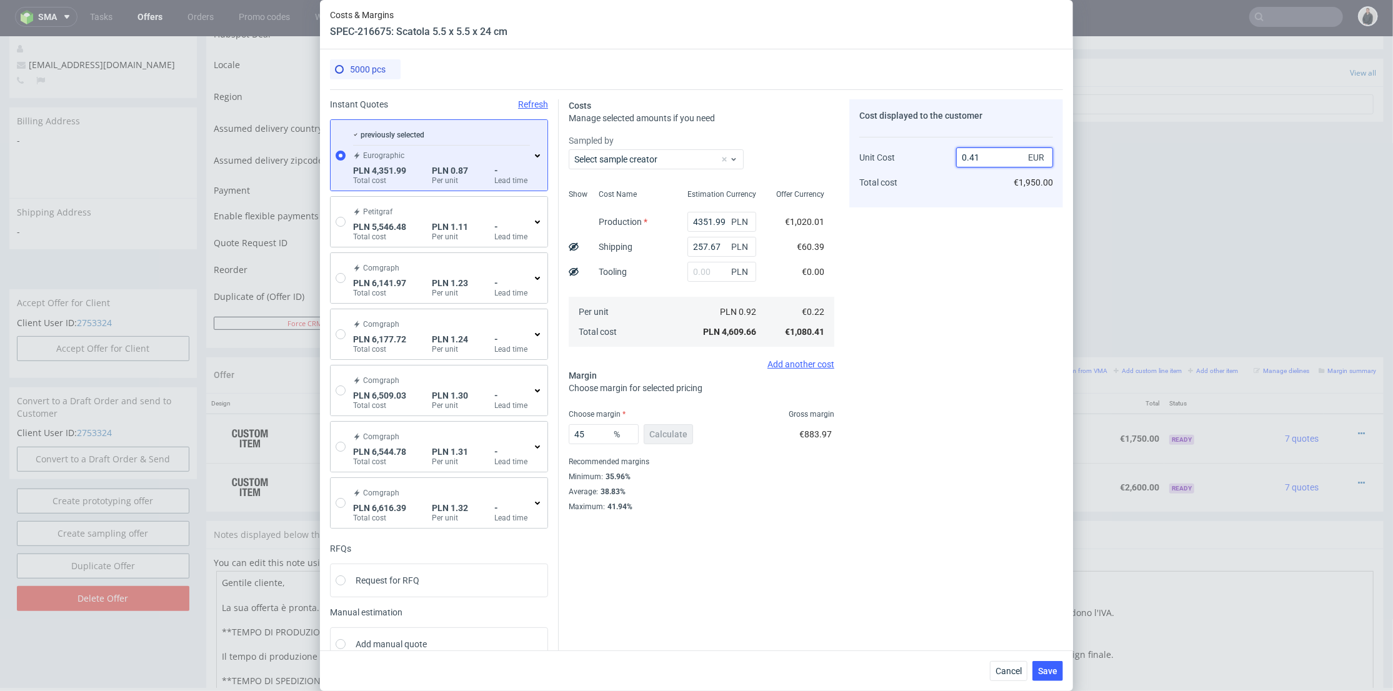
type input "0.41"
drag, startPoint x: 958, startPoint y: 221, endPoint x: 1001, endPoint y: 318, distance: 105.8
click at [958, 223] on div "Cost displayed to the customer Unit Cost Total cost 0.41 EUR €1,950.00" at bounding box center [957, 305] width 214 height 413
type input "46.34146341463415"
type input "0.4"
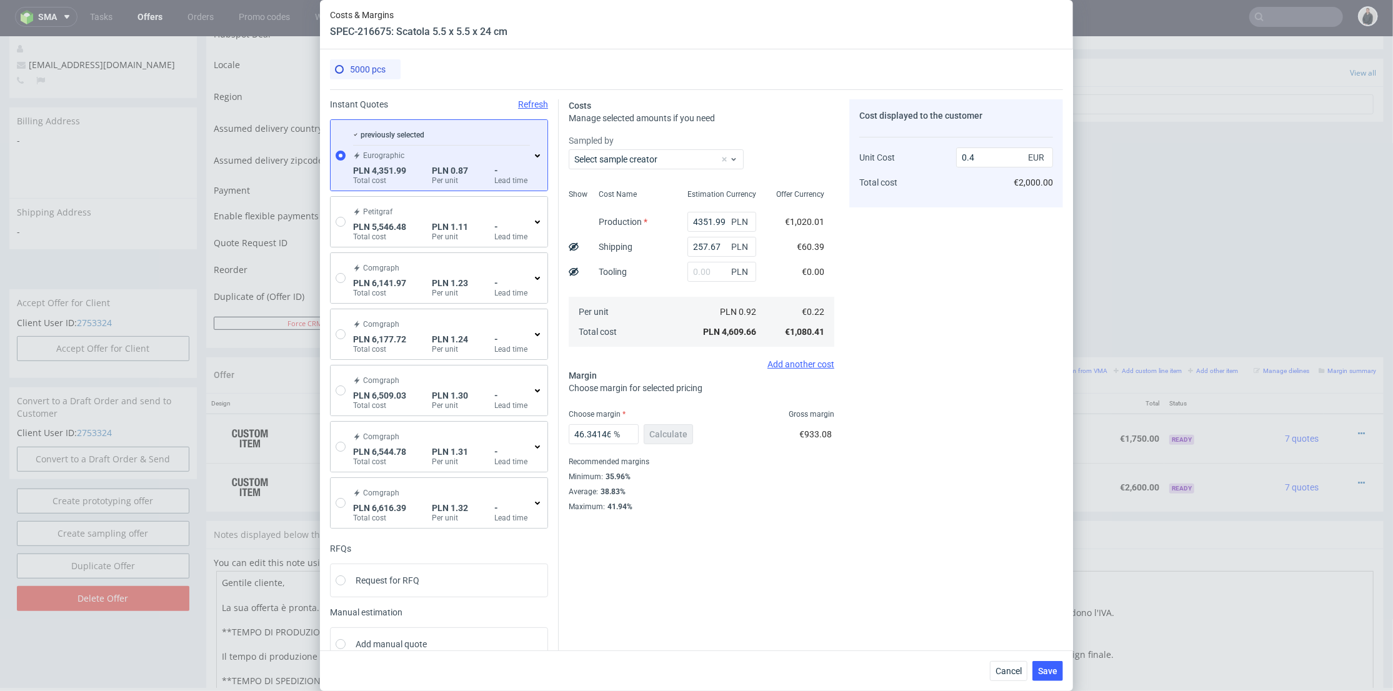
click at [1058, 659] on div "Cancel Save" at bounding box center [696, 671] width 753 height 41
click at [1058, 667] on span "Save" at bounding box center [1047, 671] width 19 height 9
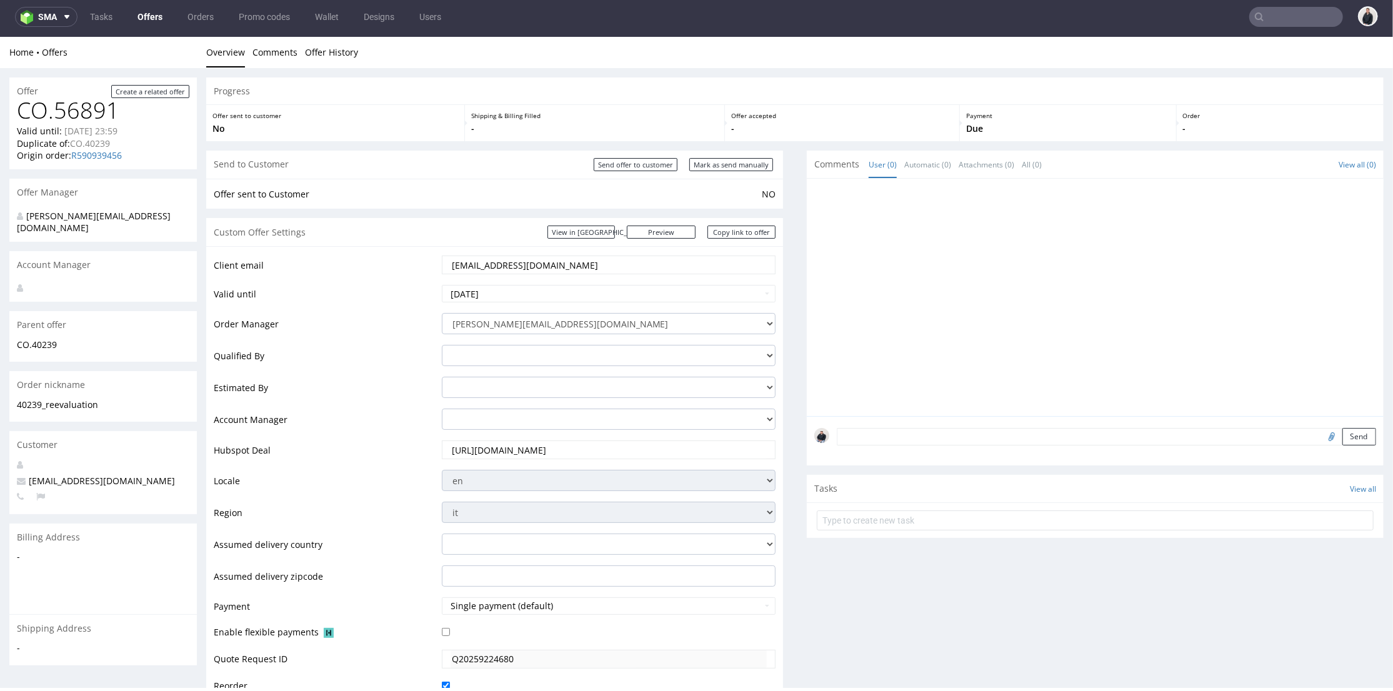
scroll to position [347, 0]
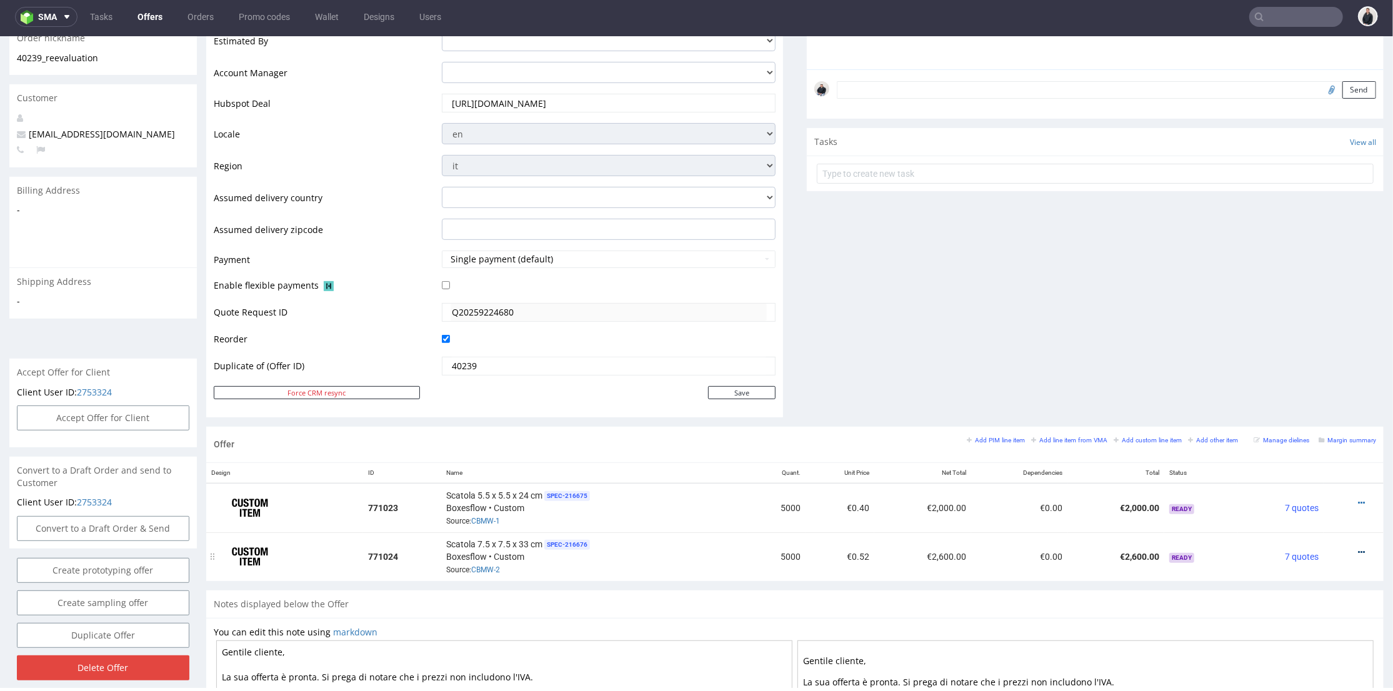
drag, startPoint x: 1338, startPoint y: 548, endPoint x: 1337, endPoint y: 541, distance: 7.7
click at [1358, 548] on icon at bounding box center [1361, 552] width 7 height 9
click at [1299, 413] on span "Edit item price" at bounding box center [1305, 412] width 101 height 13
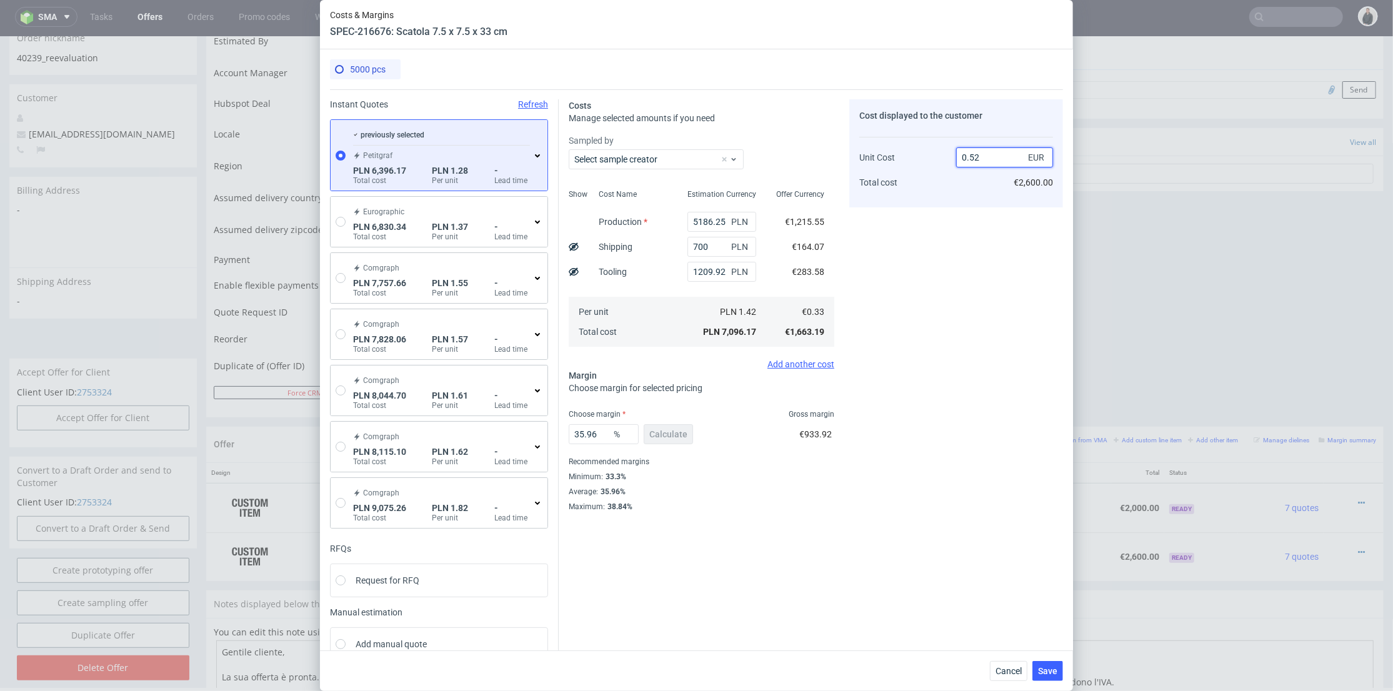
drag, startPoint x: 970, startPoint y: 155, endPoint x: 973, endPoint y: 189, distance: 34.5
click at [975, 158] on input "0.52" at bounding box center [1004, 158] width 97 height 20
type input "0.51"
click at [963, 222] on div "Cost displayed to the customer Unit Cost Total cost 0.51 EUR €2,600.00" at bounding box center [957, 305] width 214 height 413
type input "35.294117647058826"
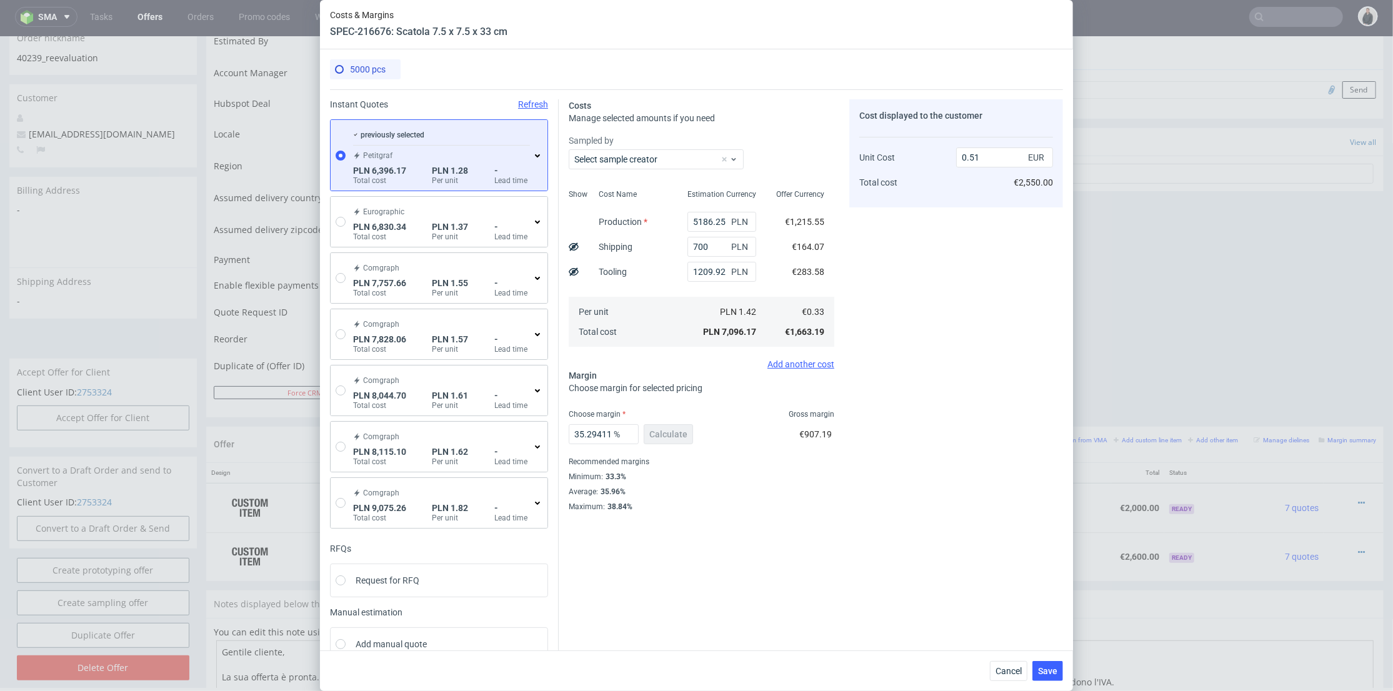
scroll to position [29, 0]
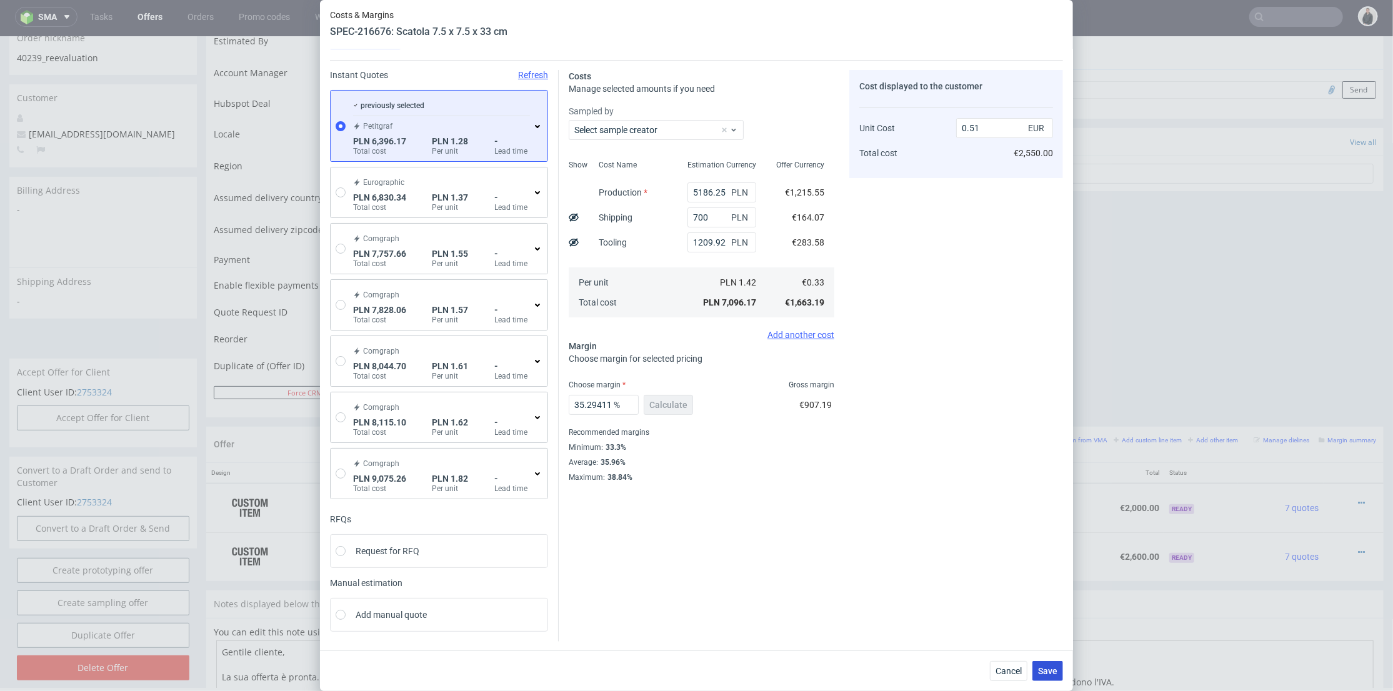
click at [1053, 668] on span "Save" at bounding box center [1047, 671] width 19 height 9
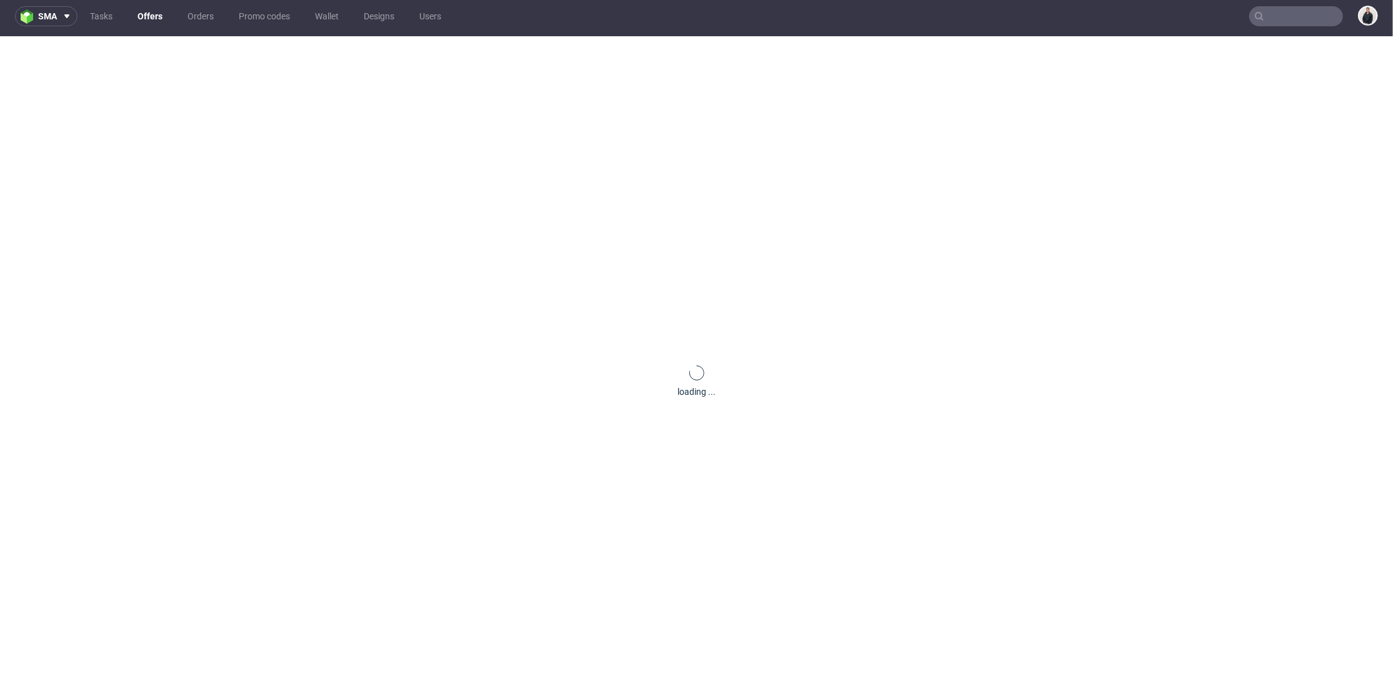
scroll to position [0, 0]
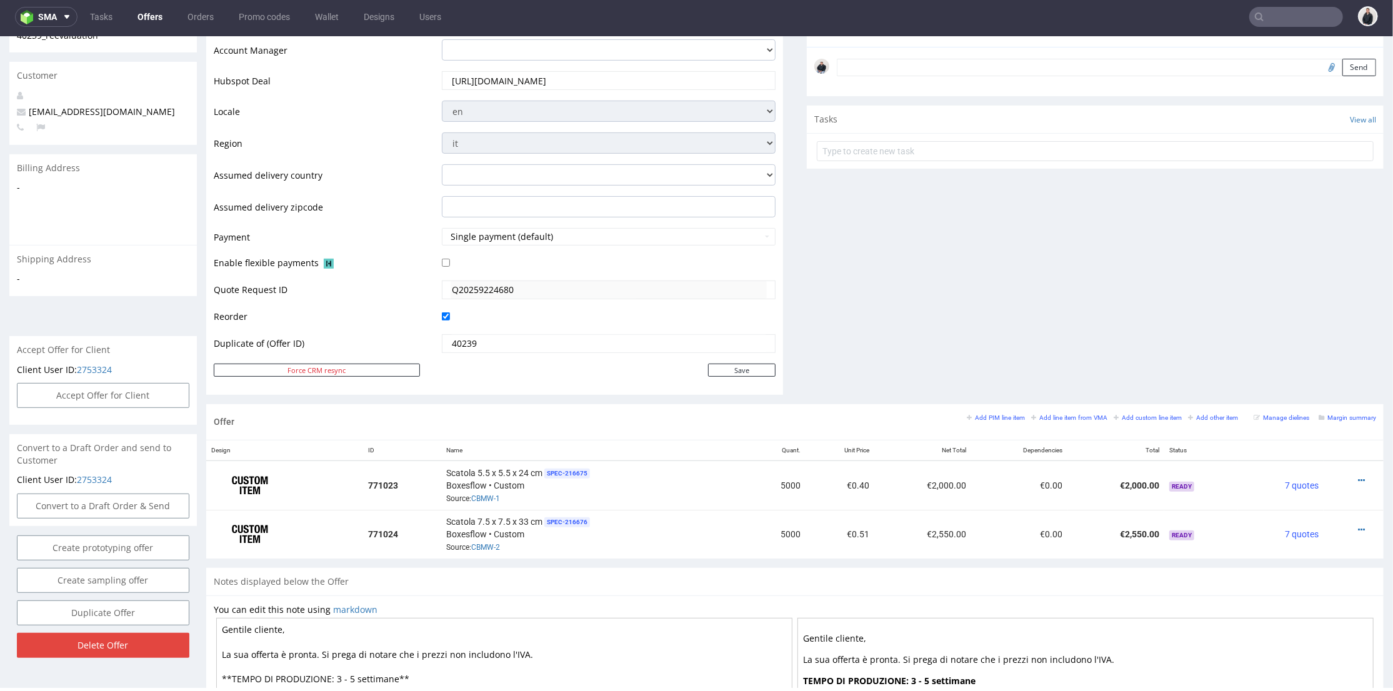
click at [898, 336] on div "Comments User (0) Automatic (0) Attachments (0) All (0) View all (0) Send Tasks…" at bounding box center [1095, 92] width 577 height 623
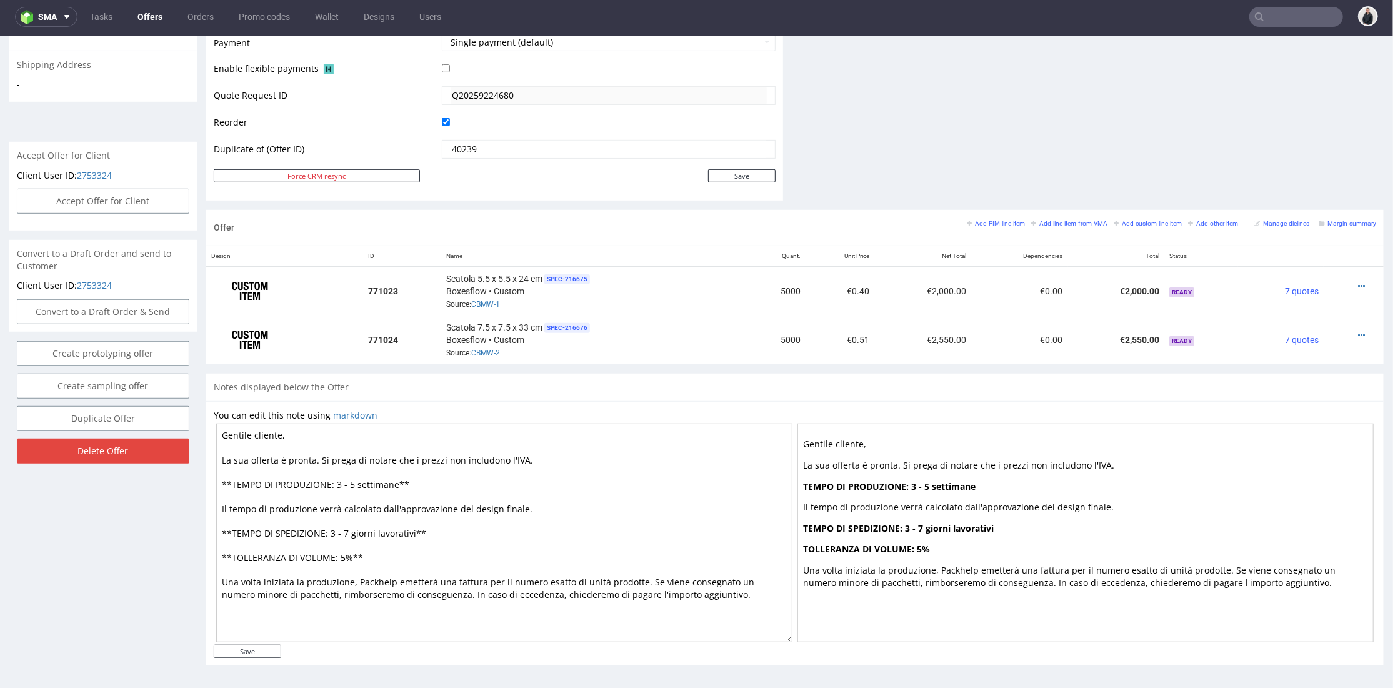
scroll to position [78, 0]
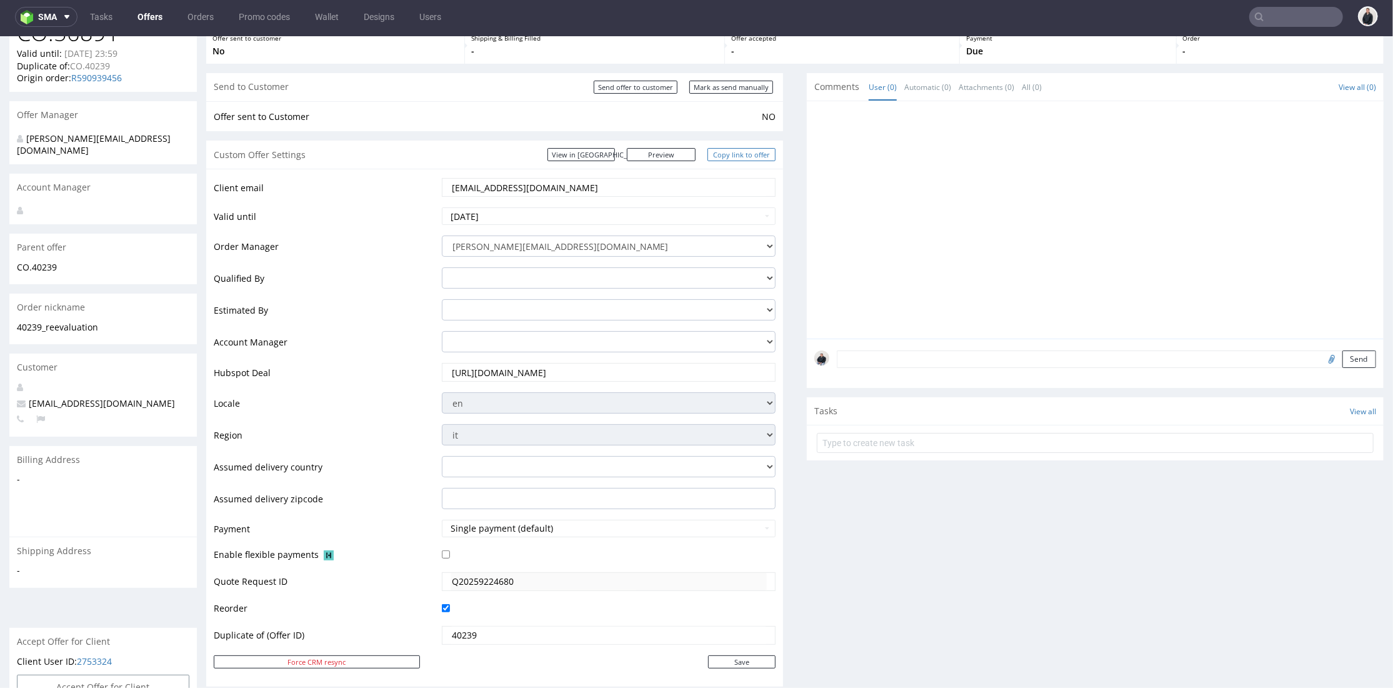
click at [742, 153] on link "Copy link to offer" at bounding box center [742, 154] width 69 height 13
drag, startPoint x: 638, startPoint y: 83, endPoint x: 880, endPoint y: 36, distance: 246.9
click at [638, 83] on input "Send offer to customer" at bounding box center [636, 86] width 84 height 13
type input "In progress..."
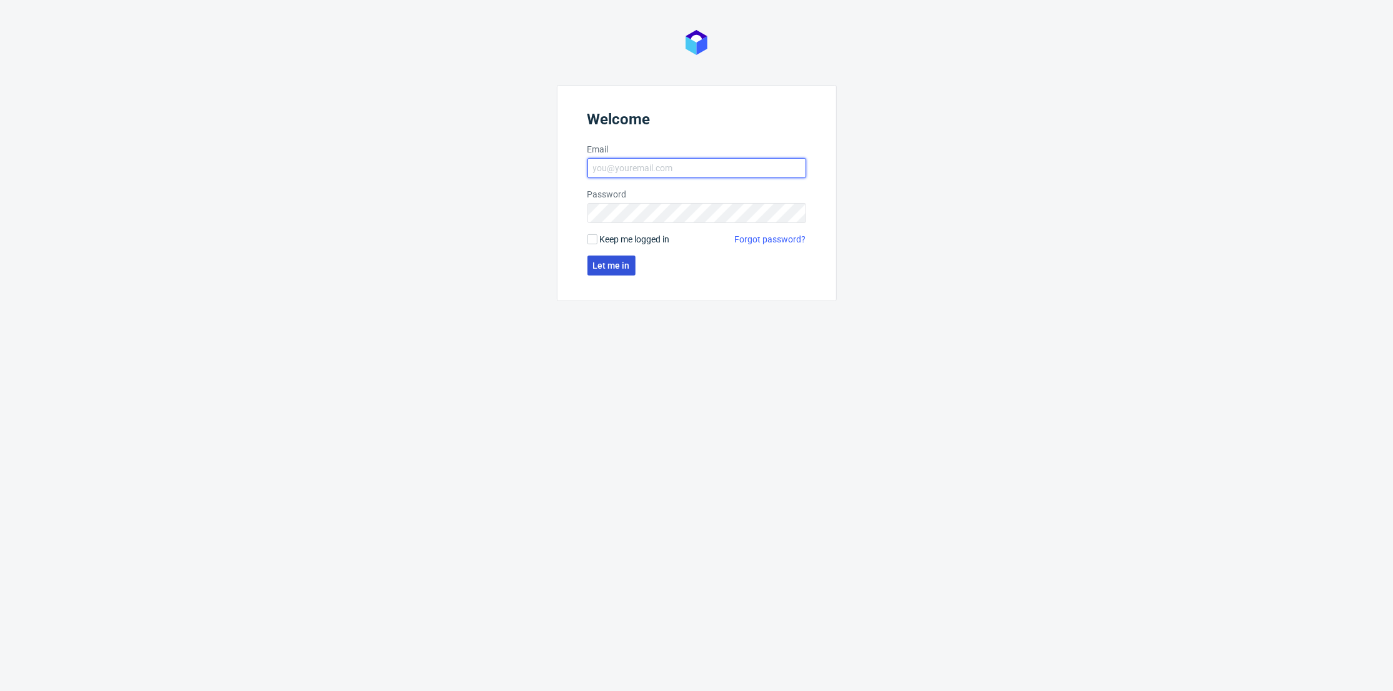
type input "[PERSON_NAME][EMAIL_ADDRESS][DOMAIN_NAME]"
click at [623, 264] on span "Let me in" at bounding box center [611, 265] width 37 height 9
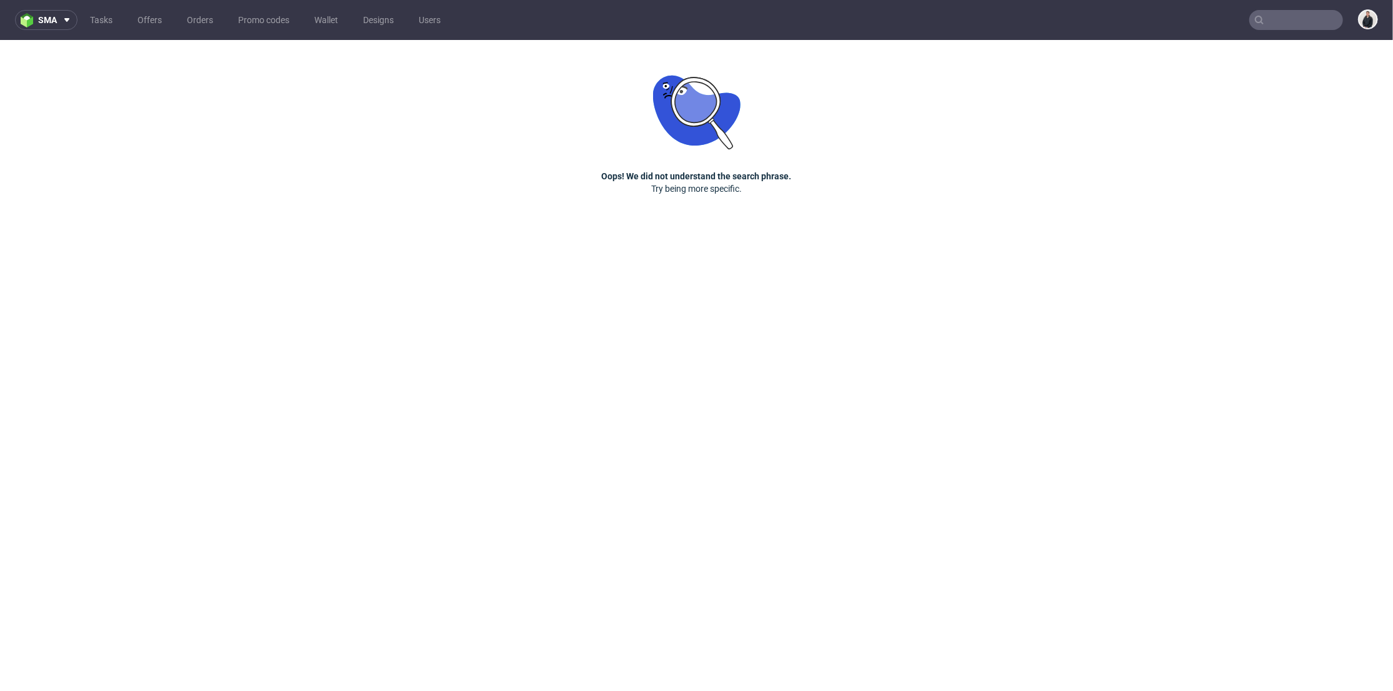
click at [1308, 22] on input "text" at bounding box center [1297, 20] width 94 height 20
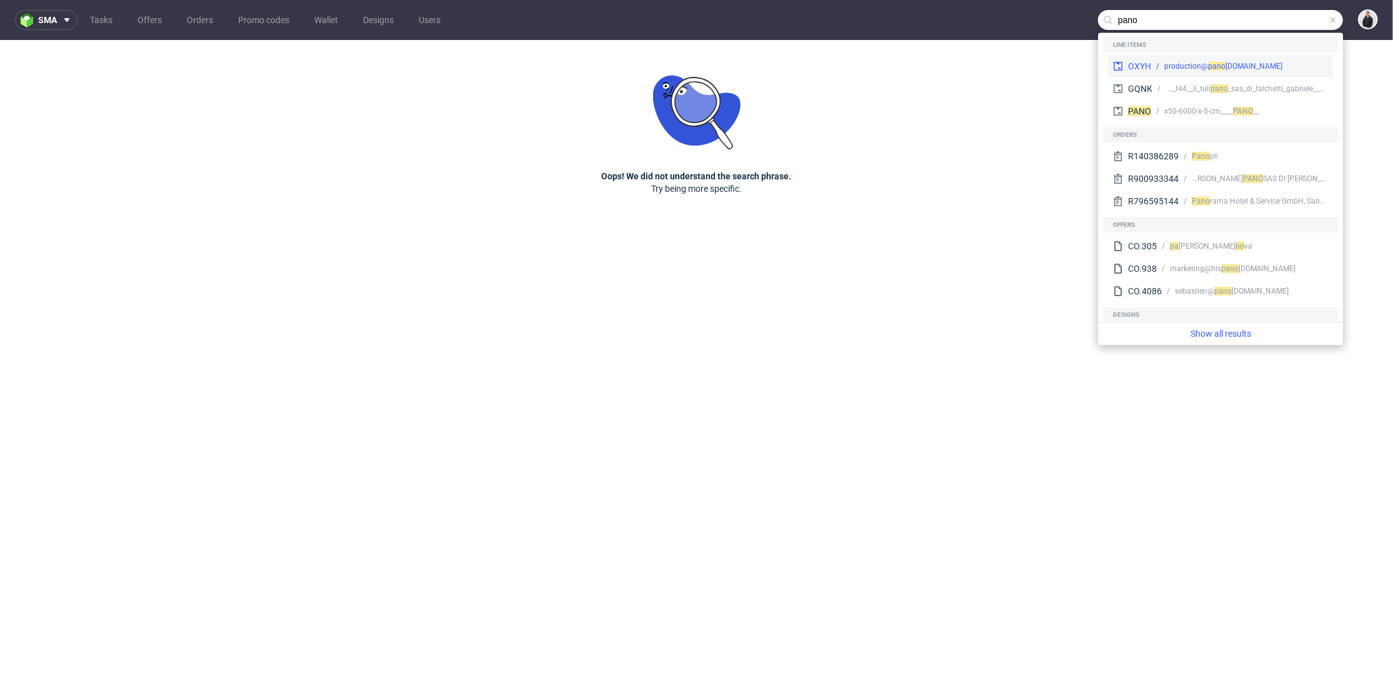
type input "pano"
click at [1246, 65] on div "production@ pa no [DOMAIN_NAME]" at bounding box center [1240, 66] width 177 height 11
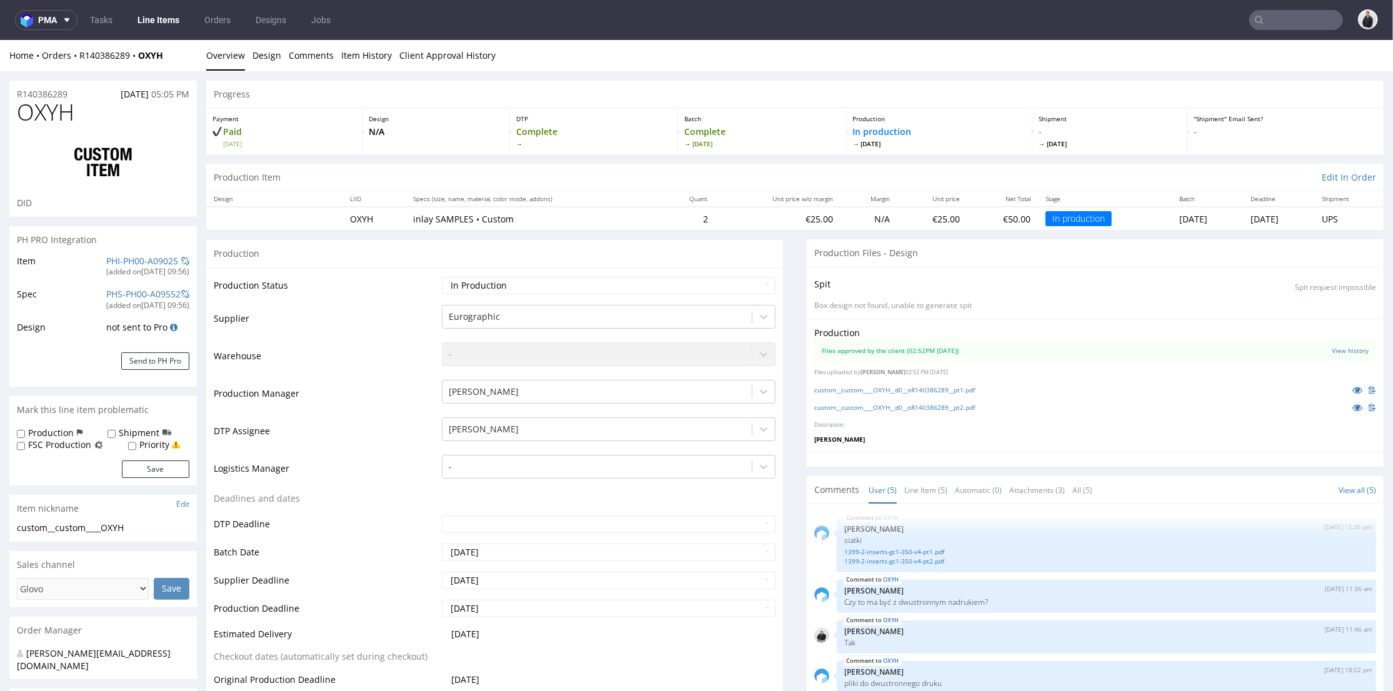
scroll to position [278, 0]
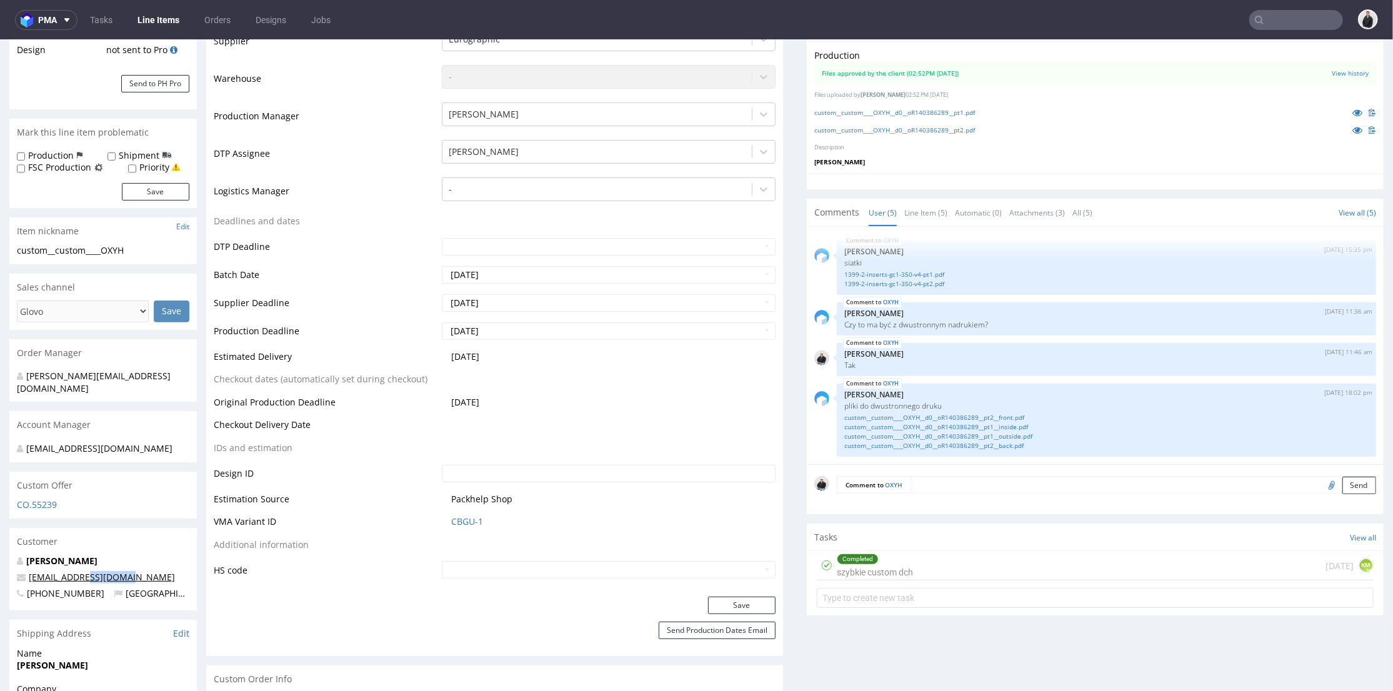
drag, startPoint x: 141, startPoint y: 576, endPoint x: 84, endPoint y: 576, distance: 56.9
click at [84, 576] on p "[EMAIL_ADDRESS][DOMAIN_NAME]" at bounding box center [103, 577] width 173 height 13
click at [84, 576] on link "[EMAIL_ADDRESS][DOMAIN_NAME]" at bounding box center [102, 577] width 146 height 12
click at [194, 502] on div "CO.55239" at bounding box center [103, 508] width 188 height 20
drag, startPoint x: 138, startPoint y: 573, endPoint x: 94, endPoint y: 564, distance: 44.1
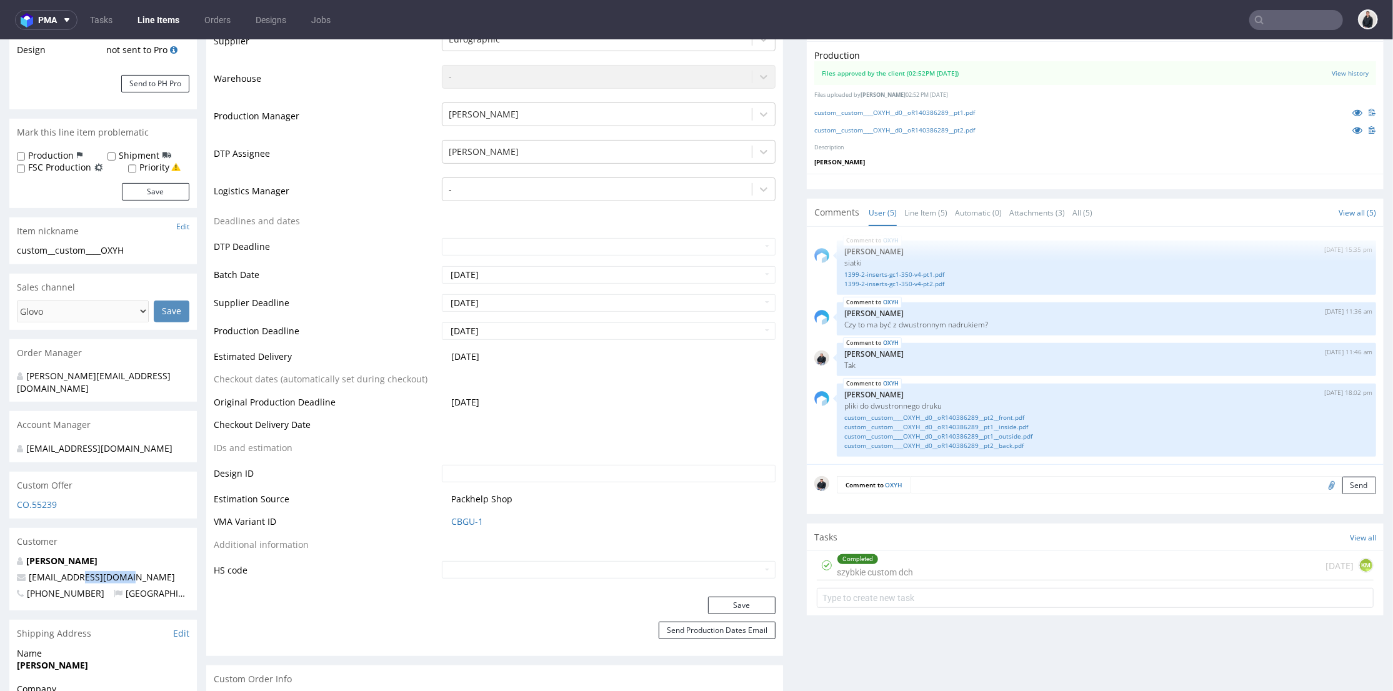
click at [84, 575] on p "[EMAIL_ADDRESS][DOMAIN_NAME]" at bounding box center [103, 577] width 173 height 13
copy link "[DOMAIN_NAME]"
click at [1255, 24] on icon at bounding box center [1260, 20] width 10 height 10
click at [1262, 23] on input "text" at bounding box center [1297, 20] width 94 height 20
paste input "panopli.co"
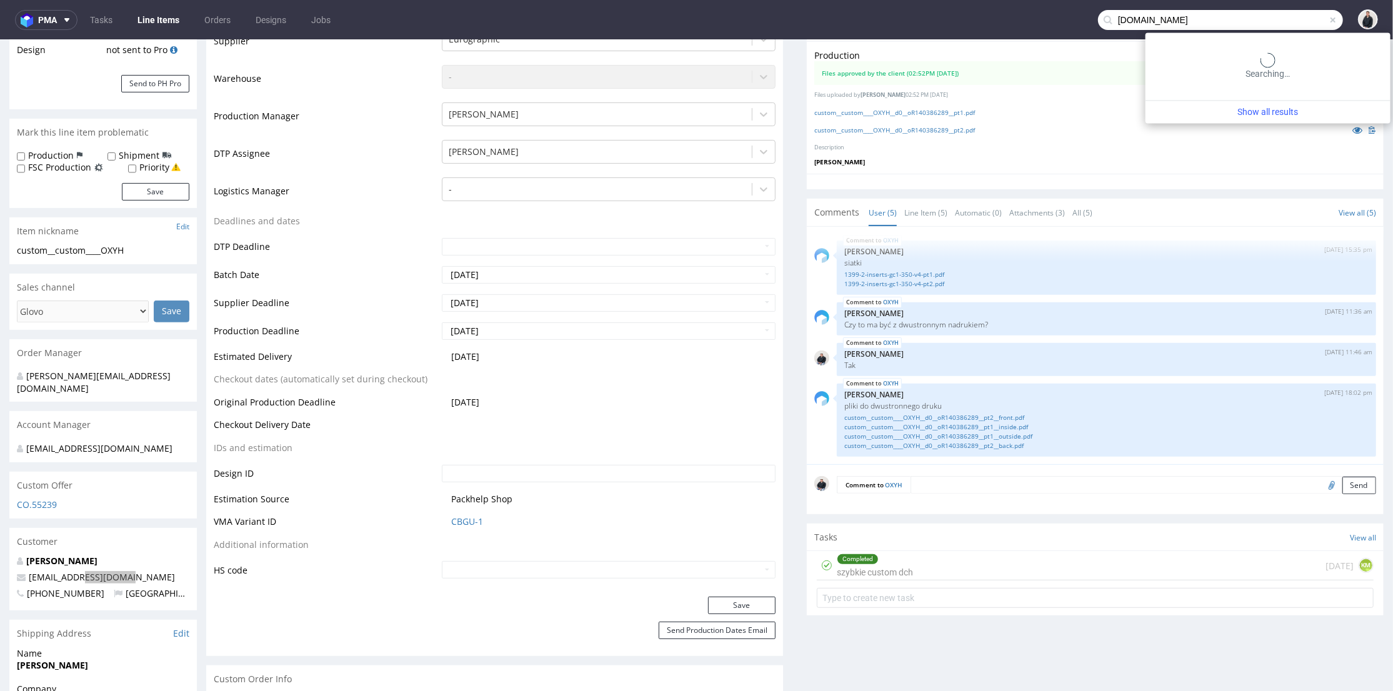
type input "panopli.co"
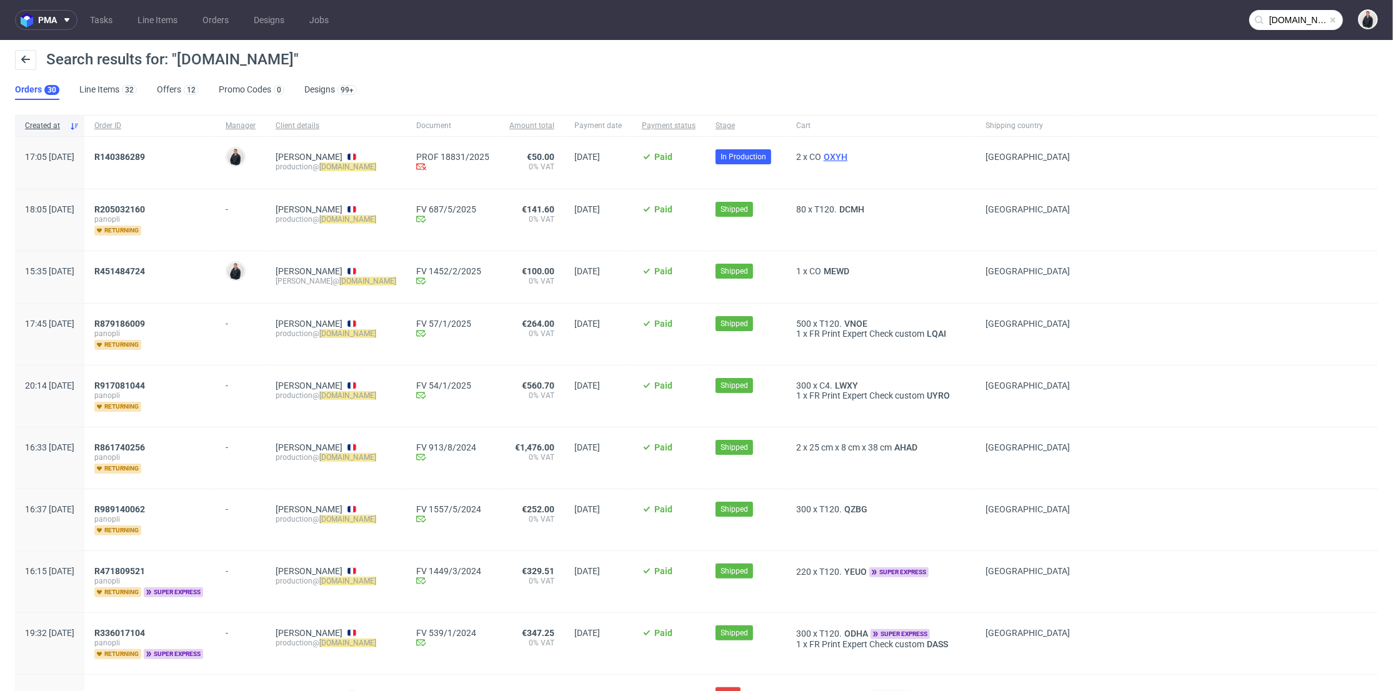
click at [834, 156] on span "OXYH" at bounding box center [835, 157] width 29 height 10
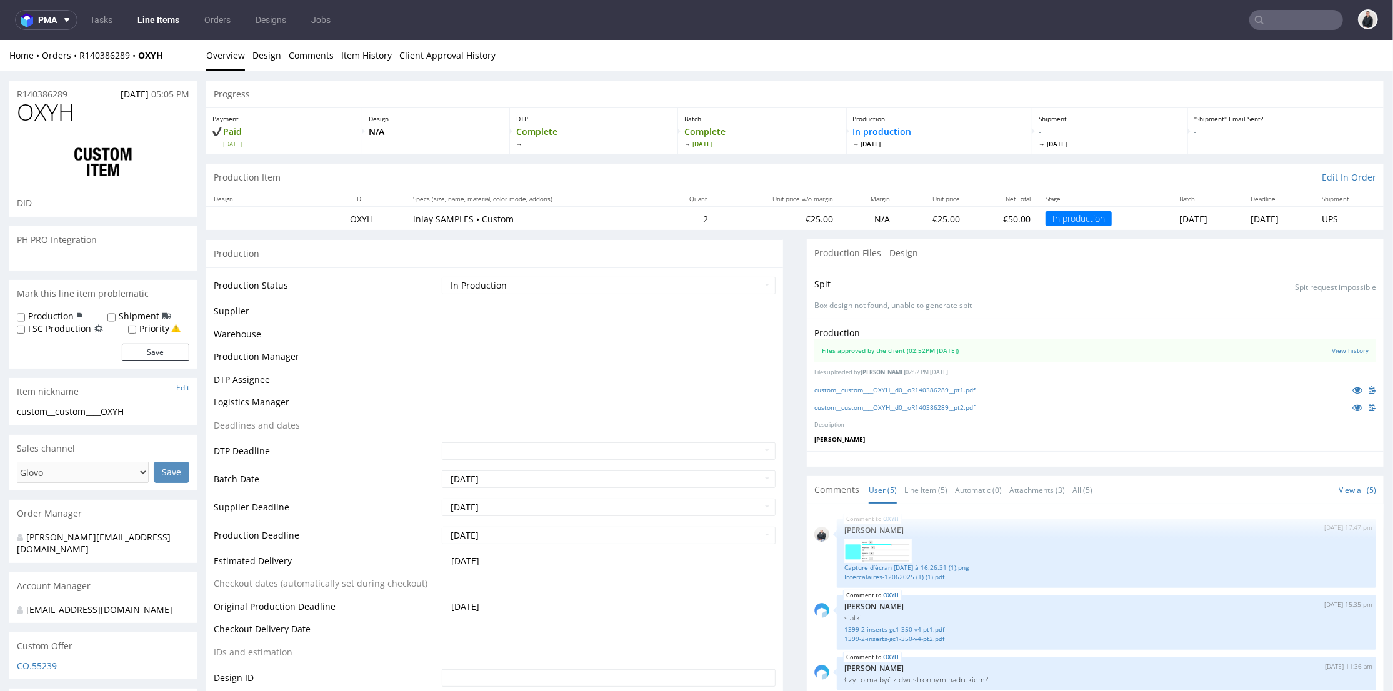
scroll to position [78, 0]
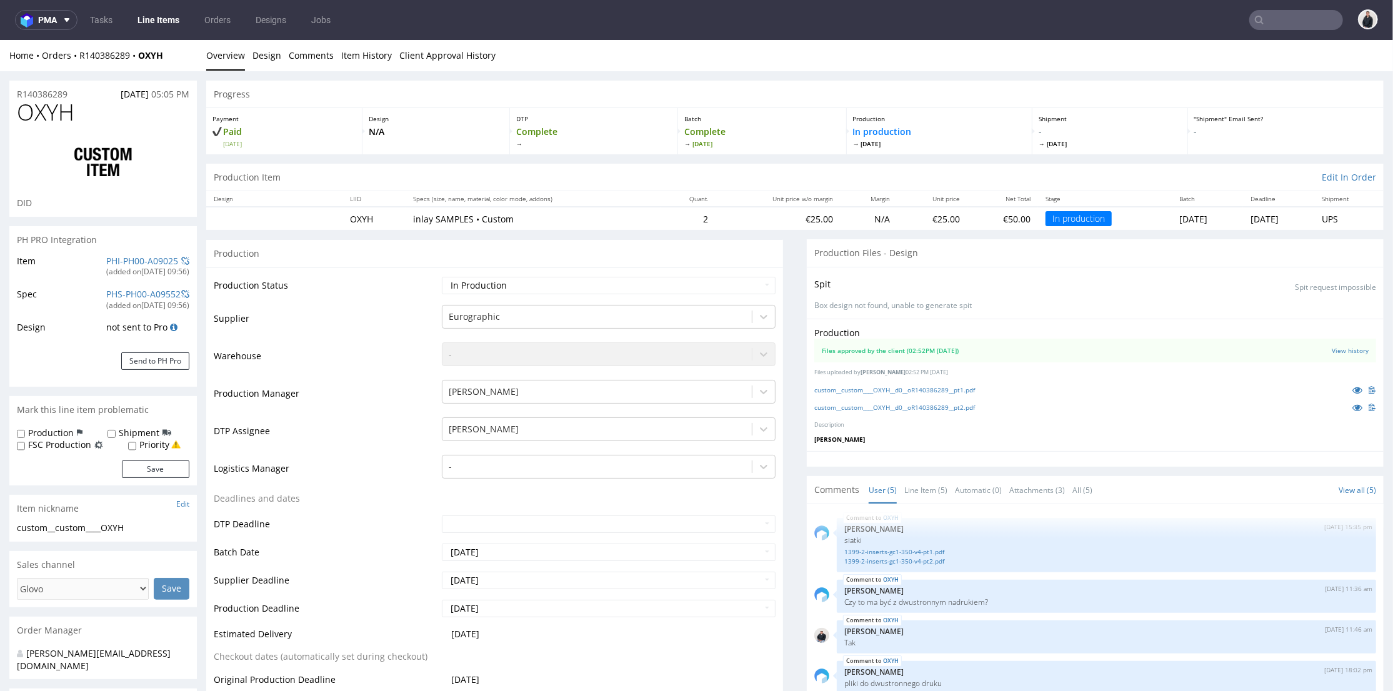
click at [70, 115] on span "OXYH" at bounding box center [46, 111] width 58 height 25
click at [69, 115] on span "OXYH" at bounding box center [46, 111] width 58 height 25
click at [39, 114] on span "OXYH" at bounding box center [46, 111] width 58 height 25
copy span "OXYH"
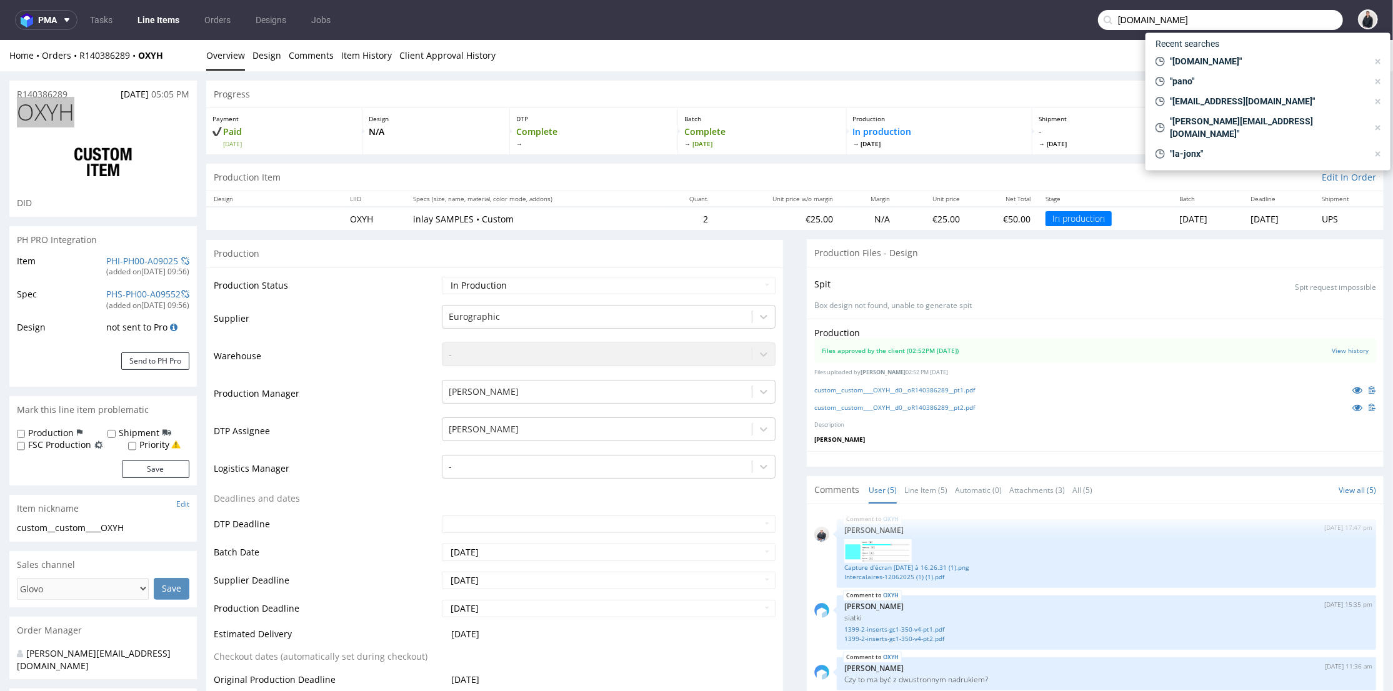
scroll to position [78, 0]
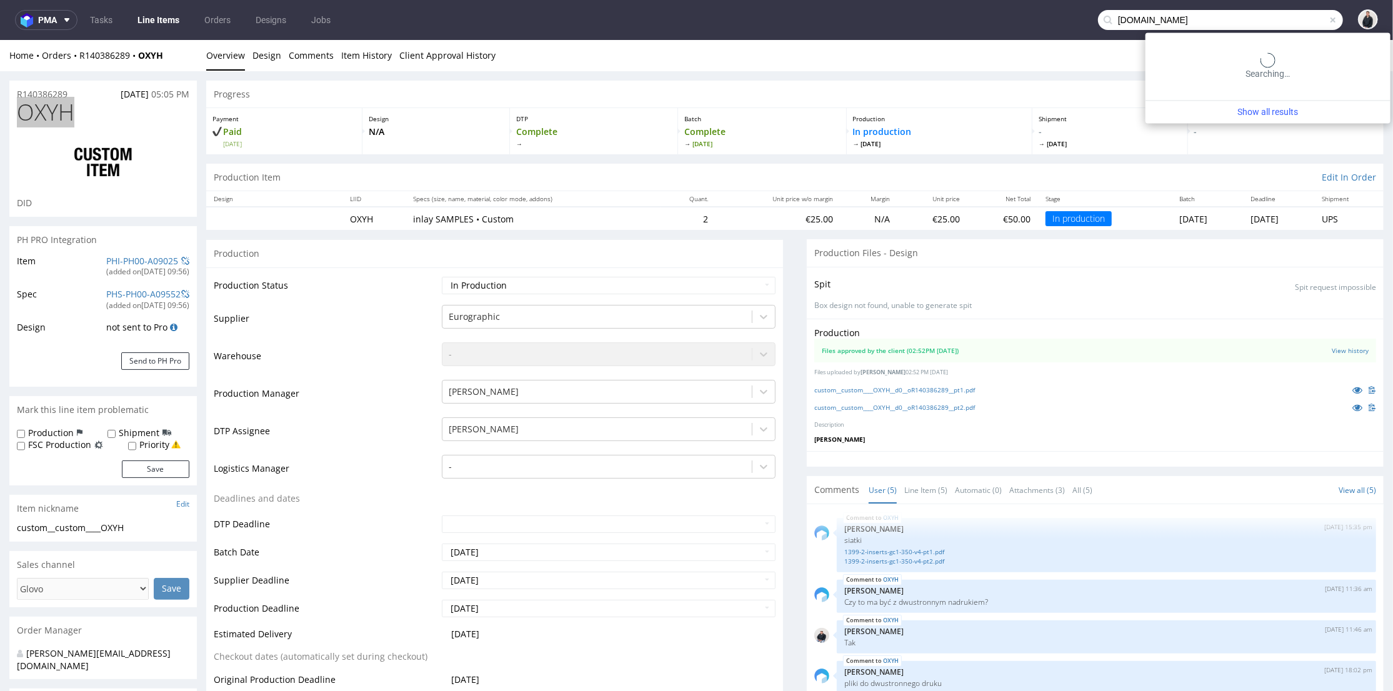
type input "[DOMAIN_NAME]"
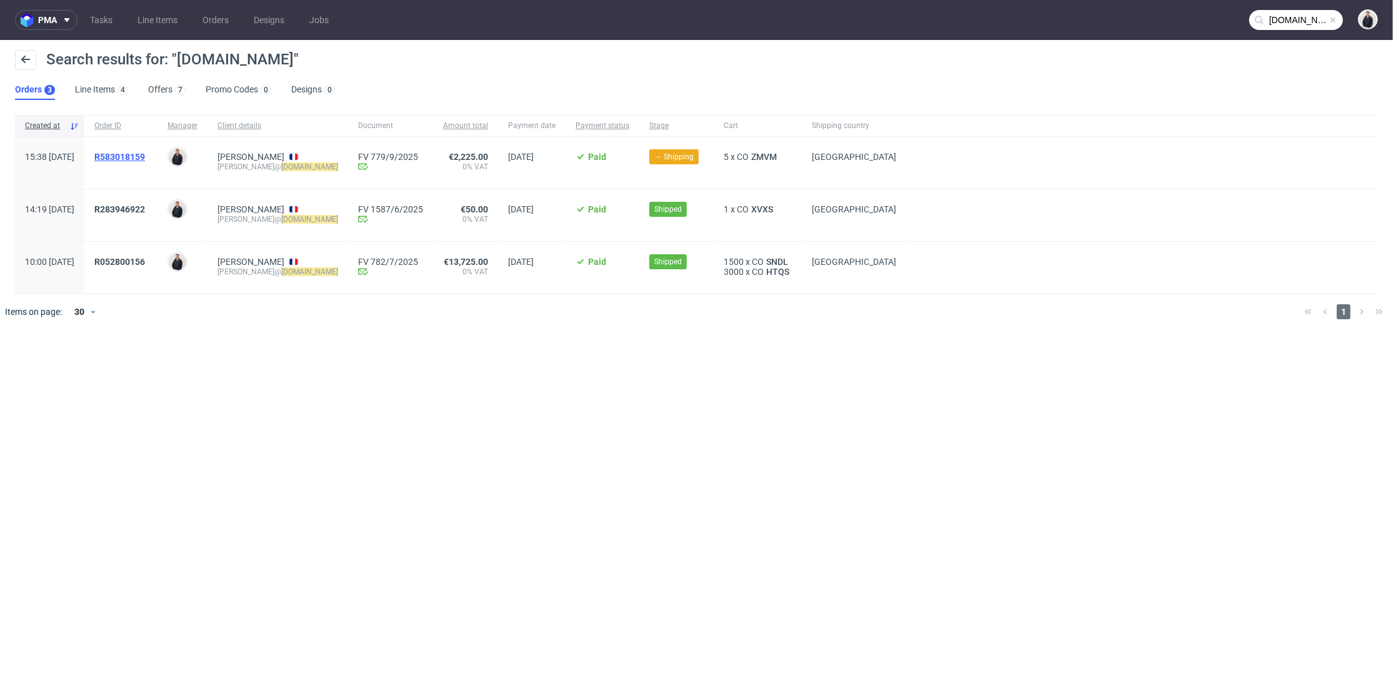
click at [145, 152] on span "R583018159" at bounding box center [119, 157] width 51 height 10
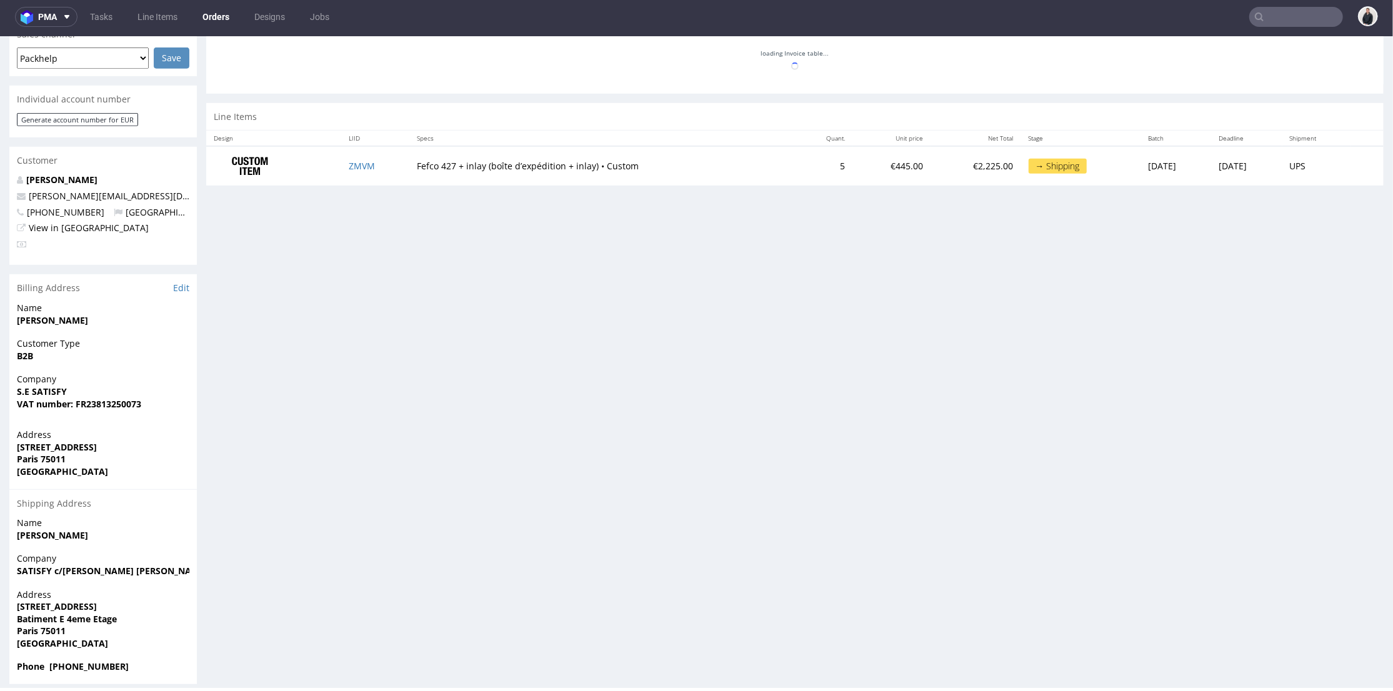
scroll to position [114, 0]
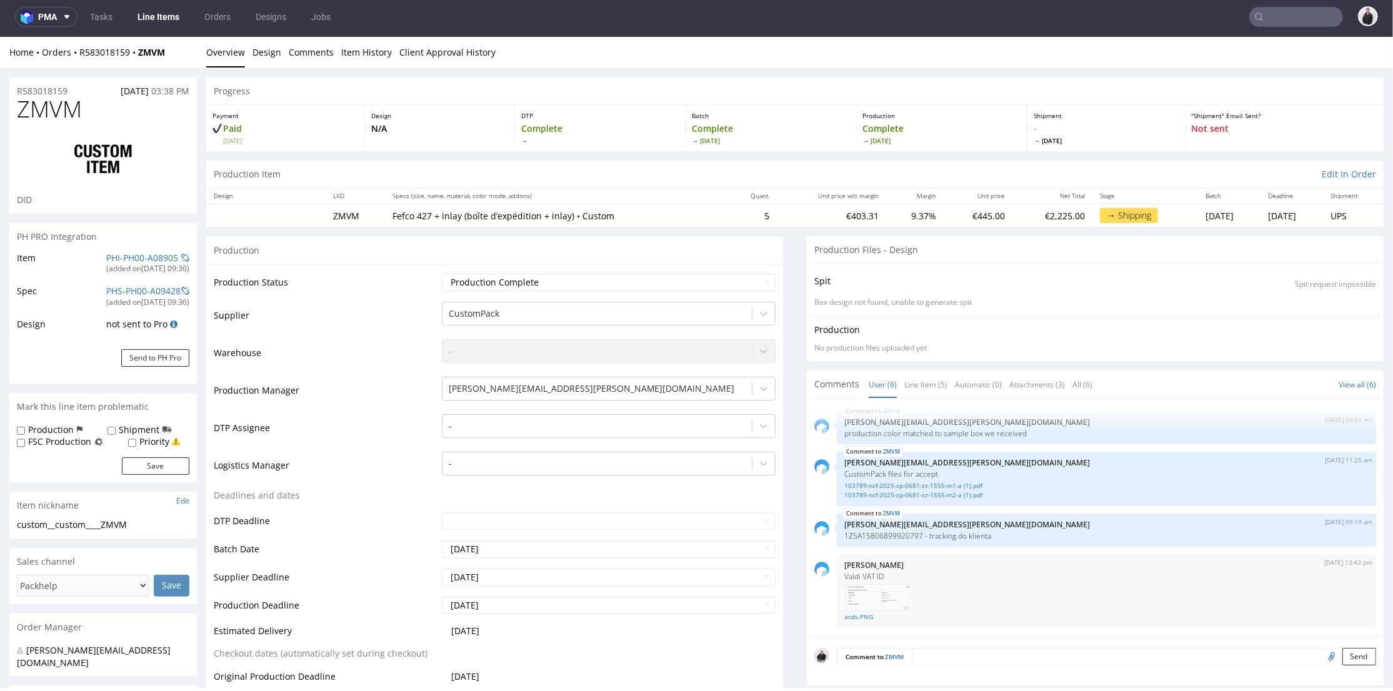
click at [38, 108] on span "ZMVM" at bounding box center [49, 108] width 65 height 25
copy span "ZMVM"
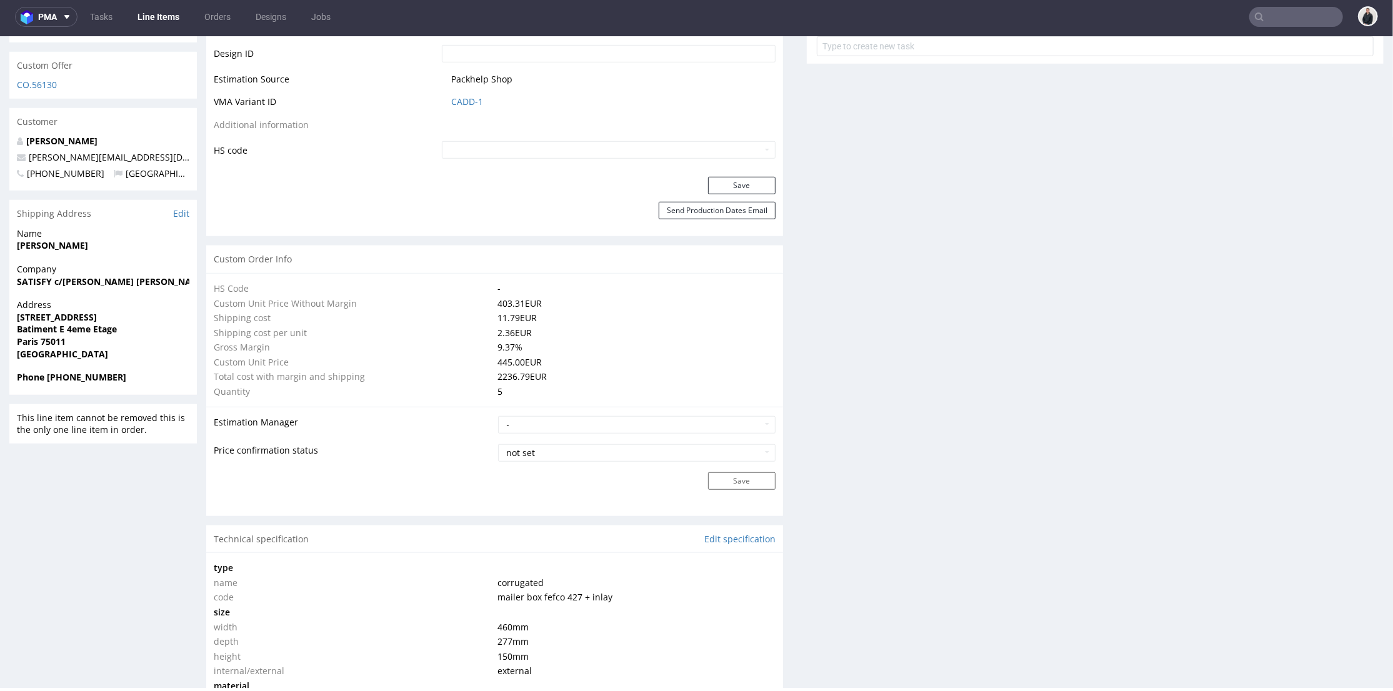
scroll to position [486, 0]
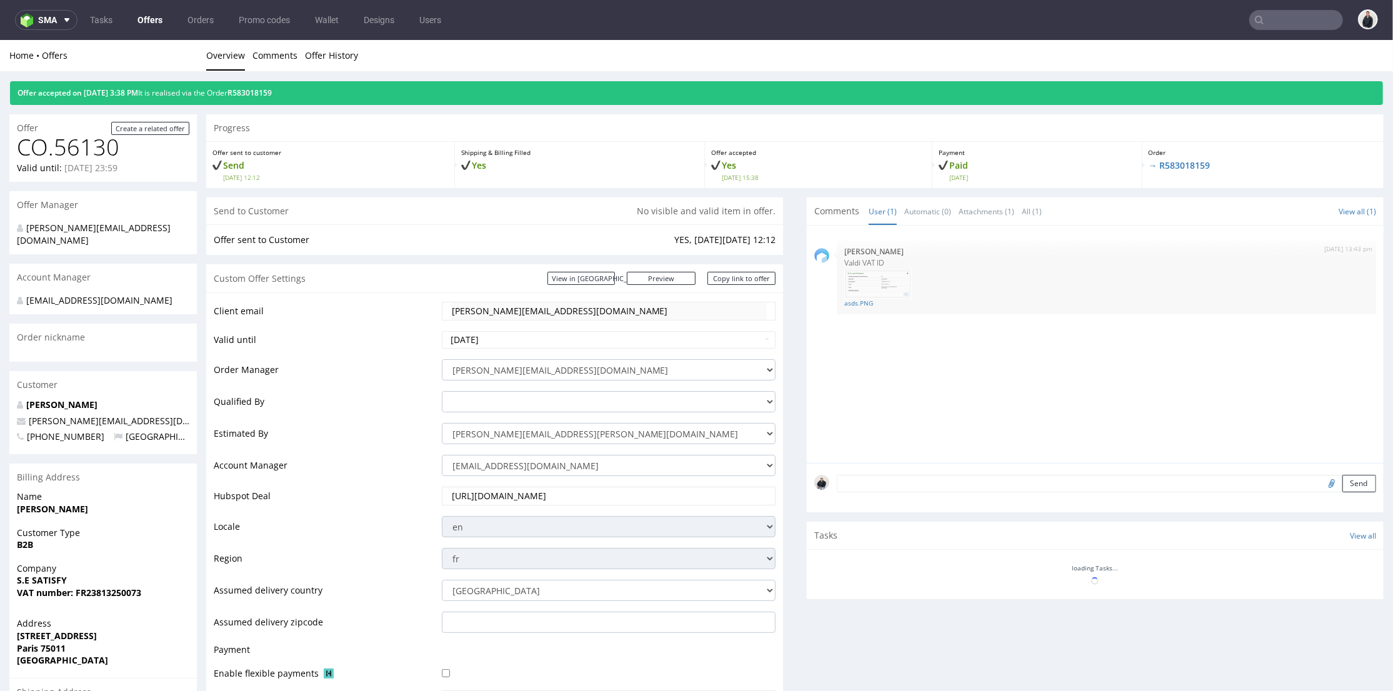
scroll to position [416, 0]
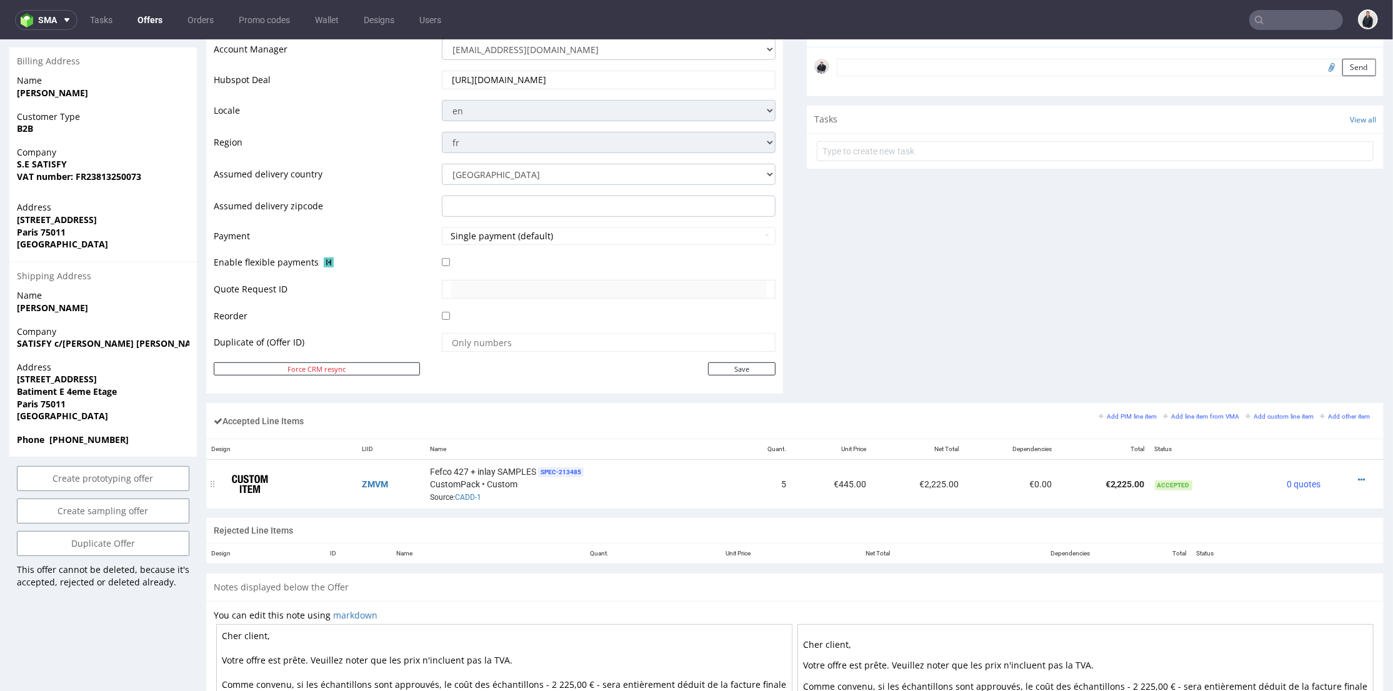
drag, startPoint x: 1344, startPoint y: 476, endPoint x: 1343, endPoint y: 469, distance: 6.3
click at [1358, 475] on icon at bounding box center [1361, 479] width 7 height 9
click at [1297, 353] on li "Edit item price" at bounding box center [1306, 362] width 110 height 23
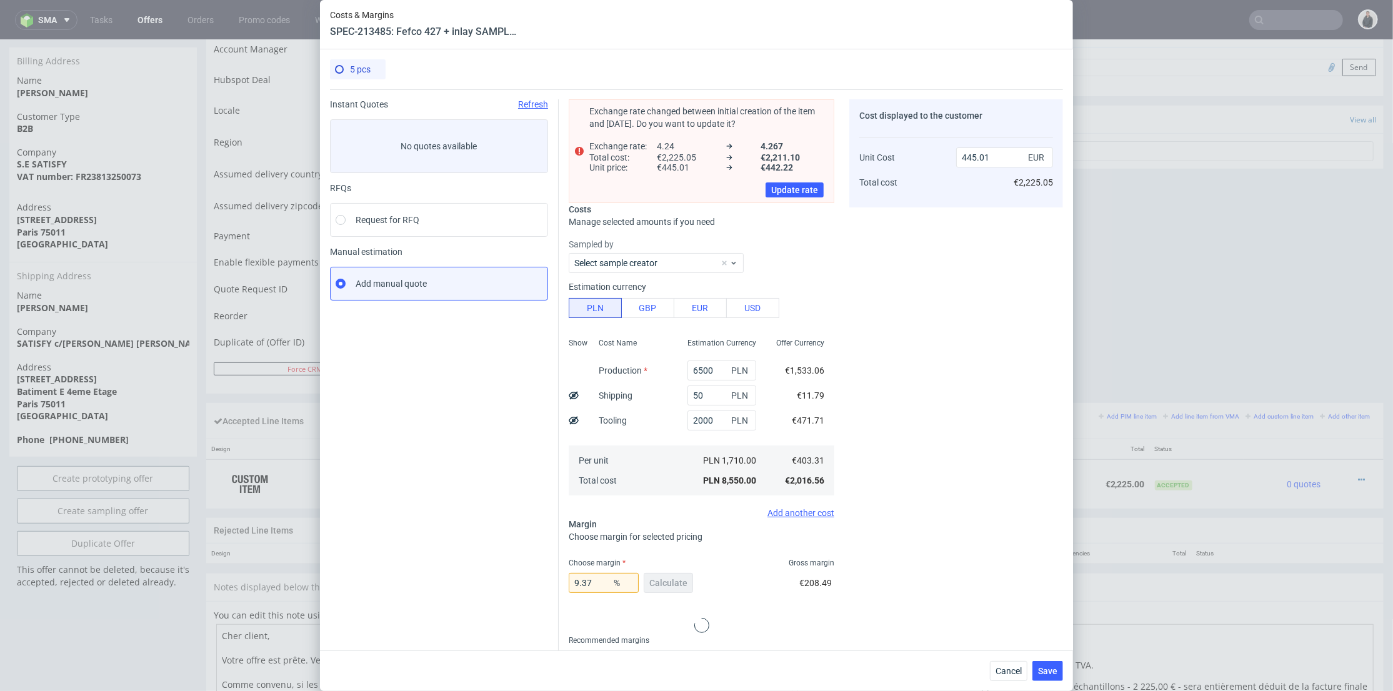
scroll to position [0, 0]
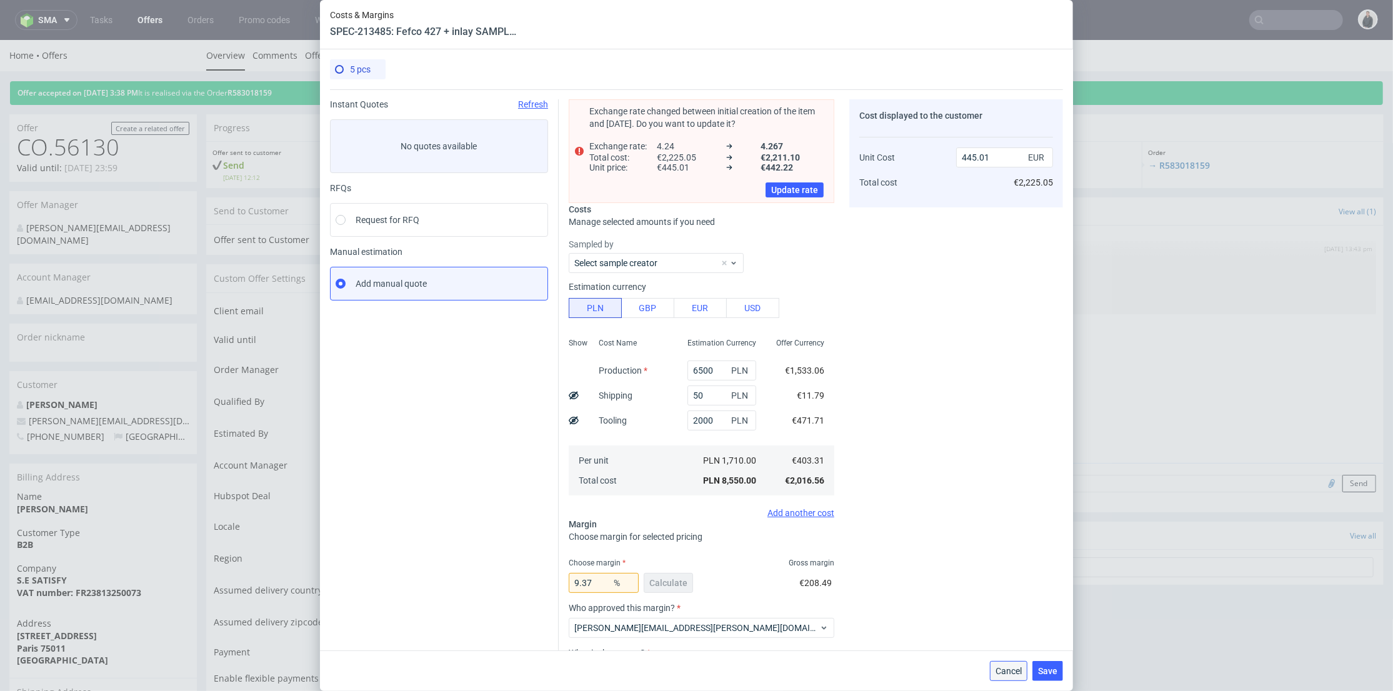
click at [1018, 669] on span "Cancel" at bounding box center [1009, 671] width 26 height 9
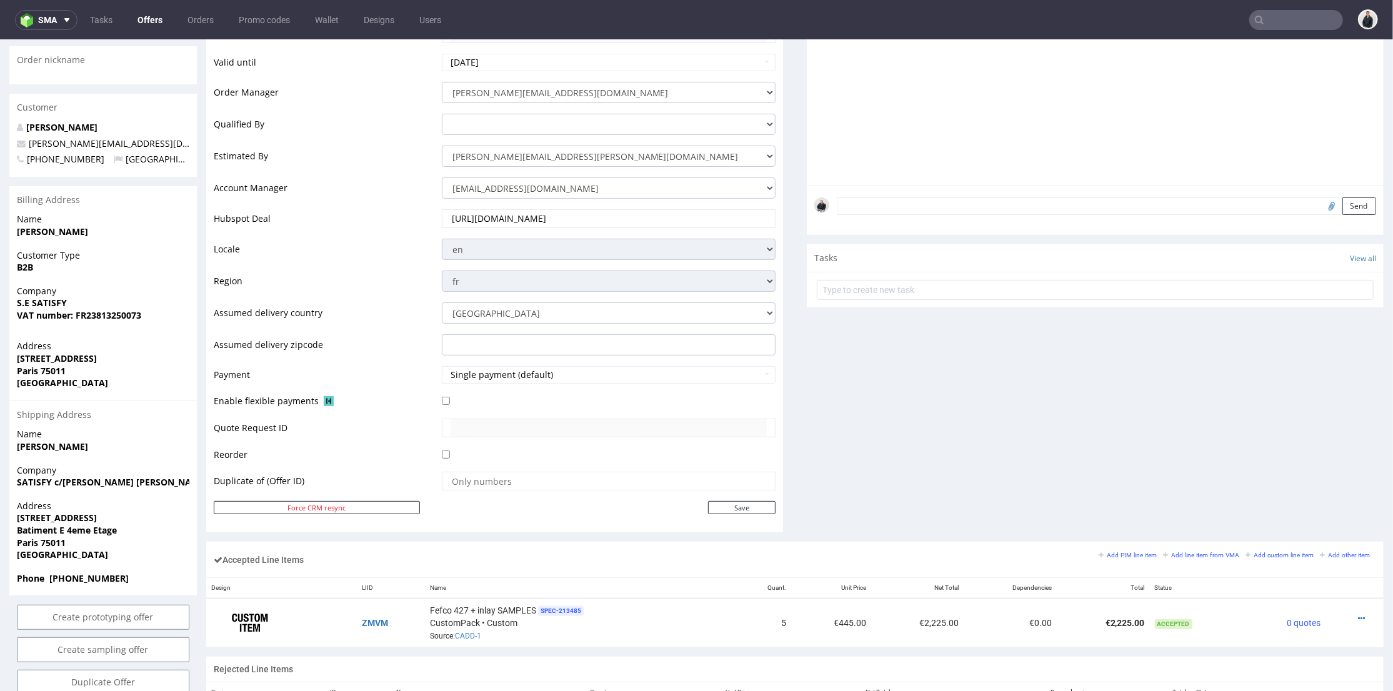
scroll to position [416, 0]
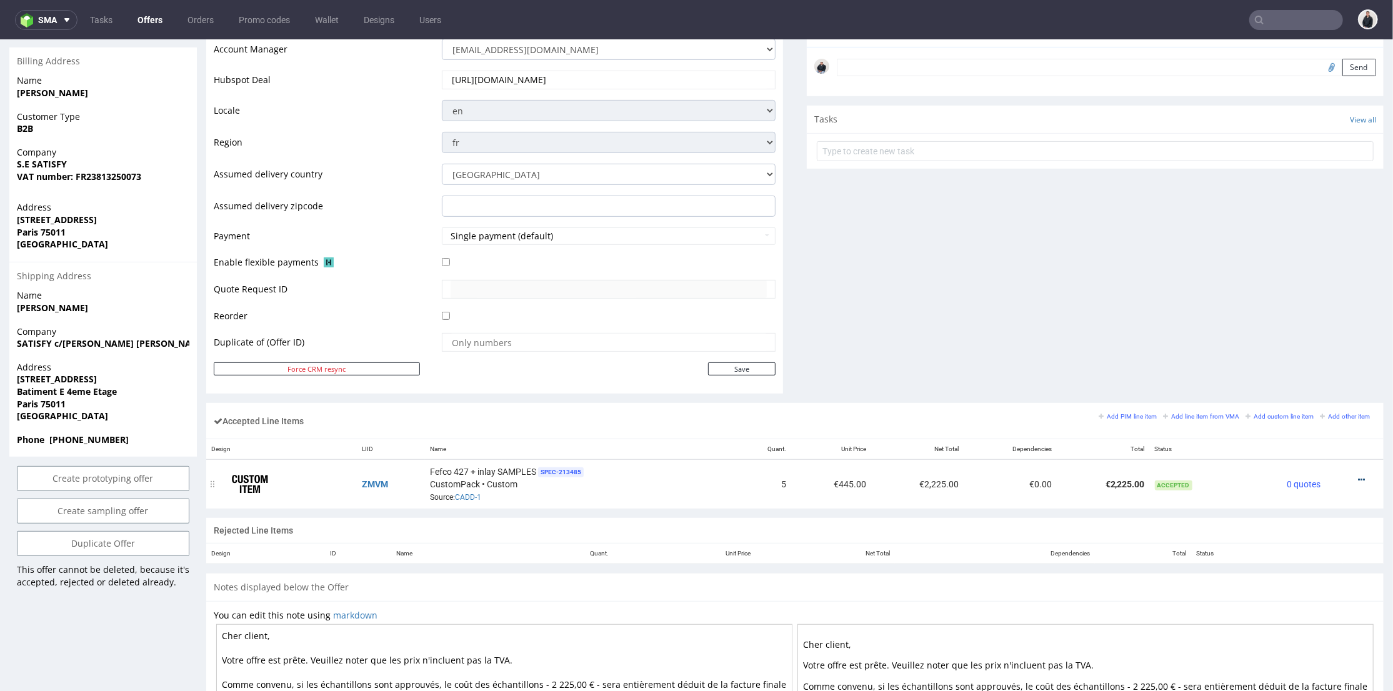
click at [1358, 478] on icon at bounding box center [1361, 479] width 7 height 9
click at [1310, 334] on span "Edit item specification" at bounding box center [1309, 340] width 94 height 13
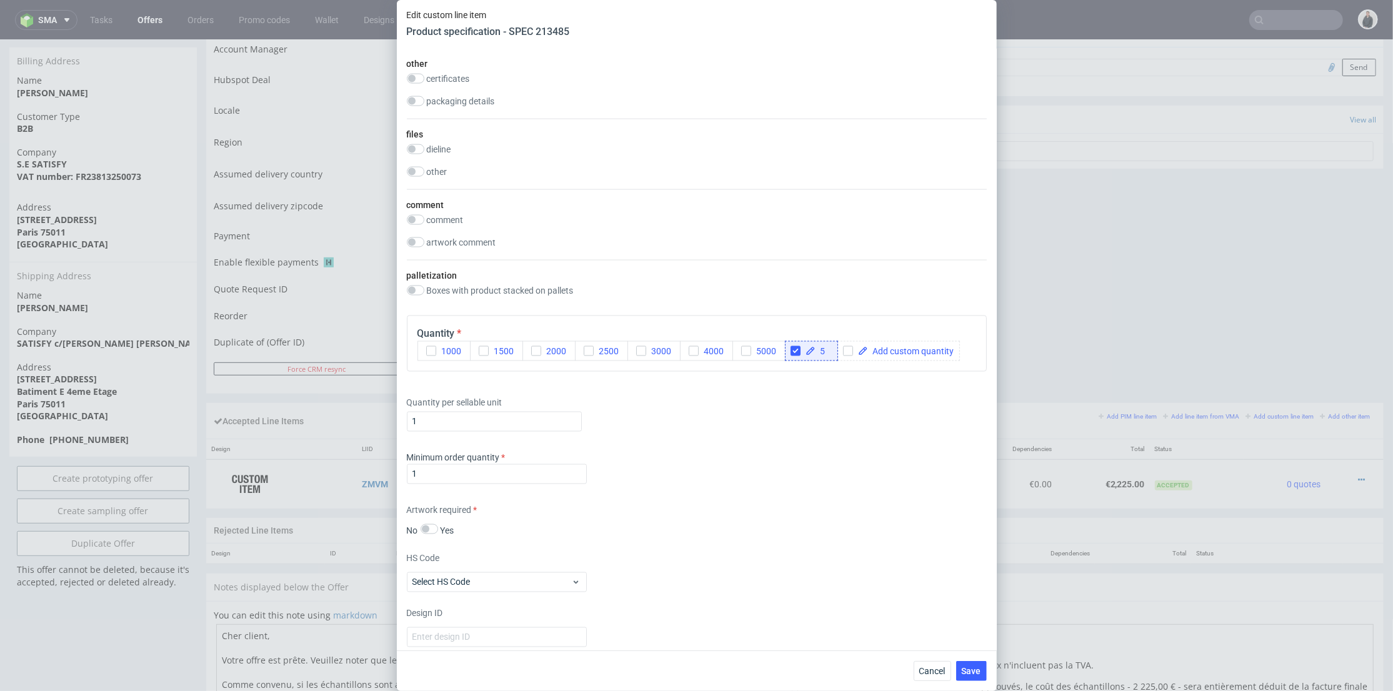
scroll to position [1875, 0]
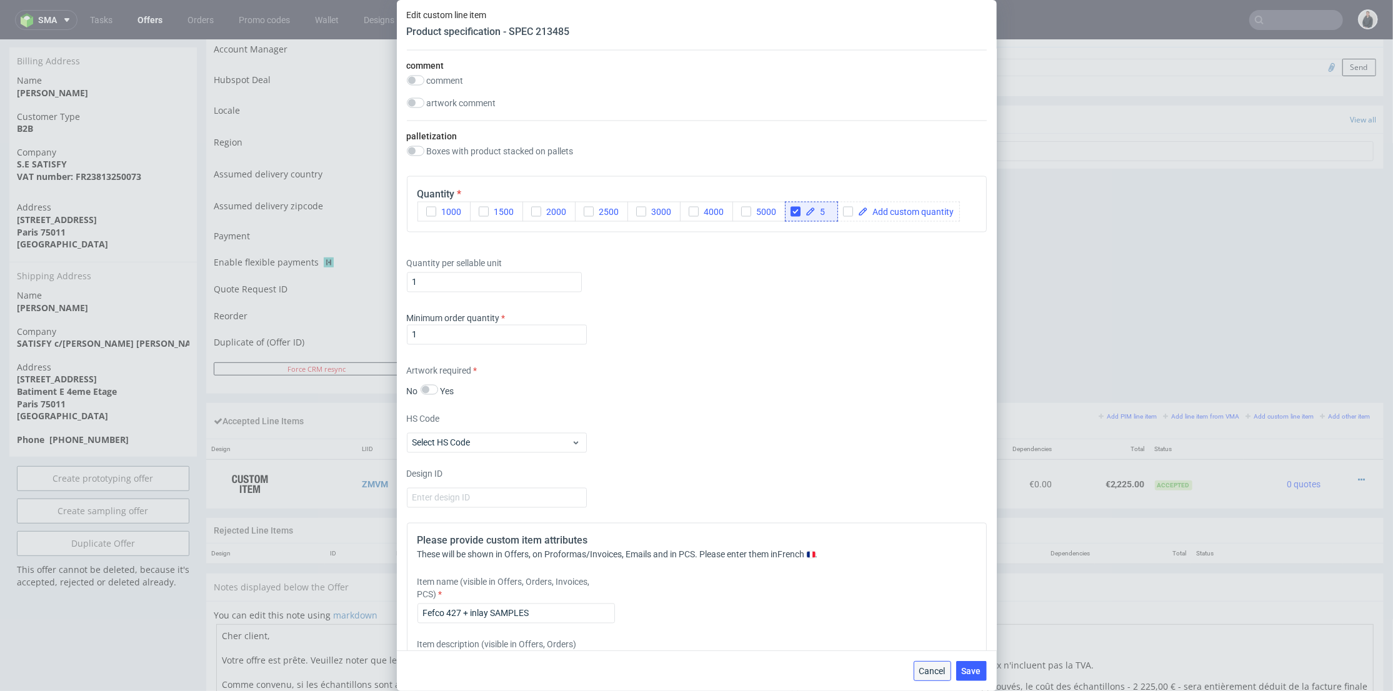
click at [938, 671] on span "Cancel" at bounding box center [933, 671] width 26 height 9
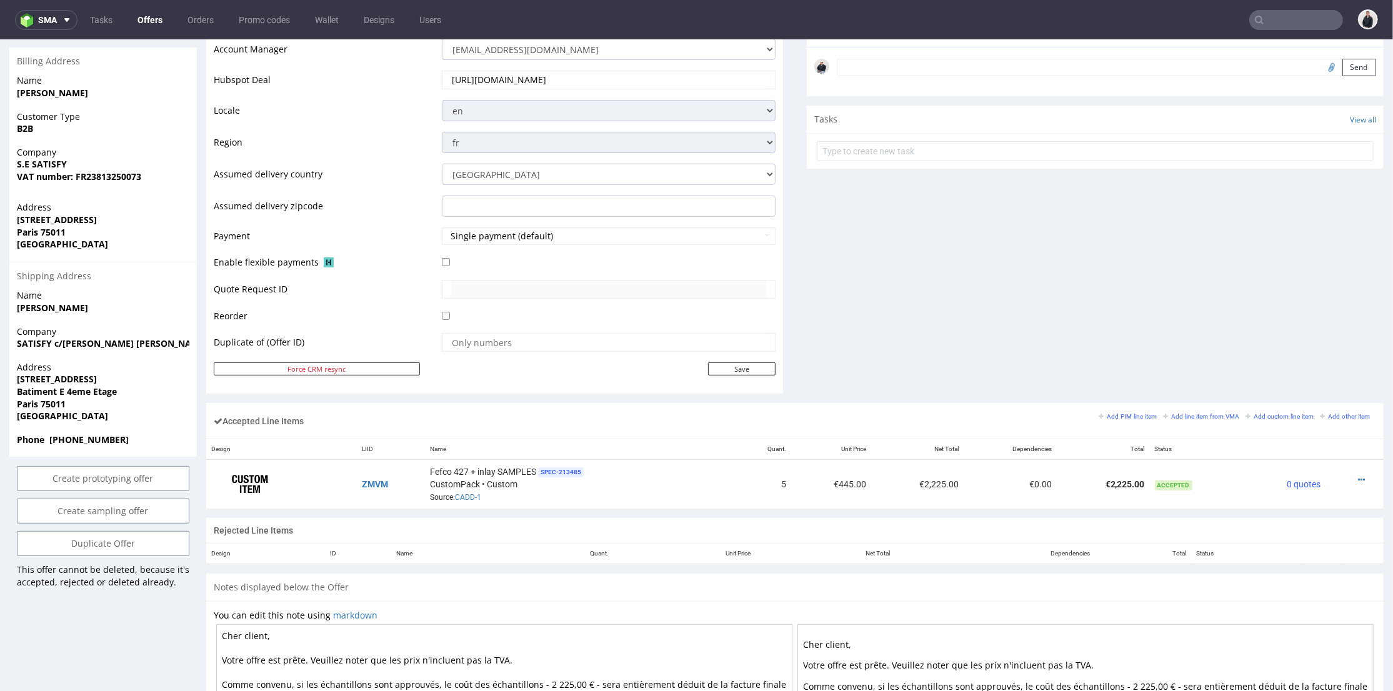
click at [973, 361] on div "Comments User (1) Automatic (0) Attachments (1) All (1) View all (1) 15th Sep 2…" at bounding box center [1095, 92] width 577 height 622
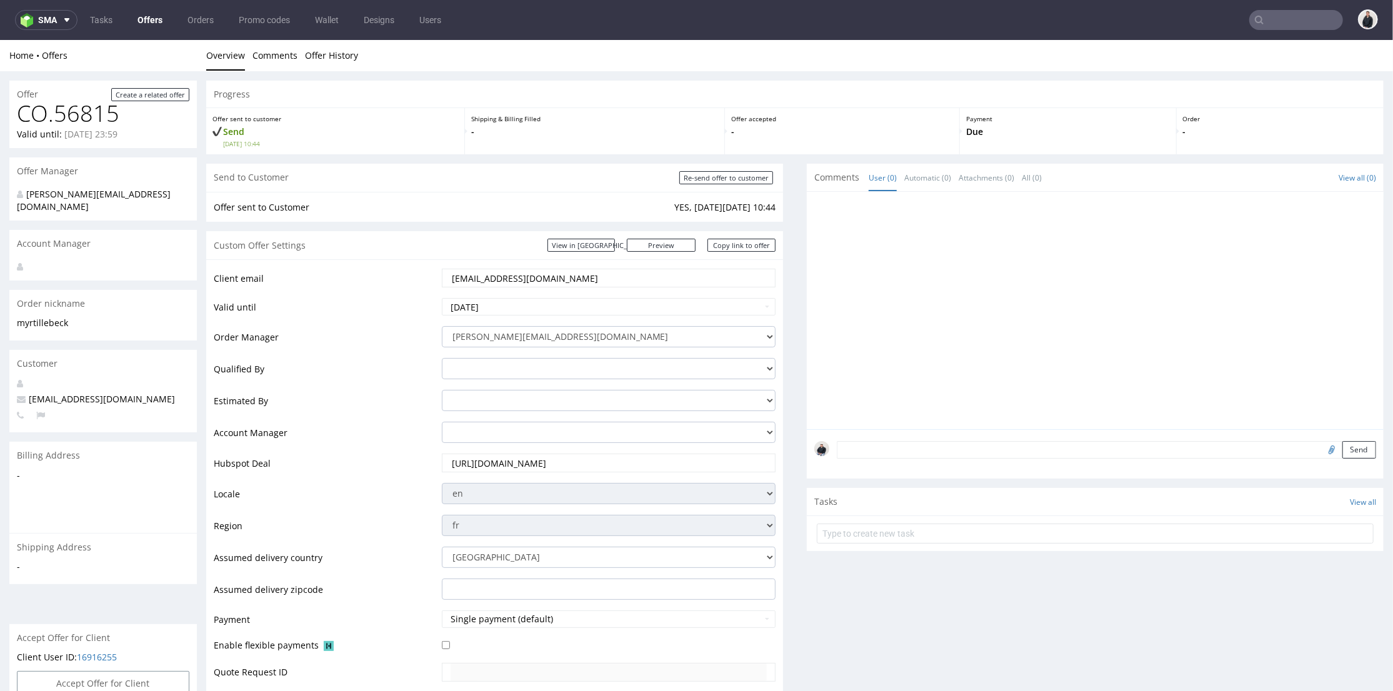
scroll to position [347, 0]
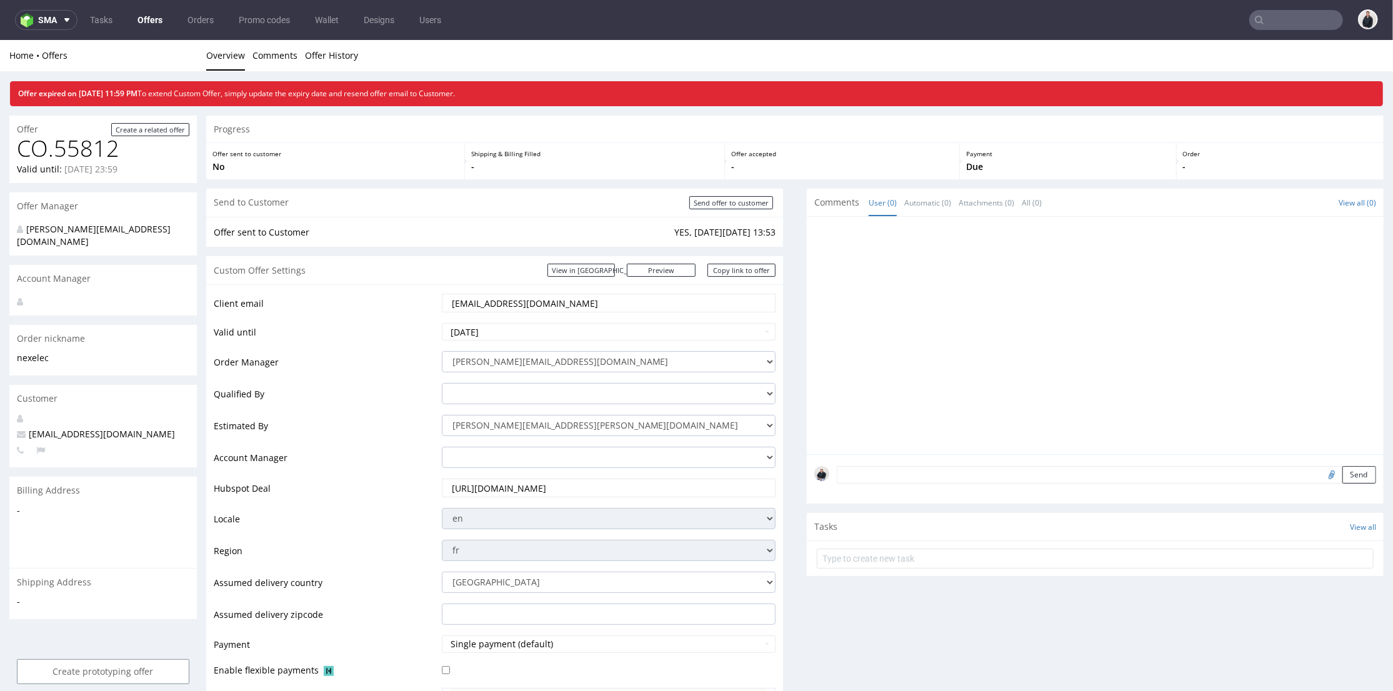
click at [1280, 11] on input "text" at bounding box center [1297, 20] width 94 height 20
paste input "[DOMAIN_NAME]"
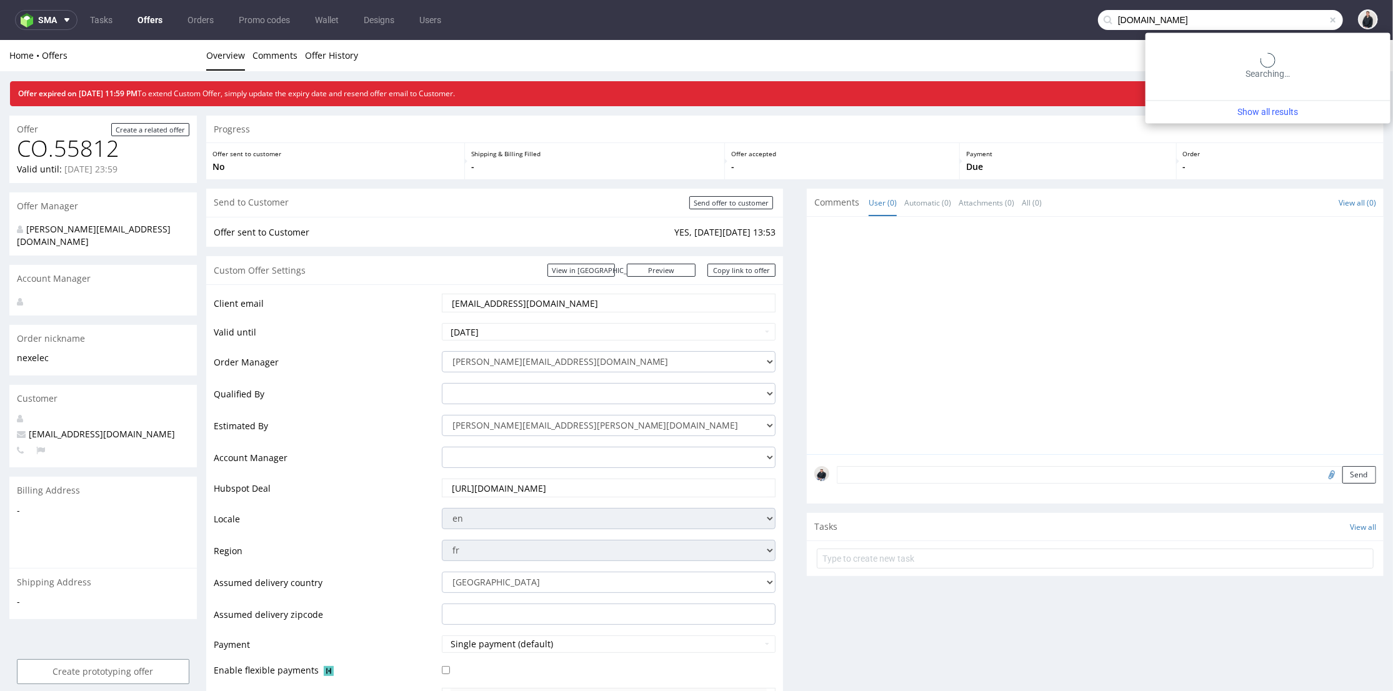
type input "[DOMAIN_NAME]"
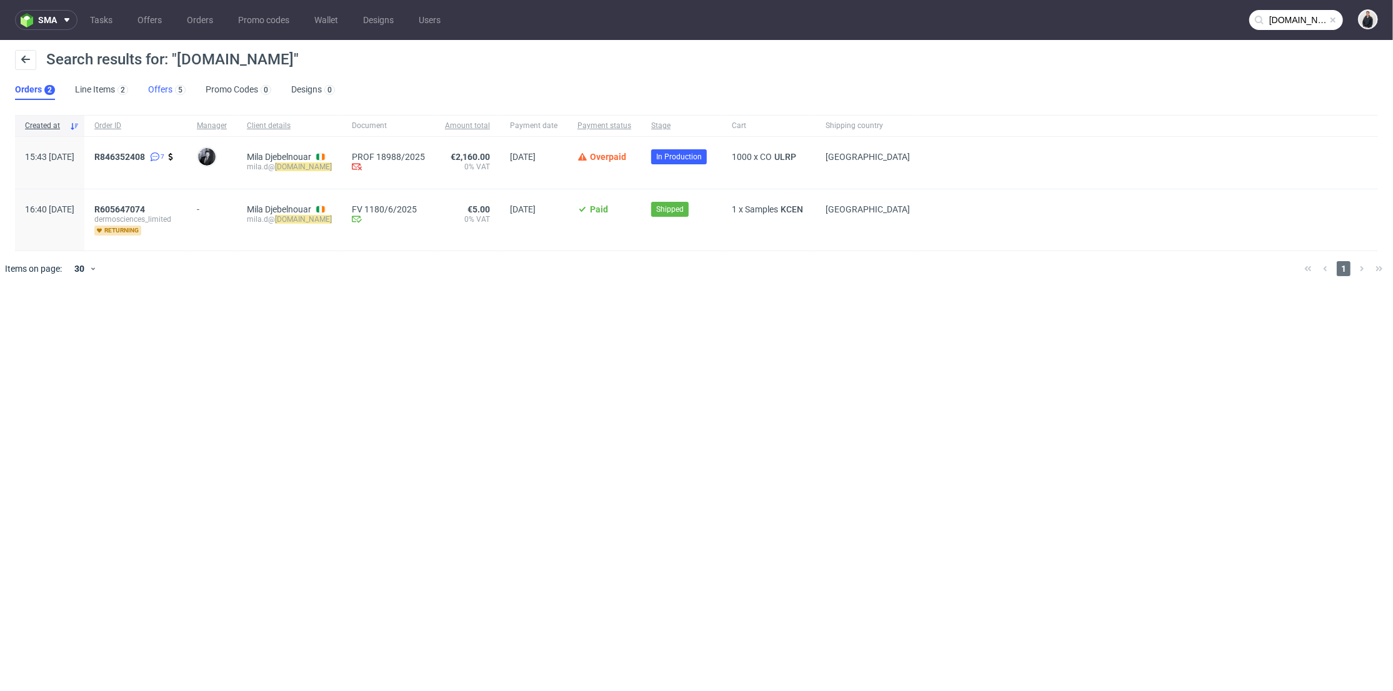
click at [169, 84] on link "Offers 5" at bounding box center [167, 90] width 38 height 20
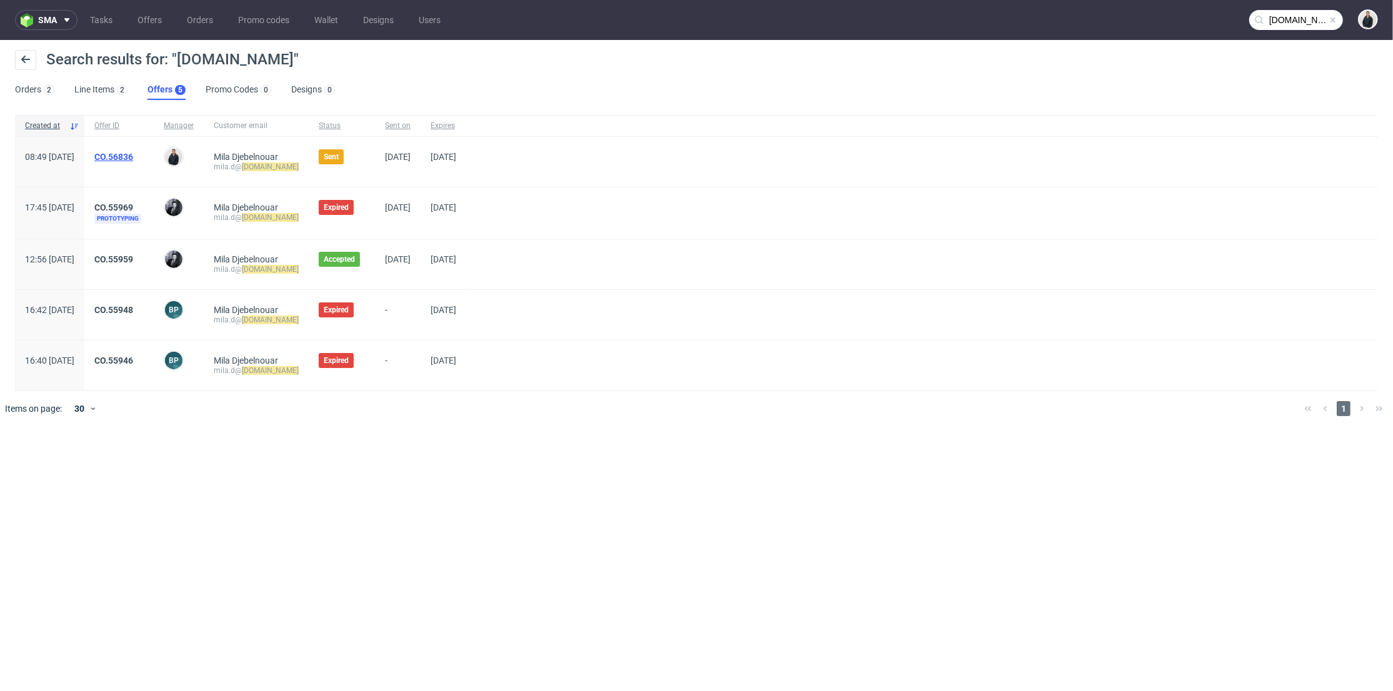
click at [133, 152] on link "CO.56836" at bounding box center [113, 157] width 39 height 10
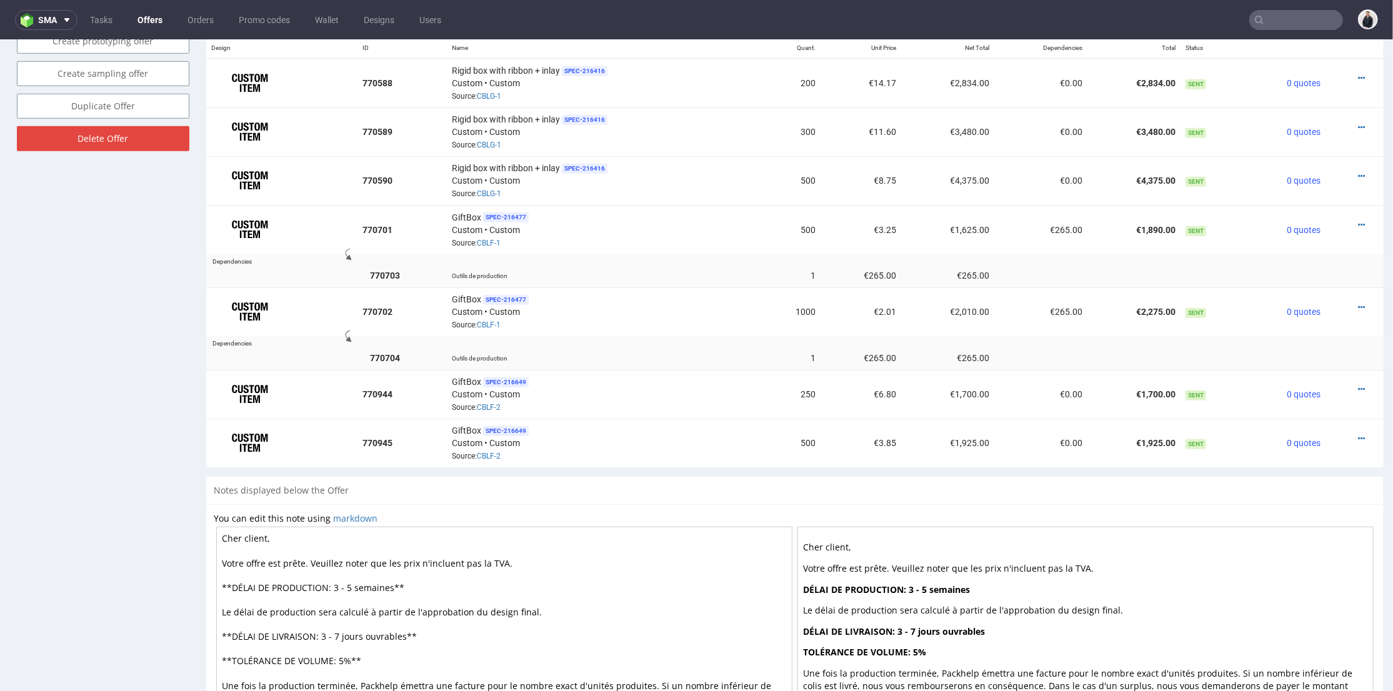
scroll to position [646, 0]
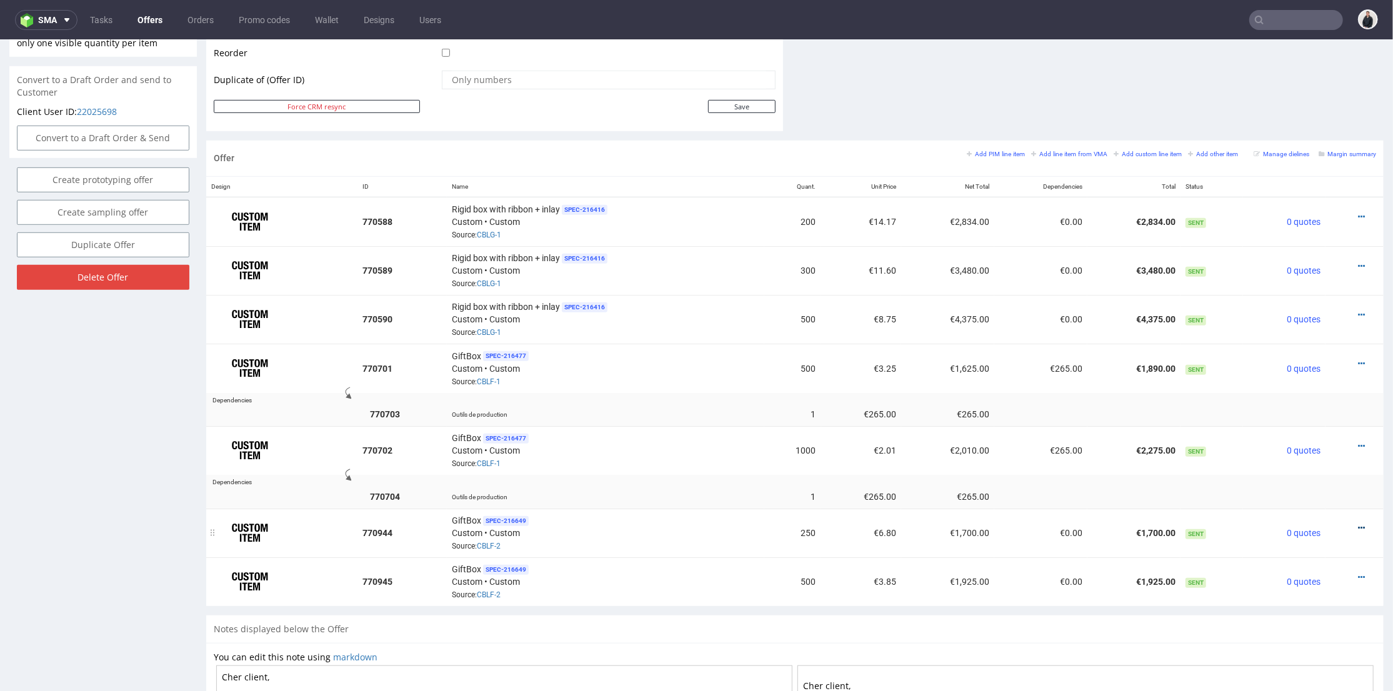
click at [1358, 523] on icon at bounding box center [1361, 527] width 7 height 9
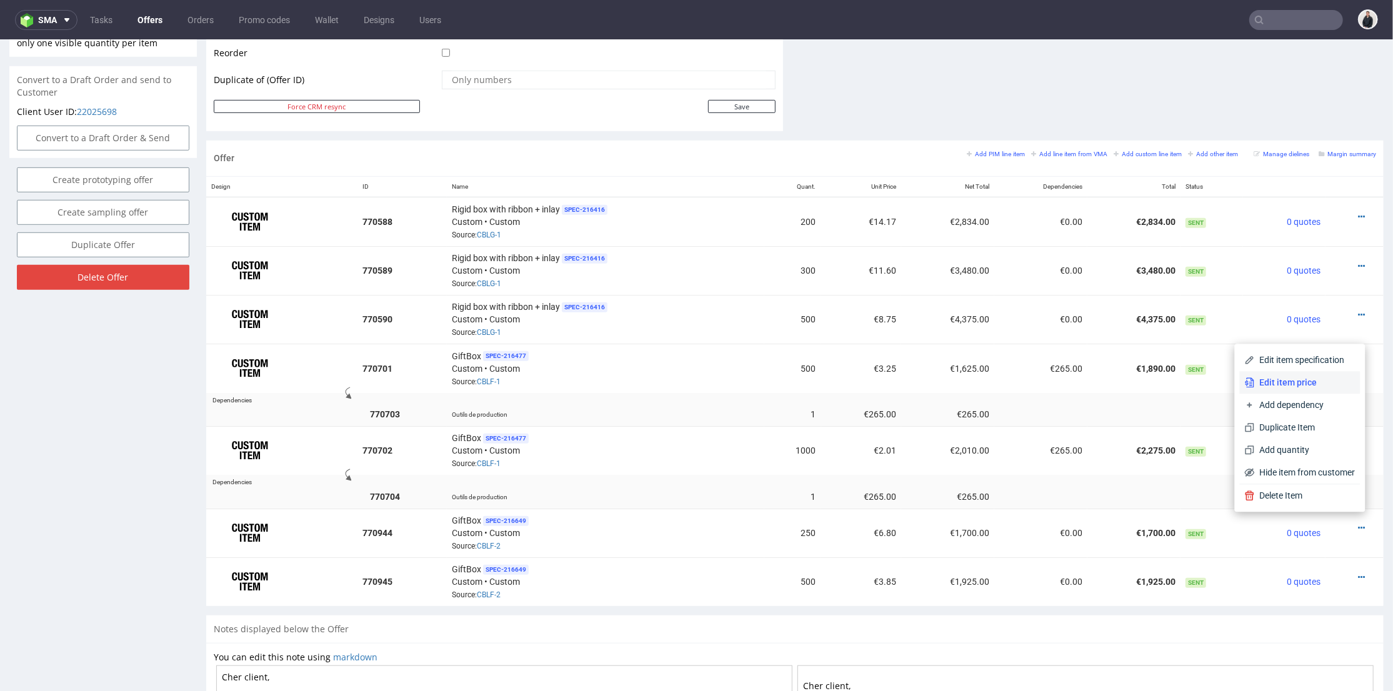
click at [1295, 383] on span "Edit item price" at bounding box center [1305, 382] width 101 height 13
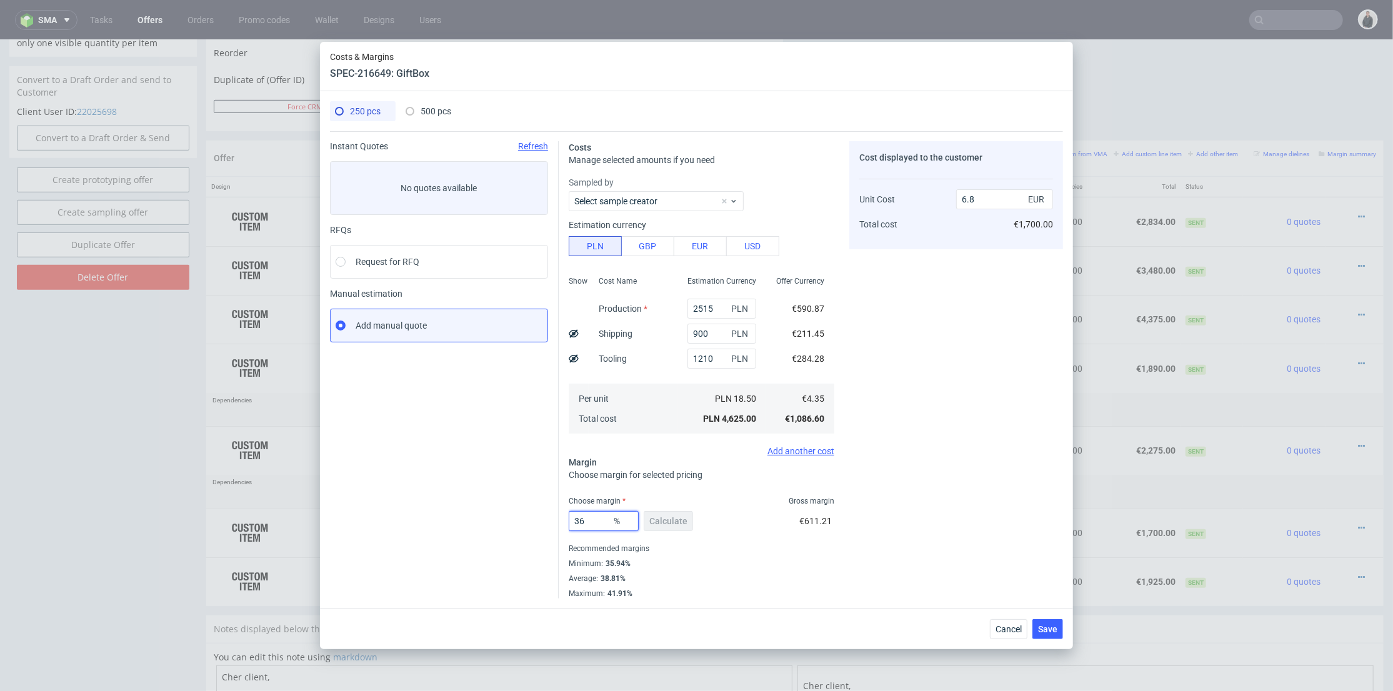
drag, startPoint x: 591, startPoint y: 520, endPoint x: 578, endPoint y: 520, distance: 13.8
click at [578, 520] on input "36" at bounding box center [604, 521] width 70 height 20
type input "33"
click at [900, 456] on div "Cost displayed to the customer Unit Cost Total cost 6.8 EUR €1,700.00" at bounding box center [957, 370] width 214 height 458
type input "6.49"
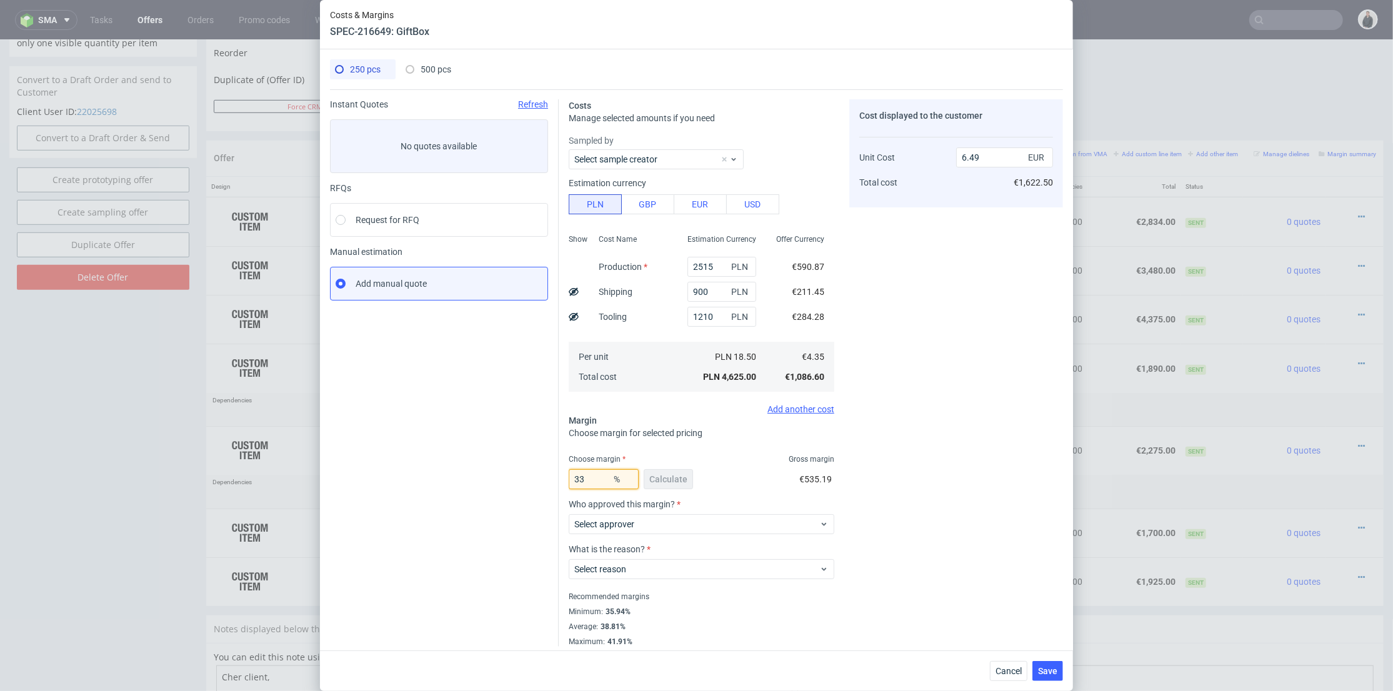
drag, startPoint x: 590, startPoint y: 481, endPoint x: 576, endPoint y: 481, distance: 13.8
click at [576, 481] on input "33" at bounding box center [604, 479] width 70 height 20
click at [938, 346] on div "Cost displayed to the customer Unit Cost Total cost 6.49 EUR €1,622.50" at bounding box center [957, 373] width 214 height 548
click at [1016, 675] on span "Cancel" at bounding box center [1009, 671] width 26 height 9
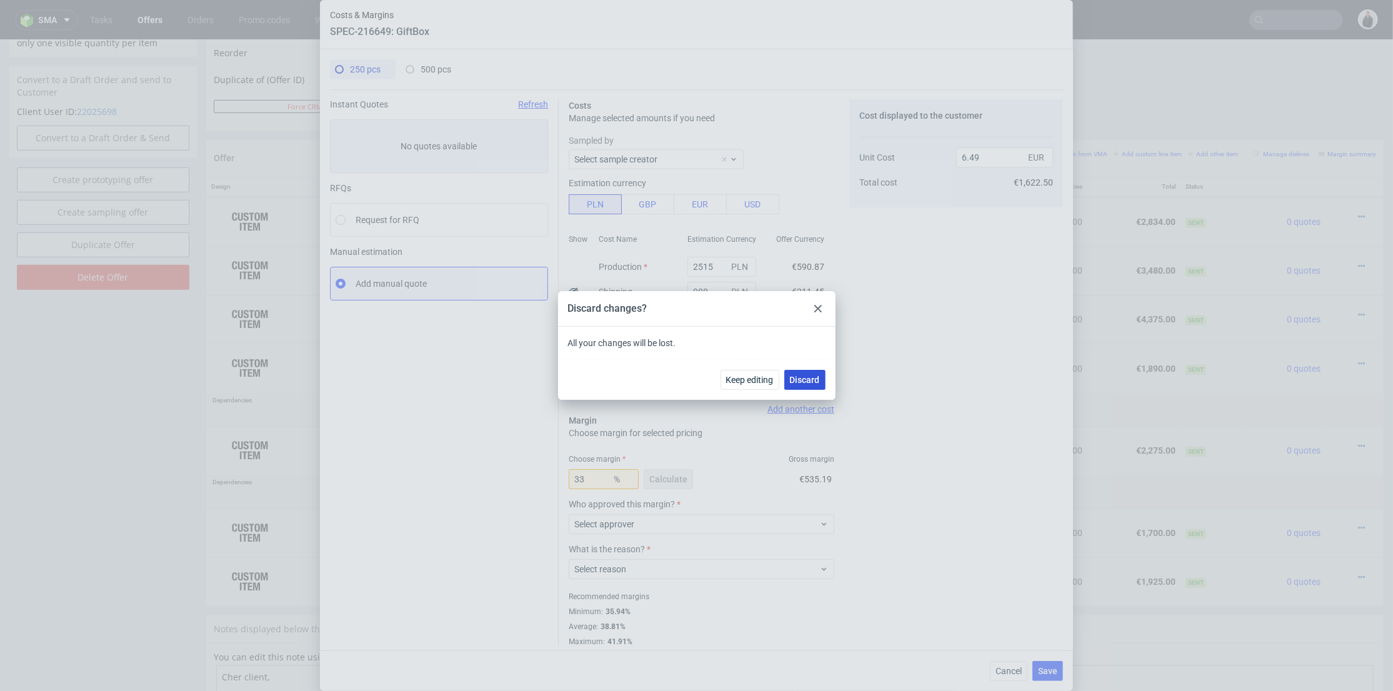
drag, startPoint x: 790, startPoint y: 376, endPoint x: 796, endPoint y: 339, distance: 38.0
click at [790, 376] on span "Discard" at bounding box center [805, 380] width 30 height 9
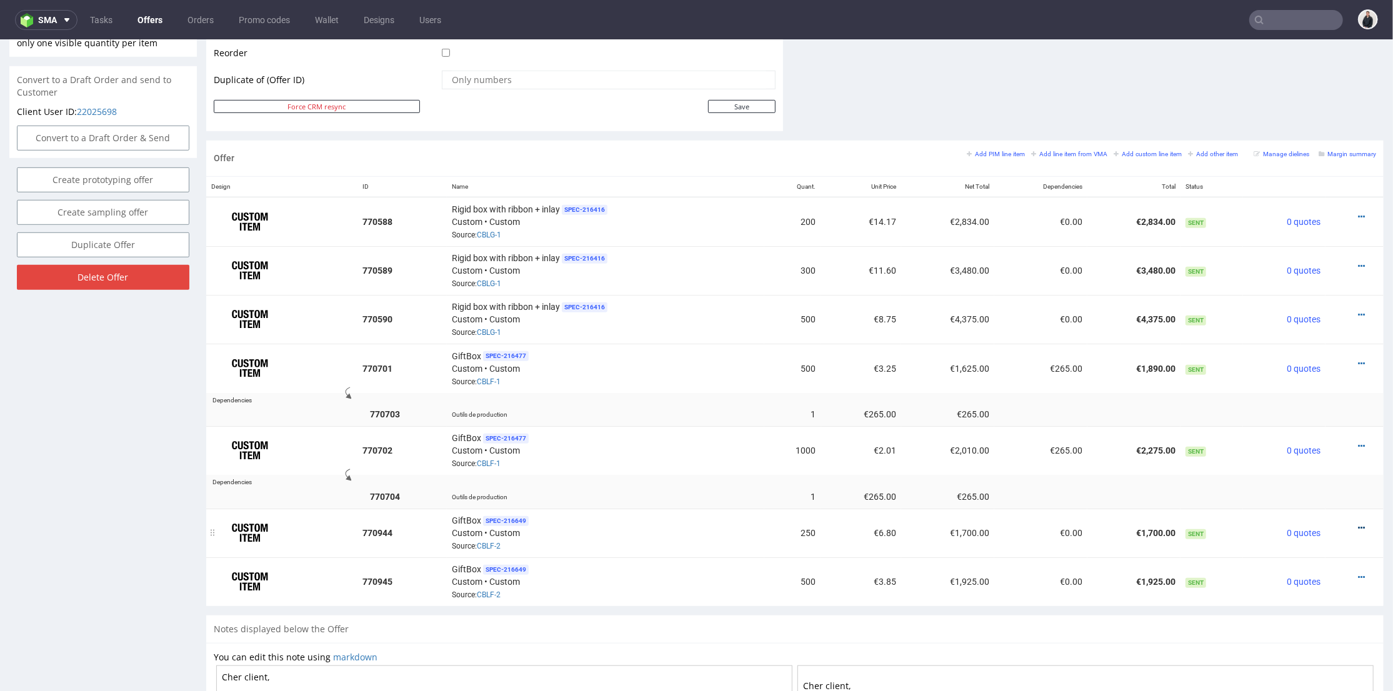
drag, startPoint x: 1344, startPoint y: 521, endPoint x: 1342, endPoint y: 513, distance: 7.7
click at [1358, 523] on icon at bounding box center [1361, 527] width 7 height 9
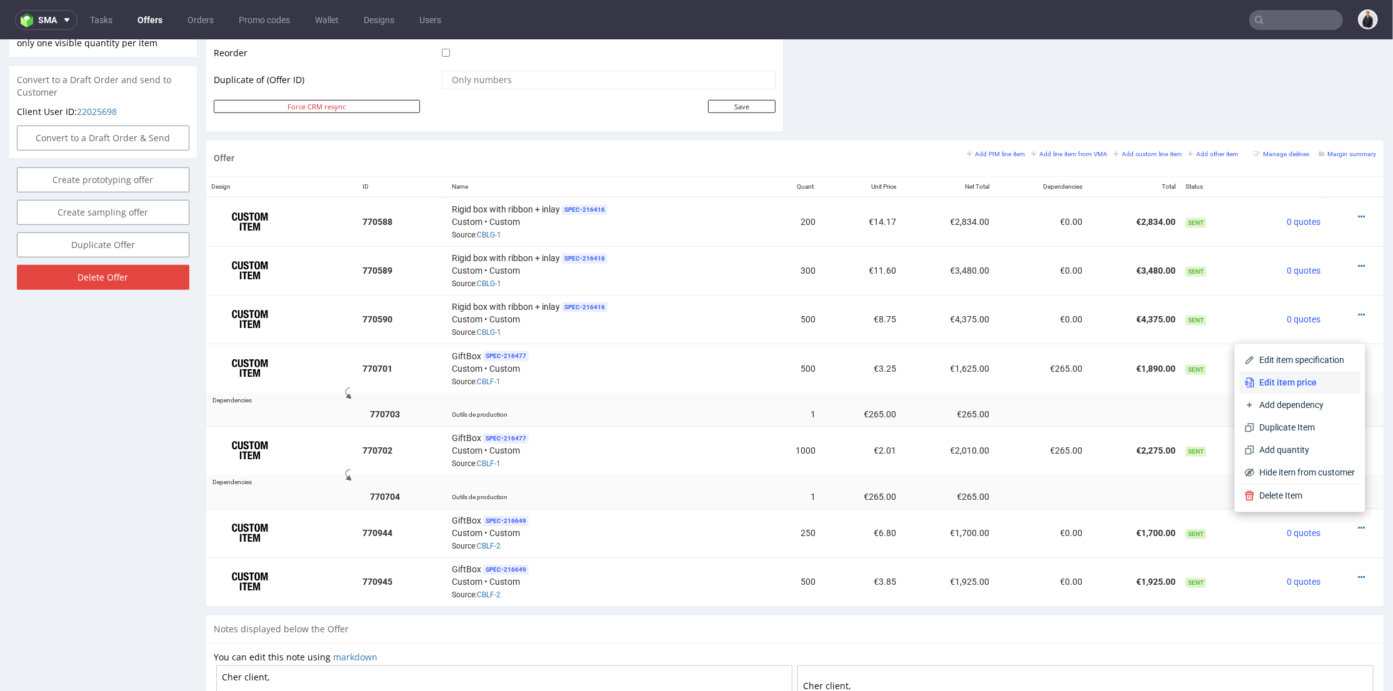
click at [1302, 380] on span "Edit item price" at bounding box center [1305, 382] width 101 height 13
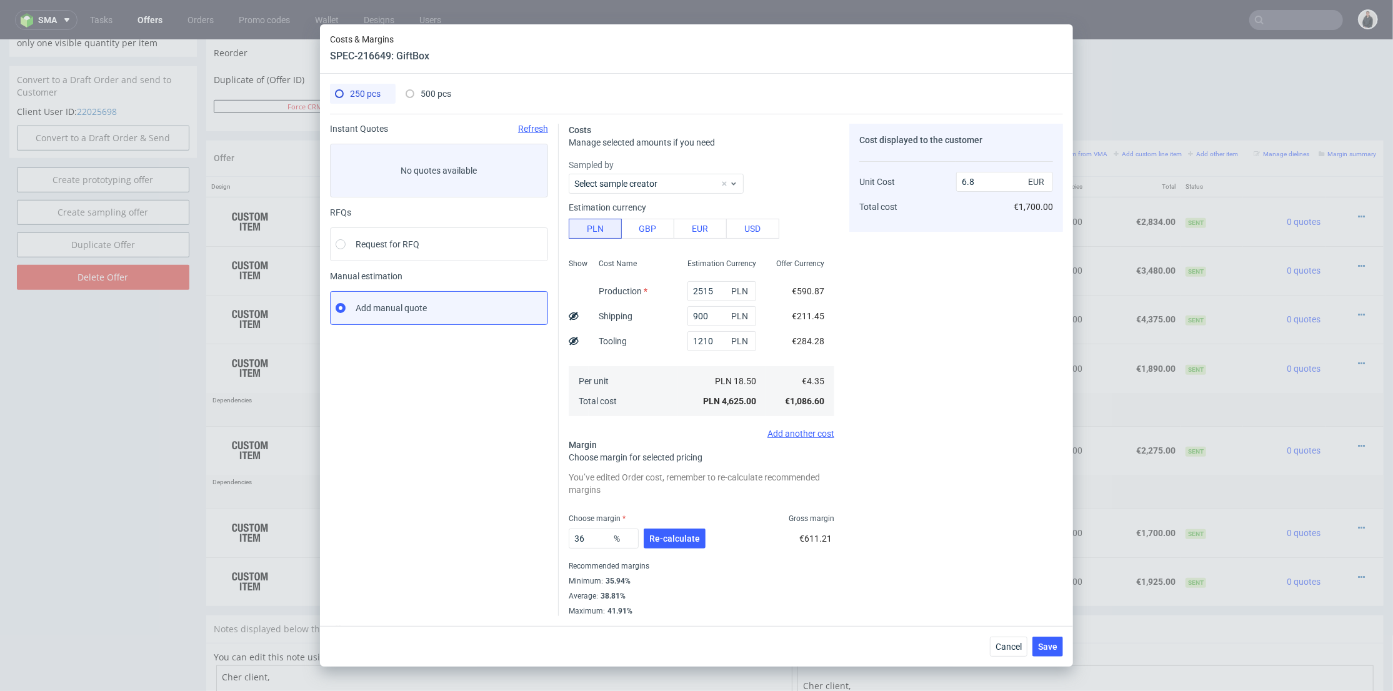
click at [573, 343] on icon at bounding box center [574, 341] width 10 height 10
click at [575, 344] on use at bounding box center [574, 341] width 10 height 8
click at [575, 340] on use at bounding box center [574, 342] width 10 height 8
type input "6.8"
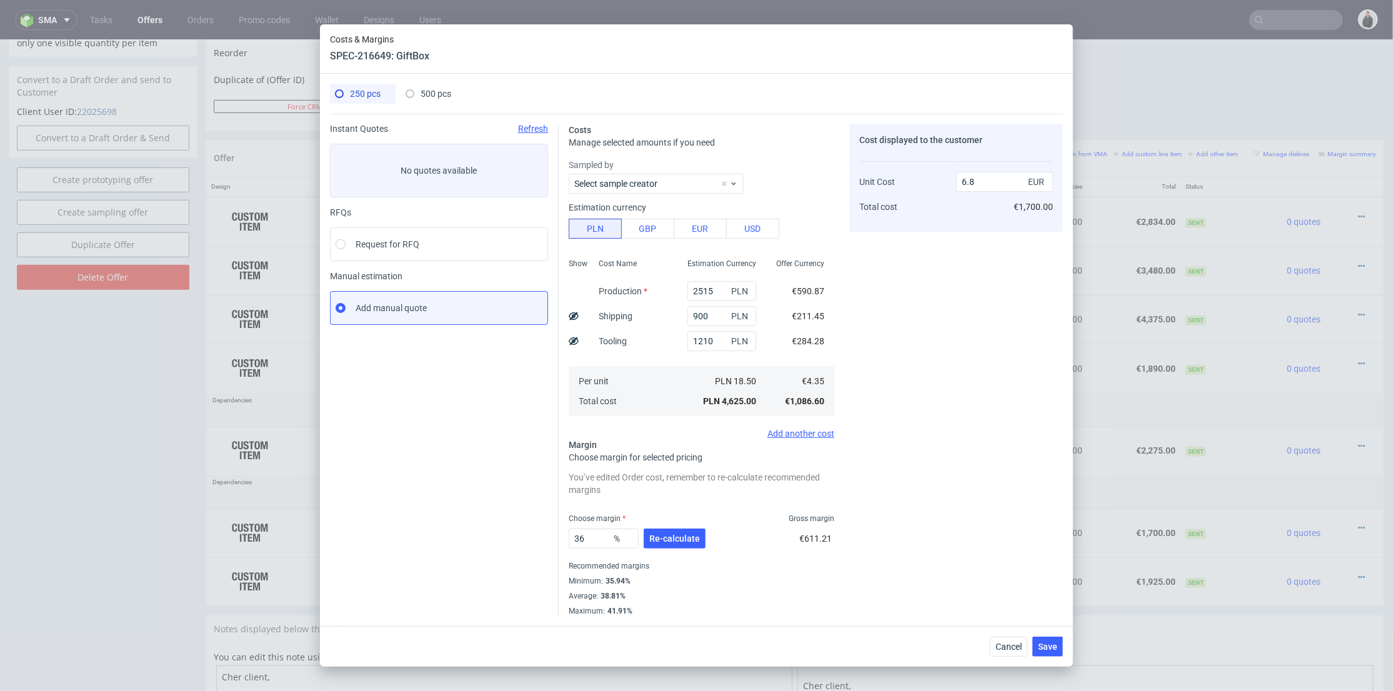
click at [1017, 628] on div "Cancel Save" at bounding box center [696, 646] width 753 height 41
click at [1010, 636] on div "Cancel Save" at bounding box center [696, 646] width 753 height 41
click at [987, 640] on div "Cancel Save" at bounding box center [696, 646] width 753 height 41
click at [1003, 645] on span "Cancel" at bounding box center [1009, 647] width 26 height 9
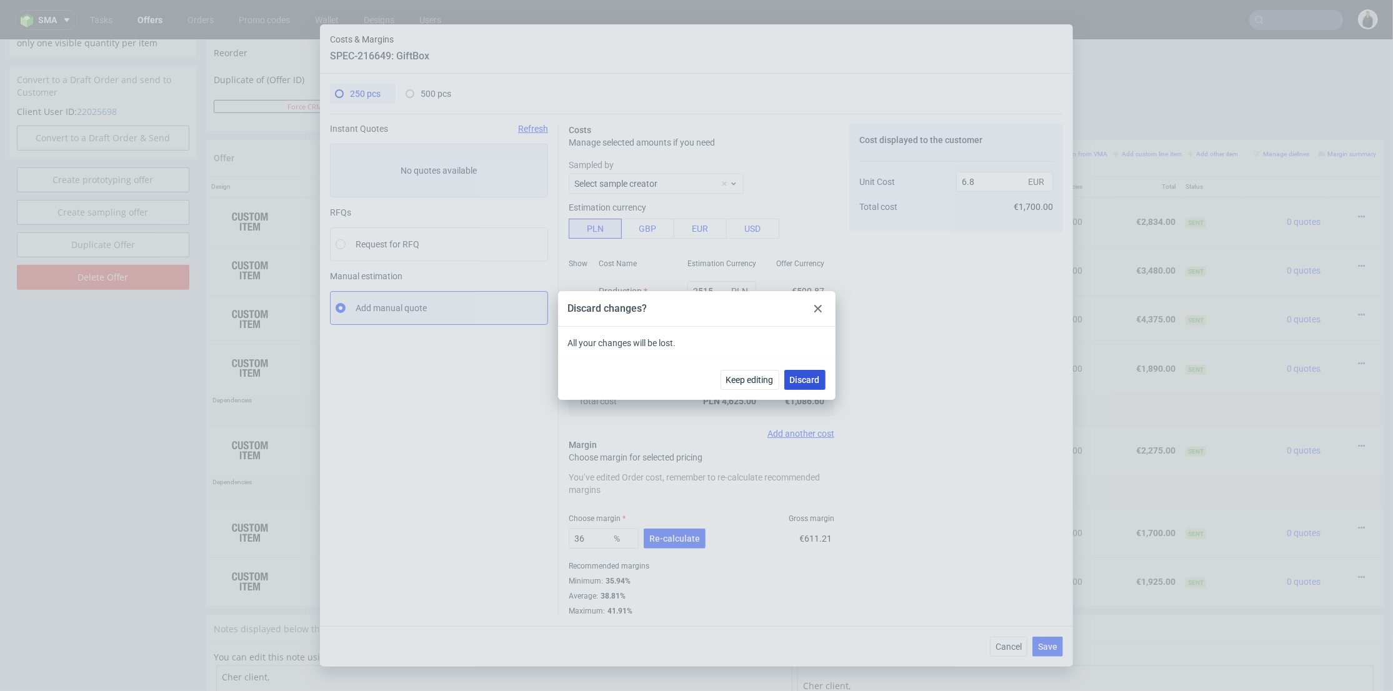
click at [792, 377] on span "Discard" at bounding box center [805, 380] width 30 height 9
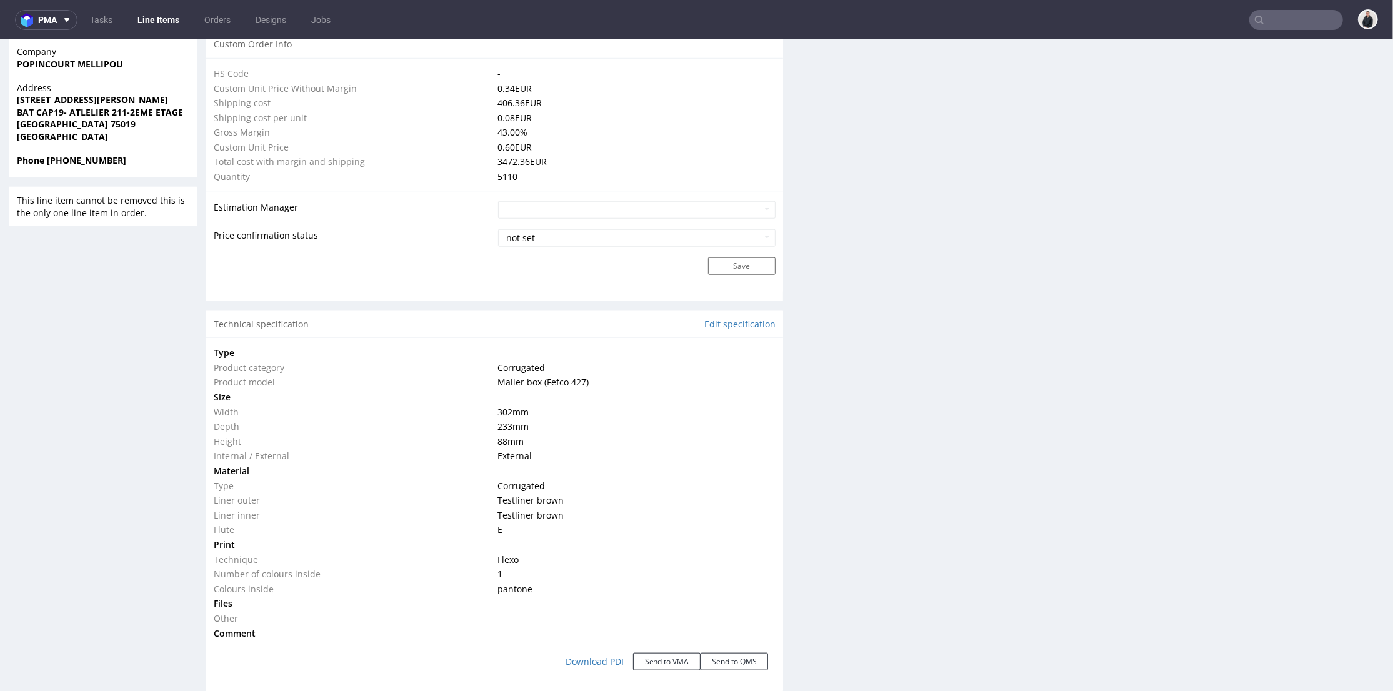
scroll to position [1180, 0]
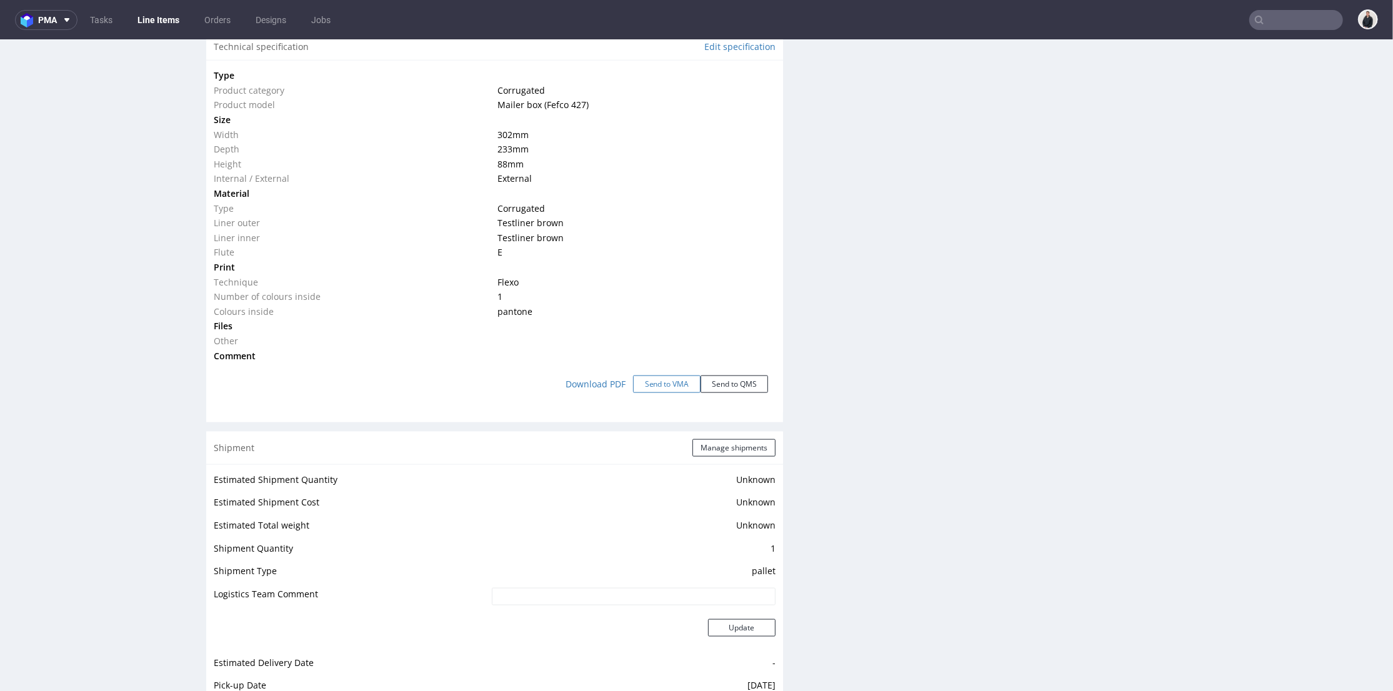
click at [659, 385] on button "Send to VMA" at bounding box center [667, 384] width 68 height 18
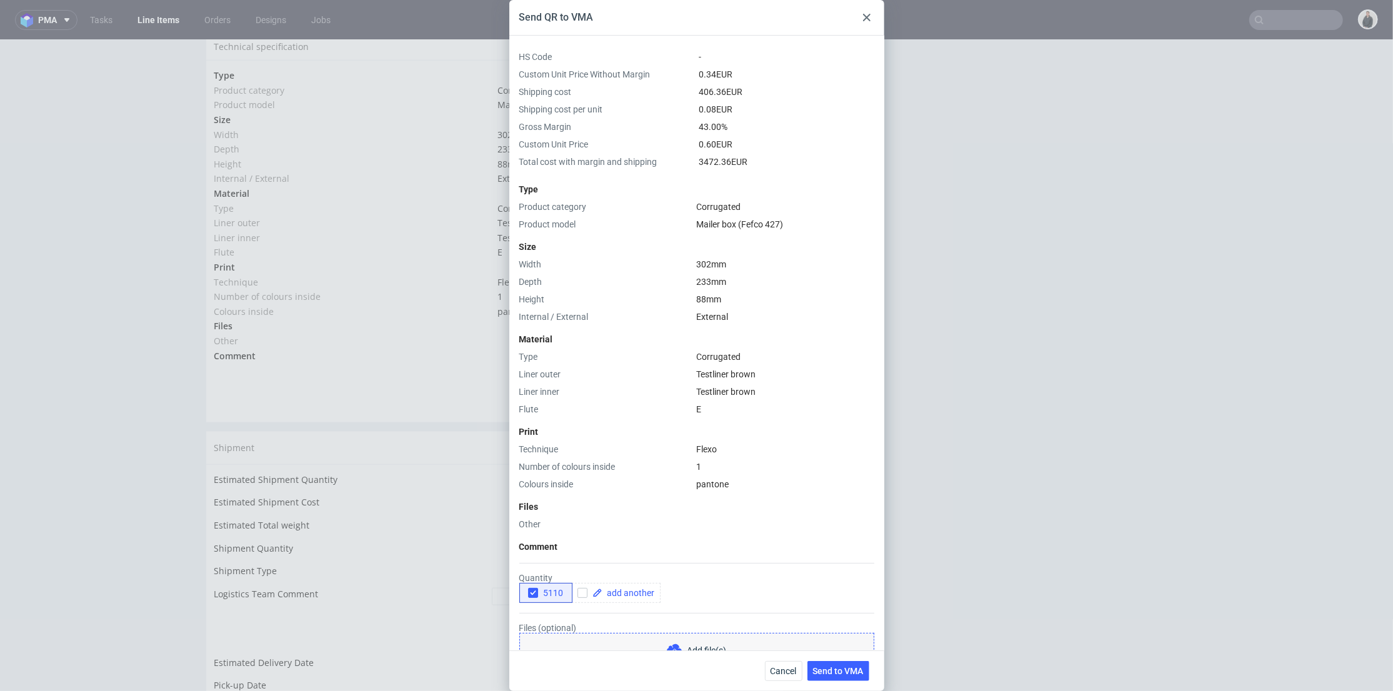
scroll to position [118, 0]
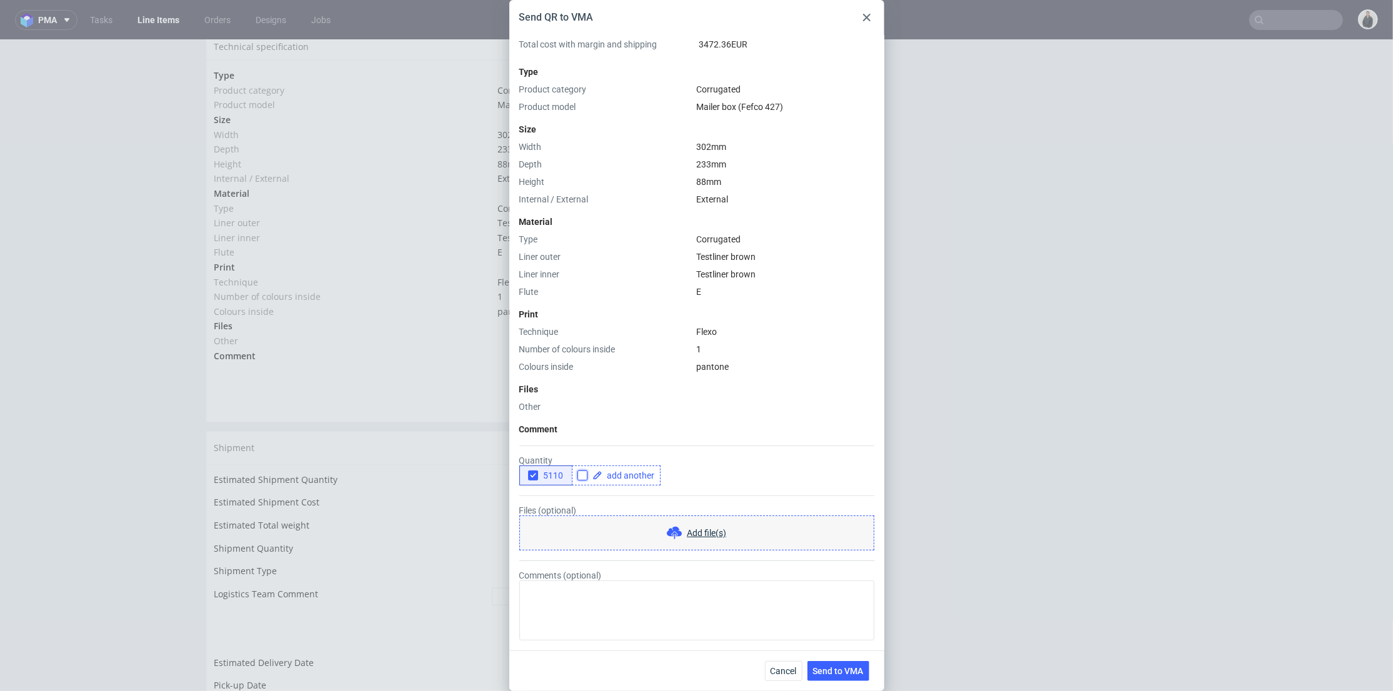
click at [581, 473] on input "checkbox" at bounding box center [583, 476] width 10 height 10
checkbox input "true"
click at [625, 476] on span at bounding box center [629, 475] width 53 height 9
checkbox input "true"
click at [532, 478] on icon "button" at bounding box center [533, 475] width 9 height 9
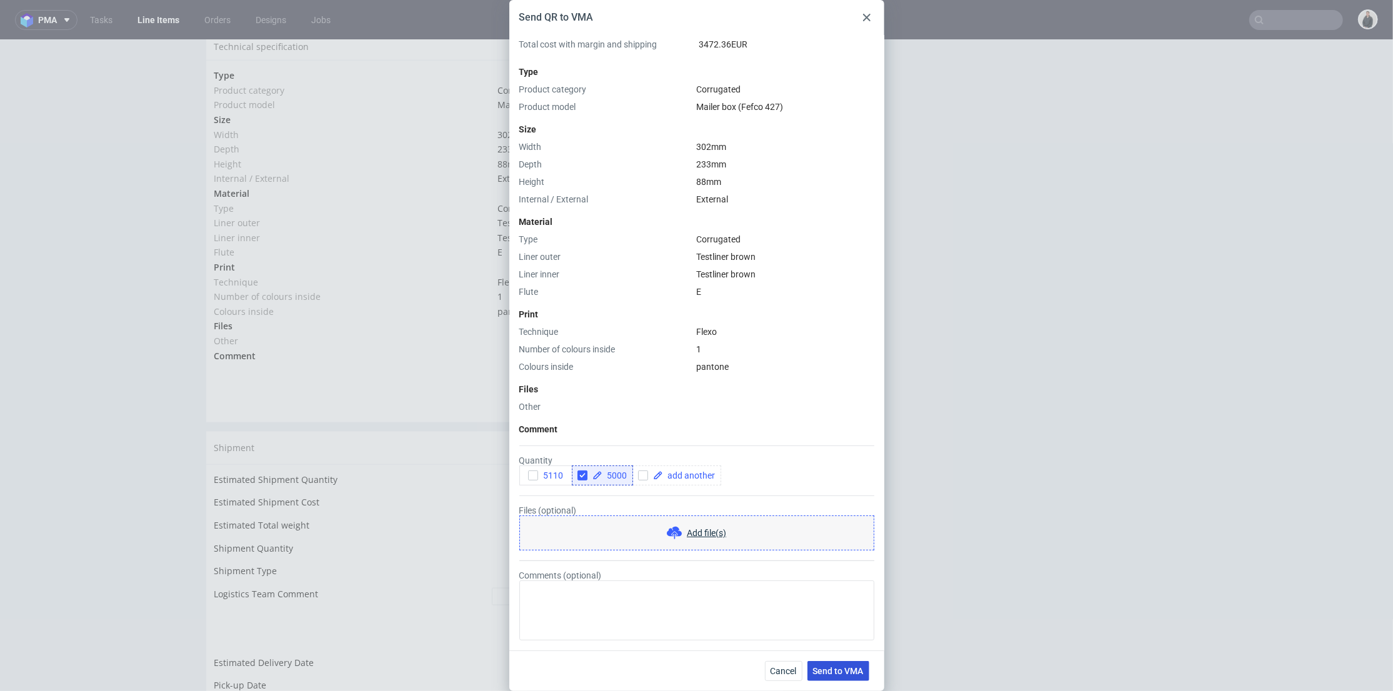
click at [837, 663] on button "Send to VMA" at bounding box center [839, 671] width 62 height 20
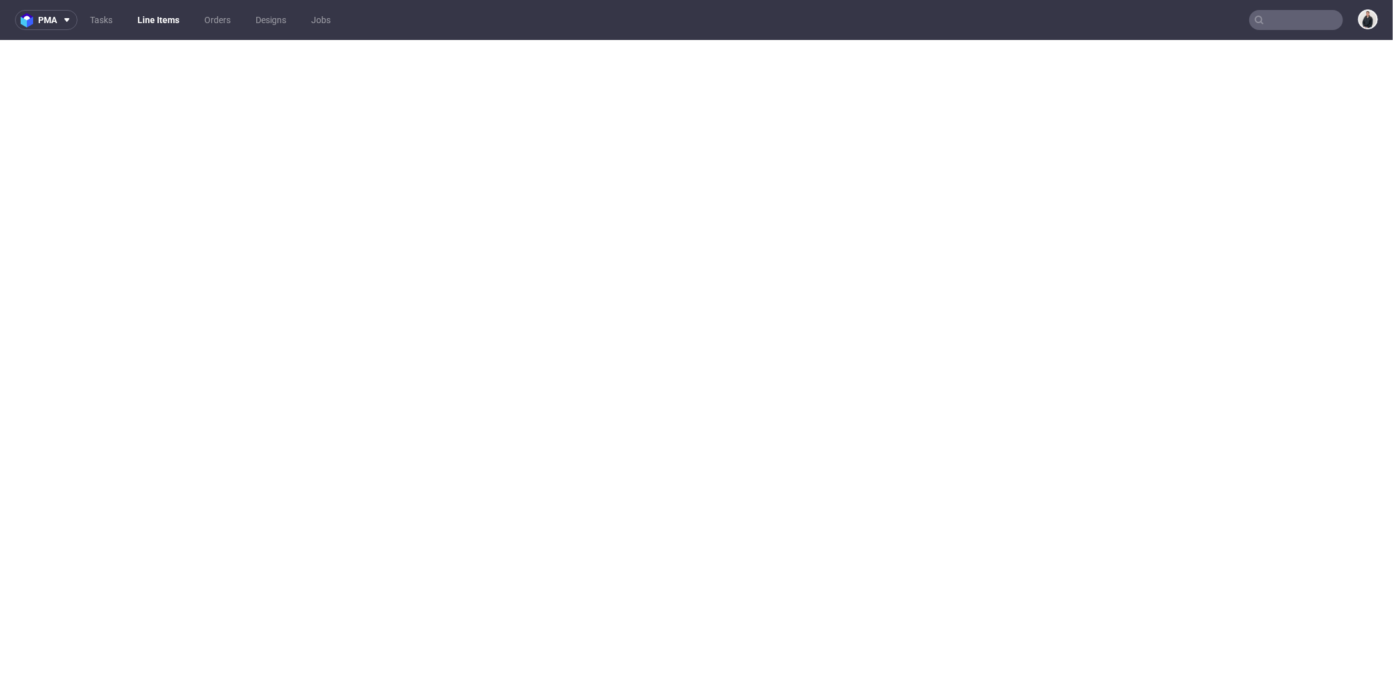
select select "in_progress"
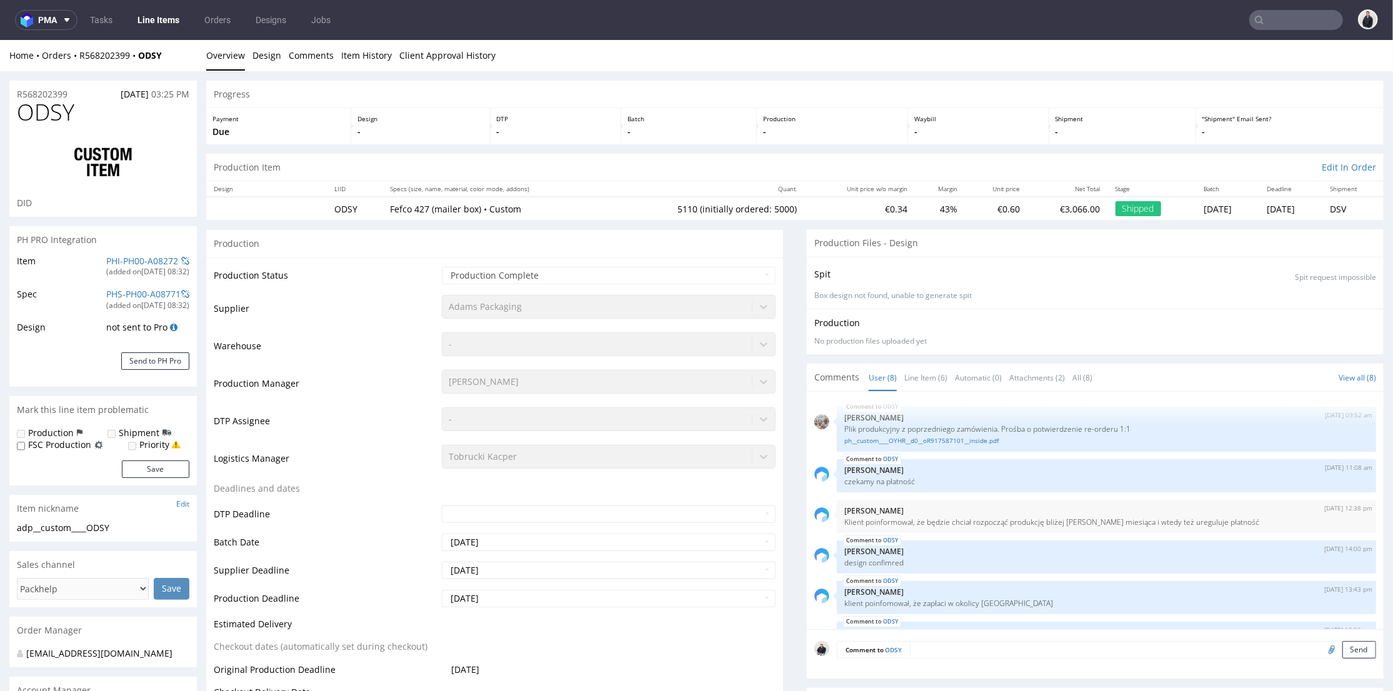
scroll to position [155, 0]
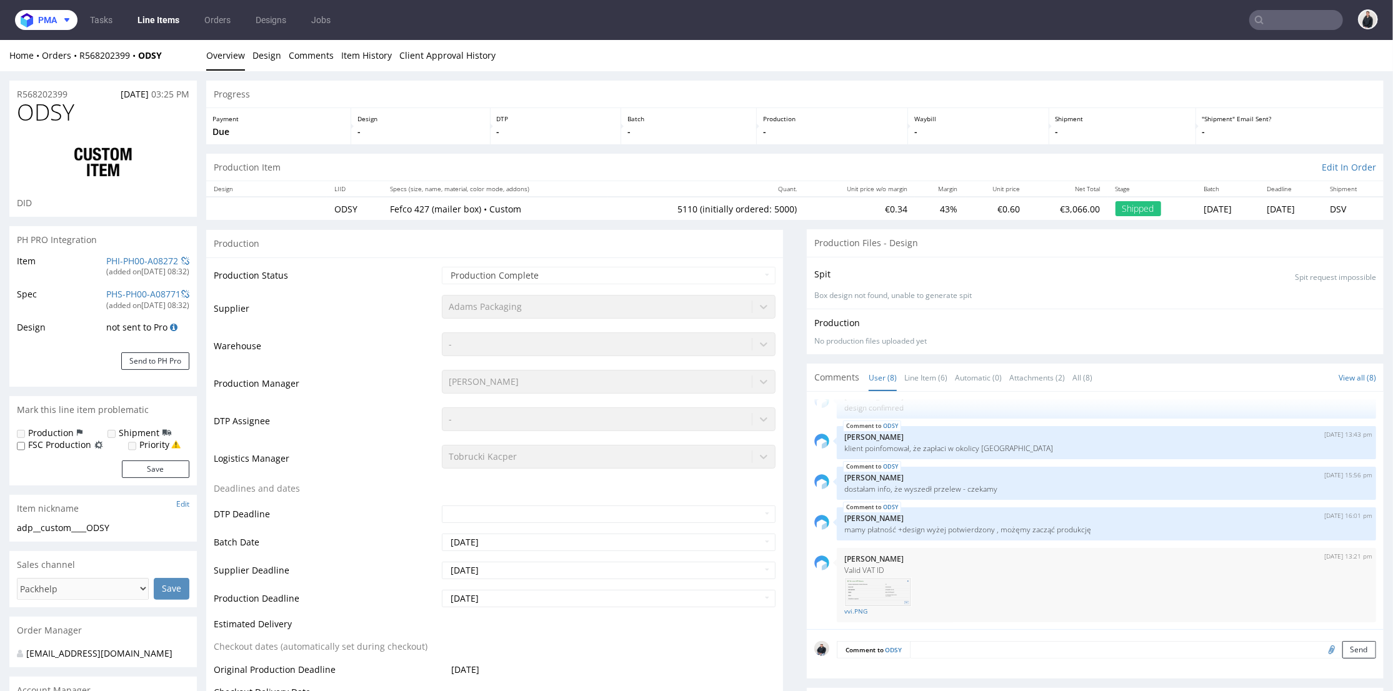
drag, startPoint x: 52, startPoint y: 14, endPoint x: 76, endPoint y: 31, distance: 28.8
click at [54, 14] on button "pma" at bounding box center [46, 20] width 63 height 20
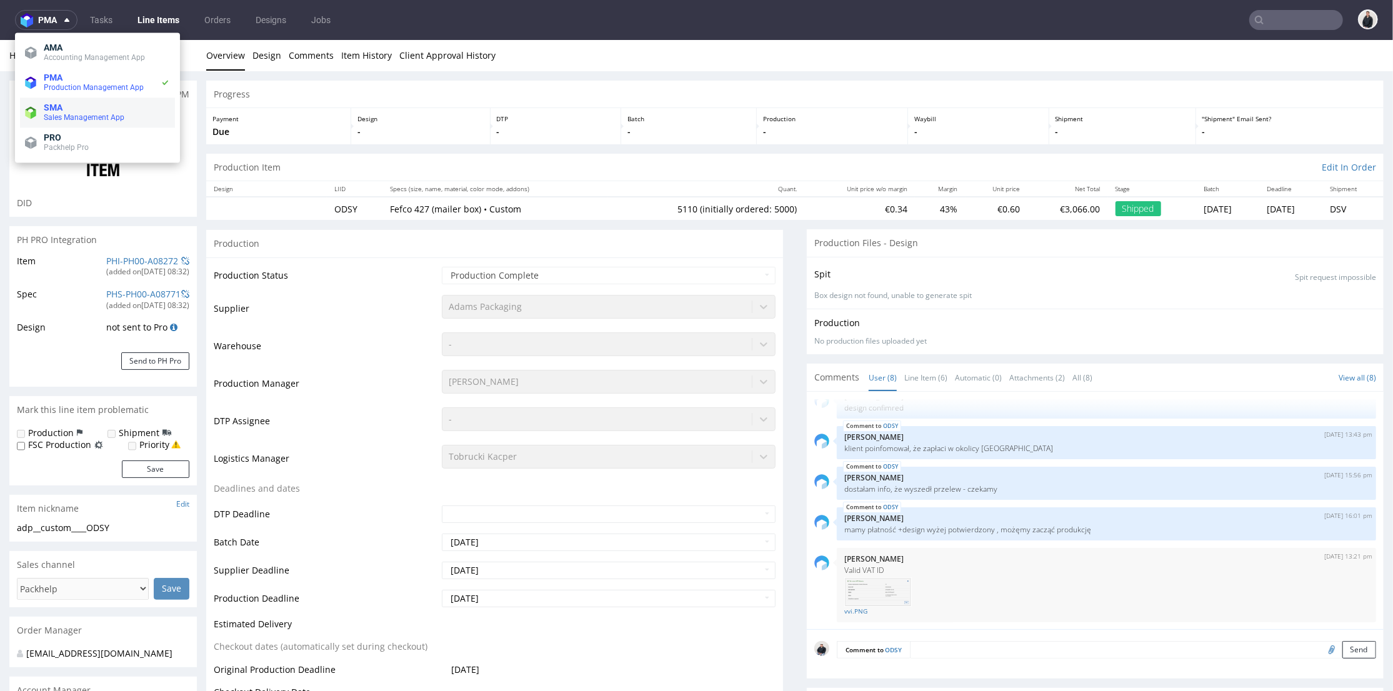
click at [99, 109] on span "SMA" at bounding box center [107, 108] width 126 height 10
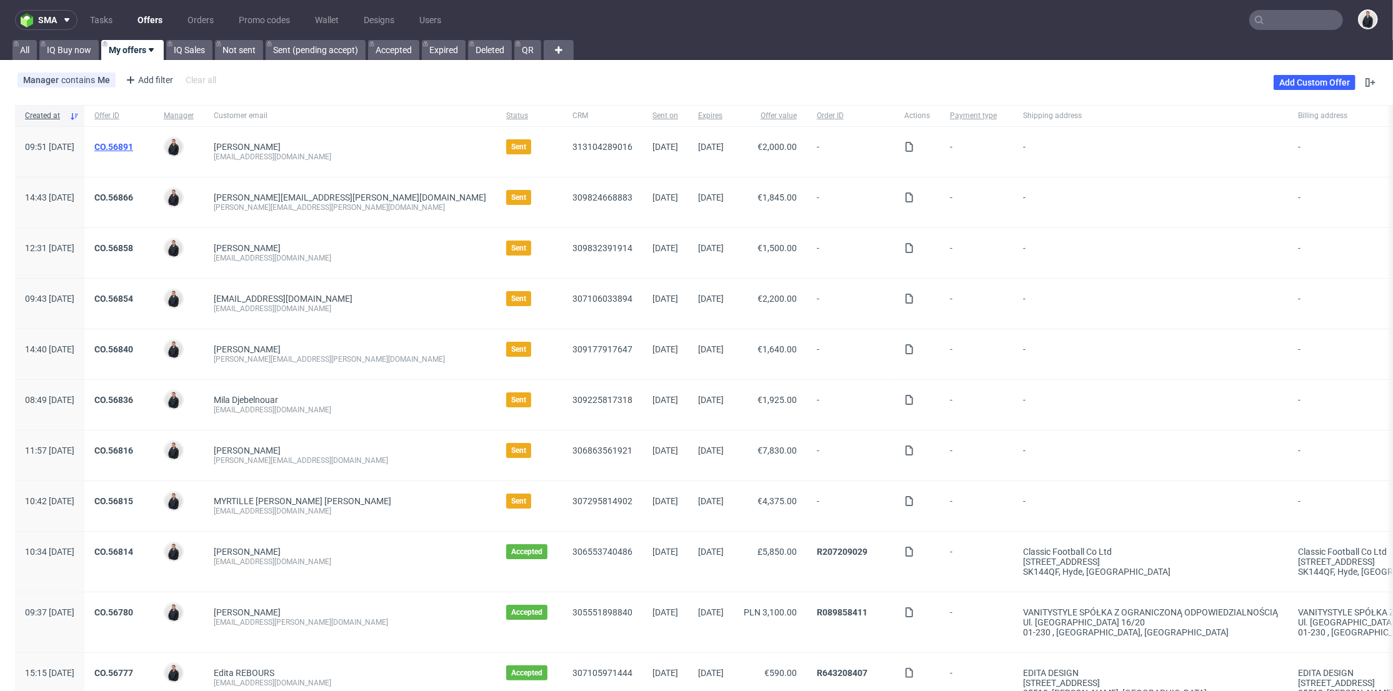
click at [133, 149] on link "CO.56891" at bounding box center [113, 147] width 39 height 10
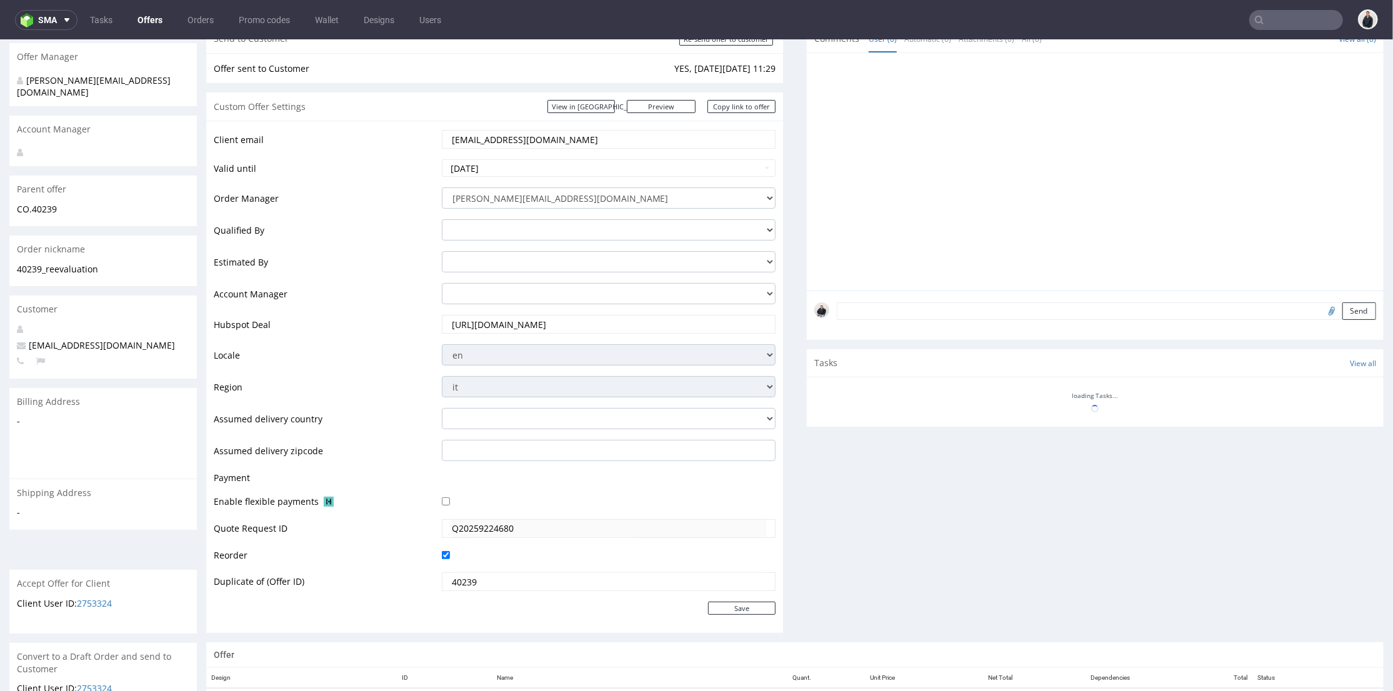
scroll to position [379, 0]
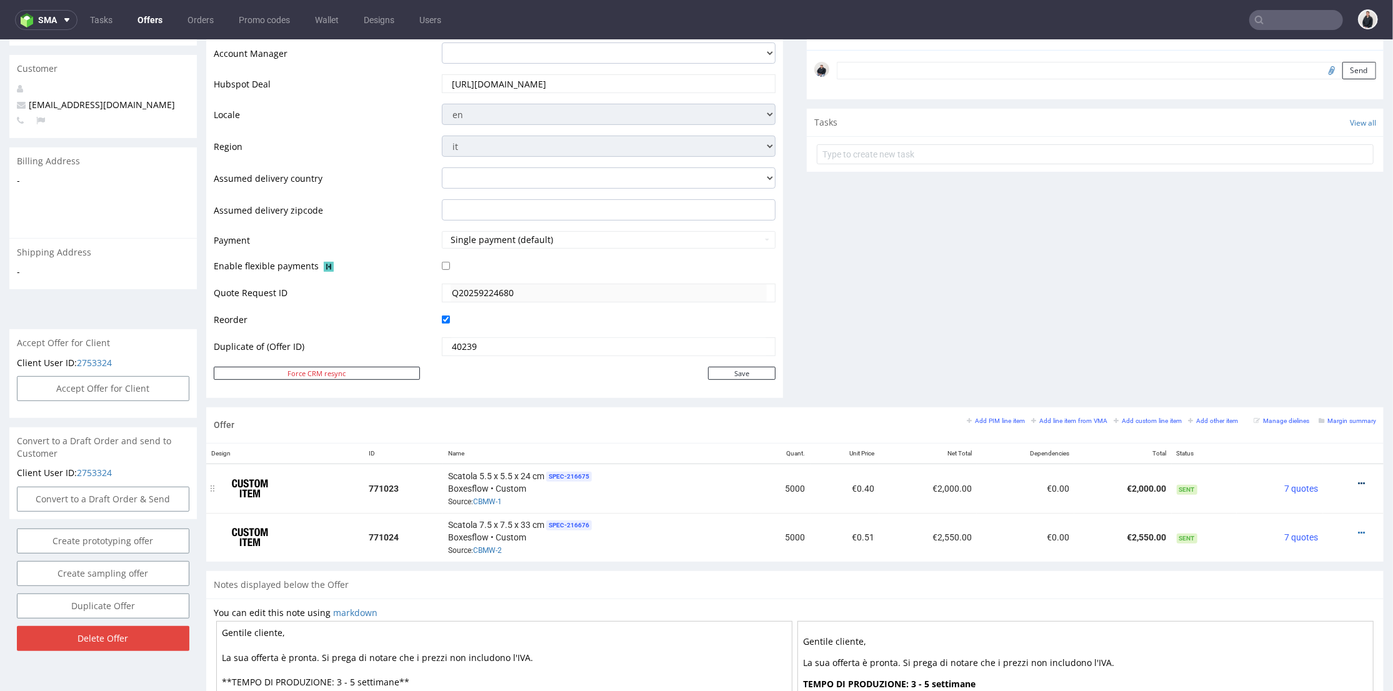
click at [1358, 480] on icon at bounding box center [1361, 483] width 7 height 9
click at [1083, 315] on div "Comments User (0) Automatic (0) Attachments (0) All (0) View all (0) Send Tasks…" at bounding box center [1095, 95] width 577 height 623
click at [1039, 419] on small "Add line item from VMA" at bounding box center [1070, 420] width 76 height 7
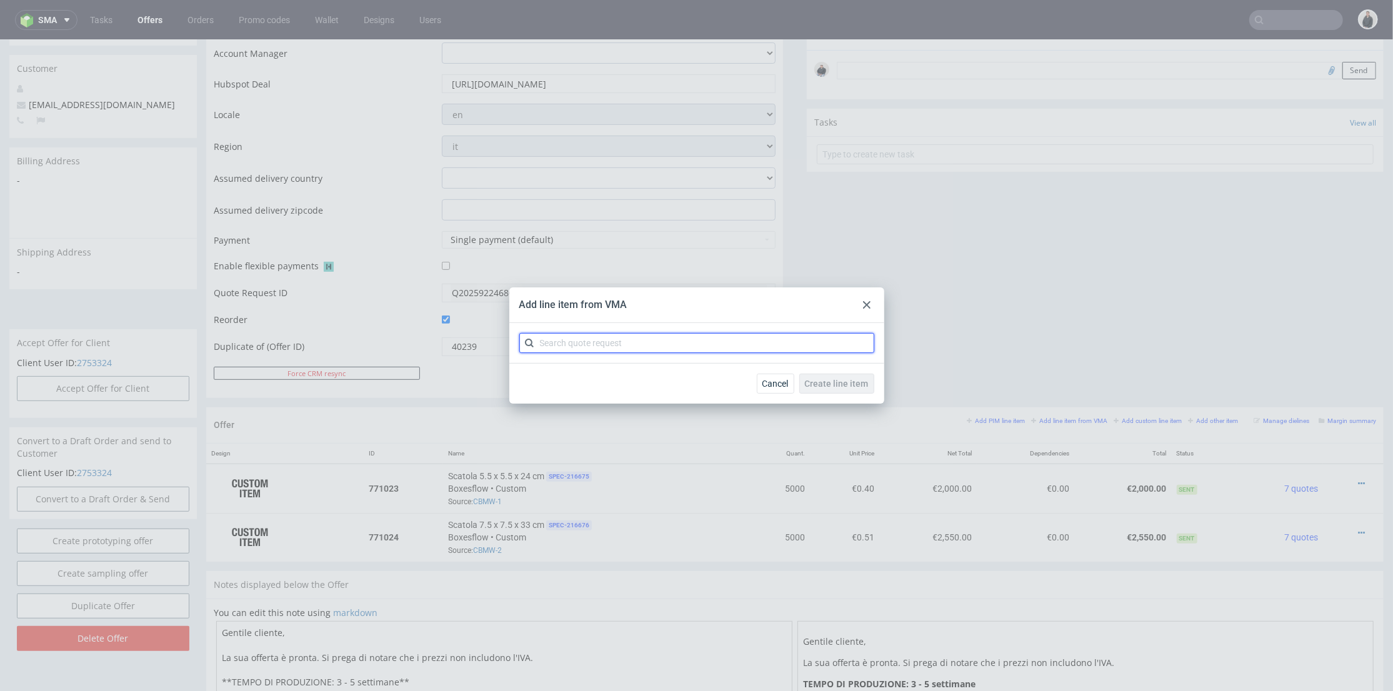
click at [723, 343] on input "text" at bounding box center [697, 343] width 355 height 20
type input "cbmv"
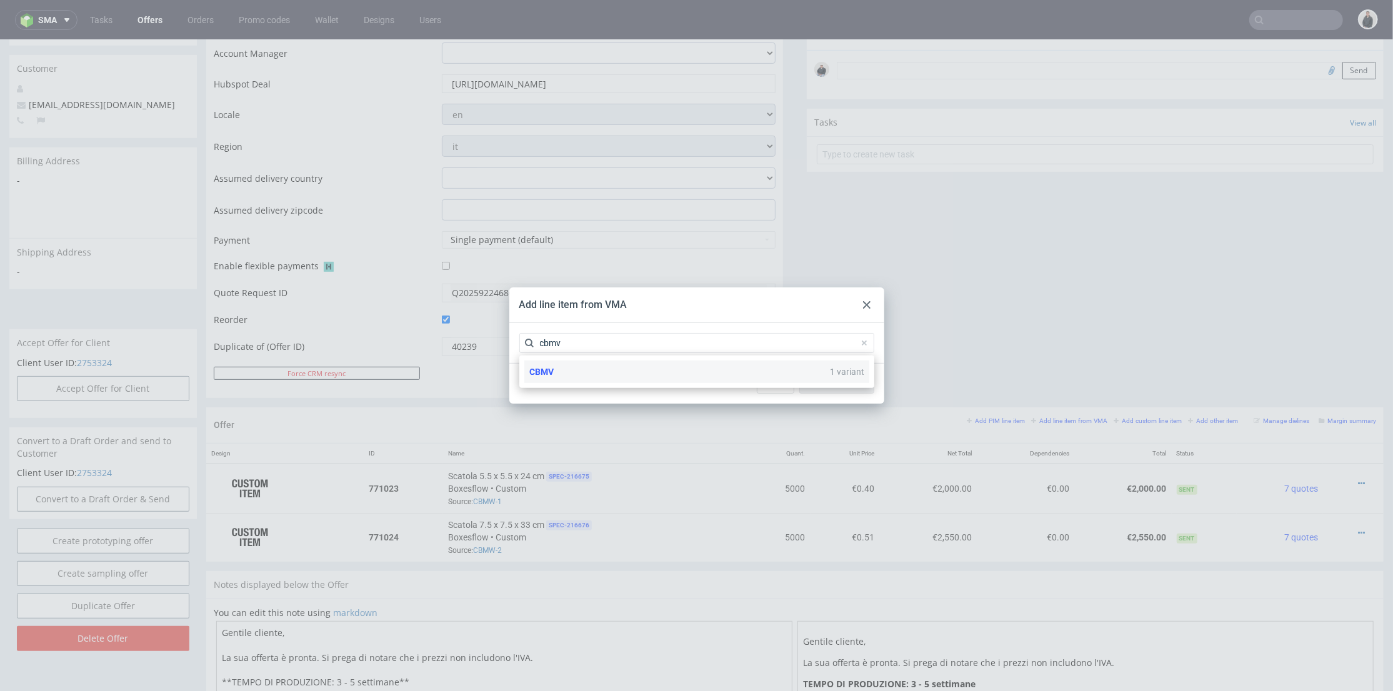
click at [686, 373] on div "CBMV 1 variant" at bounding box center [697, 372] width 345 height 23
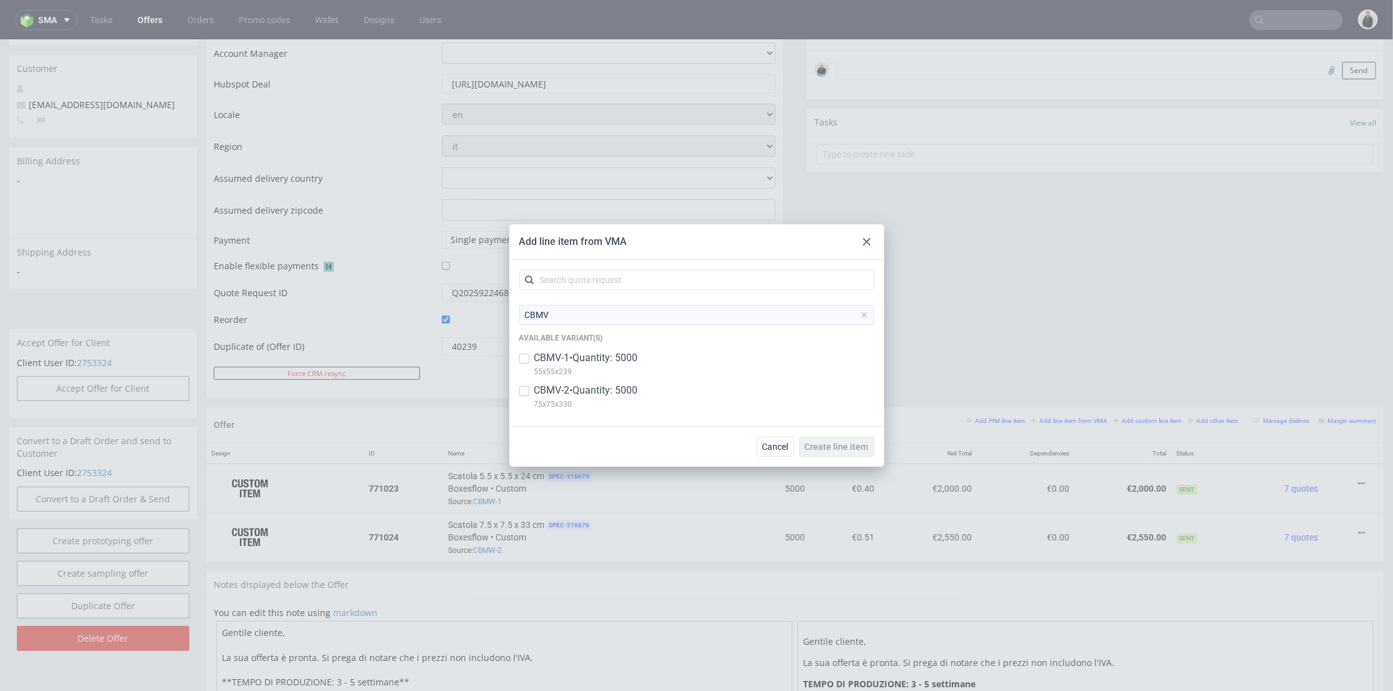
click at [675, 361] on div "CBMV-1 • Quantity: 5000 55x55x239" at bounding box center [697, 367] width 355 height 33
checkbox input "true"
click at [656, 399] on div "CBMV-2 • Quantity: 5000 75x75x330" at bounding box center [697, 400] width 355 height 33
checkbox input "true"
click at [840, 443] on span "Create line item" at bounding box center [837, 447] width 64 height 9
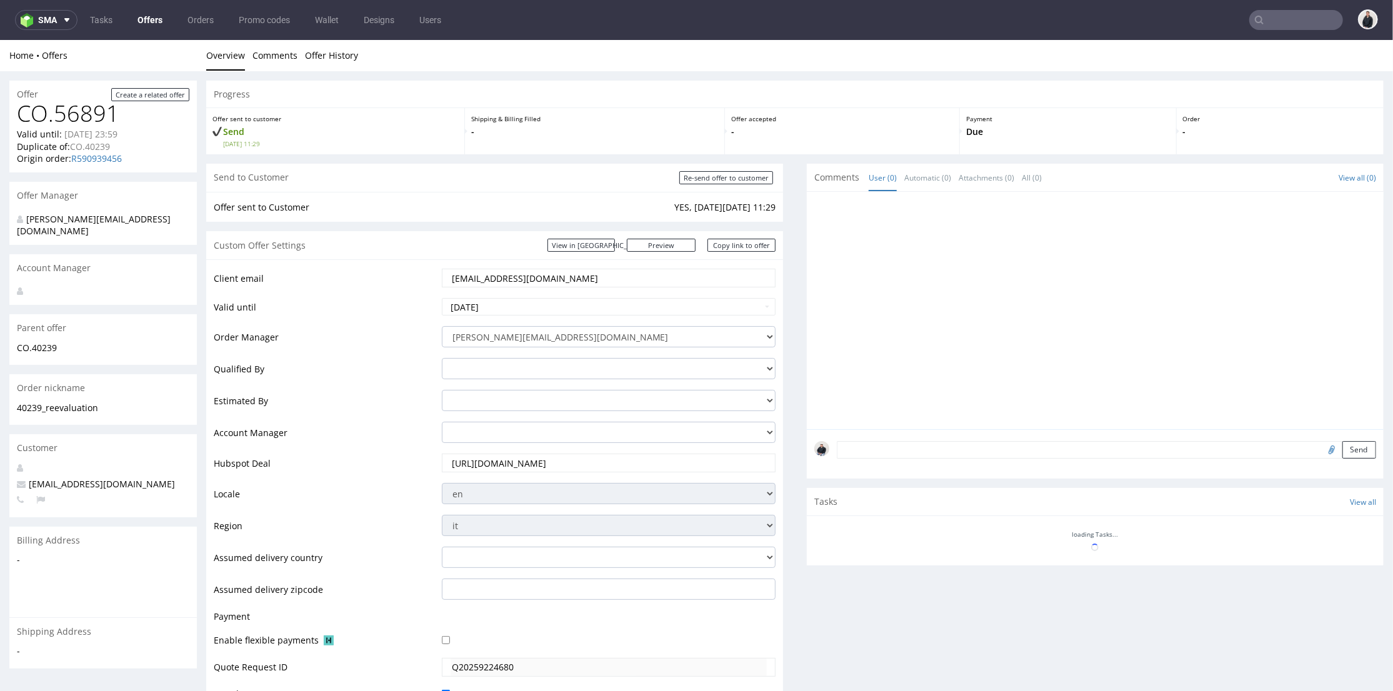
scroll to position [475, 0]
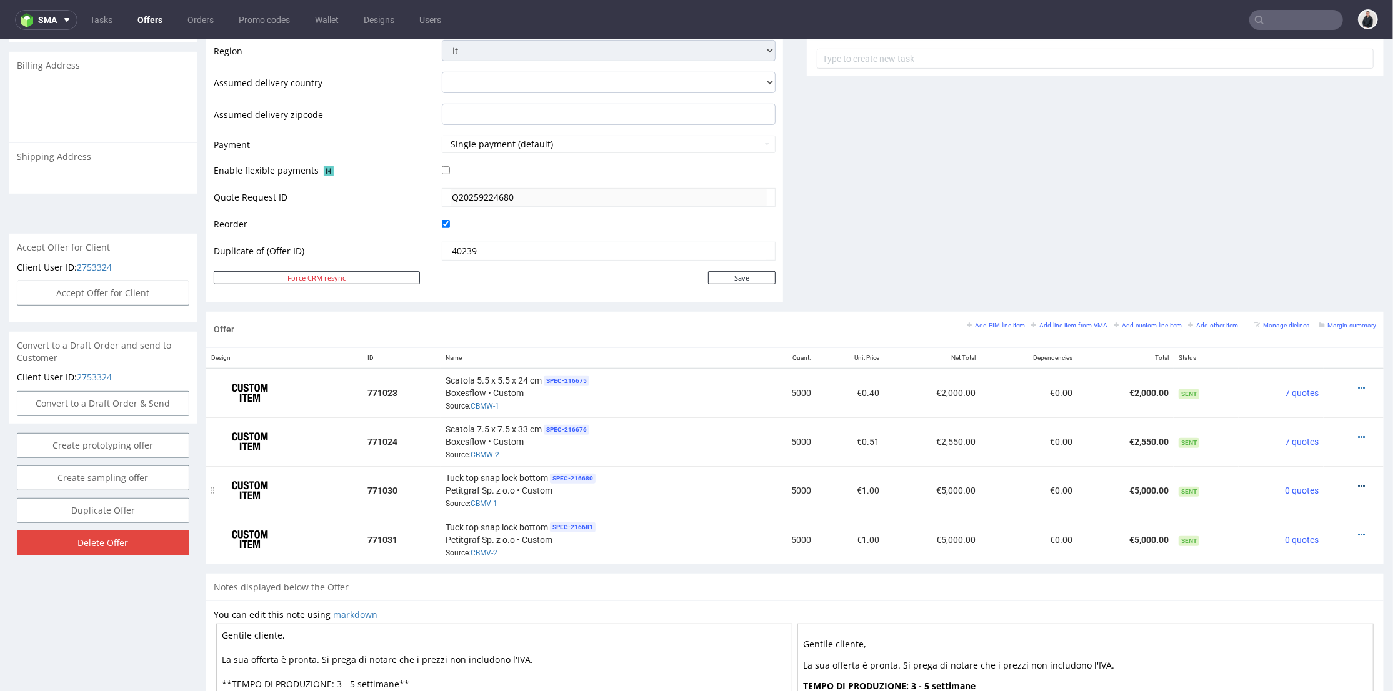
click at [1358, 481] on icon at bounding box center [1361, 485] width 7 height 9
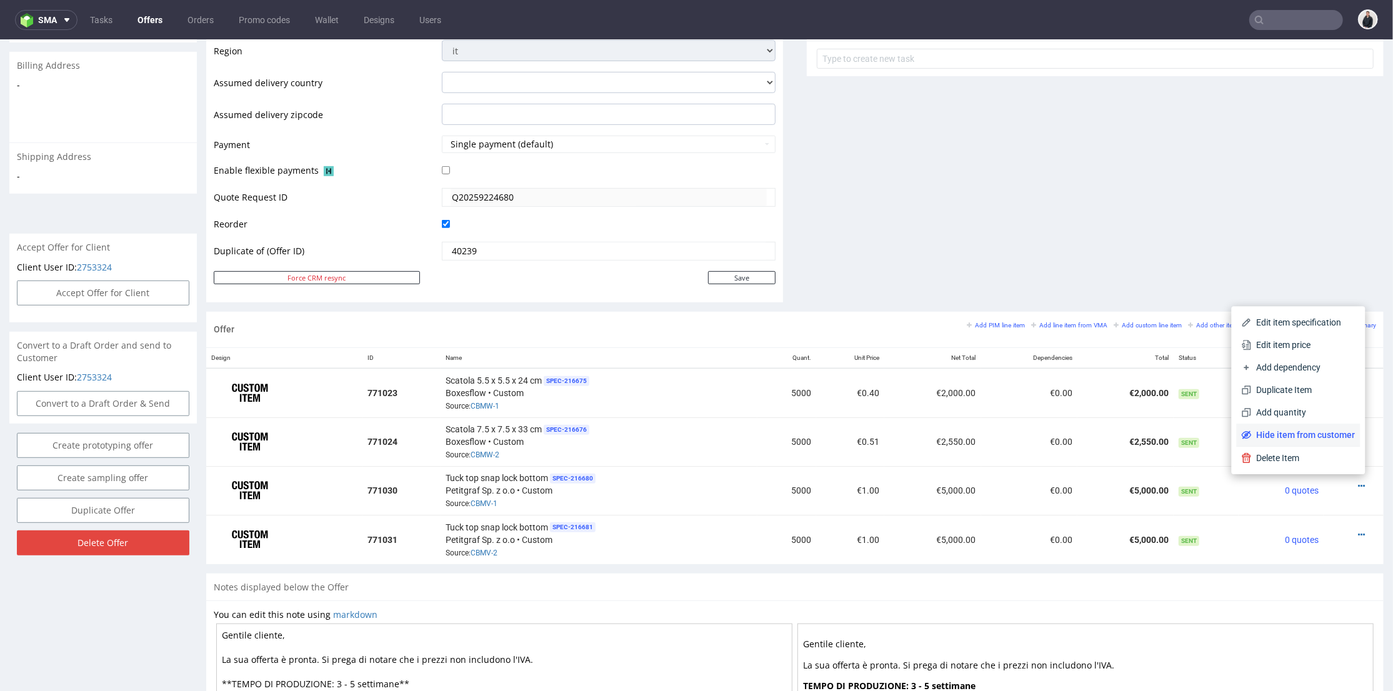
click at [1317, 433] on span "Hide item from customer" at bounding box center [1304, 434] width 104 height 13
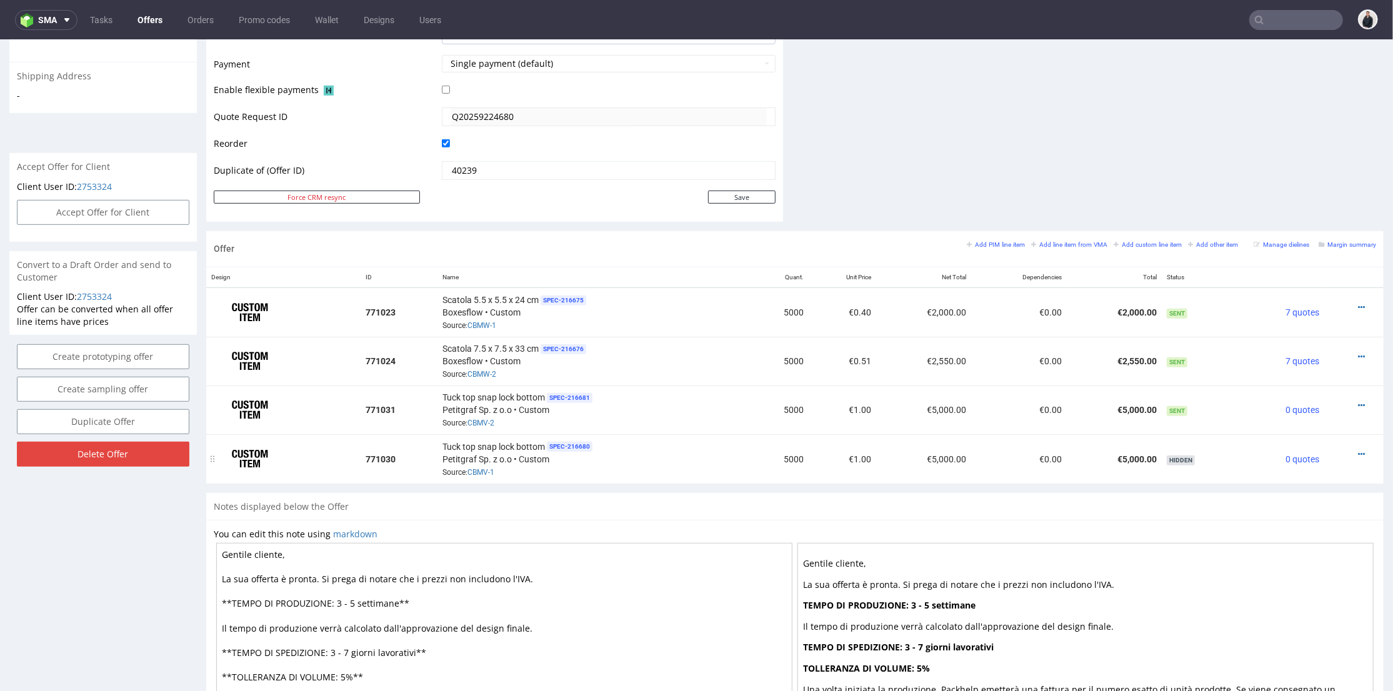
scroll to position [625, 0]
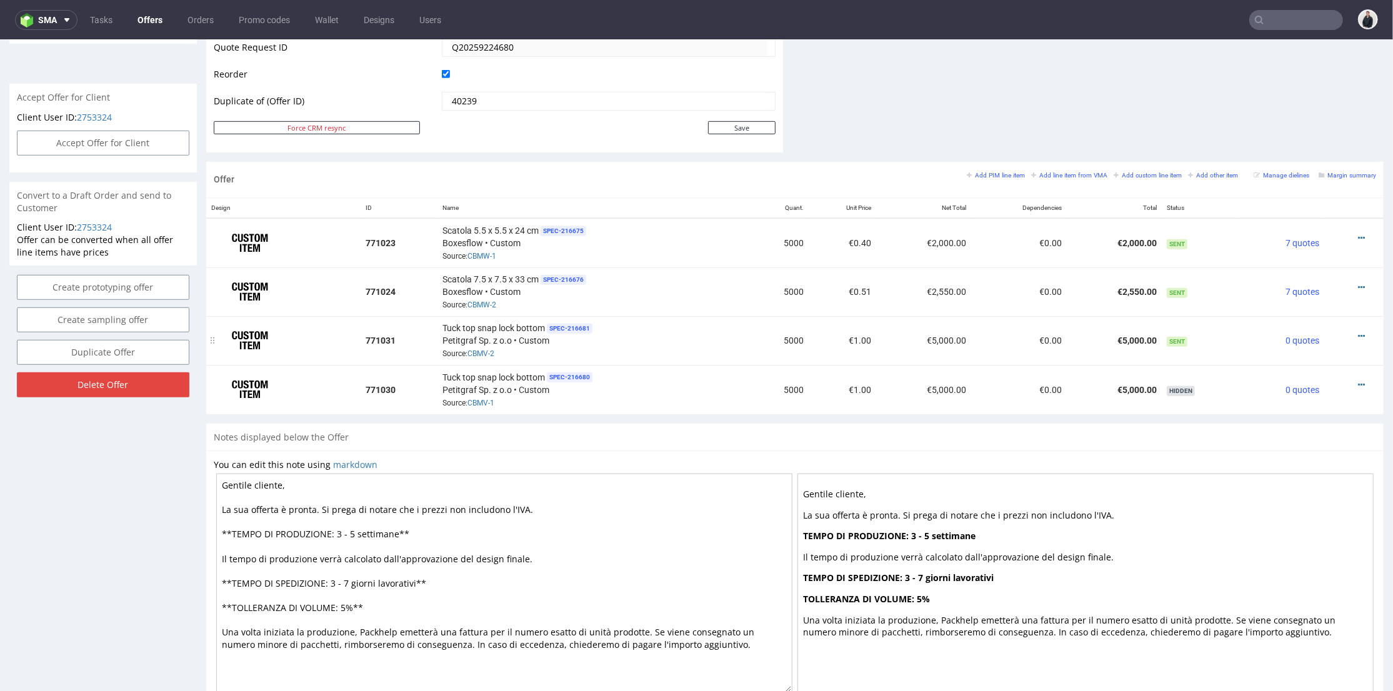
click at [1338, 340] on td at bounding box center [1354, 340] width 59 height 49
click at [1358, 331] on icon at bounding box center [1361, 335] width 7 height 9
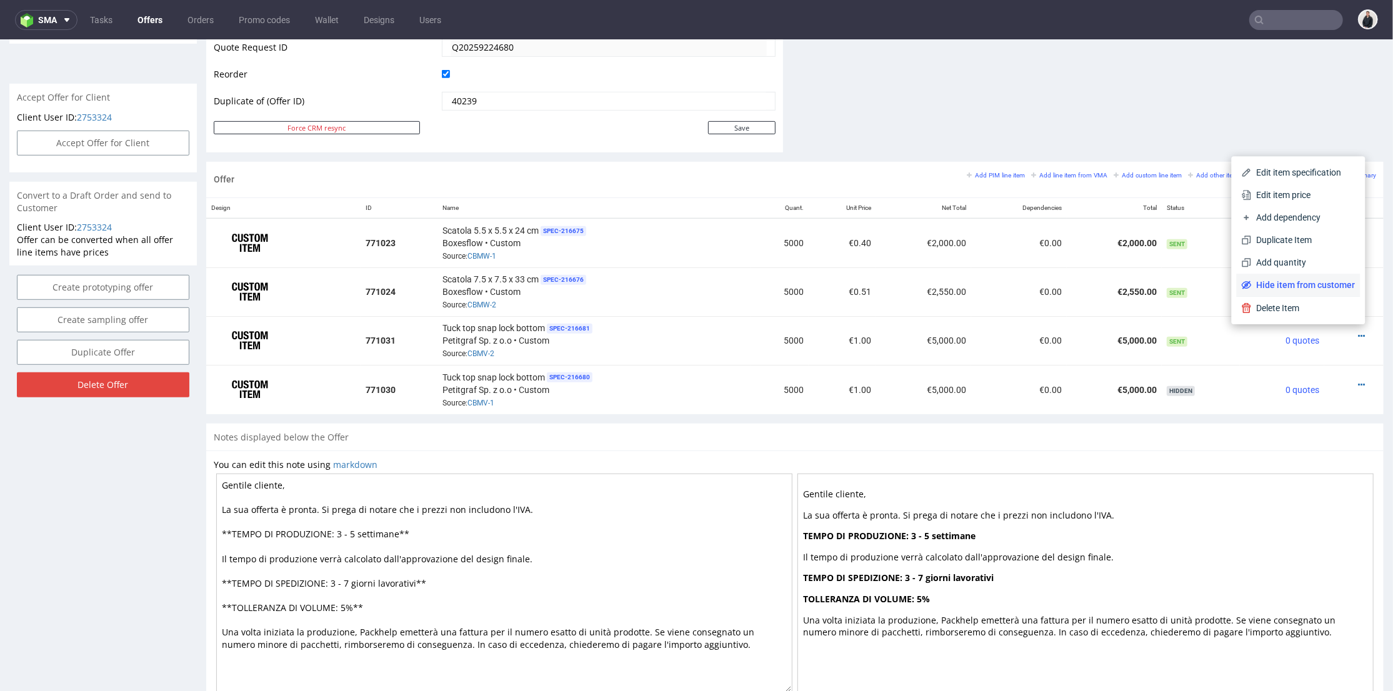
click at [1306, 286] on span "Hide item from customer" at bounding box center [1304, 284] width 104 height 13
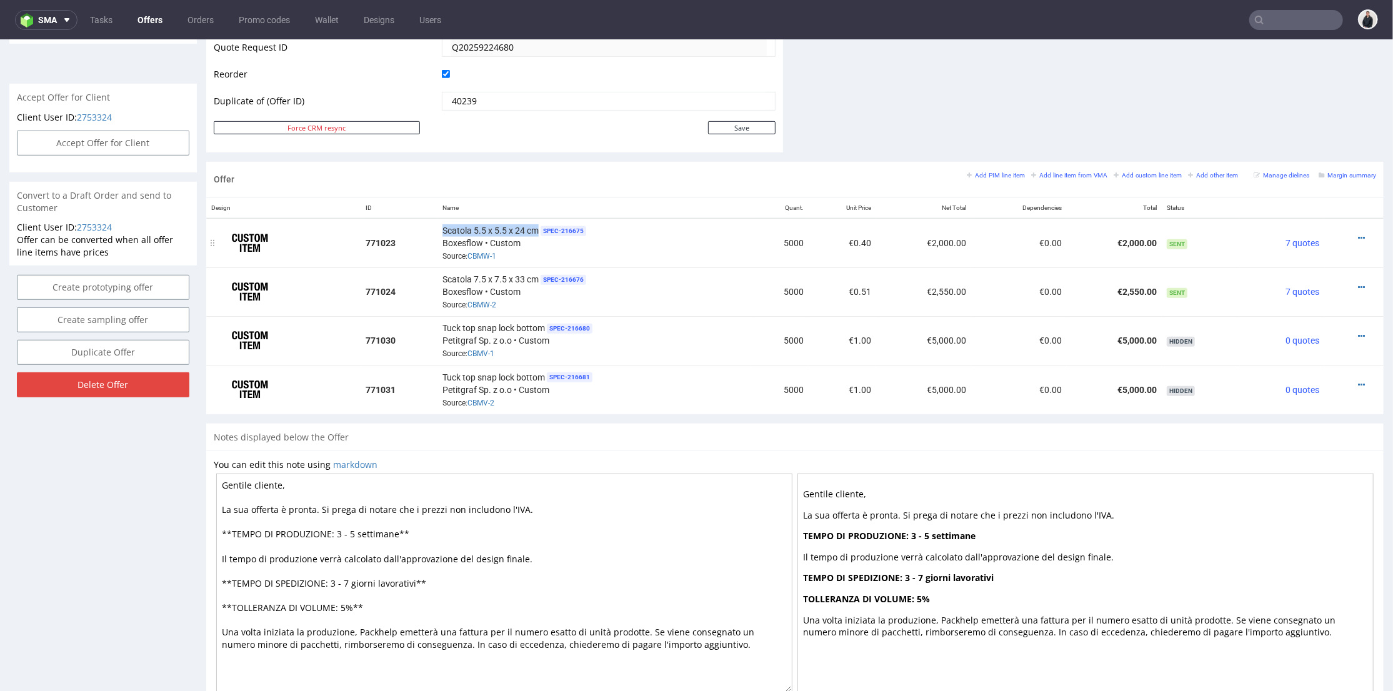
drag, startPoint x: 439, startPoint y: 225, endPoint x: 533, endPoint y: 228, distance: 93.8
click at [533, 228] on span "Scatola 5.5 x 5.5 x 24 cm" at bounding box center [491, 230] width 96 height 13
copy span "Scatola 5.5 x 5.5 x 24 cm"
click at [1358, 331] on link at bounding box center [1361, 336] width 7 height 10
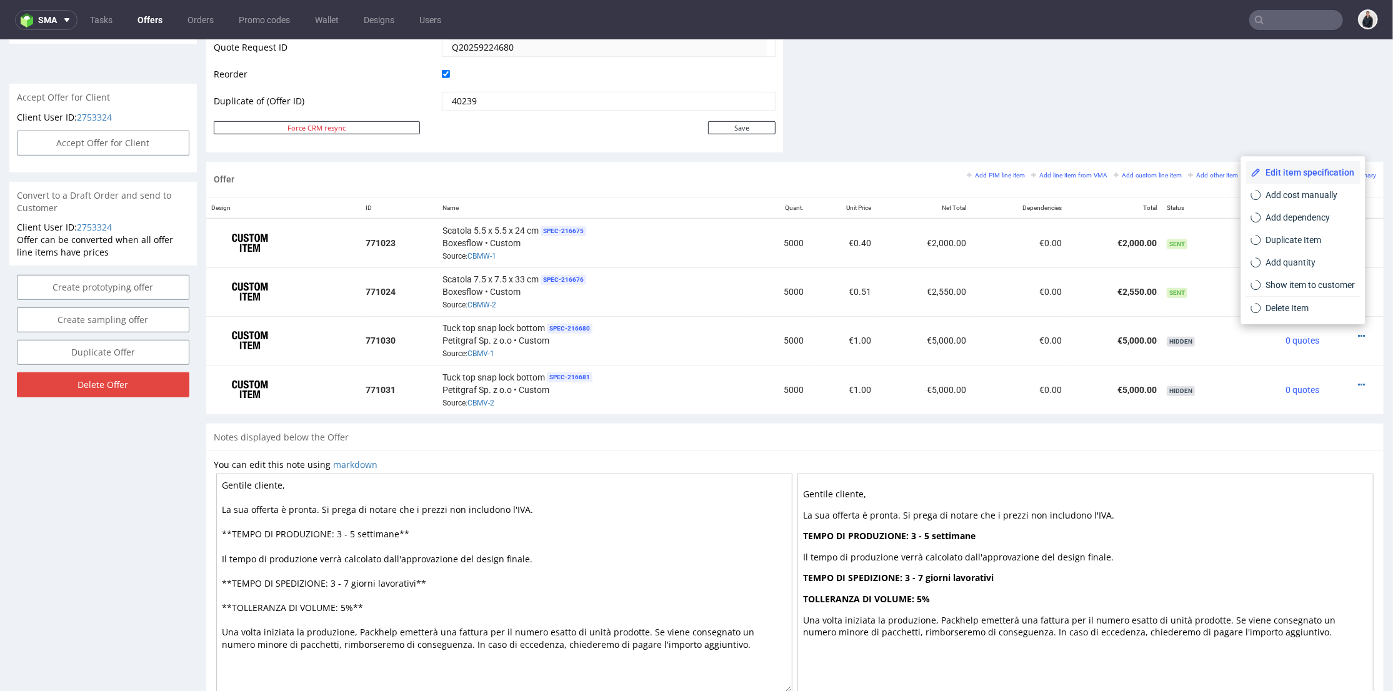
click at [1308, 173] on span "Edit item specification" at bounding box center [1309, 172] width 94 height 13
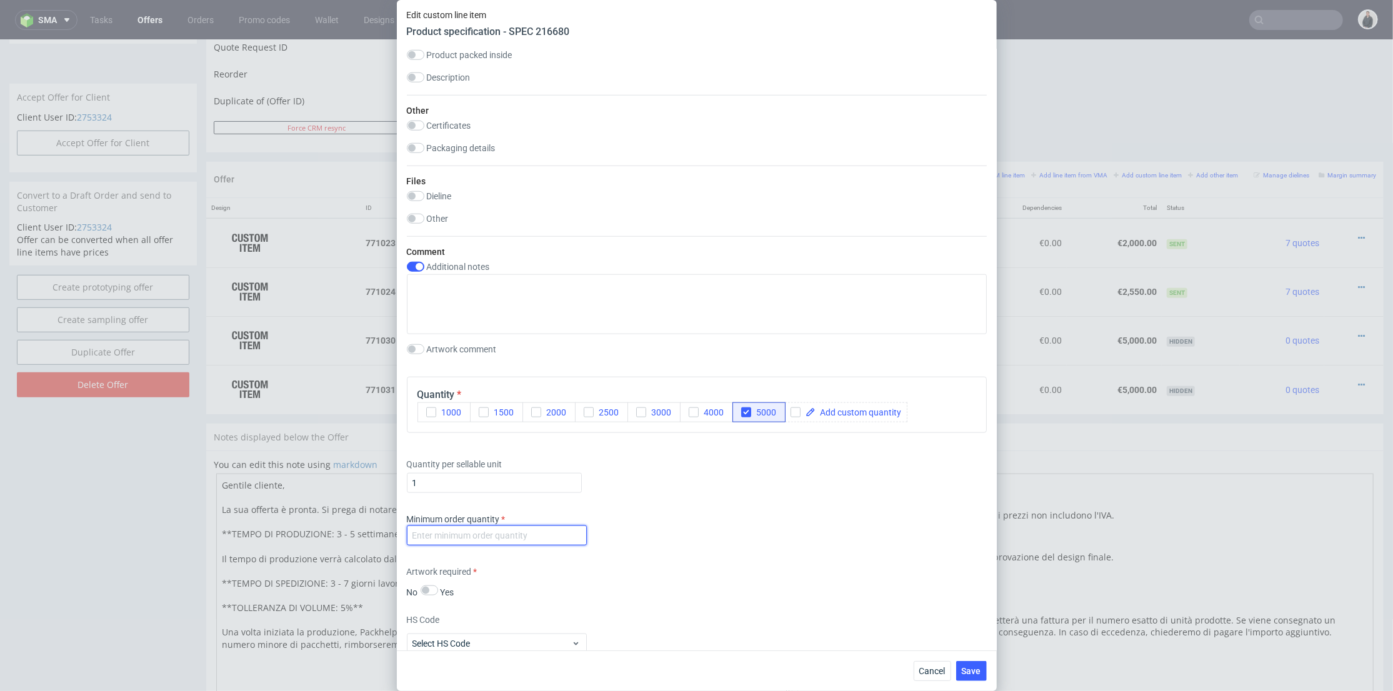
click at [532, 529] on input "number" at bounding box center [497, 536] width 180 height 20
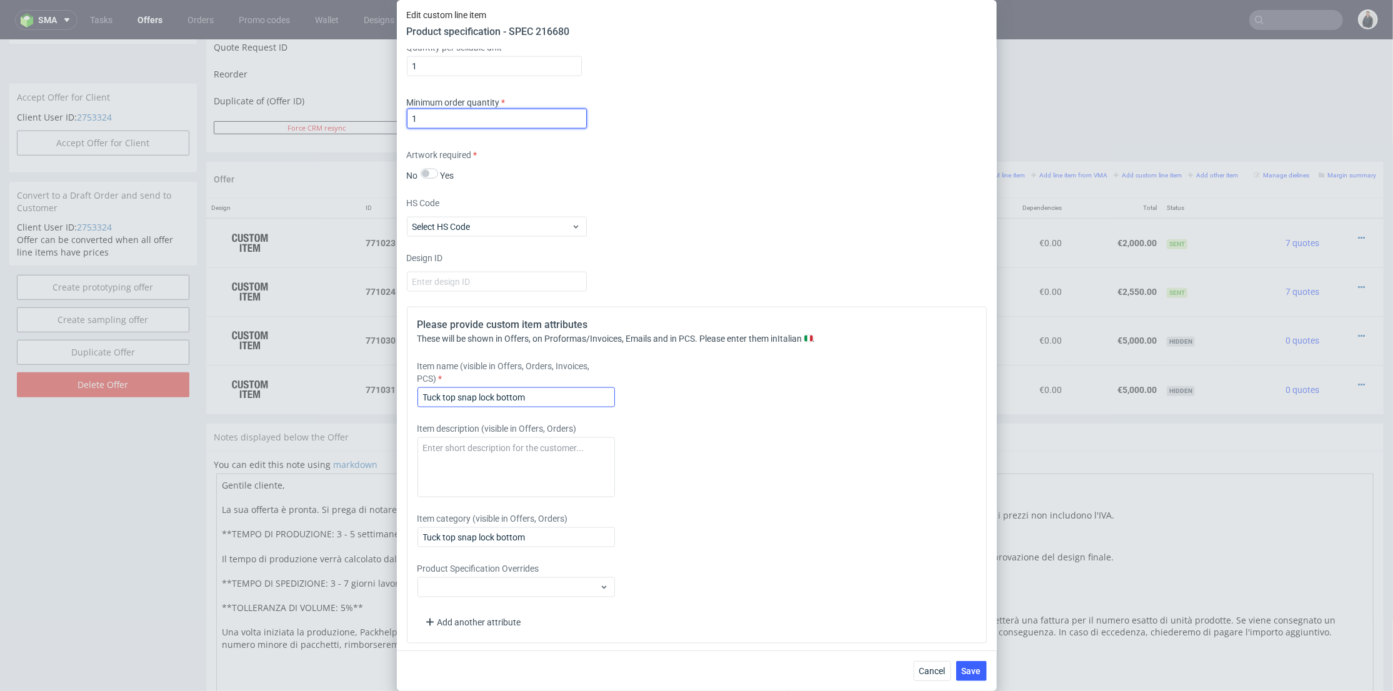
type input "1"
drag, startPoint x: 498, startPoint y: 397, endPoint x: 423, endPoint y: 406, distance: 75.0
click at [388, 401] on div "Edit custom line item Product specification - SPEC 216680 Supplier Custom Custo…" at bounding box center [696, 345] width 1393 height 691
paste input "Scatola 5.5 x 5.5 x 24 c"
type input "Scatola 5.5 x 5.5 x 24 cm"
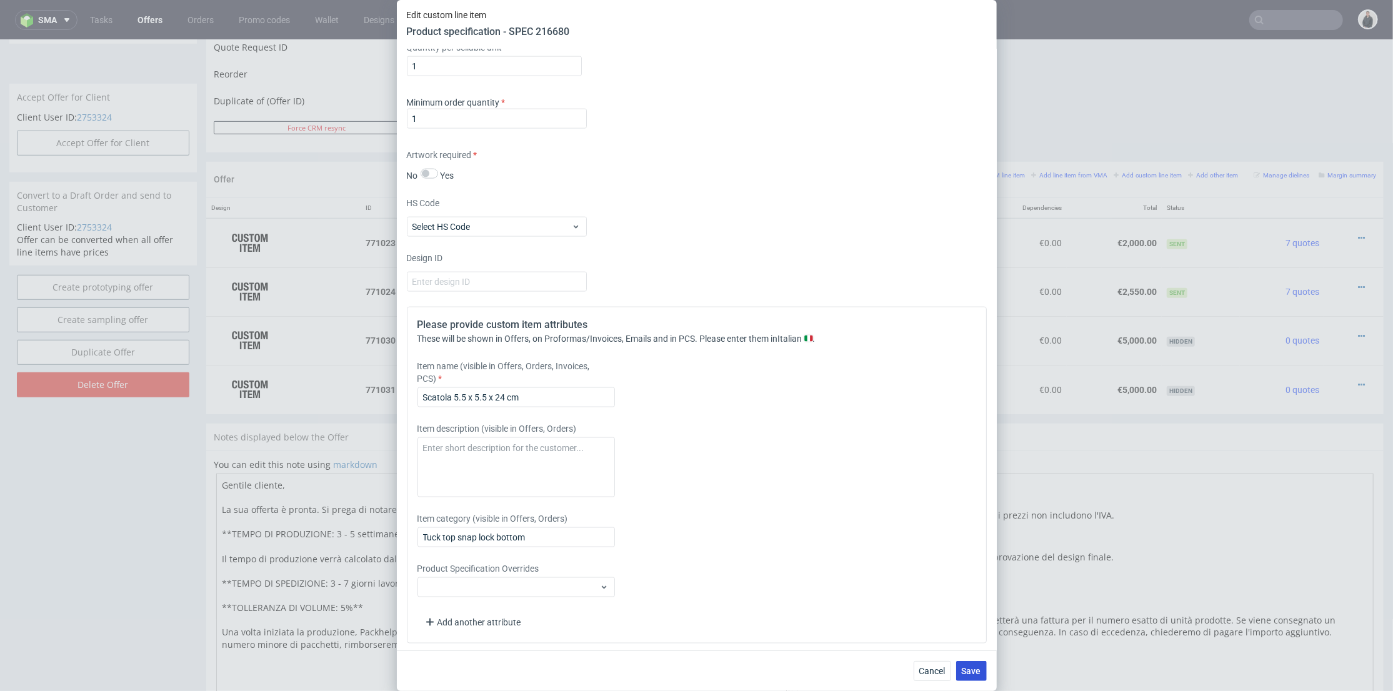
click at [965, 673] on span "Save" at bounding box center [971, 671] width 19 height 9
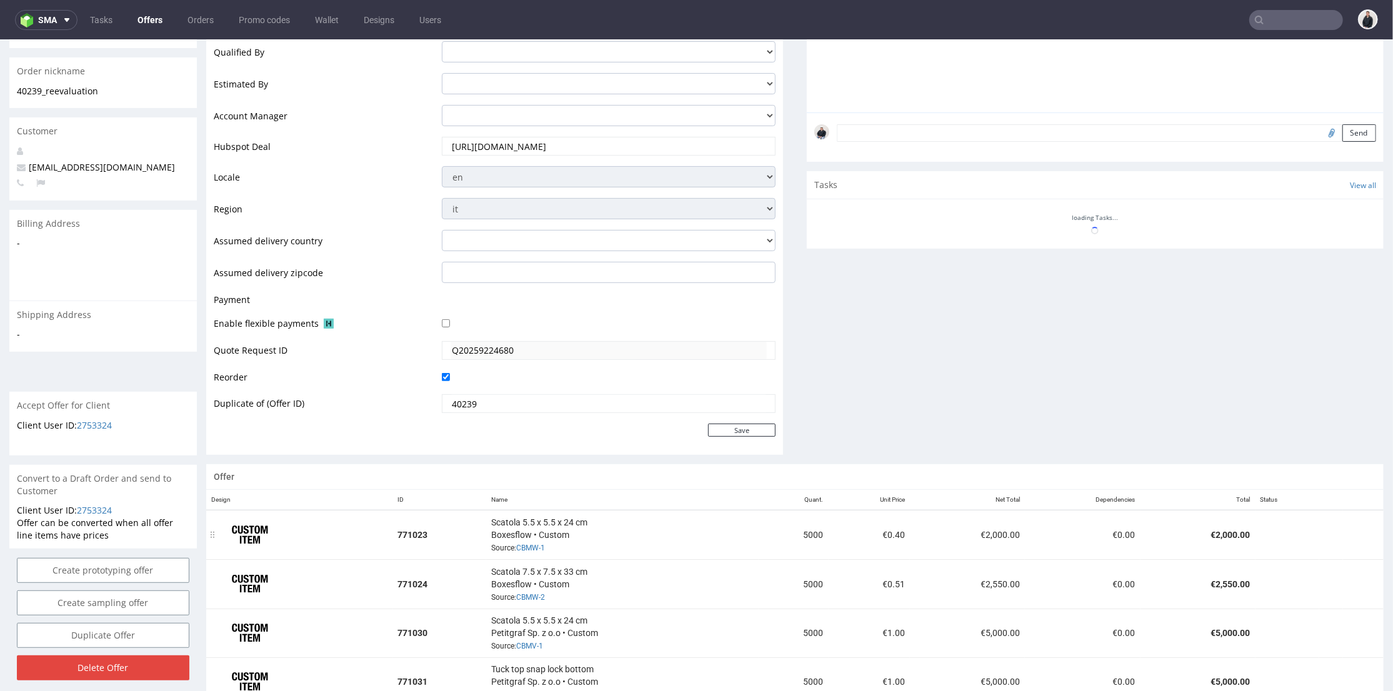
scroll to position [386, 0]
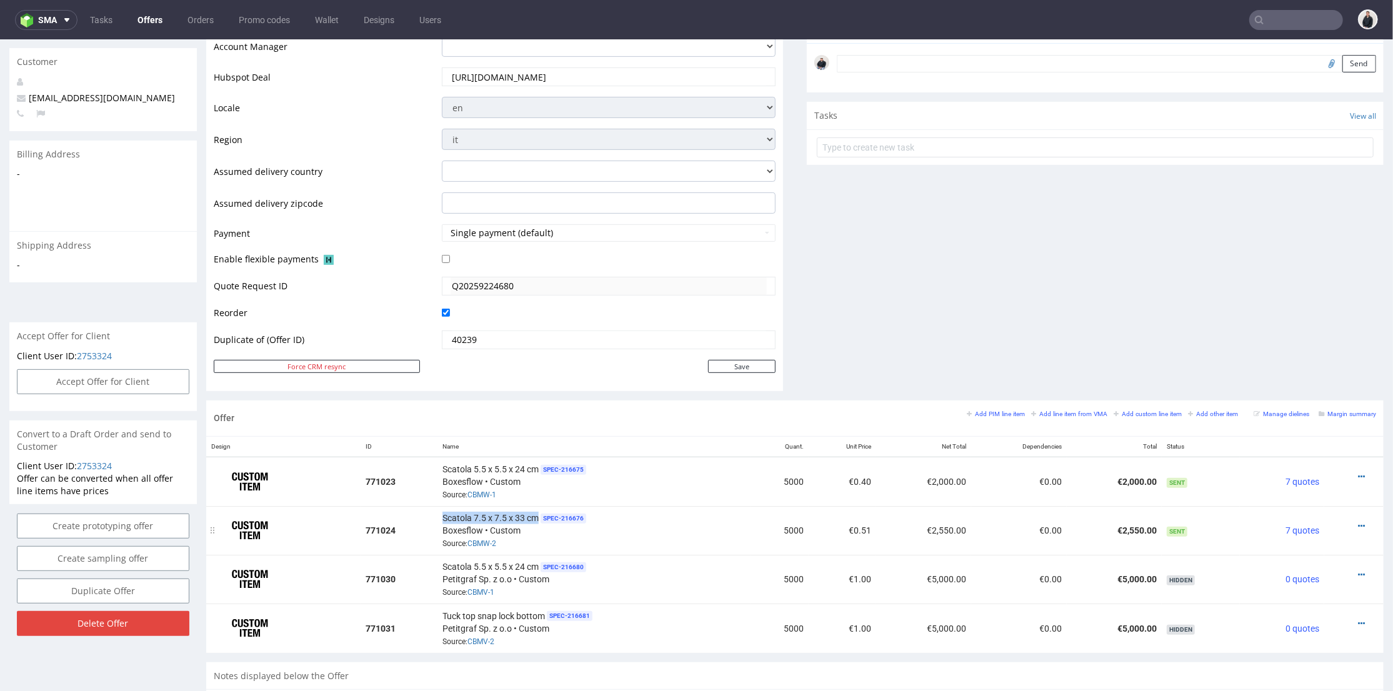
drag, startPoint x: 534, startPoint y: 514, endPoint x: 429, endPoint y: 513, distance: 104.4
click at [429, 513] on tr "771024 Scatola 7.5 x 7.5 x 33 cm SPEC- 216676 Boxesflow • Custom Source: CBMW-2…" at bounding box center [795, 530] width 1178 height 49
copy tr "Scatola 7.5 x 7.5 x 33 cm"
click at [1358, 619] on icon at bounding box center [1361, 623] width 7 height 9
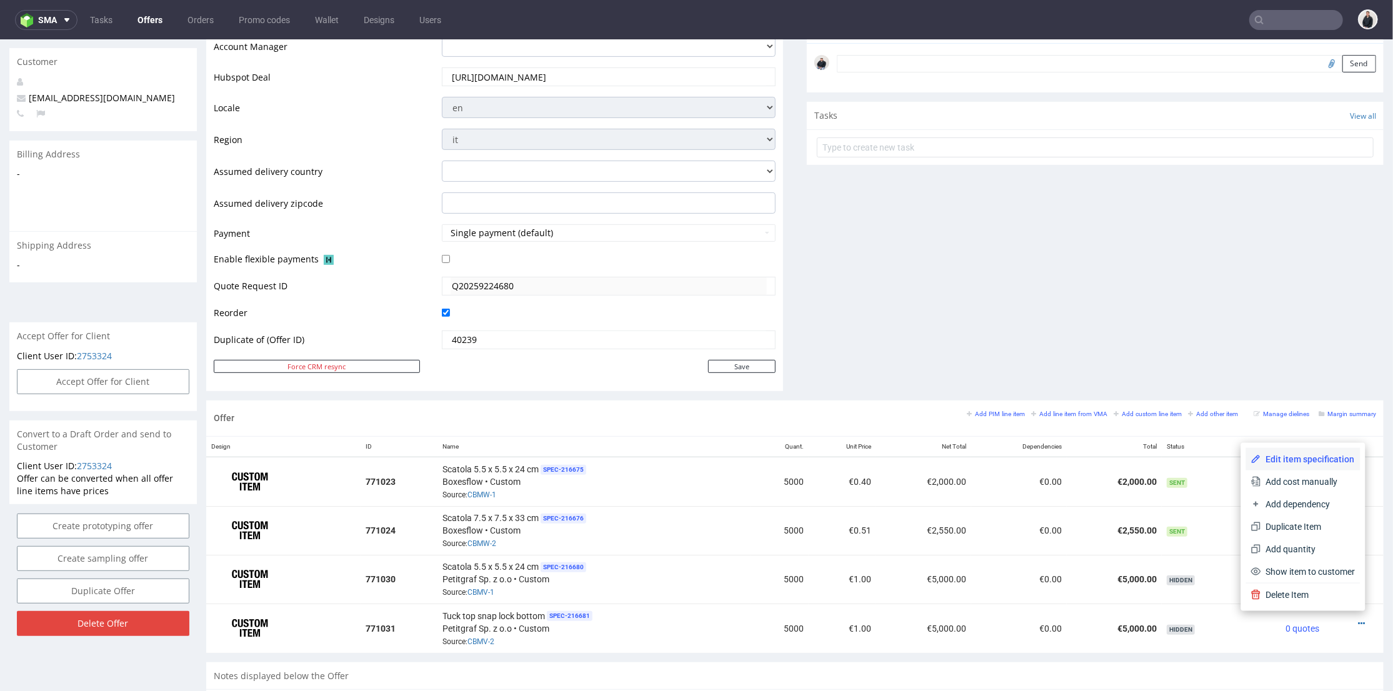
click at [1308, 448] on li "Edit item specification" at bounding box center [1304, 459] width 114 height 23
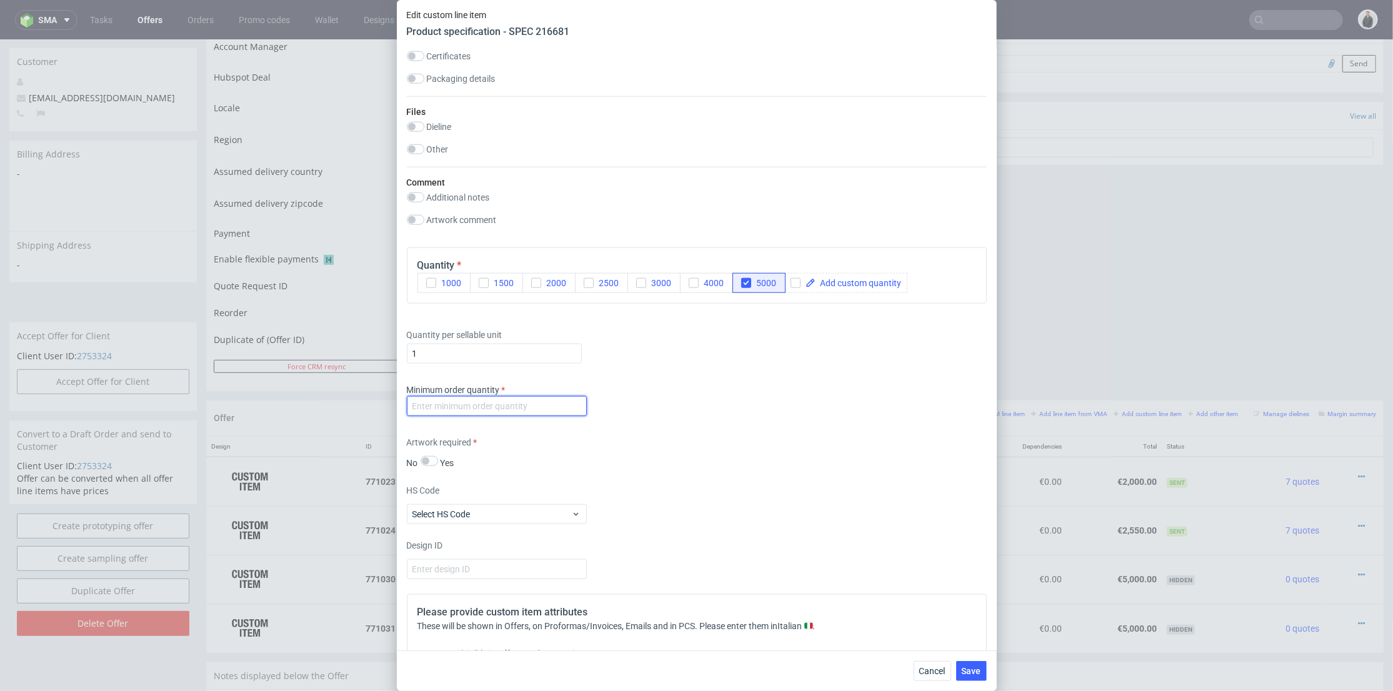
click at [521, 409] on input "number" at bounding box center [497, 406] width 180 height 20
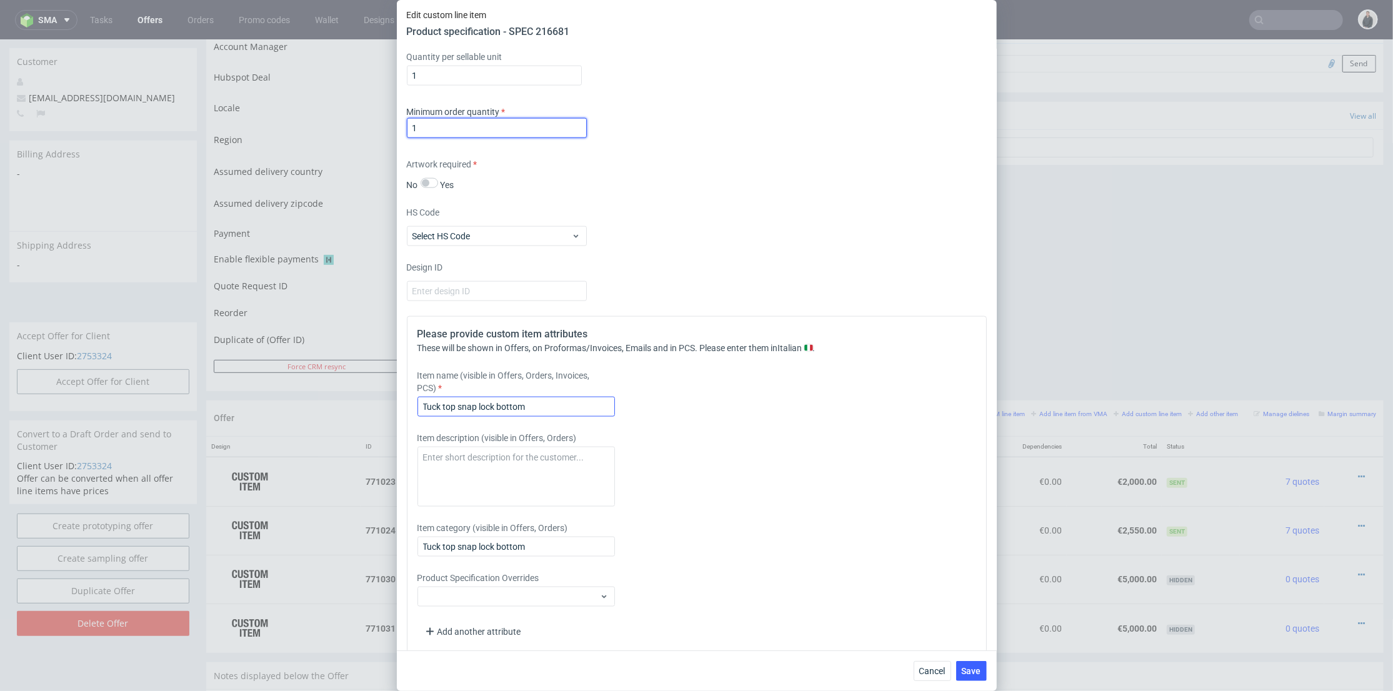
type input "1"
drag, startPoint x: 548, startPoint y: 411, endPoint x: 373, endPoint y: 406, distance: 174.5
click at [363, 404] on div "Edit custom line item Product specification - SPEC 216681 Supplier Custom Custo…" at bounding box center [696, 345] width 1393 height 691
paste input "Scatola 7.5 x 7.5 x 33 c"
type input "Scatola 7.5 x 7.5 x 33 cm"
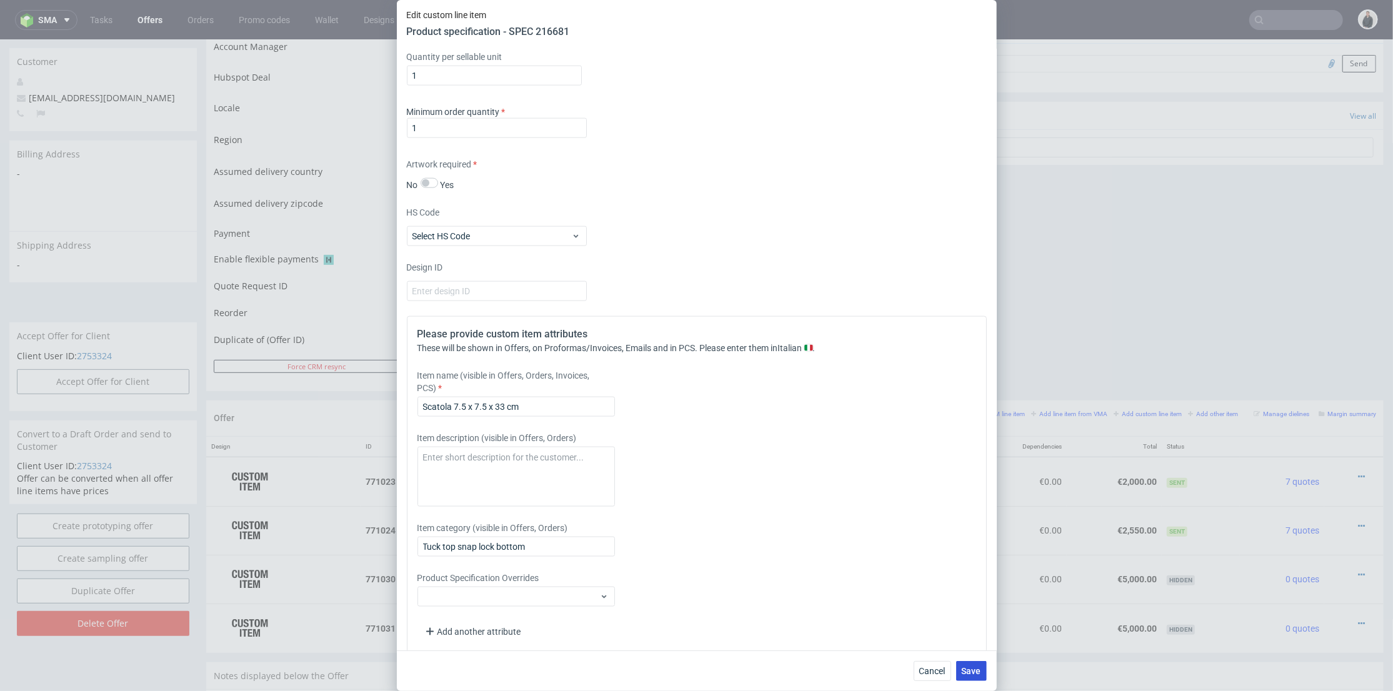
click at [966, 669] on span "Save" at bounding box center [971, 671] width 19 height 9
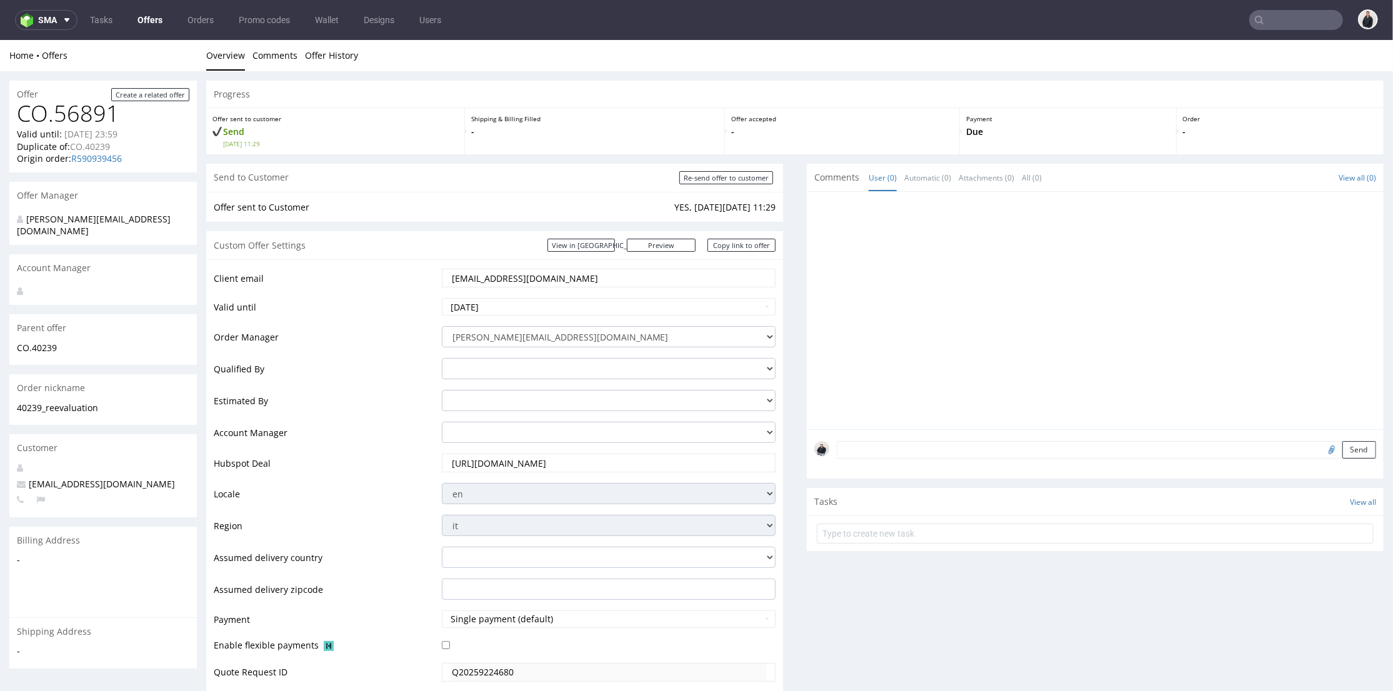
scroll to position [486, 0]
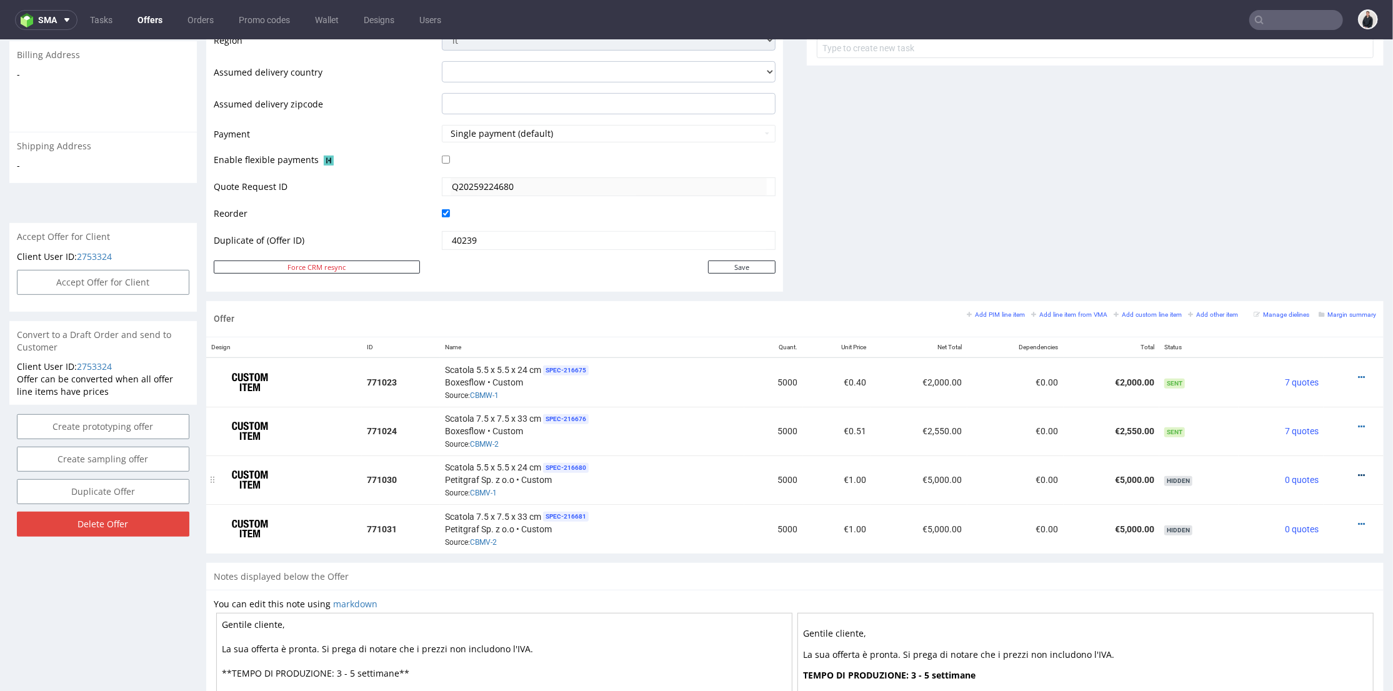
click at [1358, 473] on icon at bounding box center [1361, 475] width 7 height 9
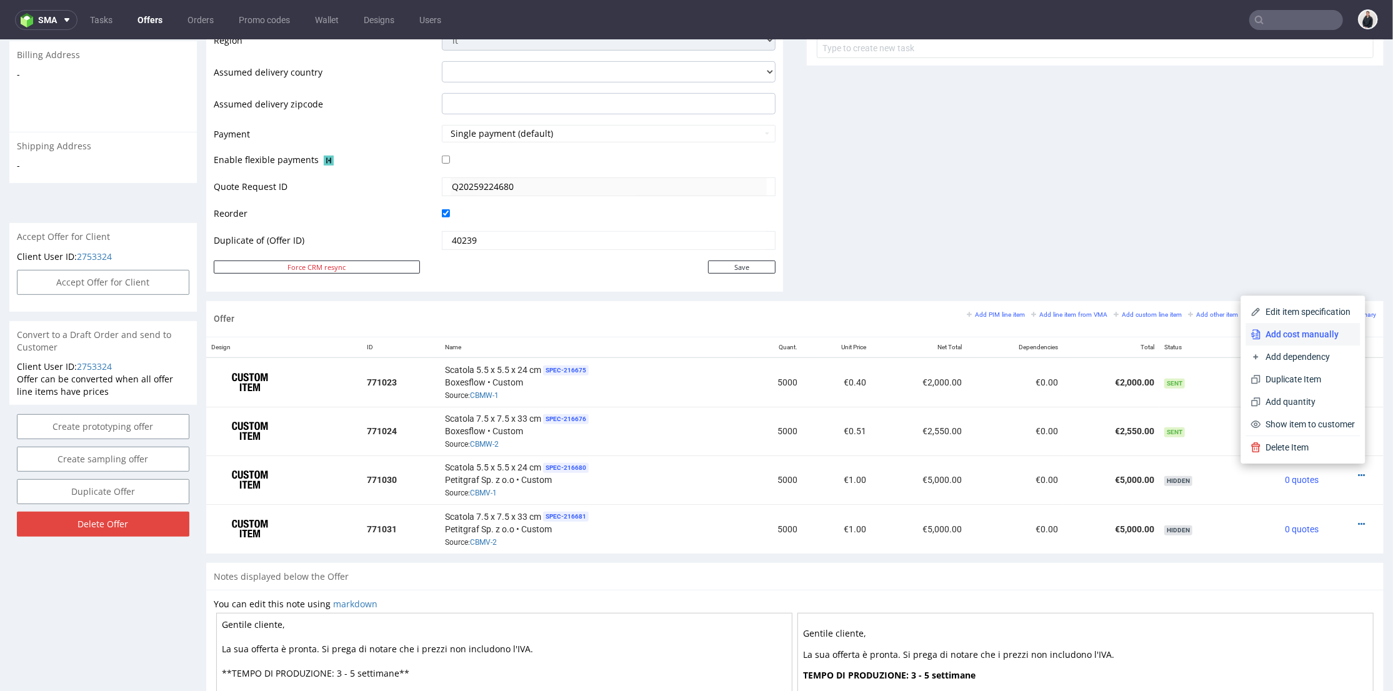
click at [1289, 328] on span "Add cost manually" at bounding box center [1309, 334] width 94 height 13
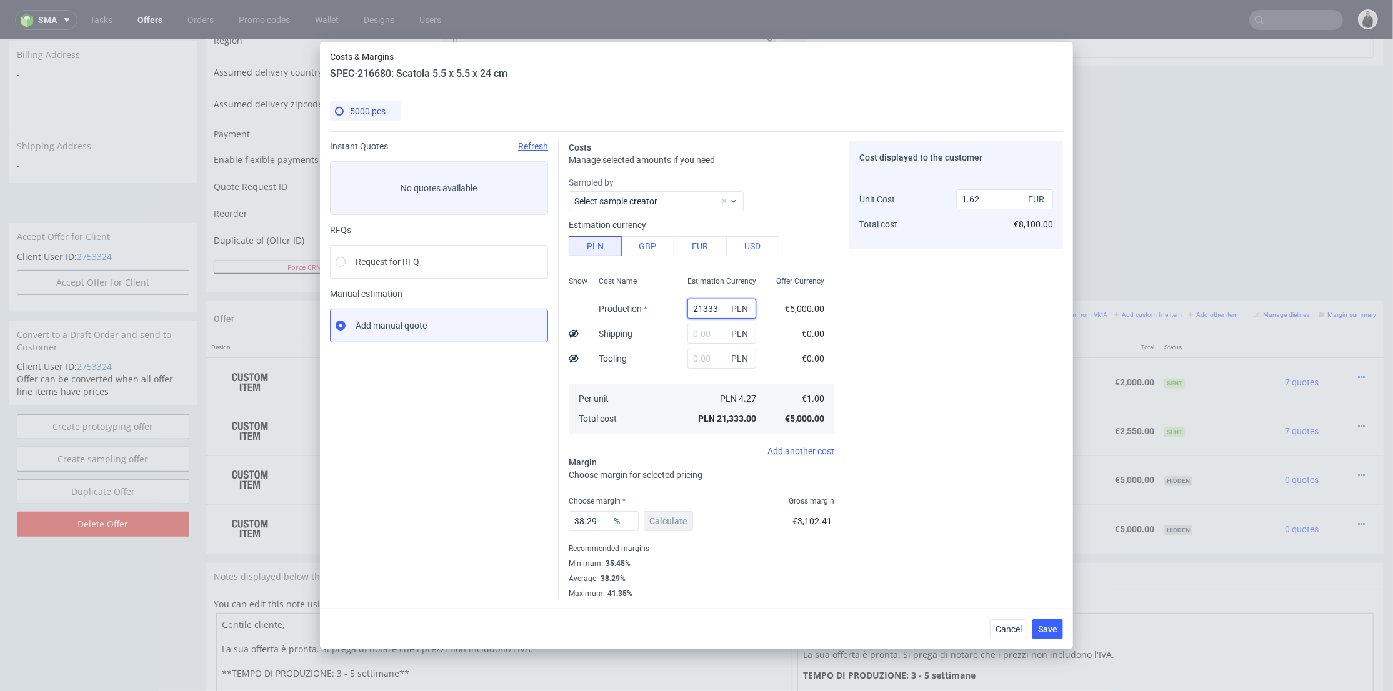
click at [706, 306] on input "21333" at bounding box center [722, 309] width 69 height 20
paste input "3275"
type input "3275"
type input "0.25"
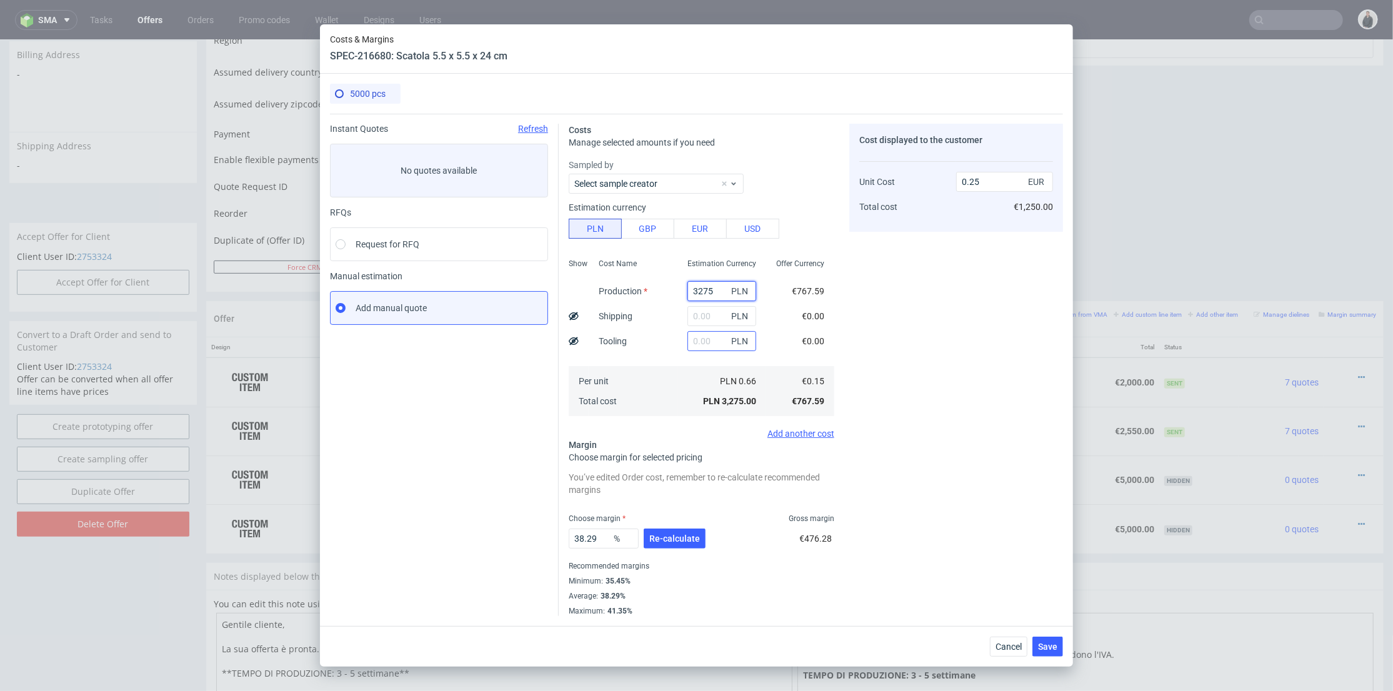
type input "3275"
click at [699, 339] on input "text" at bounding box center [722, 341] width 69 height 20
type input "1000"
type input "0.33"
click at [701, 318] on input "text" at bounding box center [722, 316] width 69 height 20
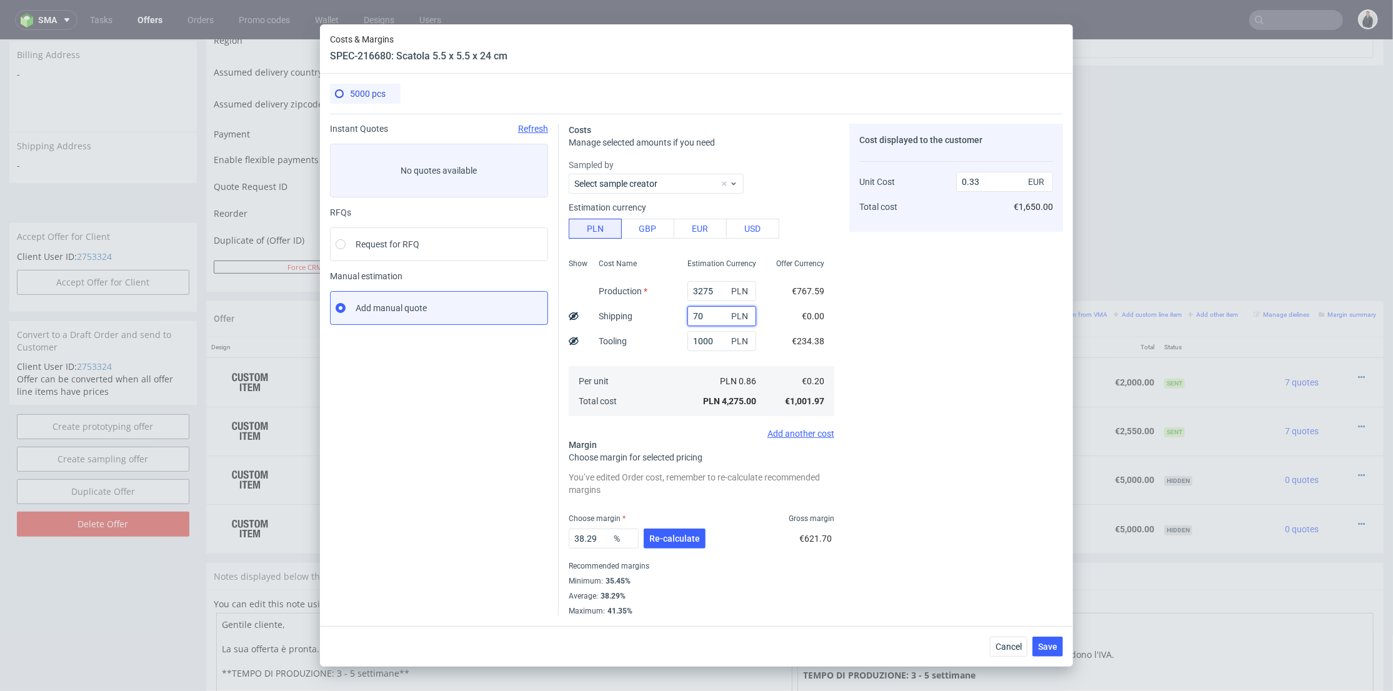
type input "700"
type input "0.38"
type input "700"
drag, startPoint x: 663, startPoint y: 340, endPoint x: 672, endPoint y: 369, distance: 30.7
click at [663, 340] on div "Cost Name Production Shipping Tooling Per unit Total cost" at bounding box center [633, 336] width 89 height 165
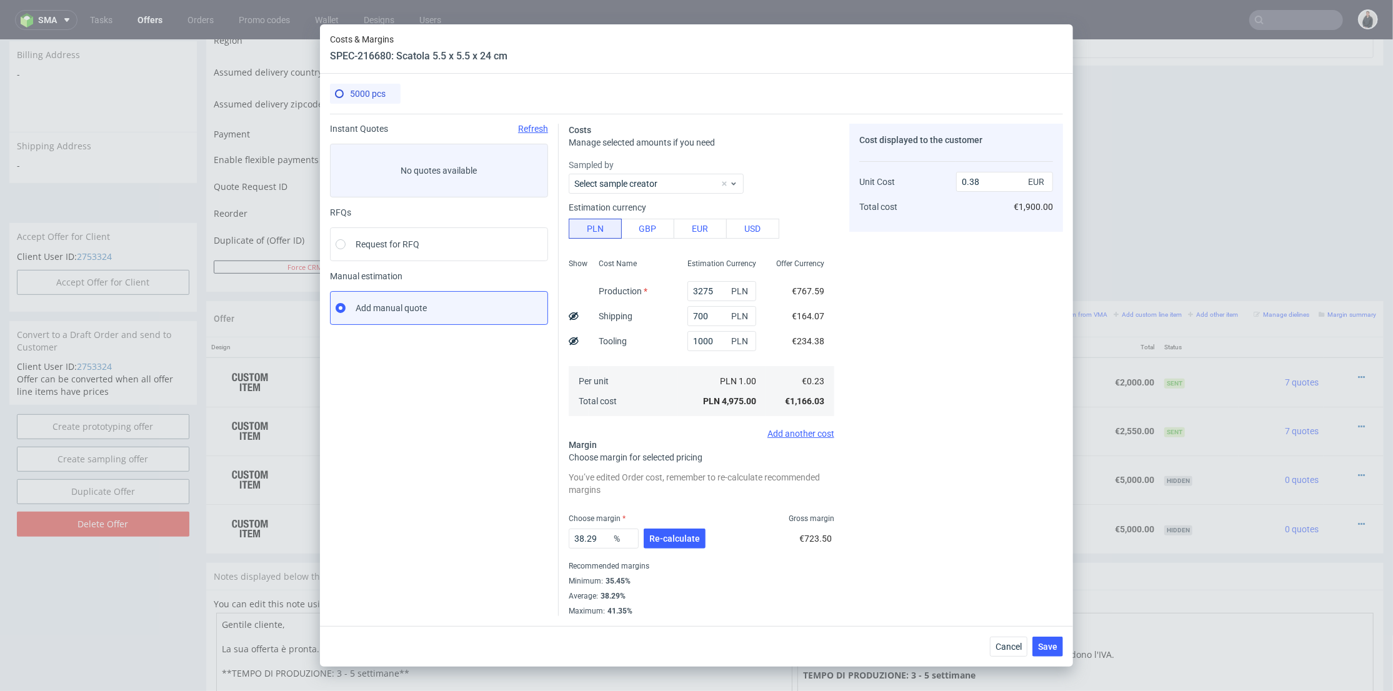
click at [678, 549] on div "38.29 % Re-calculate" at bounding box center [638, 541] width 139 height 35
click at [682, 540] on span "Re-calculate" at bounding box center [675, 539] width 51 height 9
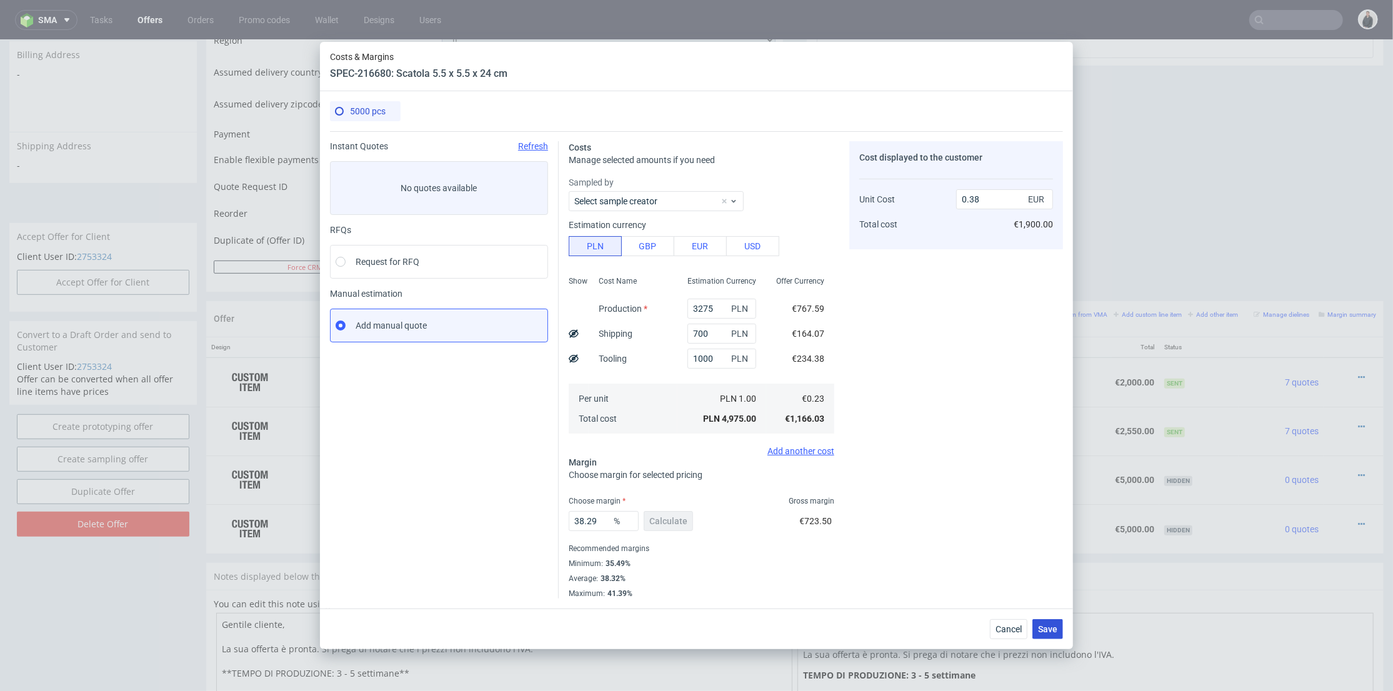
click at [1060, 625] on button "Save" at bounding box center [1048, 630] width 31 height 20
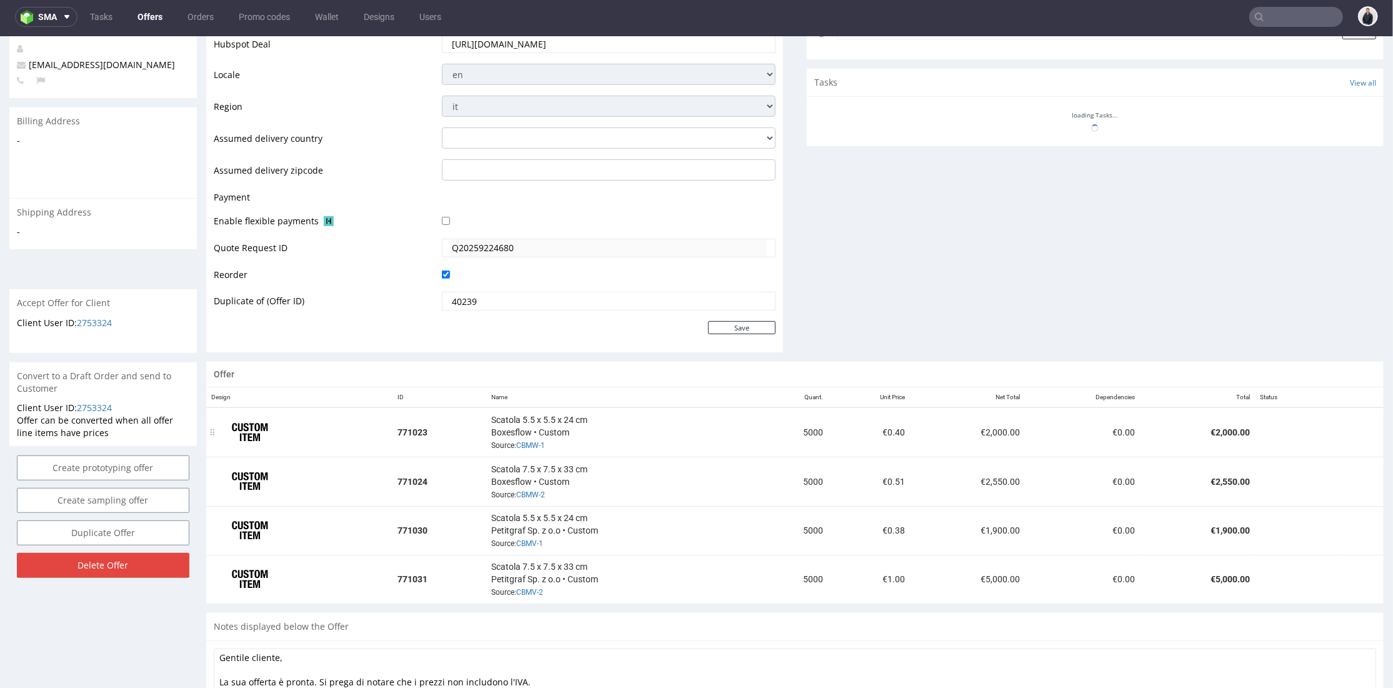
scroll to position [475, 0]
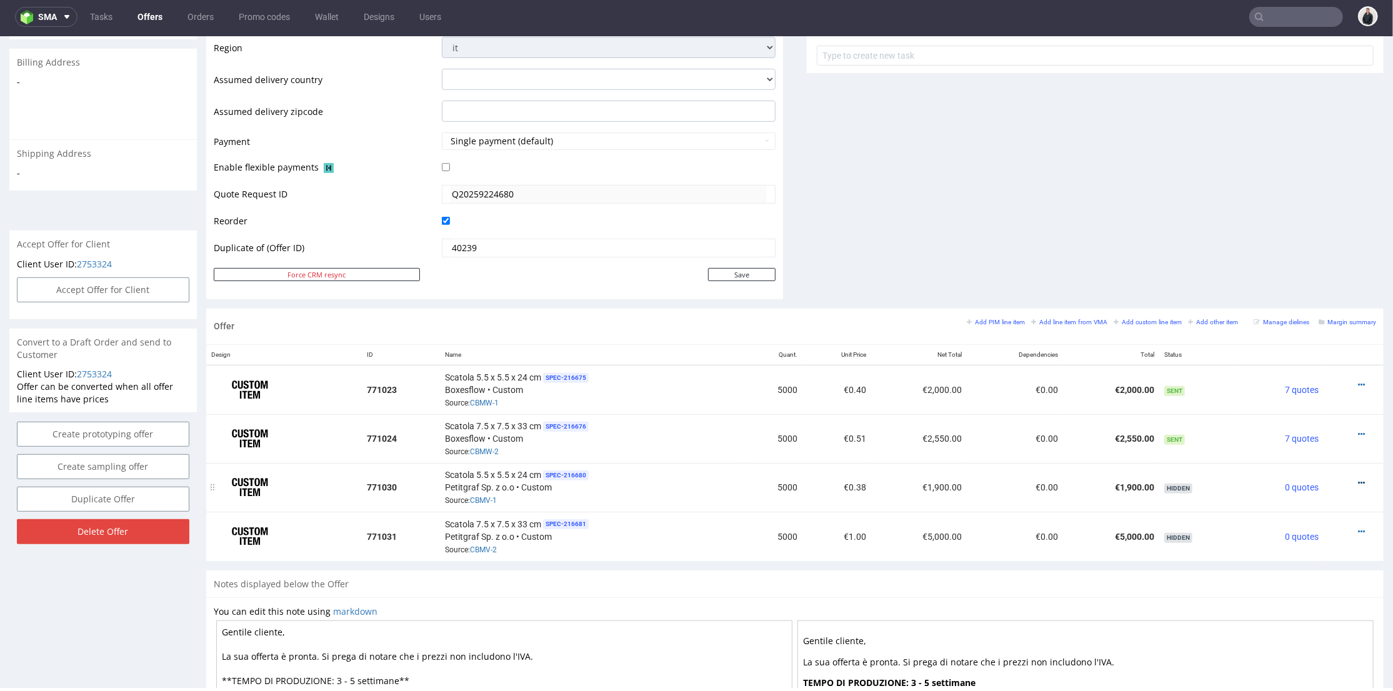
click at [1358, 478] on icon at bounding box center [1361, 482] width 7 height 9
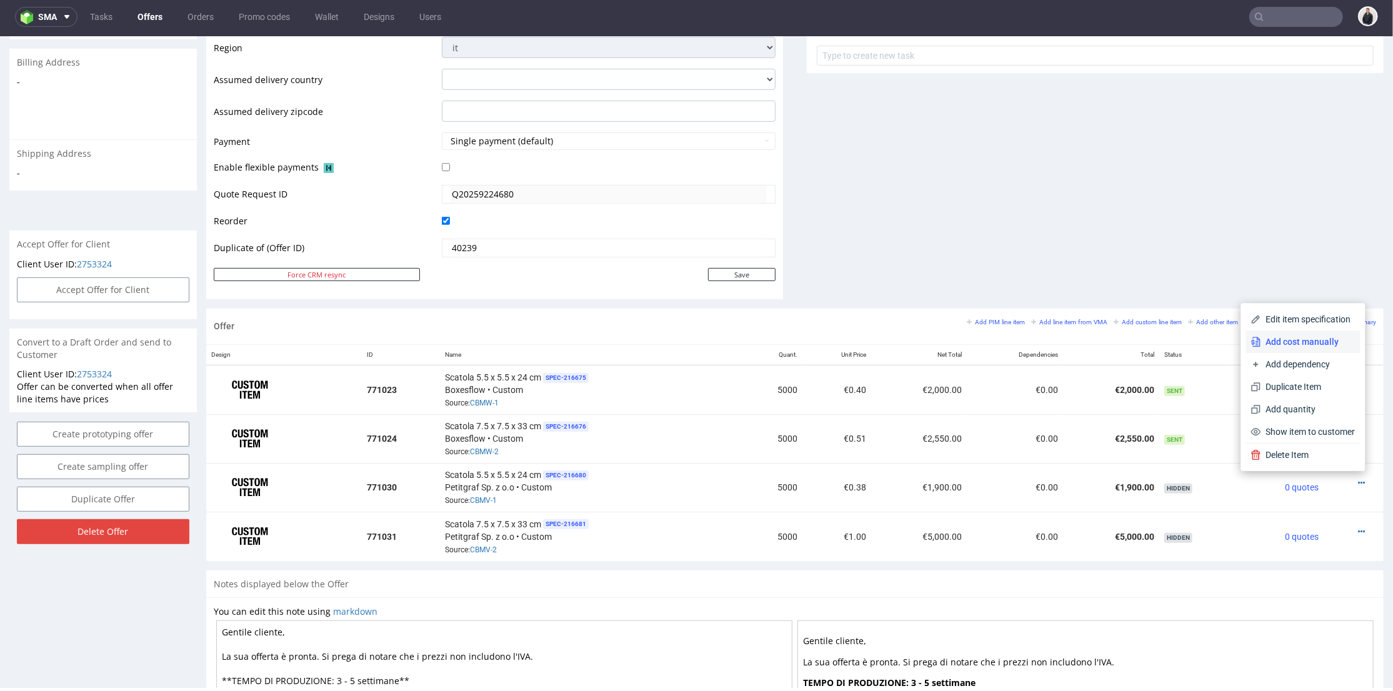
click at [1283, 337] on span "Add cost manually" at bounding box center [1309, 341] width 94 height 13
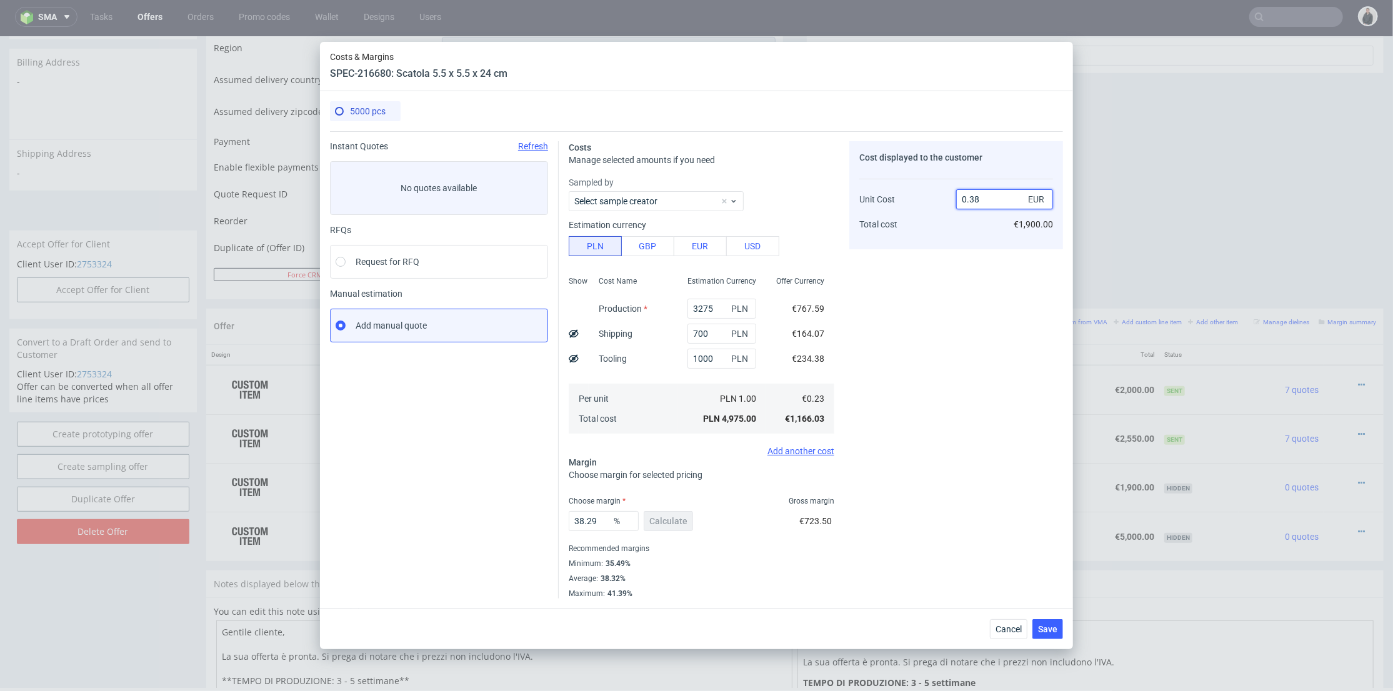
drag, startPoint x: 970, startPoint y: 198, endPoint x: 984, endPoint y: 199, distance: 13.8
click at [984, 199] on input "0.38" at bounding box center [1004, 199] width 97 height 20
type input "0.4"
click at [954, 378] on div "Cost displayed to the customer Unit Cost Total cost 0.4 EUR €1,900.00" at bounding box center [957, 370] width 214 height 458
type input "42.5"
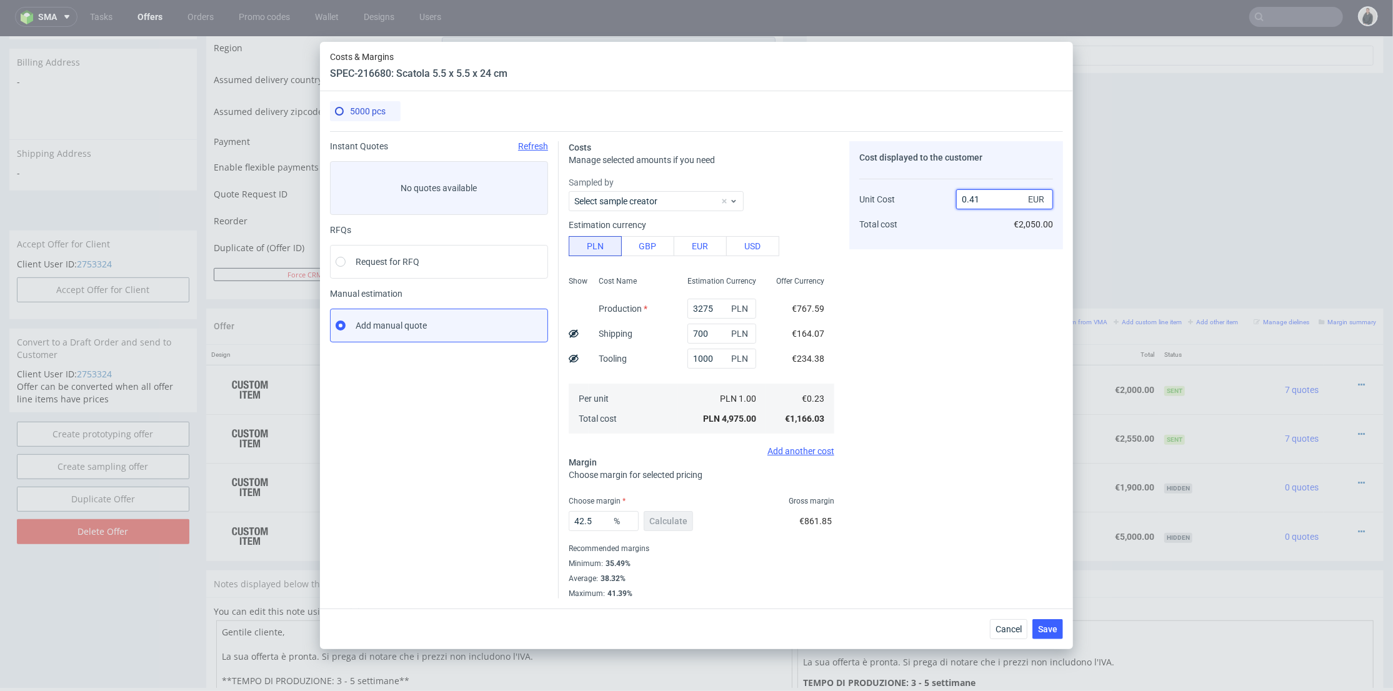
click at [978, 197] on input "0.41" at bounding box center [1004, 199] width 97 height 20
click at [971, 196] on input "0.41" at bounding box center [1004, 199] width 97 height 20
drag, startPoint x: 980, startPoint y: 198, endPoint x: 970, endPoint y: 198, distance: 9.4
click at [970, 198] on input "0.41" at bounding box center [1004, 199] width 97 height 20
type input "0.39"
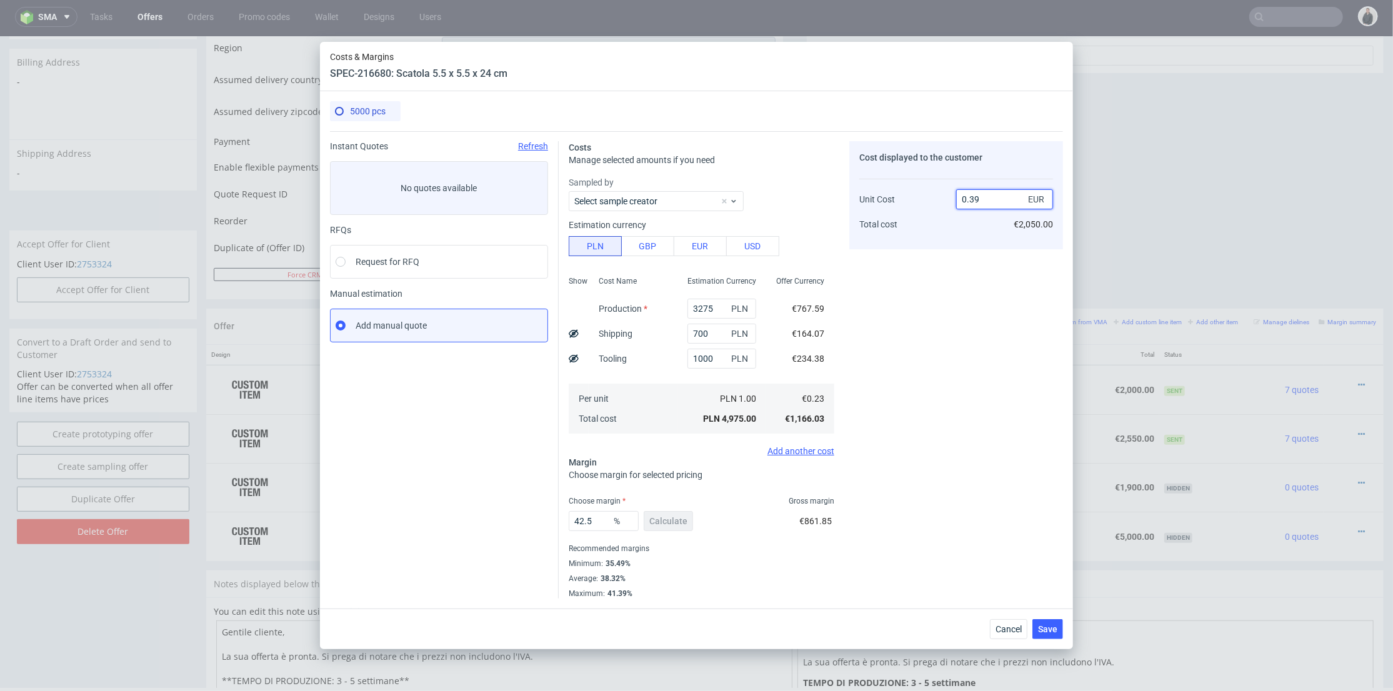
type input "41.02564102564102"
type input "0.4"
click at [923, 353] on div "Cost displayed to the customer Unit Cost Total cost 0.4 EUR €2,000.00" at bounding box center [957, 370] width 214 height 458
click at [1058, 626] on span "Save" at bounding box center [1047, 629] width 19 height 9
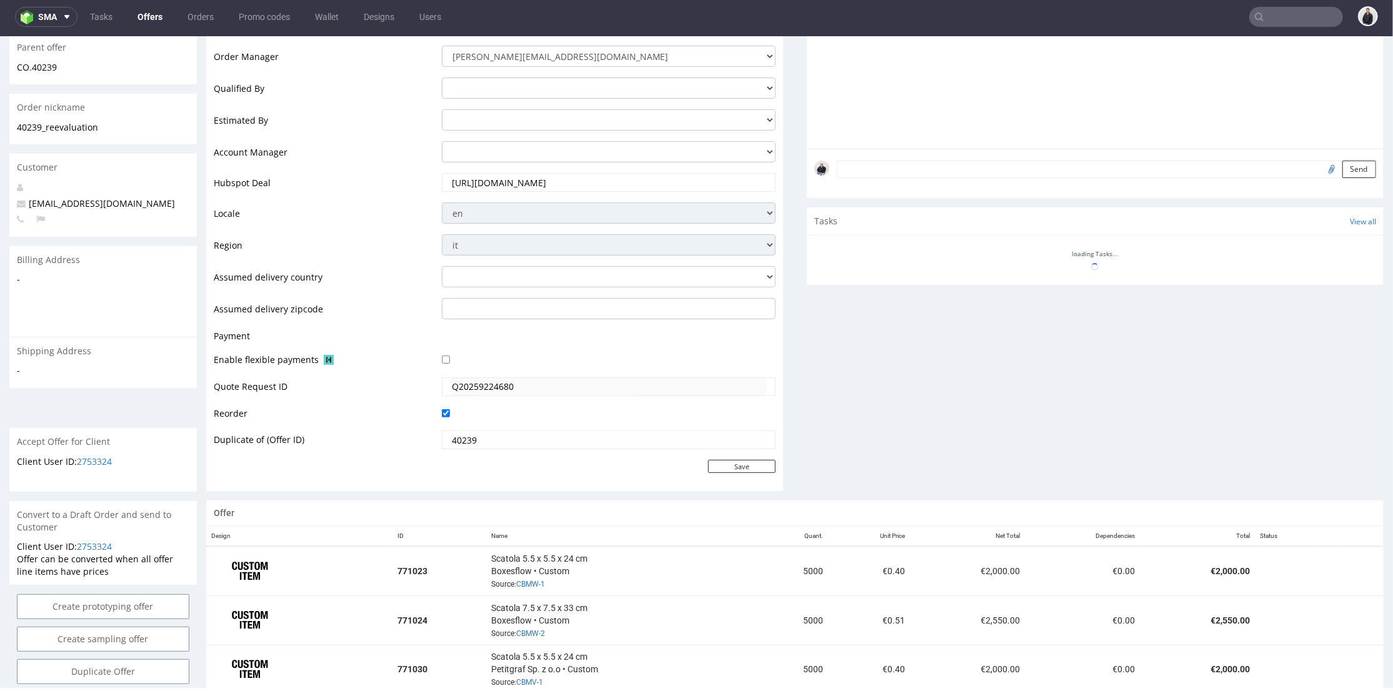
scroll to position [347, 0]
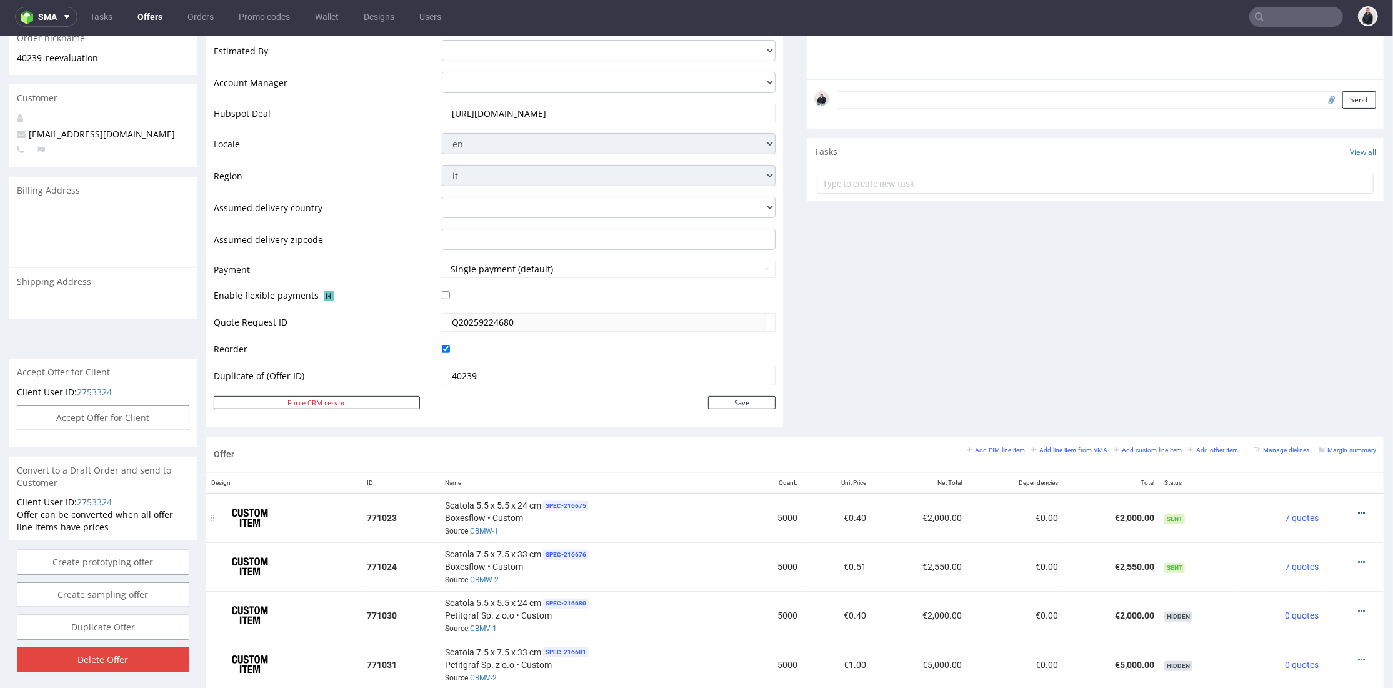
click at [1358, 510] on icon at bounding box center [1361, 512] width 7 height 9
drag, startPoint x: 1310, startPoint y: 378, endPoint x: 1289, endPoint y: 393, distance: 26.0
click at [1309, 377] on span "Edit item price" at bounding box center [1305, 374] width 101 height 13
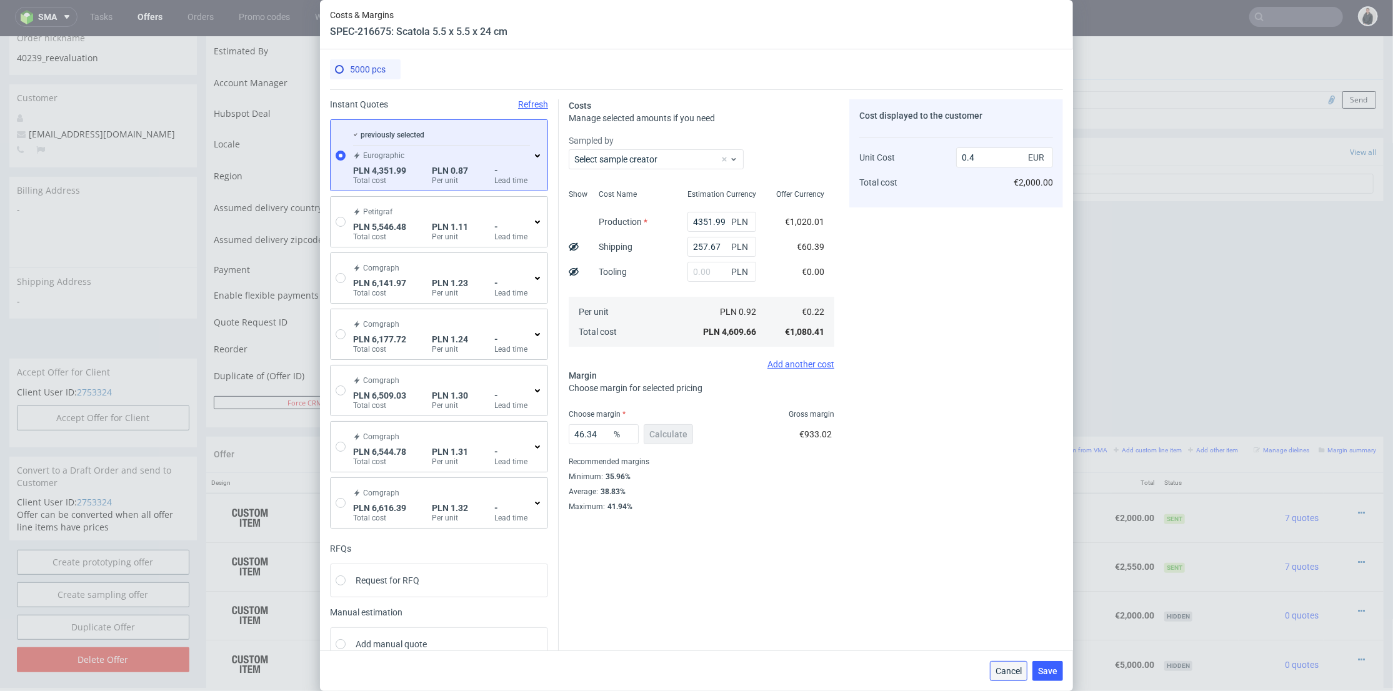
click at [1017, 668] on span "Cancel" at bounding box center [1009, 671] width 26 height 9
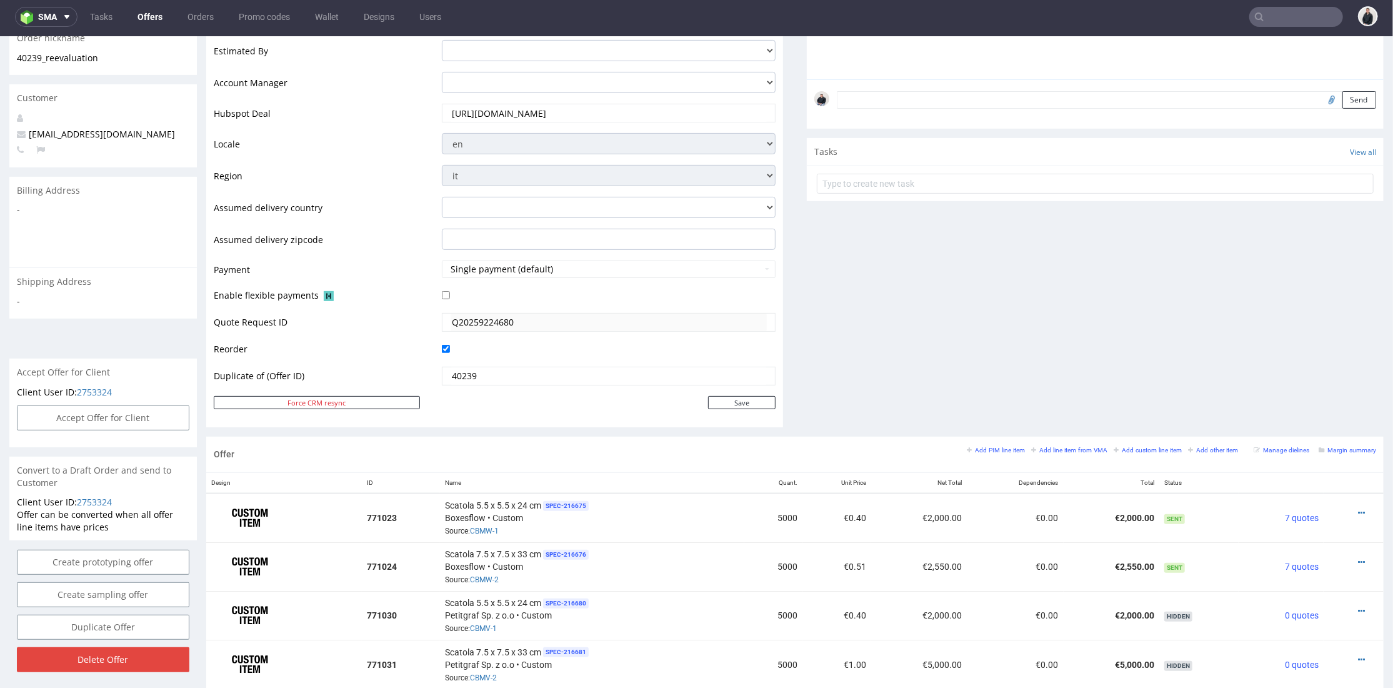
click at [1041, 364] on div "Comments User (0) Automatic (0) Attachments (0) All (0) View all (0) Send Tasks…" at bounding box center [1095, 124] width 577 height 623
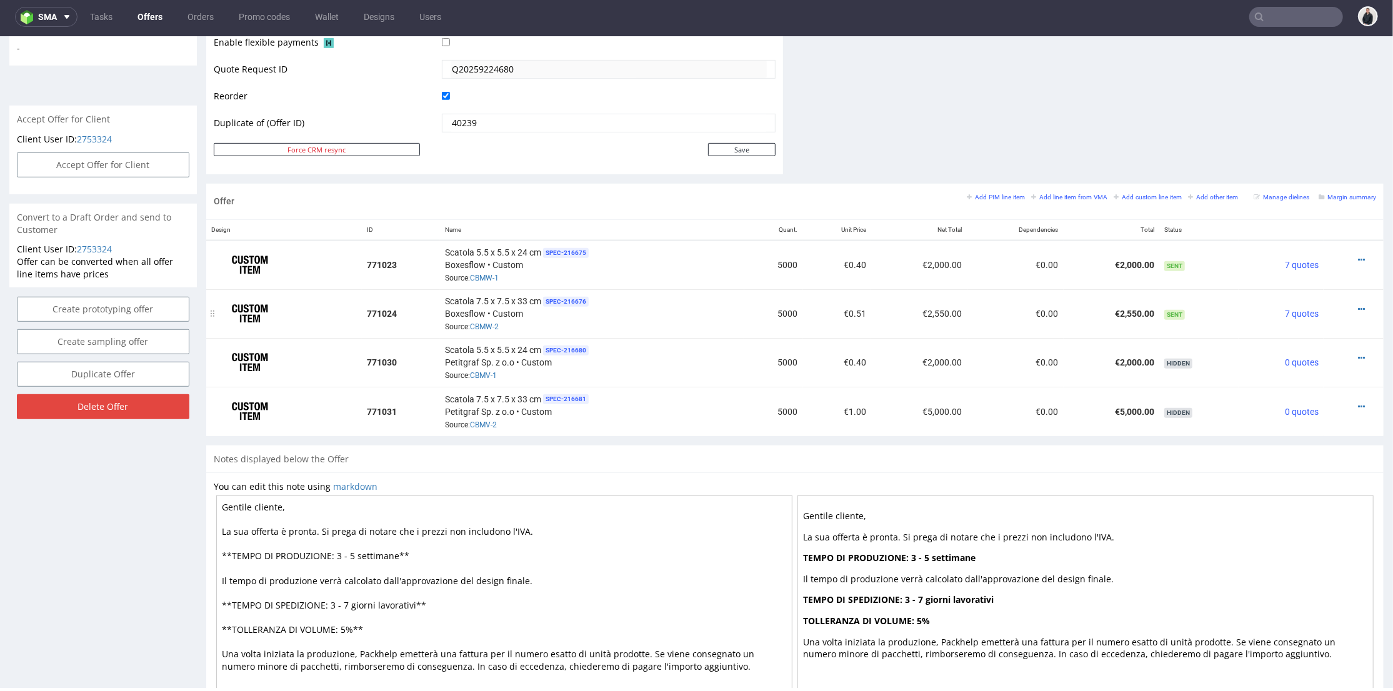
scroll to position [531, 0]
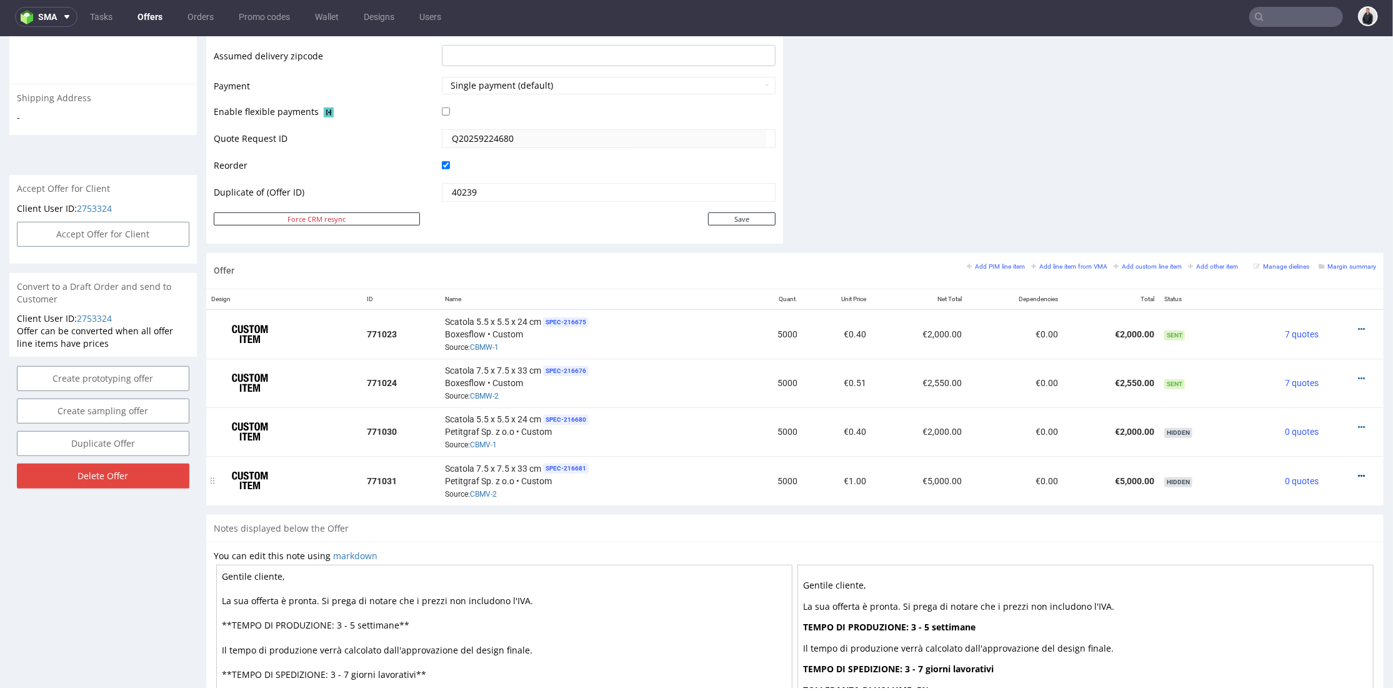
click at [1358, 471] on icon at bounding box center [1361, 475] width 7 height 9
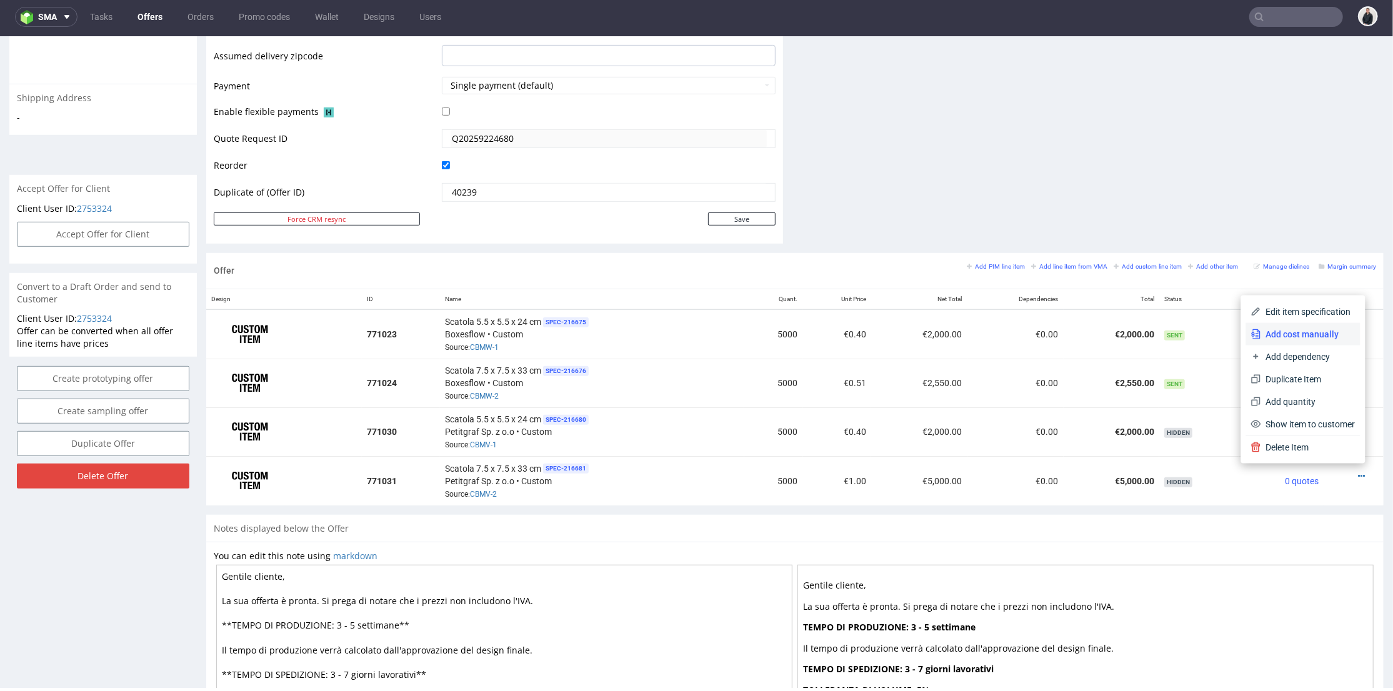
click at [1305, 336] on span "Add cost manually" at bounding box center [1309, 334] width 94 height 13
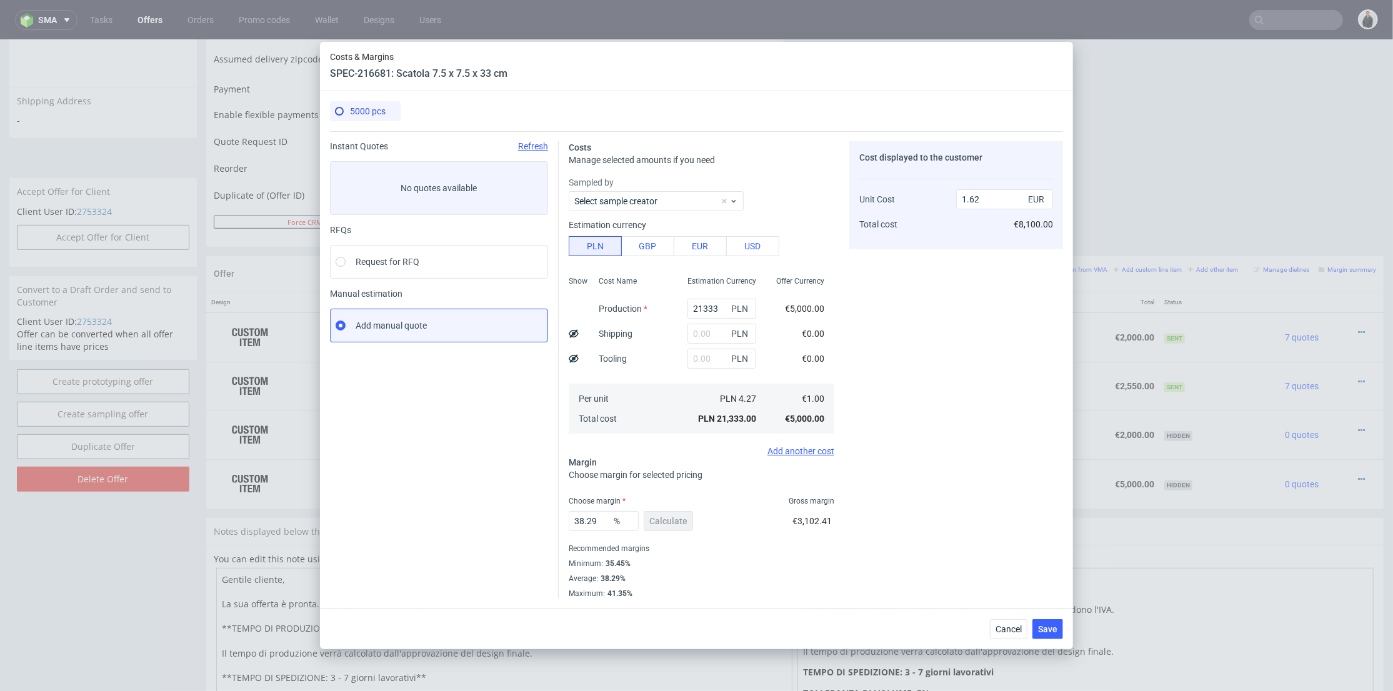
scroll to position [4, 0]
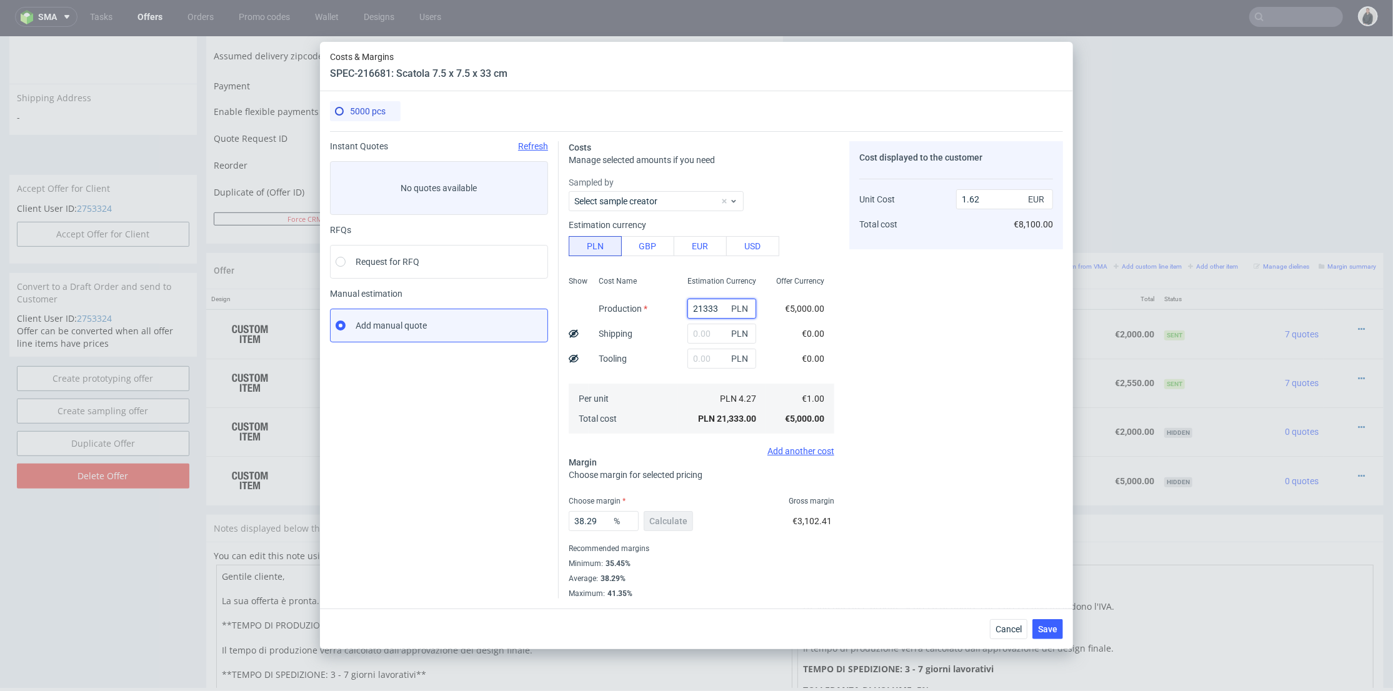
click at [700, 306] on input "21333" at bounding box center [722, 309] width 69 height 20
paste input "4500"
type input "4500"
type input "0.34"
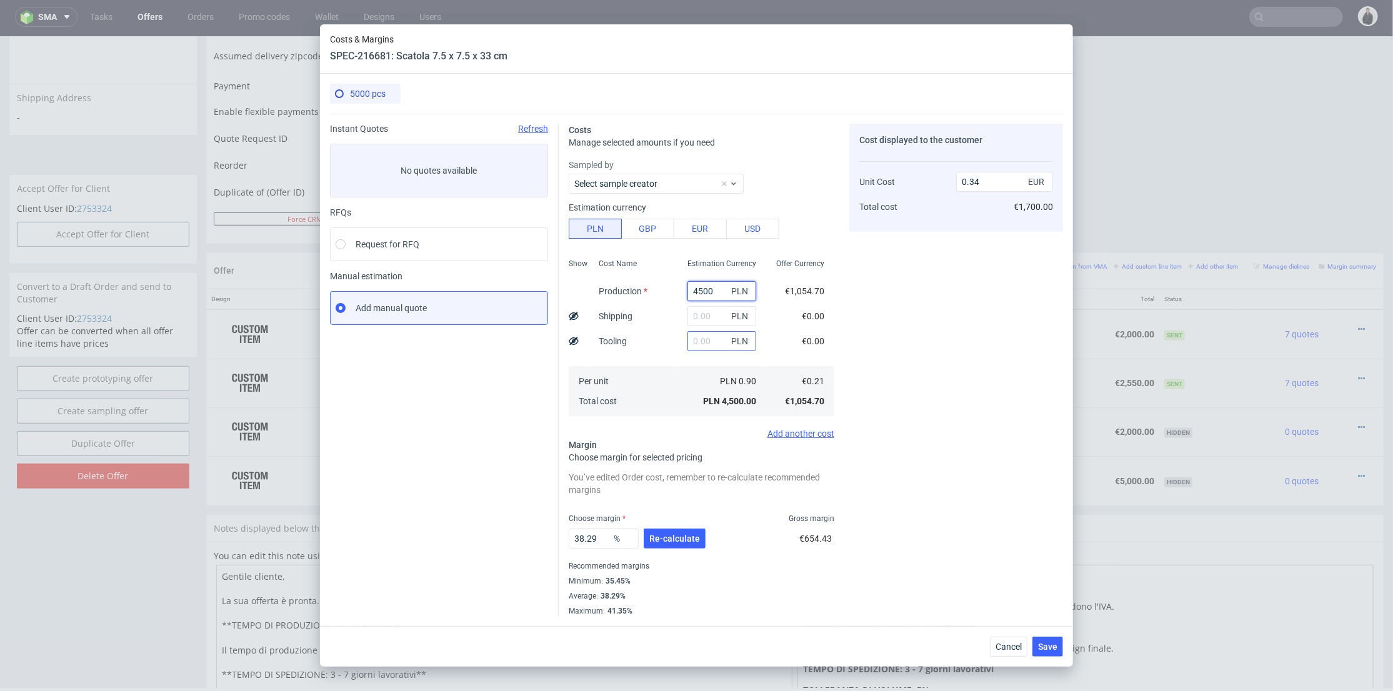
type input "4500"
click at [688, 340] on input "text" at bounding box center [722, 341] width 69 height 20
type input "900"
click at [693, 317] on input "text" at bounding box center [722, 316] width 69 height 20
type input "0.41"
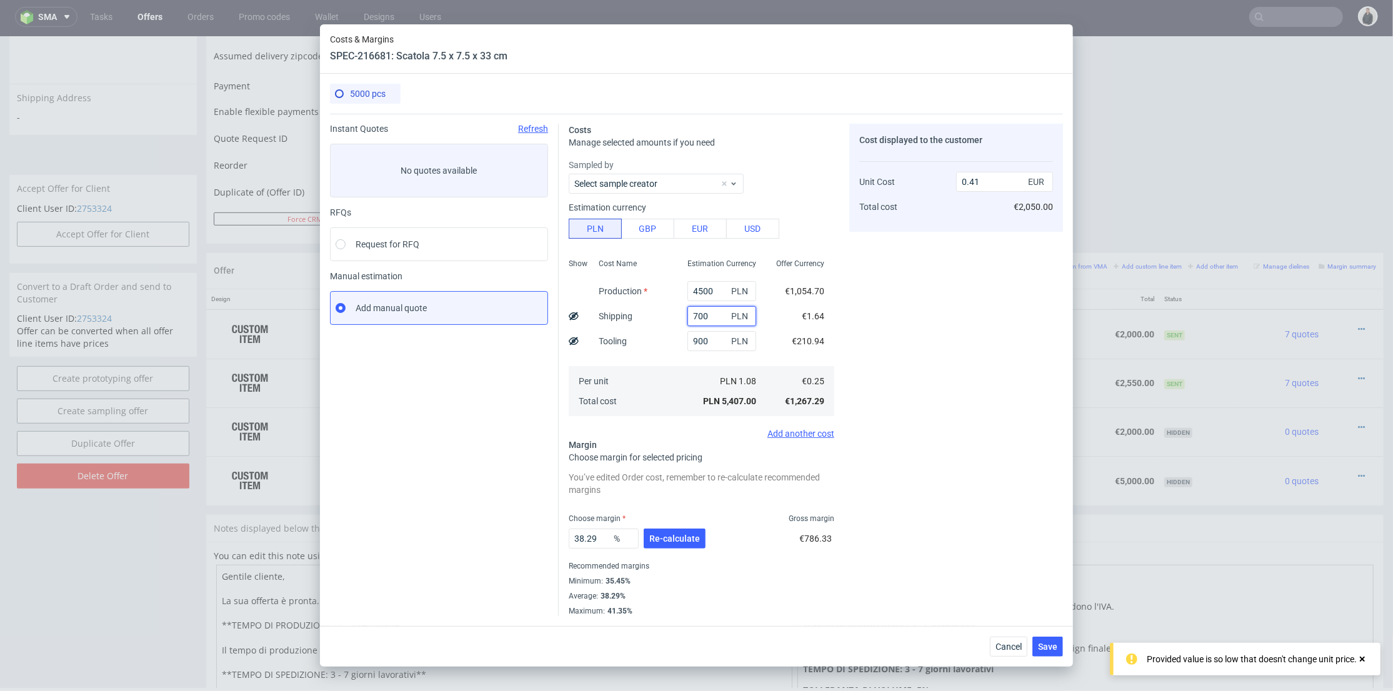
type input "700"
drag, startPoint x: 658, startPoint y: 338, endPoint x: 655, endPoint y: 356, distance: 17.7
click at [658, 338] on div "Cost Name Production Shipping Tooling Per unit Total cost" at bounding box center [633, 336] width 89 height 165
click at [682, 540] on span "Re-calculate" at bounding box center [675, 539] width 51 height 9
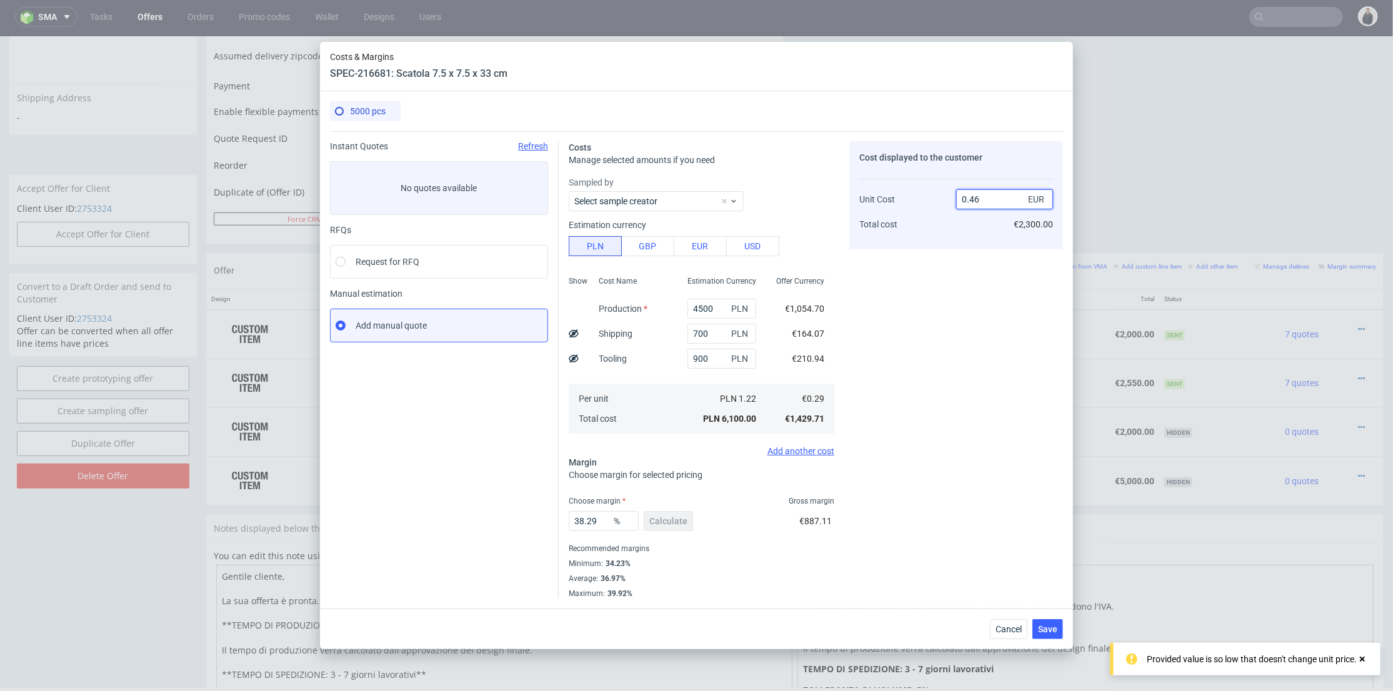
drag, startPoint x: 971, startPoint y: 199, endPoint x: 986, endPoint y: 240, distance: 43.9
click at [982, 199] on input "0.46" at bounding box center [1004, 199] width 97 height 20
type input "0.5"
type input "42"
type input "0.49"
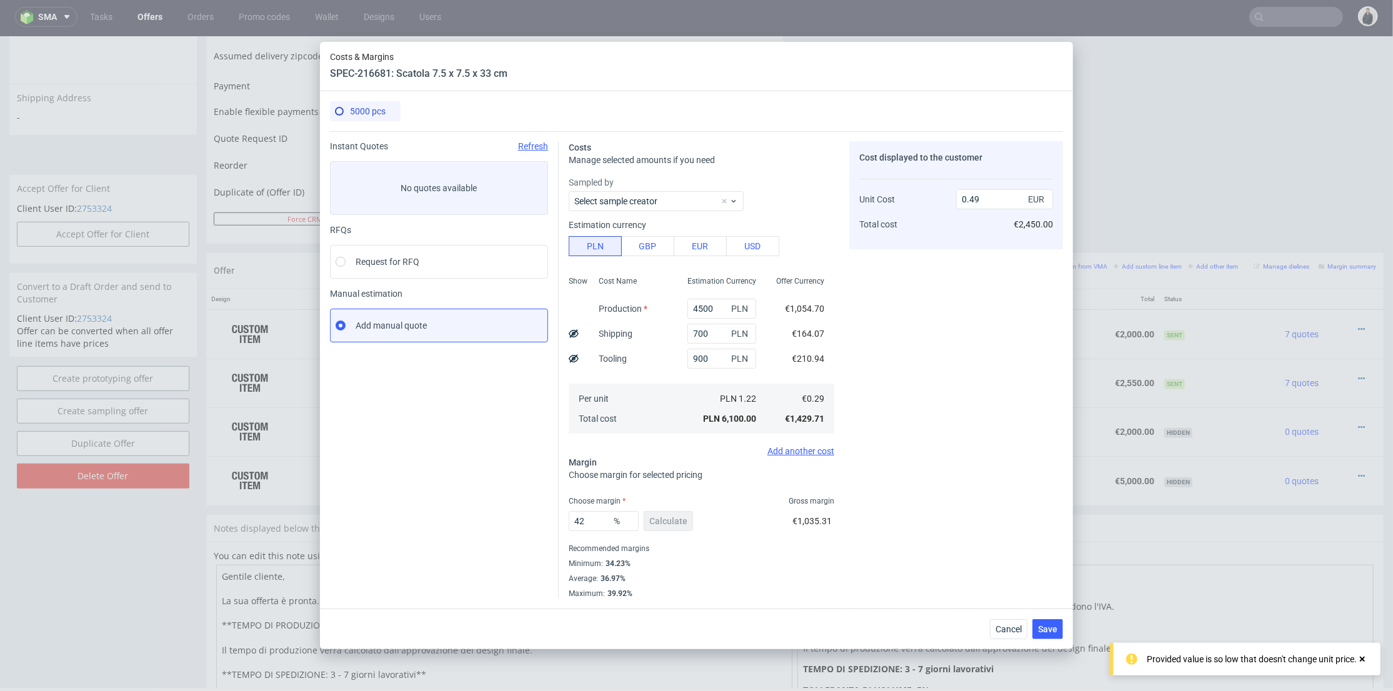
click at [1013, 513] on div "Cost displayed to the customer Unit Cost Total cost 0.49 EUR €2,450.00" at bounding box center [957, 370] width 214 height 458
click at [1051, 635] on button "Save" at bounding box center [1048, 630] width 31 height 20
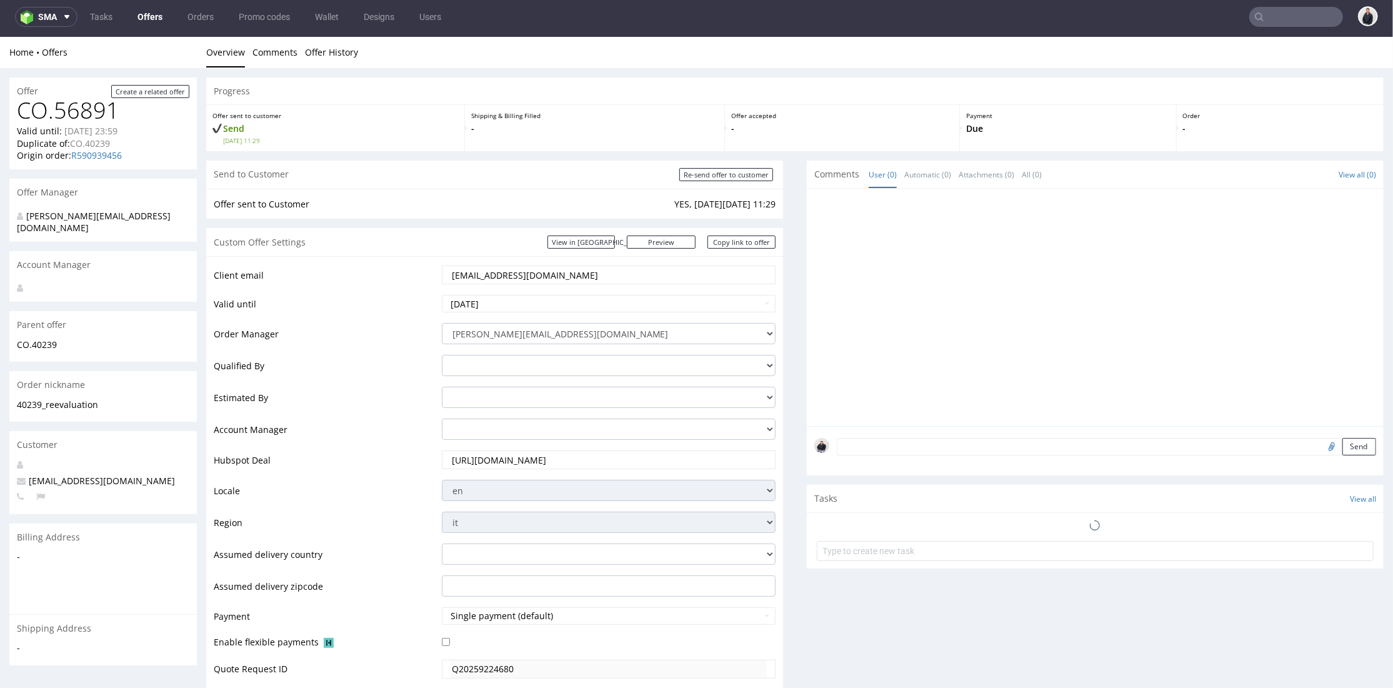
scroll to position [416, 0]
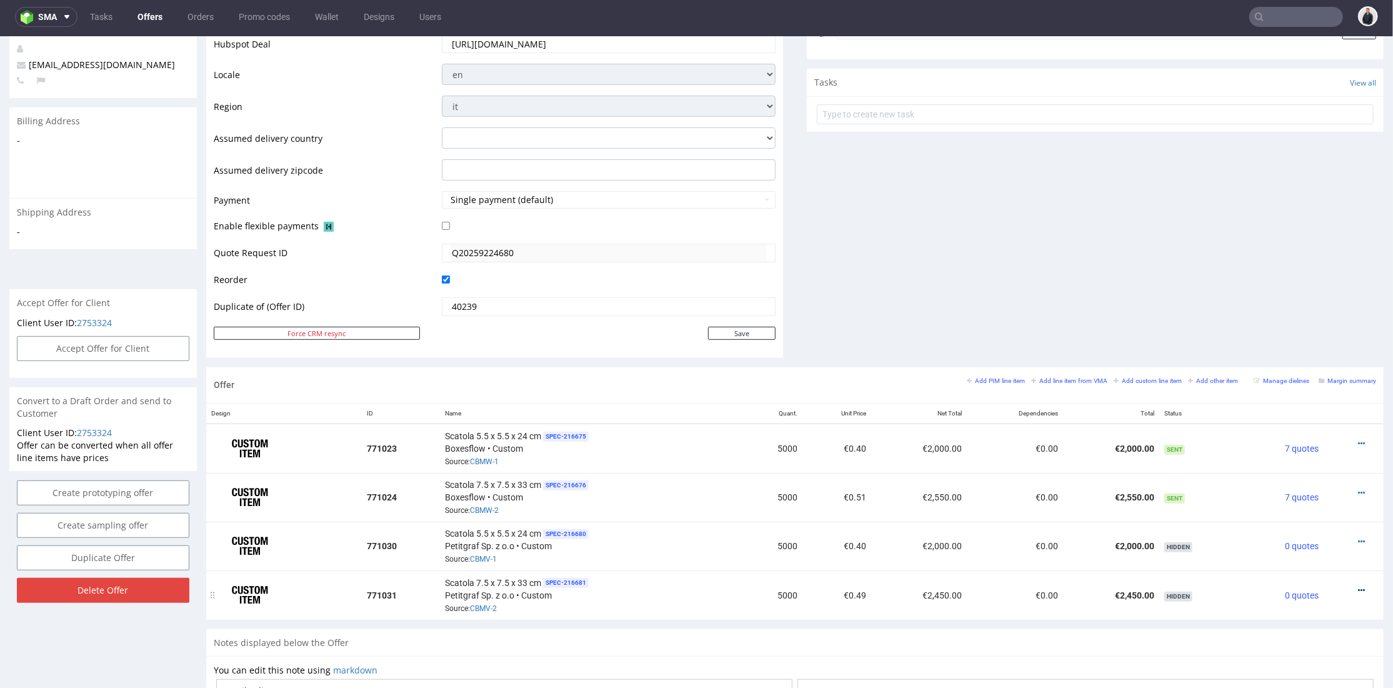
click at [1358, 586] on icon at bounding box center [1361, 590] width 7 height 9
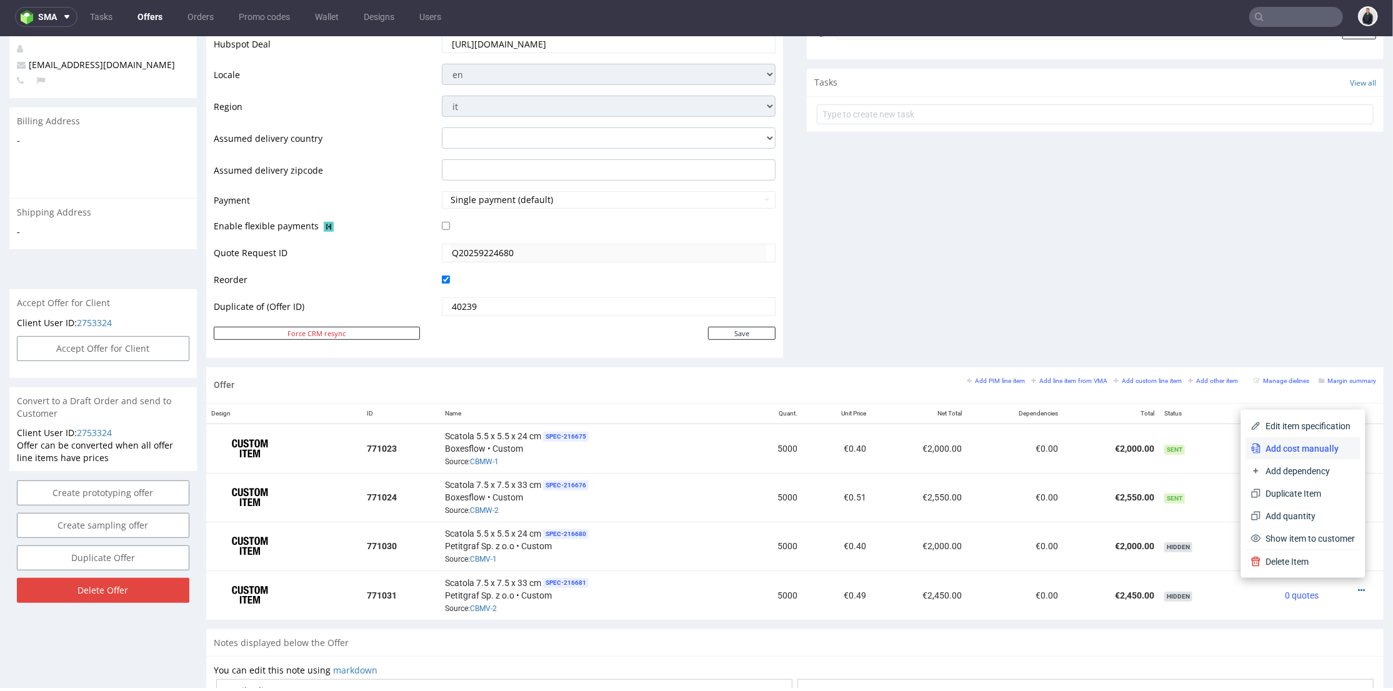
drag, startPoint x: 1310, startPoint y: 447, endPoint x: 1221, endPoint y: 424, distance: 91.7
click at [1309, 447] on span "Add cost manually" at bounding box center [1309, 448] width 94 height 13
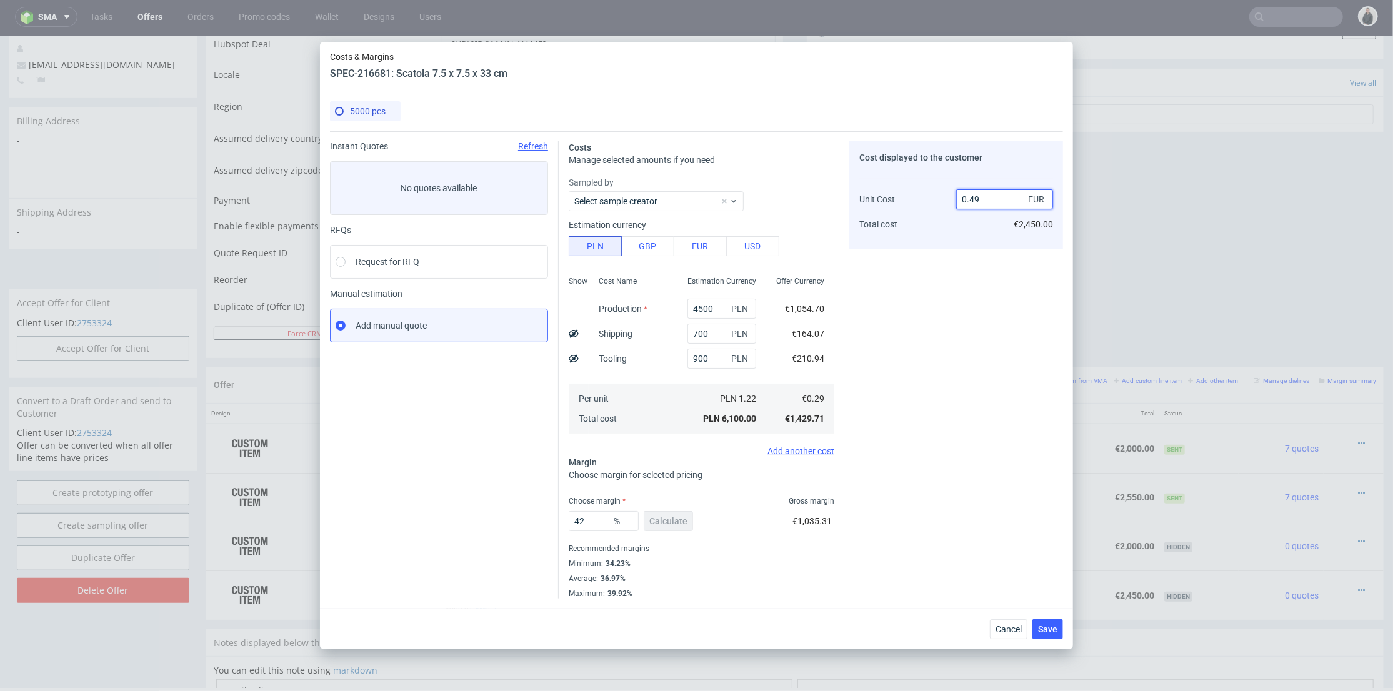
drag, startPoint x: 975, startPoint y: 200, endPoint x: 983, endPoint y: 206, distance: 10.4
click at [985, 201] on input "0.49" at bounding box center [1004, 199] width 97 height 20
type input "0.51"
click at [963, 264] on div "Cost displayed to the customer Unit Cost Total cost 0.51 EUR €2,450.00" at bounding box center [957, 370] width 214 height 458
type input "43.13725490196079"
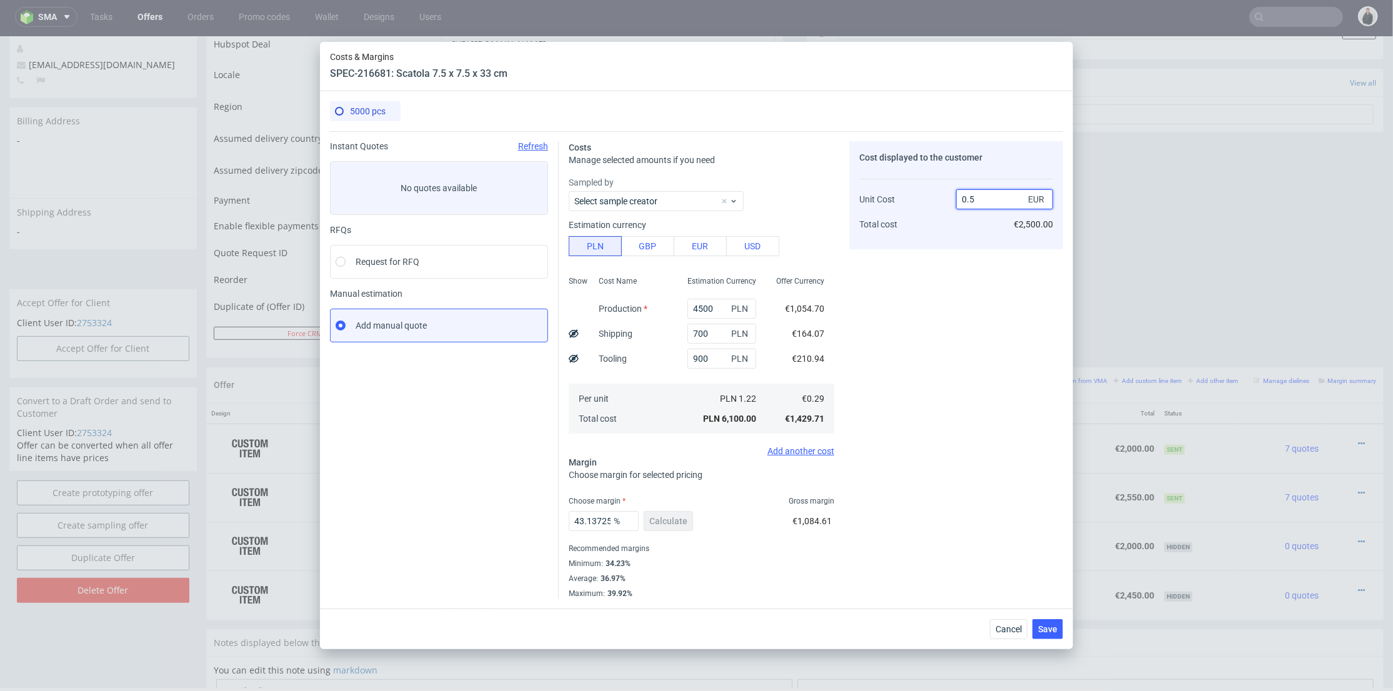
click at [978, 201] on input "0.5" at bounding box center [1004, 199] width 97 height 20
type input "0.52"
click at [957, 285] on div "Cost displayed to the customer Unit Cost Total cost 0.52 EUR €2,500.00" at bounding box center [957, 370] width 214 height 458
type input "44.230769230769226"
type input "0.51"
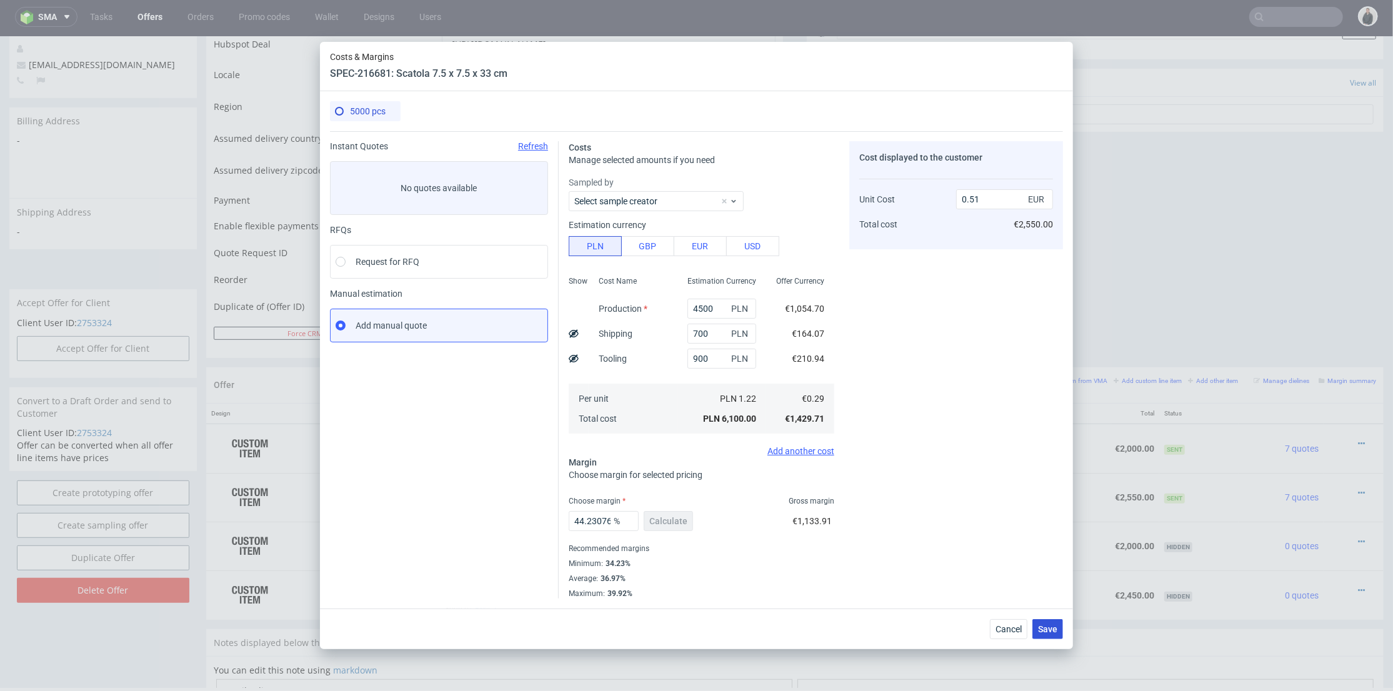
click at [1058, 629] on span "Save" at bounding box center [1047, 629] width 19 height 9
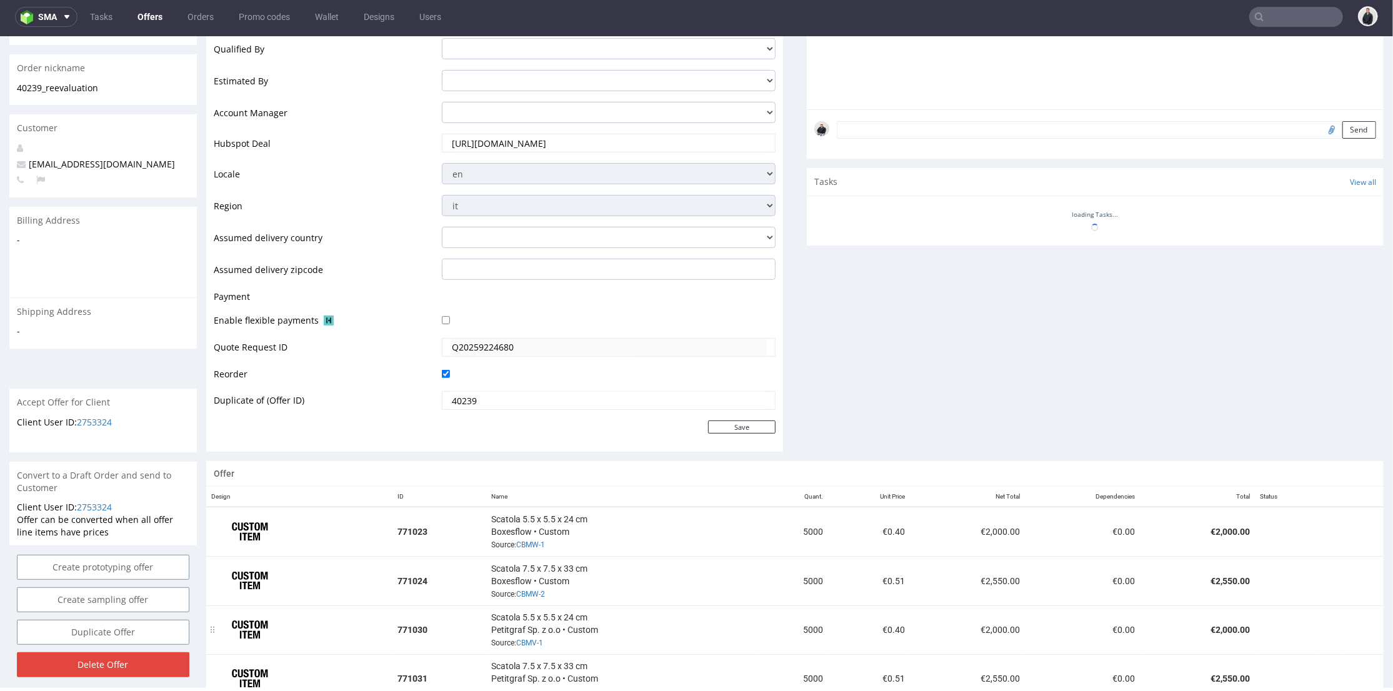
scroll to position [475, 0]
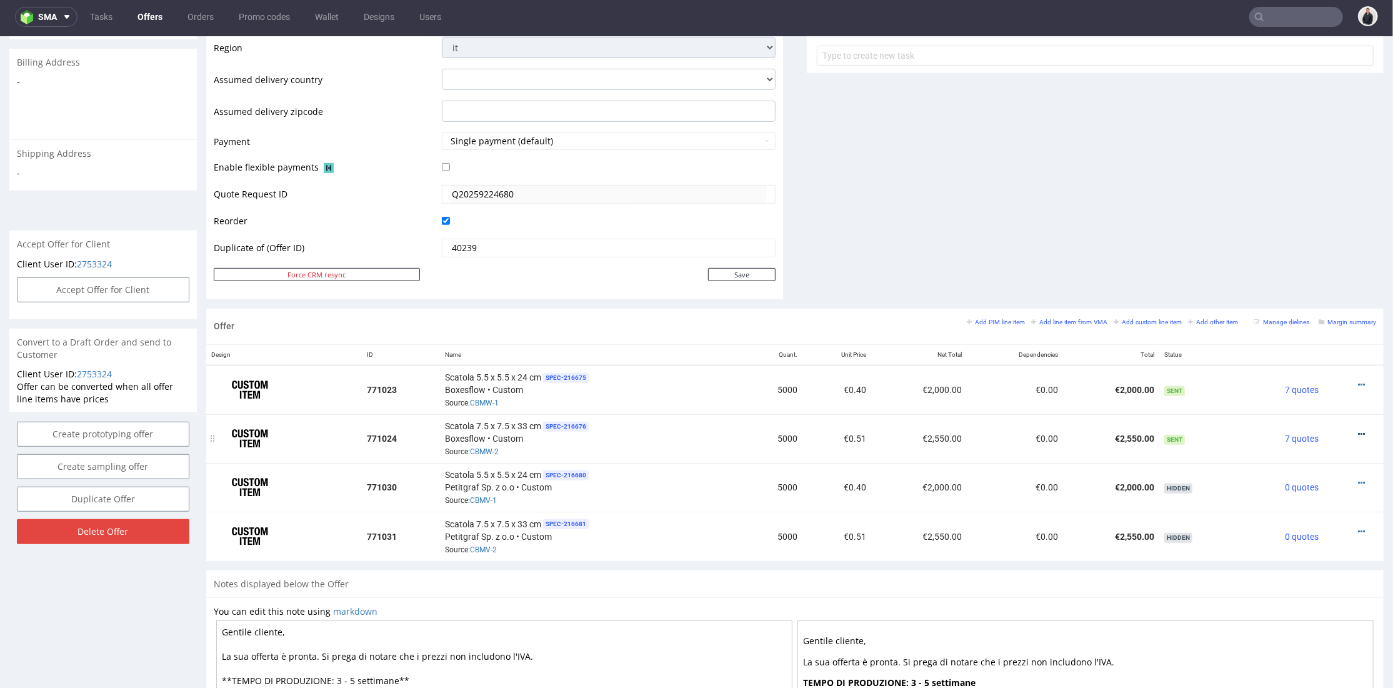
click at [1358, 431] on icon at bounding box center [1361, 433] width 7 height 9
click at [1309, 293] on span "Edit item price" at bounding box center [1305, 294] width 101 height 13
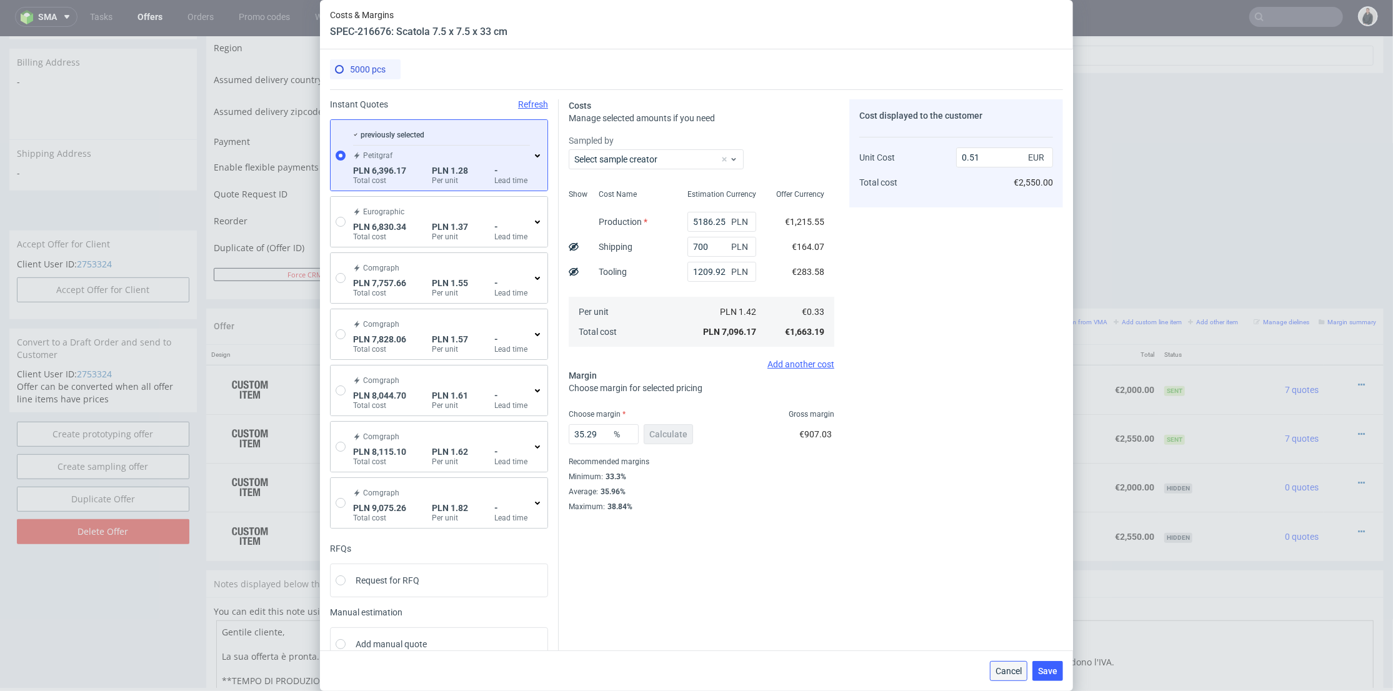
click at [1020, 677] on button "Cancel" at bounding box center [1009, 671] width 38 height 20
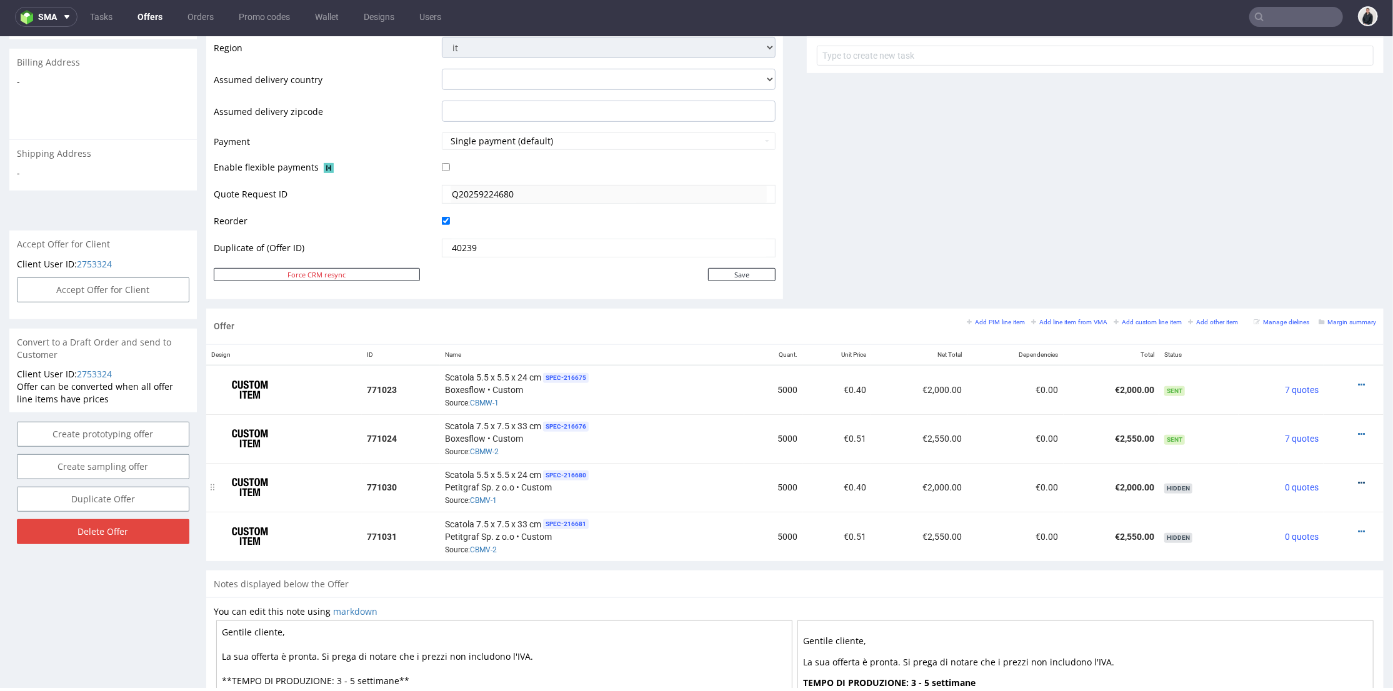
click at [1358, 478] on icon at bounding box center [1361, 482] width 7 height 9
click at [1310, 431] on span "Show item to customer" at bounding box center [1308, 431] width 96 height 13
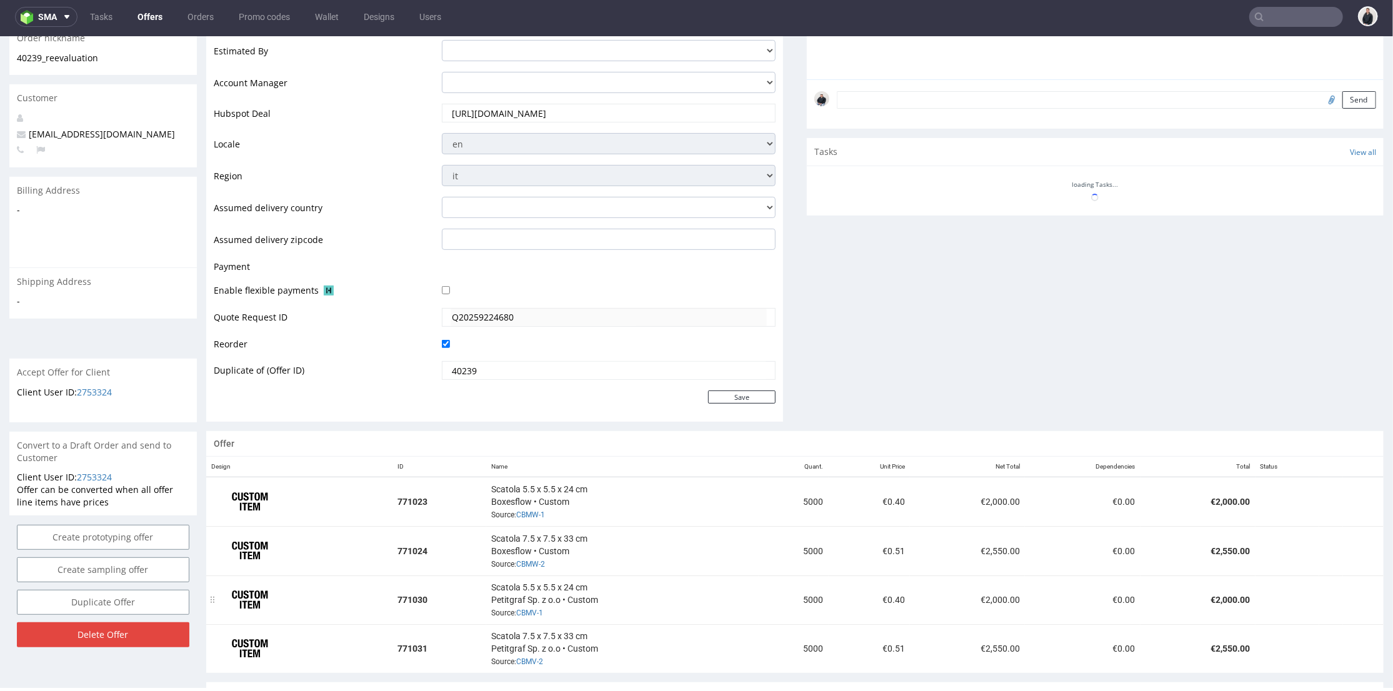
scroll to position [417, 0]
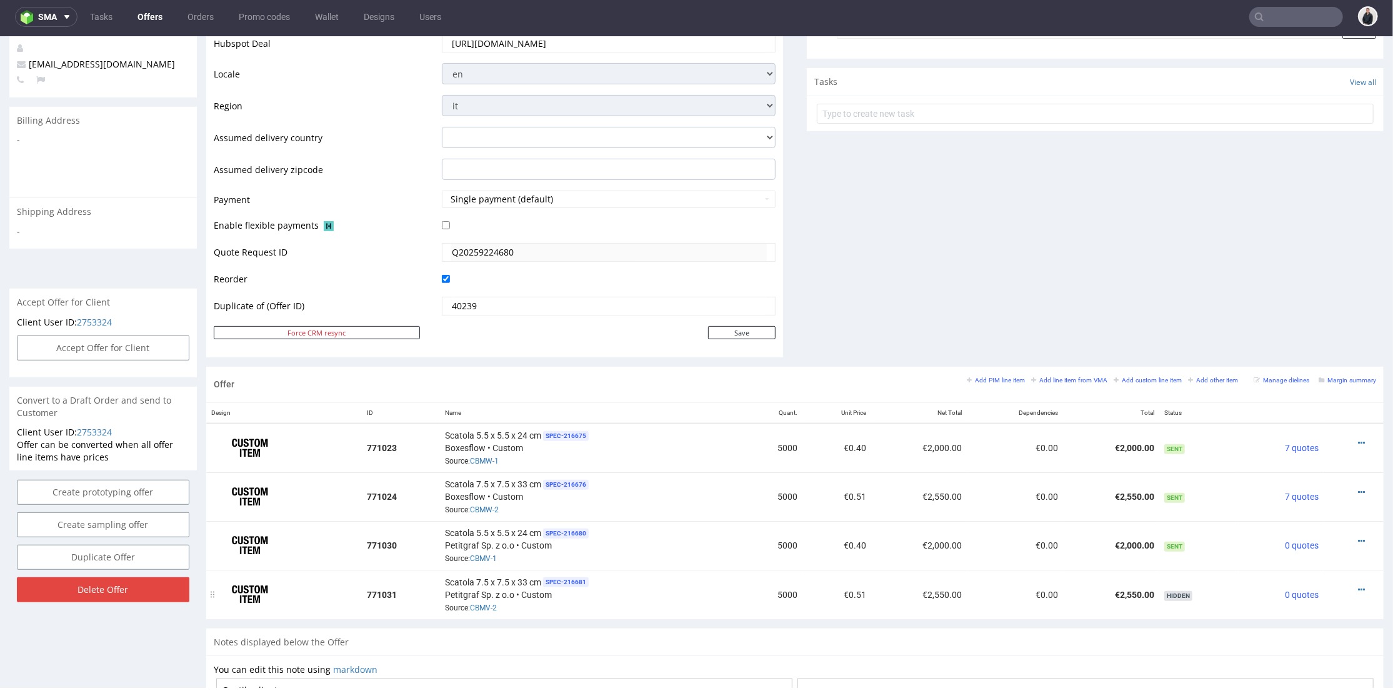
click at [1341, 583] on div at bounding box center [1350, 589] width 43 height 13
click at [1358, 585] on icon at bounding box center [1361, 589] width 7 height 9
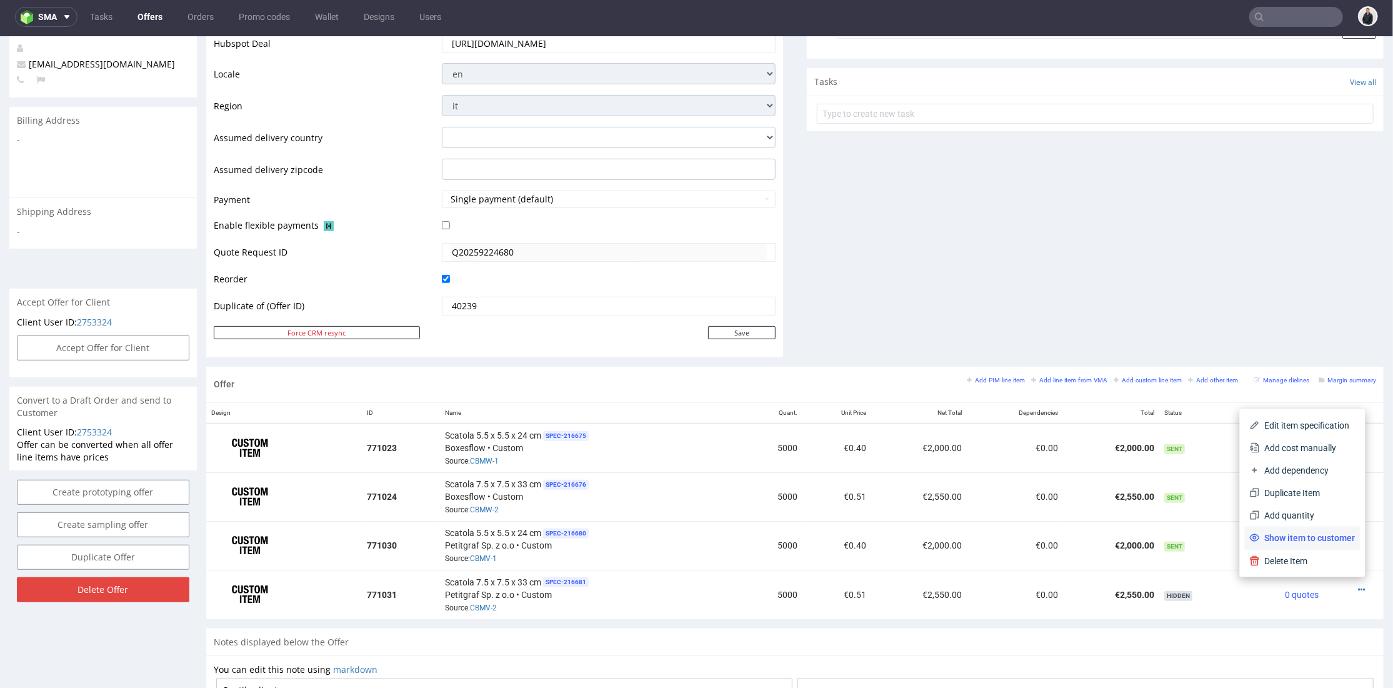
click at [1323, 534] on span "Show item to customer" at bounding box center [1308, 537] width 96 height 13
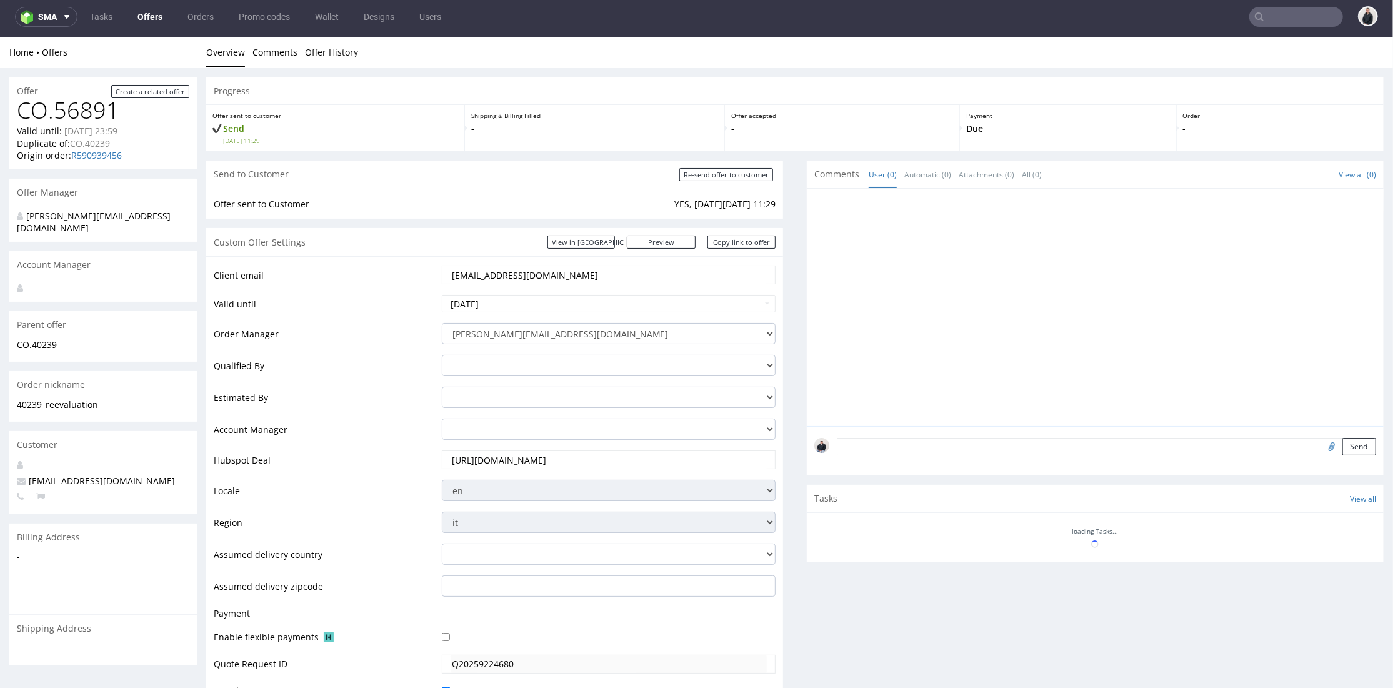
scroll to position [475, 0]
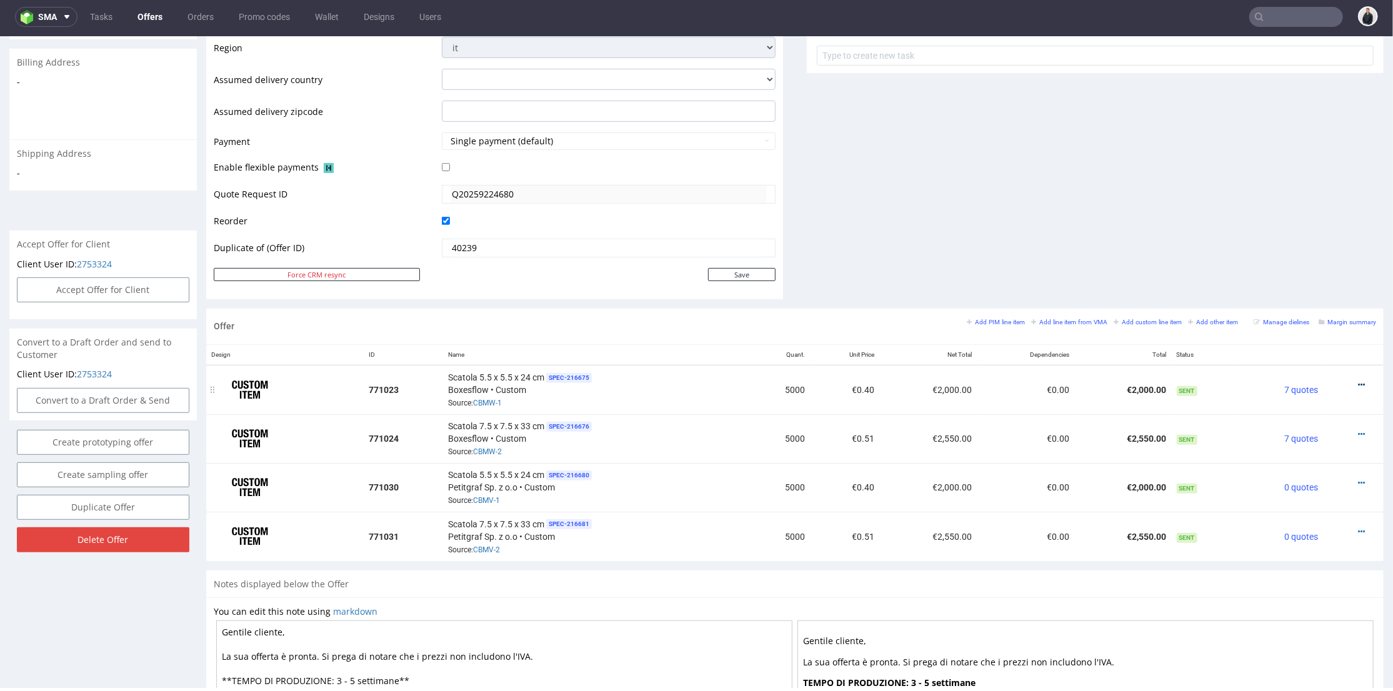
click at [1358, 381] on icon at bounding box center [1361, 384] width 7 height 9
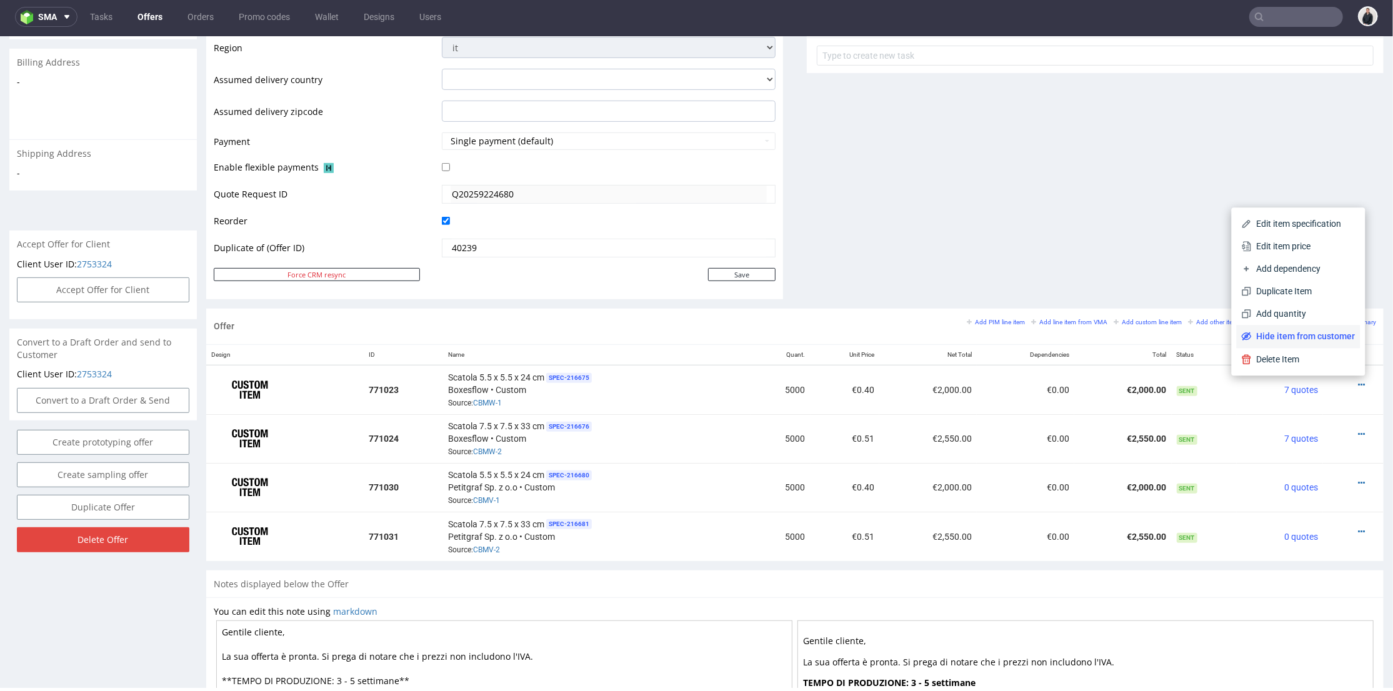
click at [1331, 342] on li "Hide item from customer" at bounding box center [1299, 335] width 124 height 23
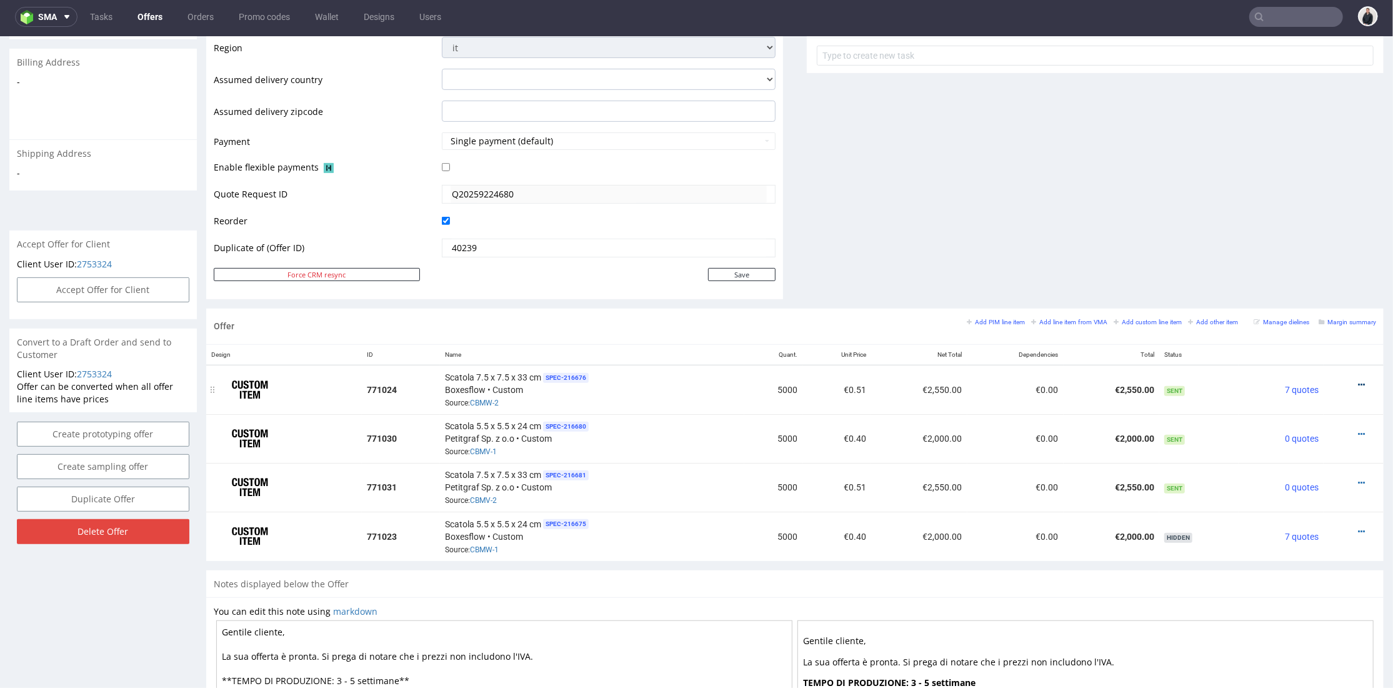
click at [1358, 382] on icon at bounding box center [1361, 384] width 7 height 9
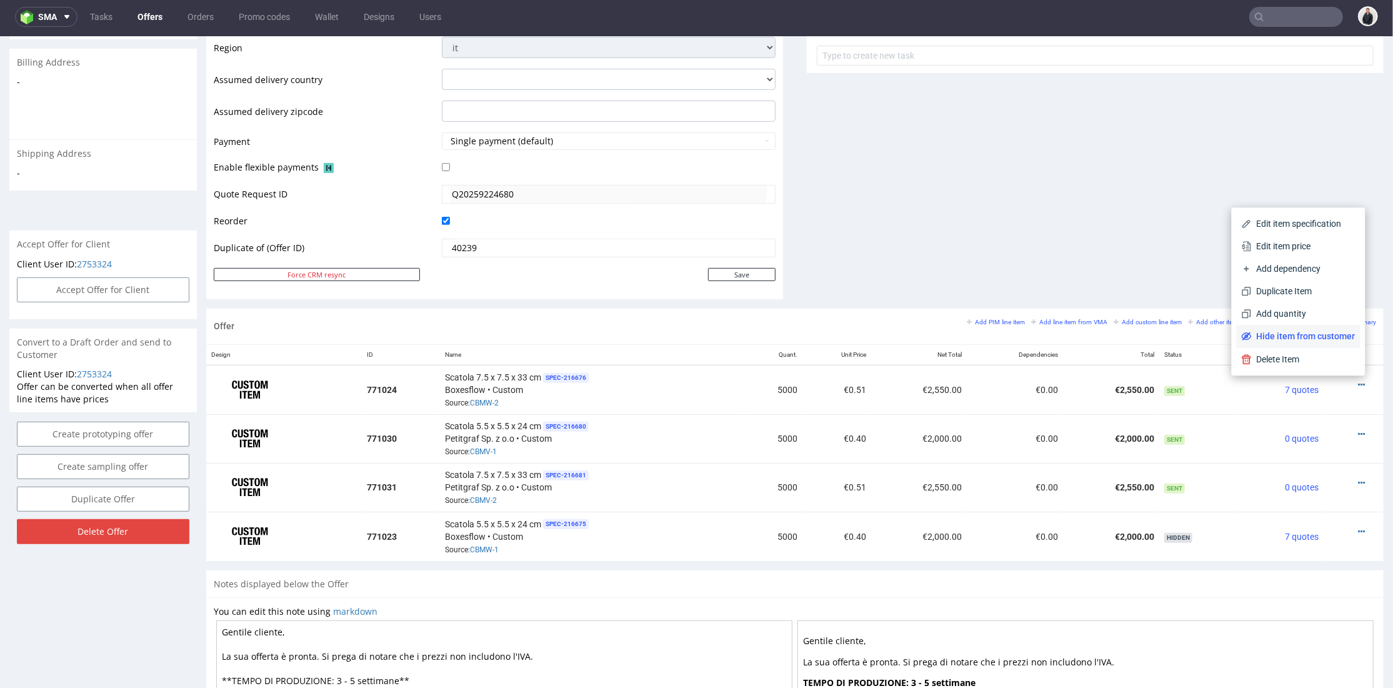
click at [1320, 329] on span "Hide item from customer" at bounding box center [1304, 335] width 104 height 13
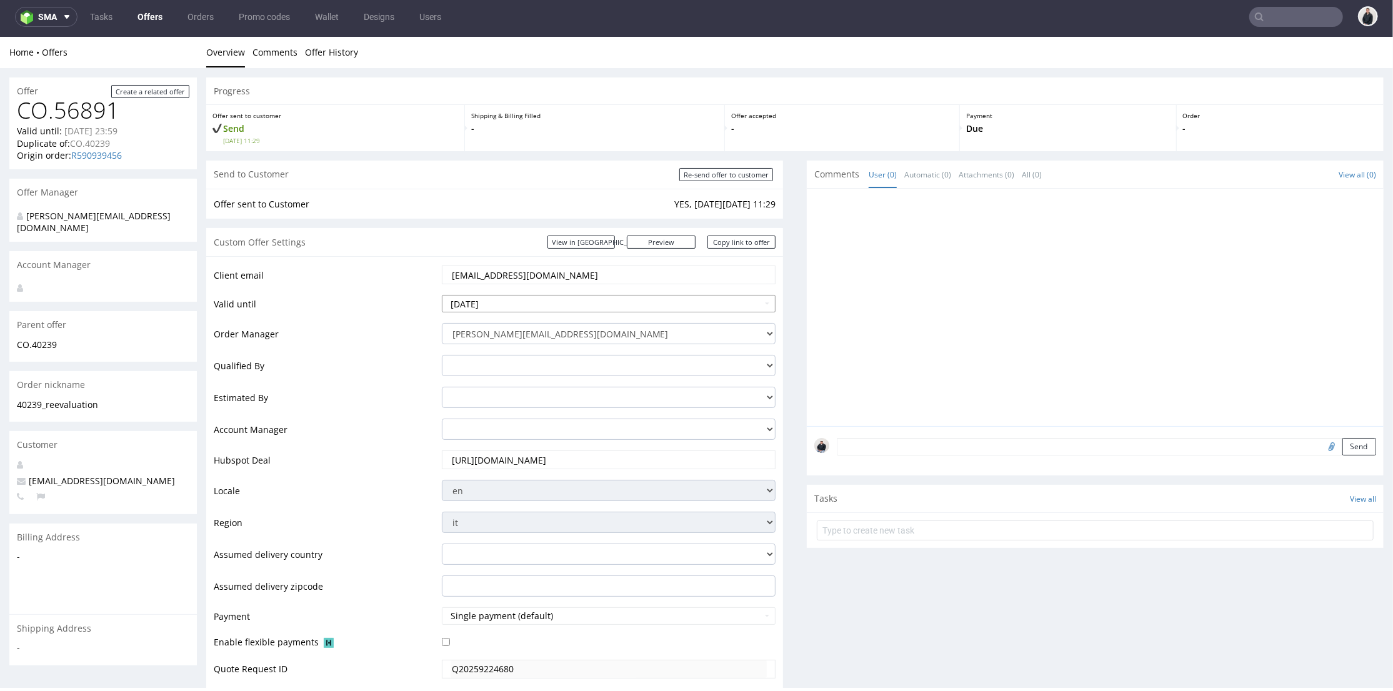
scroll to position [0, 0]
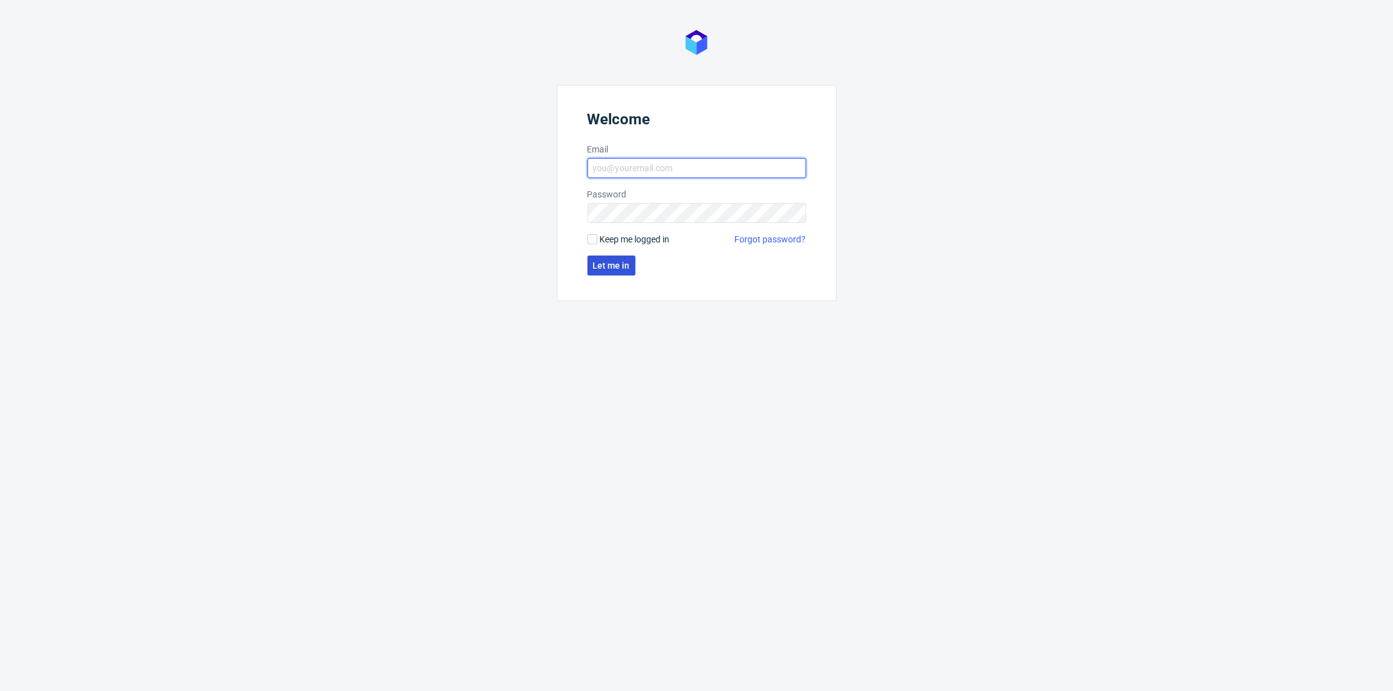
type input "[PERSON_NAME][EMAIL_ADDRESS][DOMAIN_NAME]"
click at [613, 264] on span "Let me in" at bounding box center [611, 265] width 37 height 9
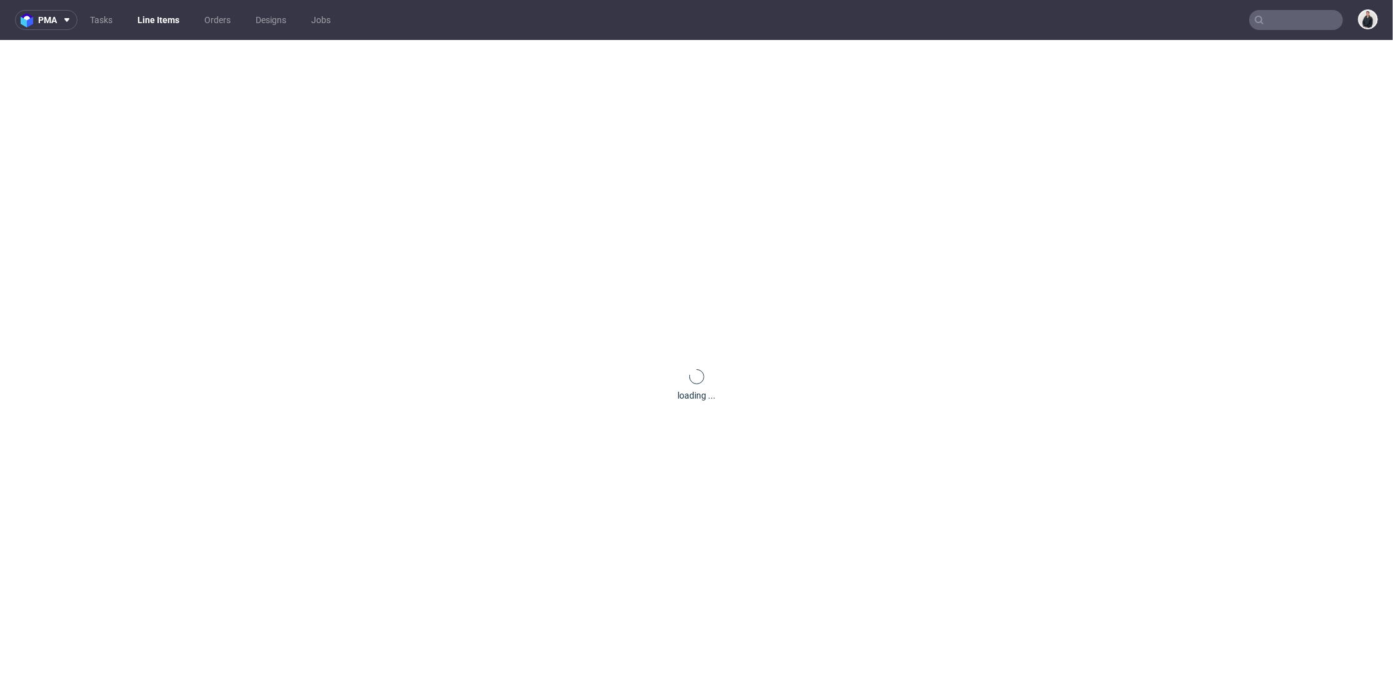
click at [1293, 19] on input "text" at bounding box center [1297, 20] width 94 height 20
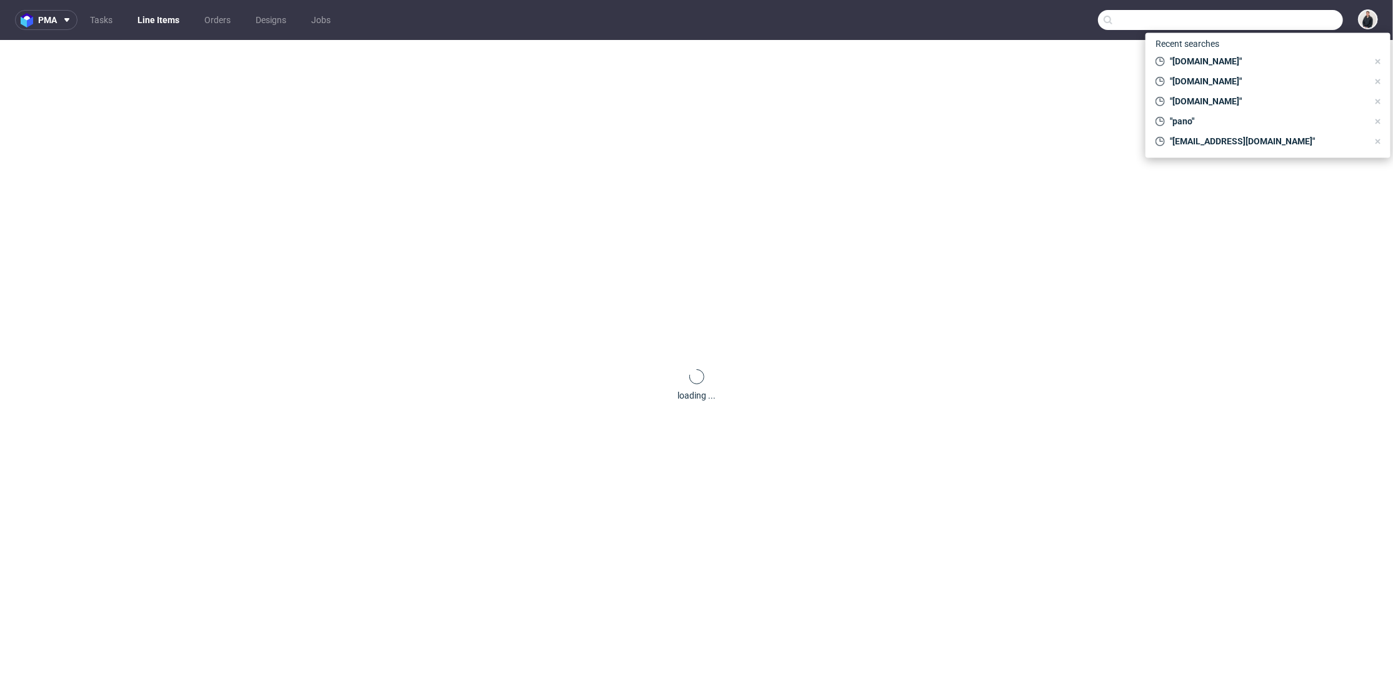
paste input "[DOMAIN_NAME]"
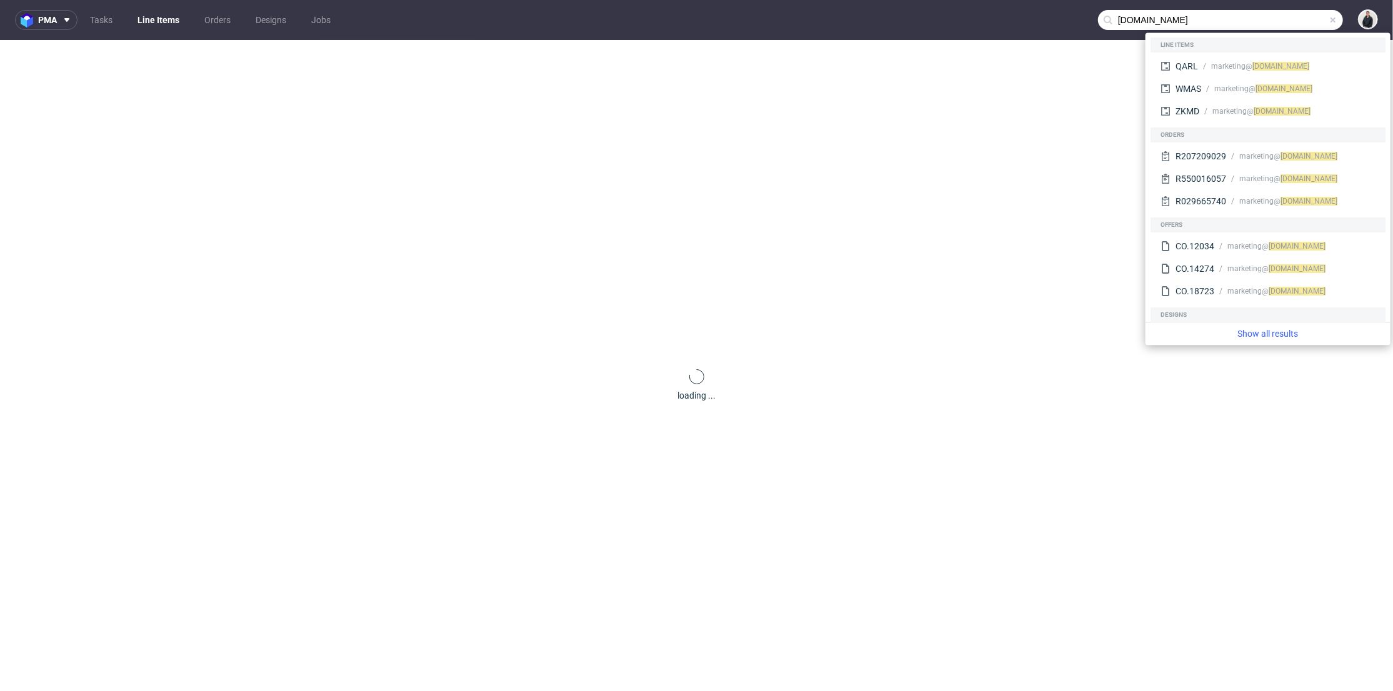
type input "[DOMAIN_NAME]"
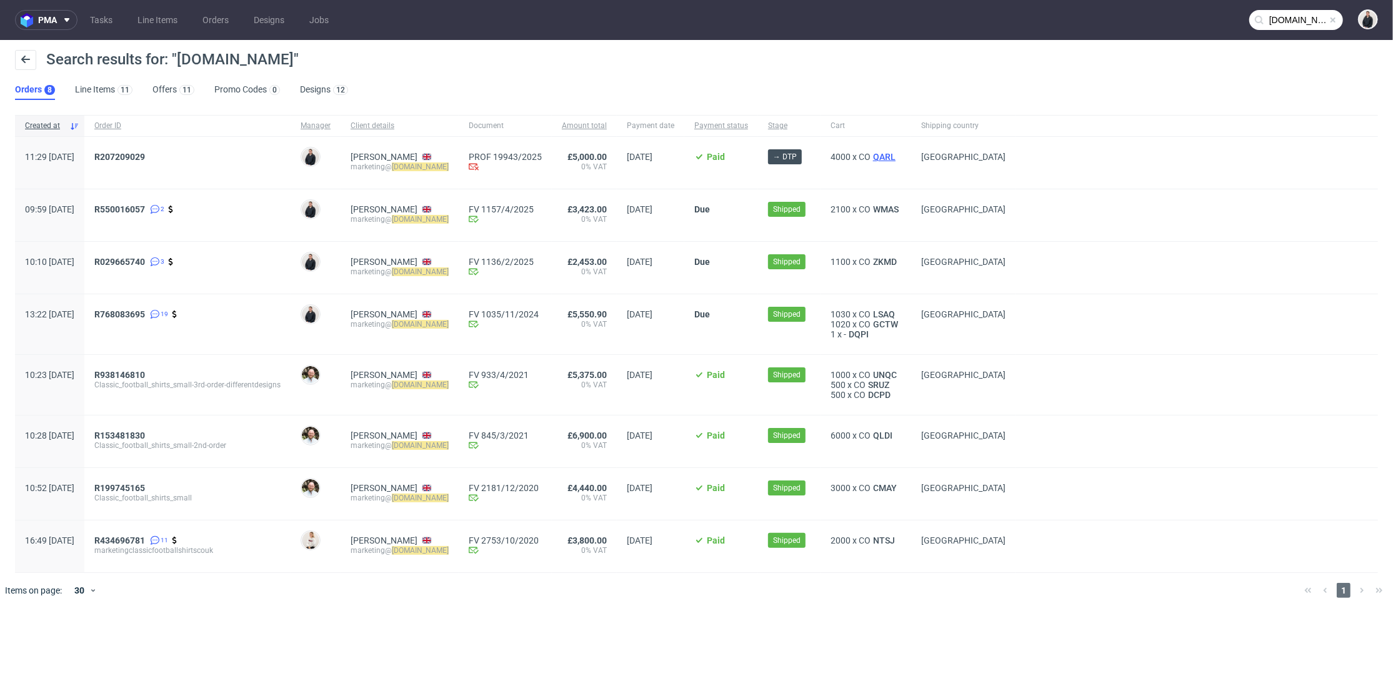
click at [901, 160] on div "4000 x CO QARL" at bounding box center [866, 157] width 71 height 10
click at [898, 154] on span "QARL" at bounding box center [885, 157] width 28 height 10
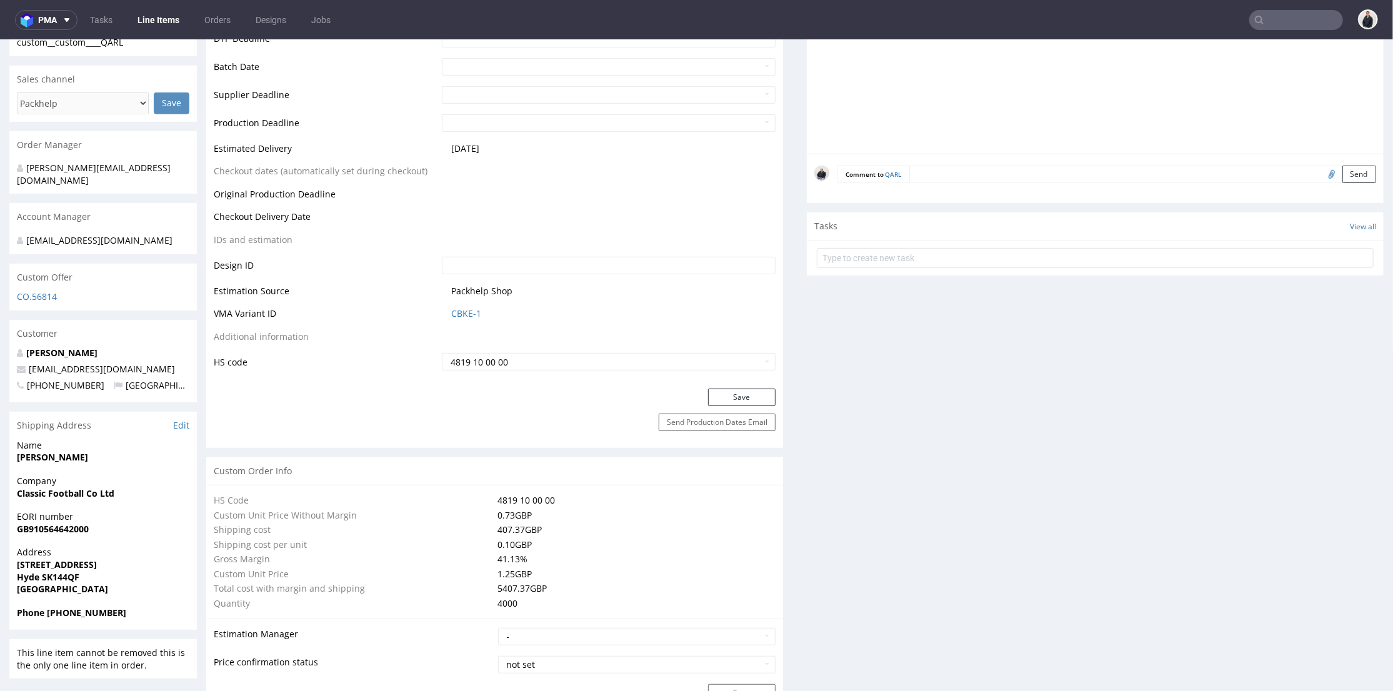
scroll to position [347, 0]
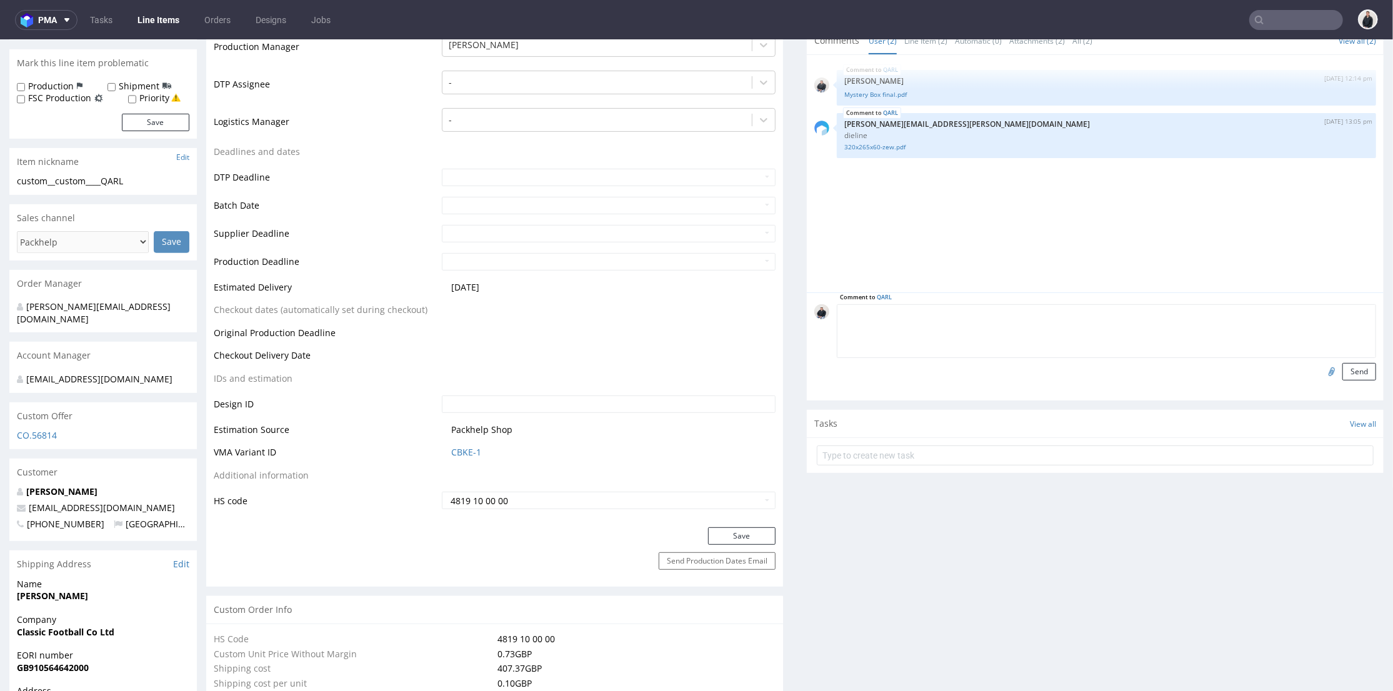
click at [988, 313] on textarea at bounding box center [1107, 331] width 540 height 54
type textarea "Realizacja sampla required"
click at [1343, 371] on button "Send" at bounding box center [1360, 372] width 34 height 18
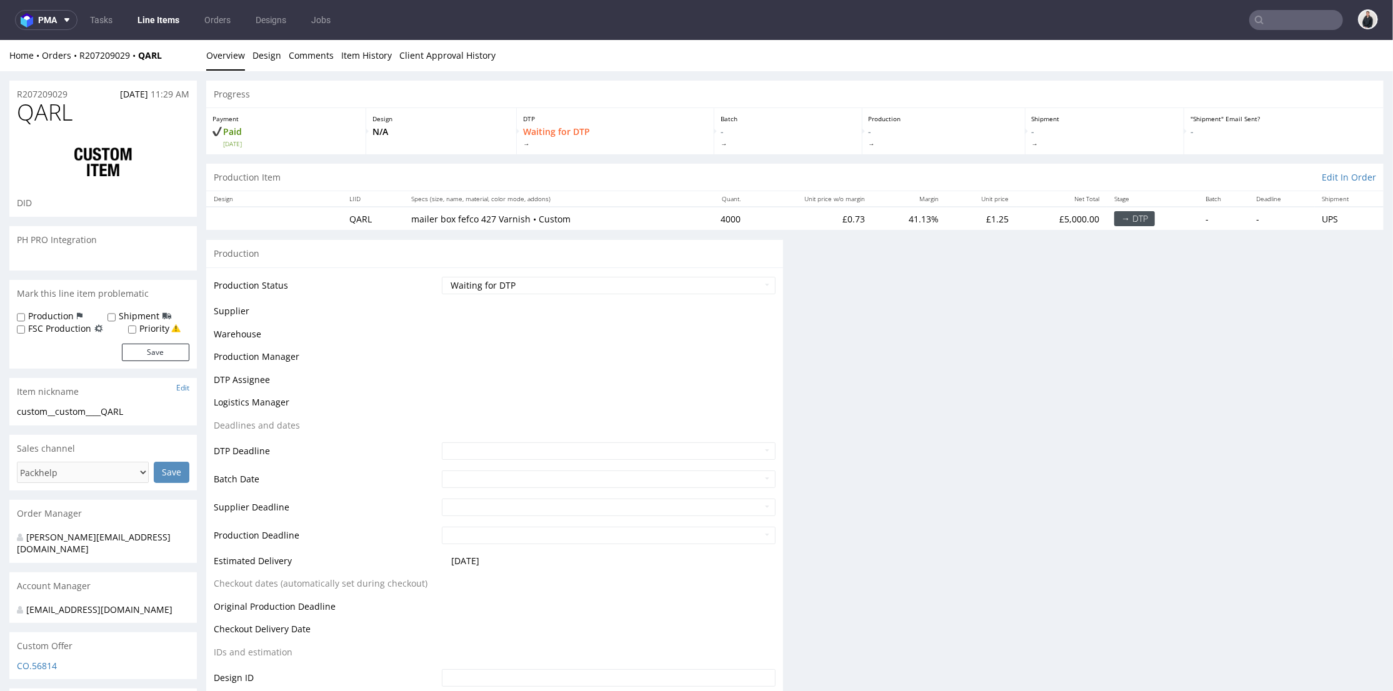
scroll to position [0, 0]
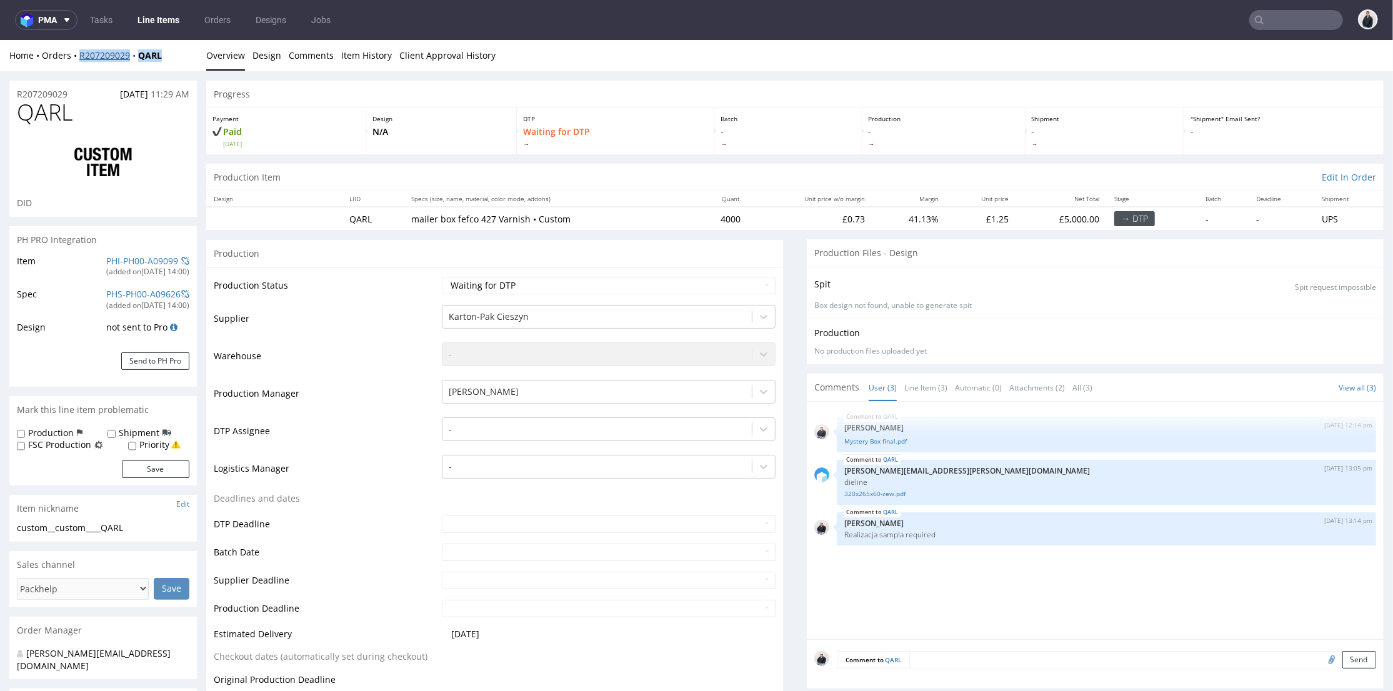
drag, startPoint x: 159, startPoint y: 56, endPoint x: 82, endPoint y: 56, distance: 76.9
click at [82, 56] on div "Home Orders R207209029 QARL" at bounding box center [103, 55] width 188 height 13
copy div "R207209029 QARL"
